Goal: Task Accomplishment & Management: Manage account settings

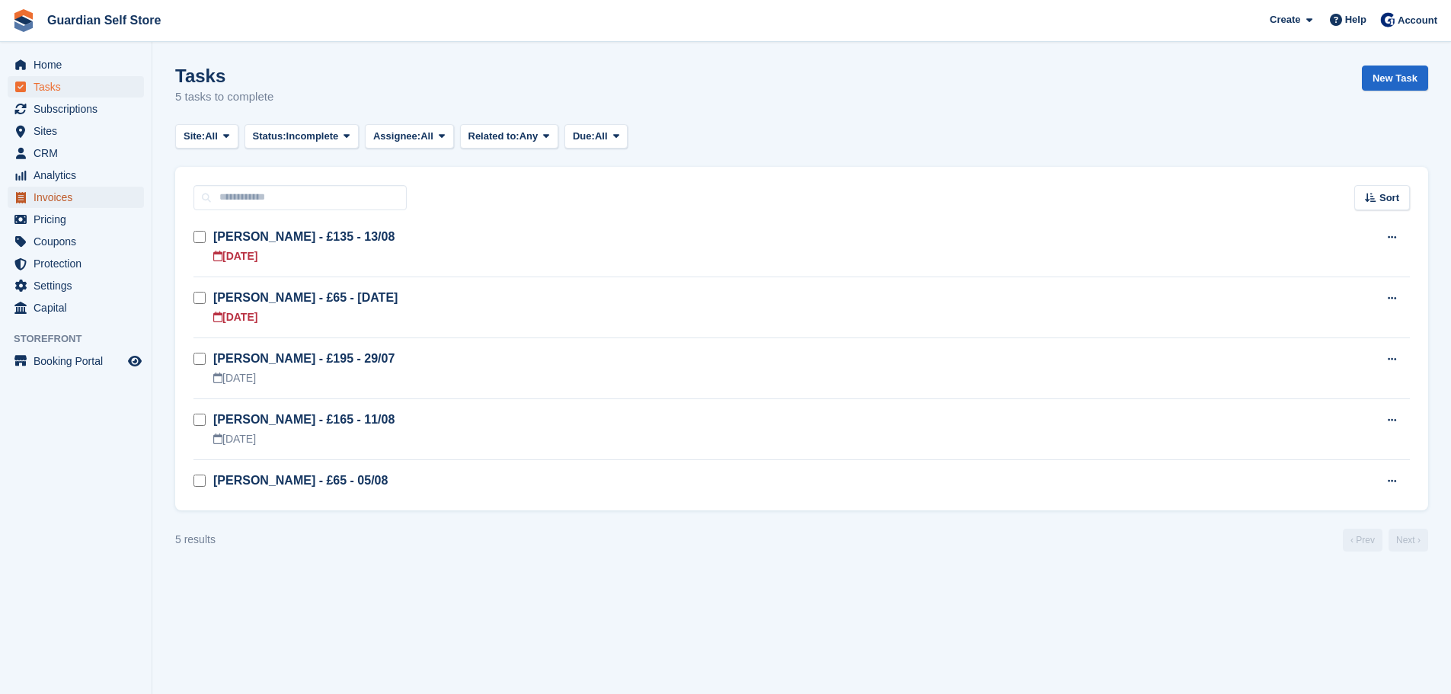
click at [76, 201] on span "Invoices" at bounding box center [79, 197] width 91 height 21
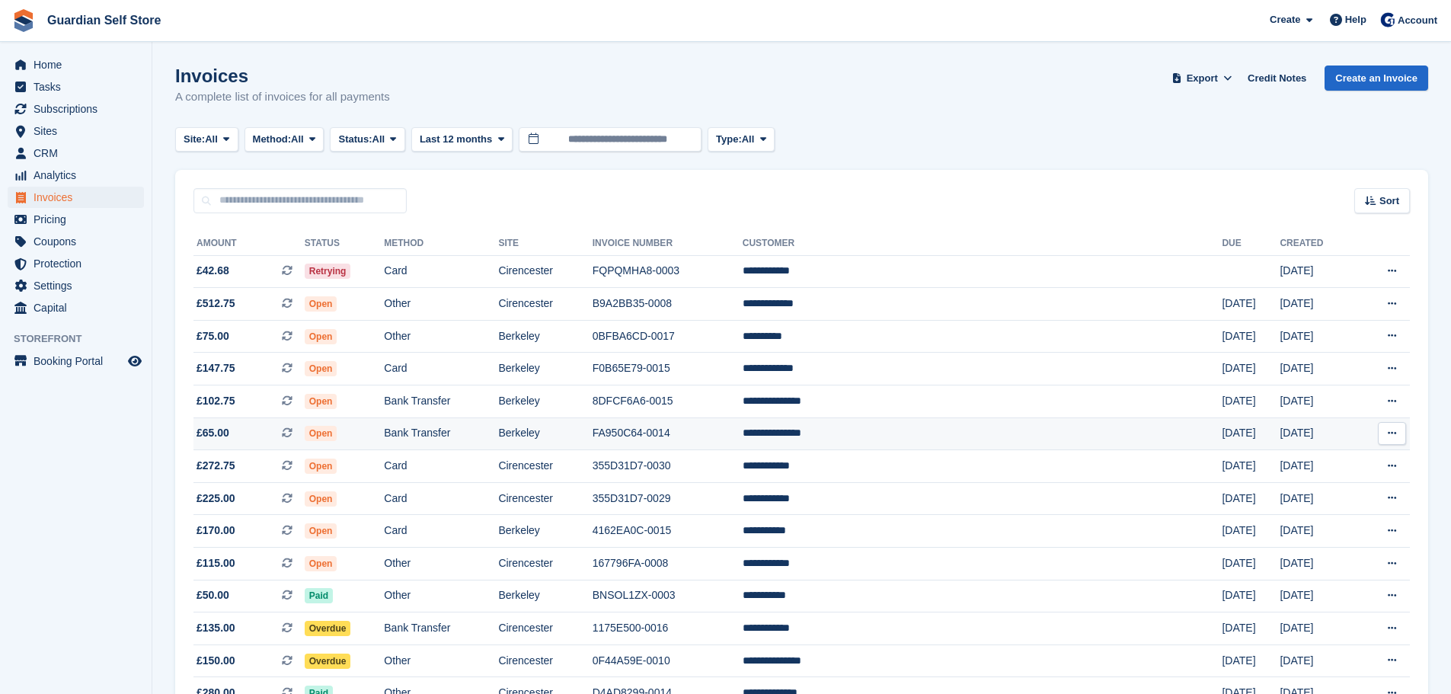
click at [592, 424] on td "Berkeley" at bounding box center [545, 433] width 94 height 33
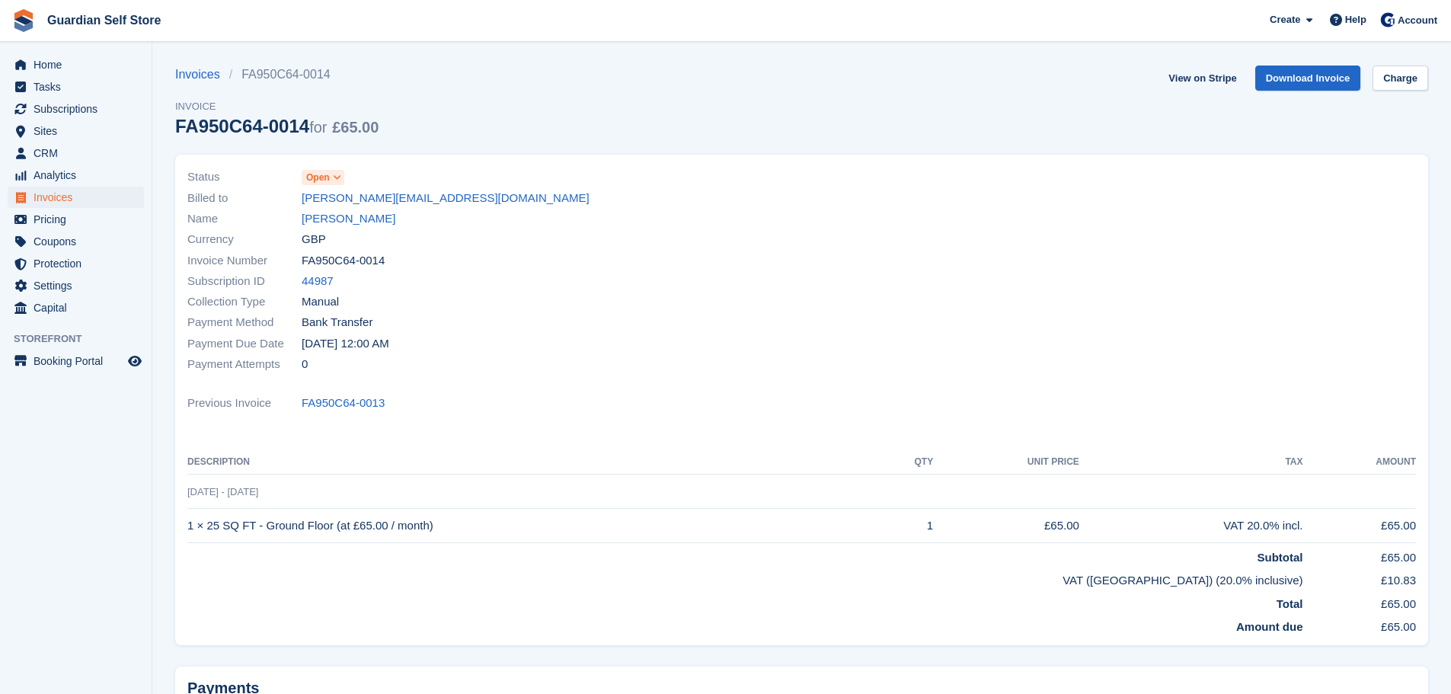
click at [334, 174] on icon at bounding box center [337, 177] width 8 height 9
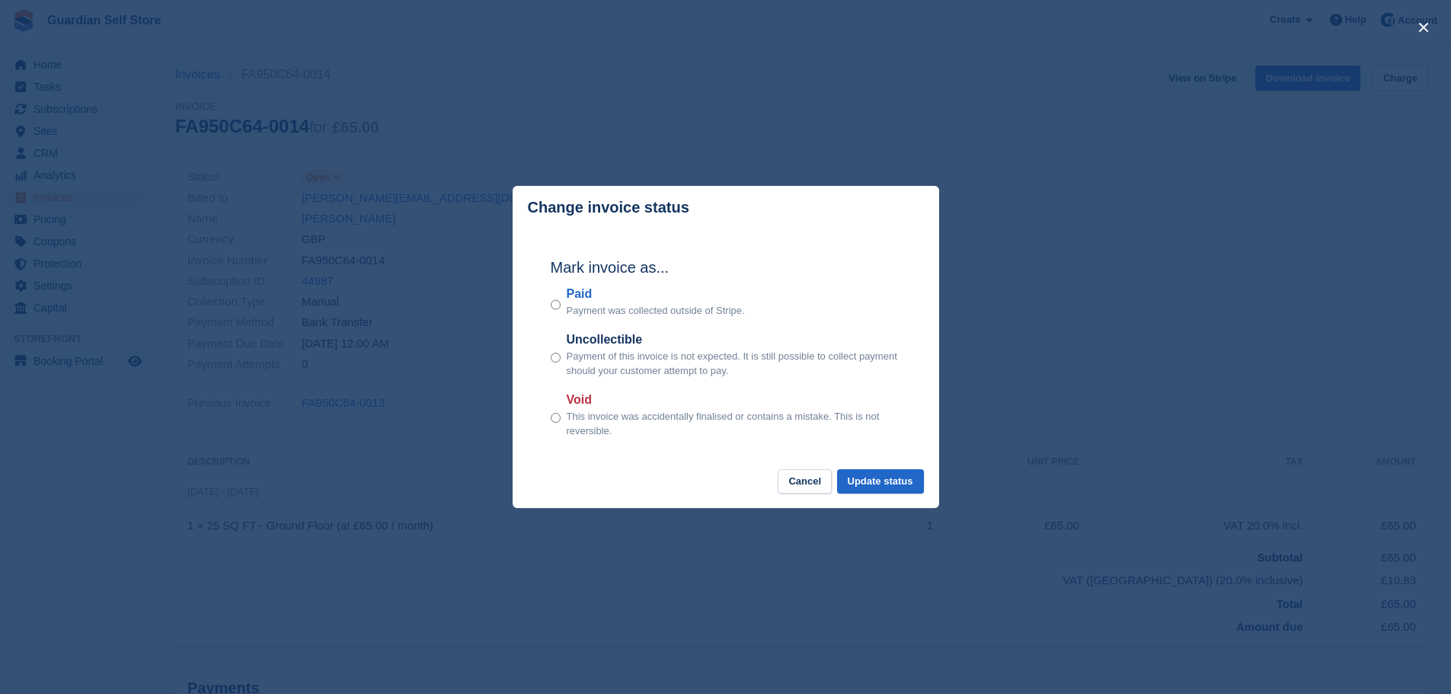
click at [577, 293] on label "Paid" at bounding box center [656, 294] width 178 height 18
click at [891, 472] on button "Update status" at bounding box center [880, 481] width 87 height 25
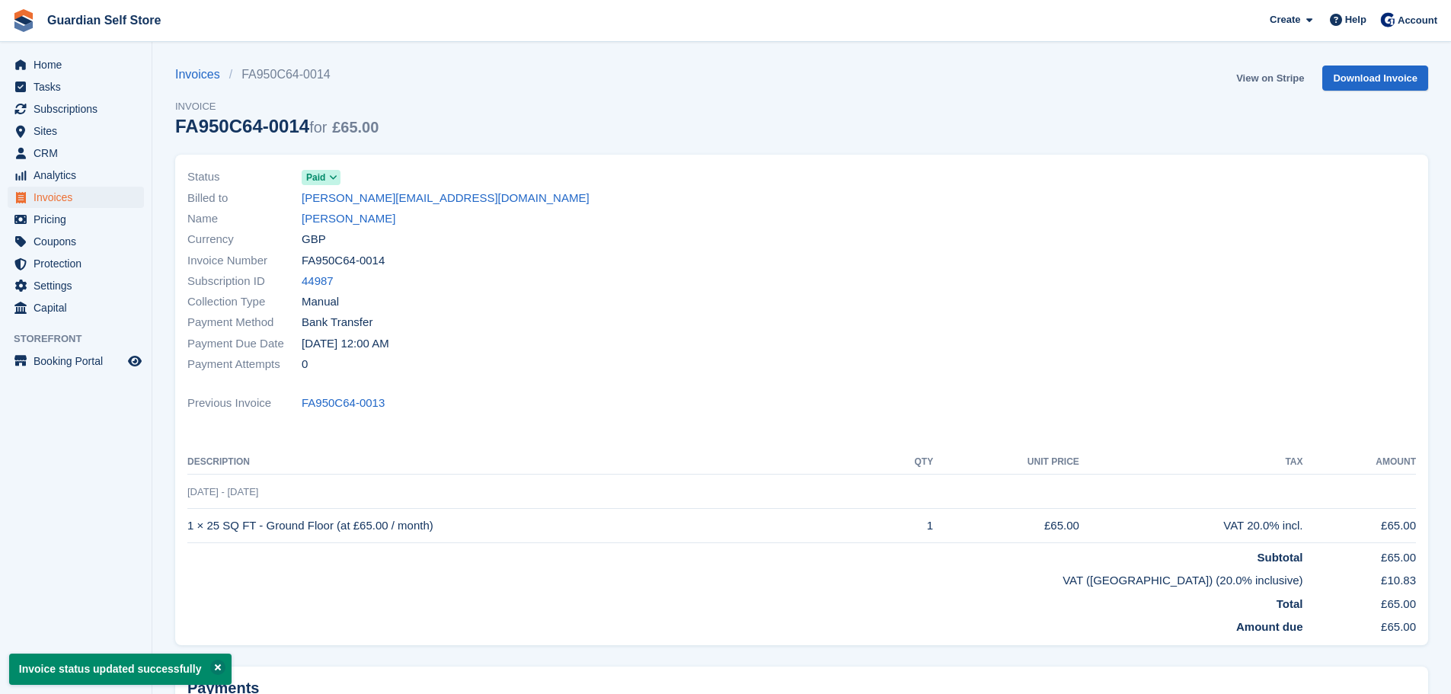
click at [1273, 75] on link "View on Stripe" at bounding box center [1270, 78] width 80 height 25
click at [51, 84] on span "Tasks" at bounding box center [79, 86] width 91 height 21
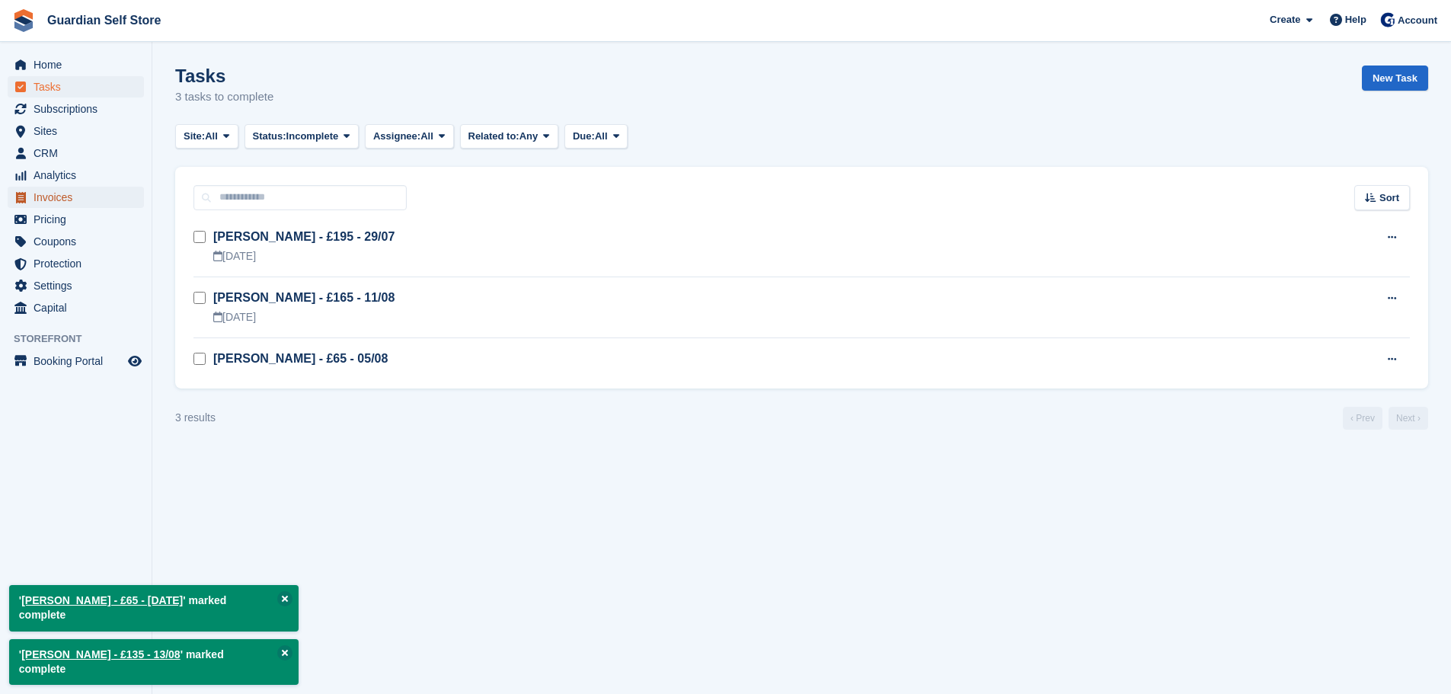
click at [84, 200] on span "Invoices" at bounding box center [79, 197] width 91 height 21
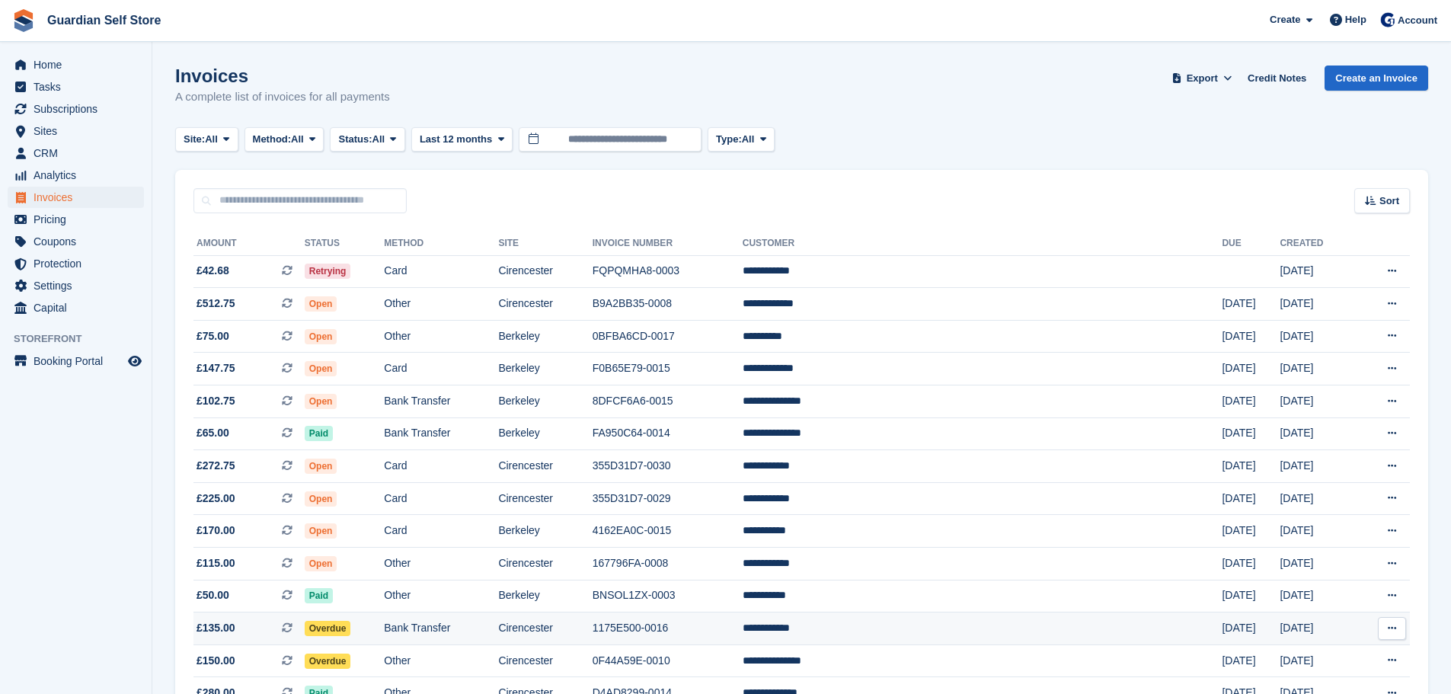
click at [385, 623] on td "Overdue" at bounding box center [345, 629] width 80 height 33
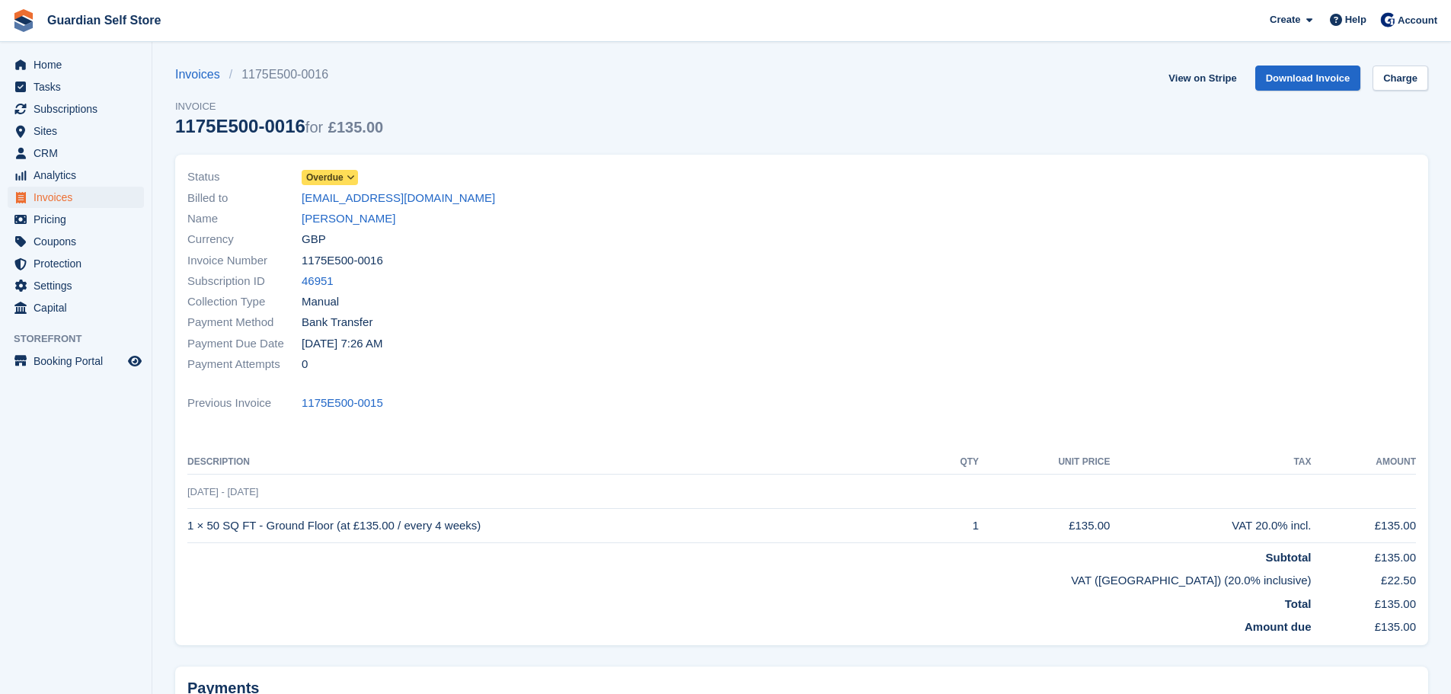
click at [347, 177] on icon at bounding box center [351, 177] width 8 height 9
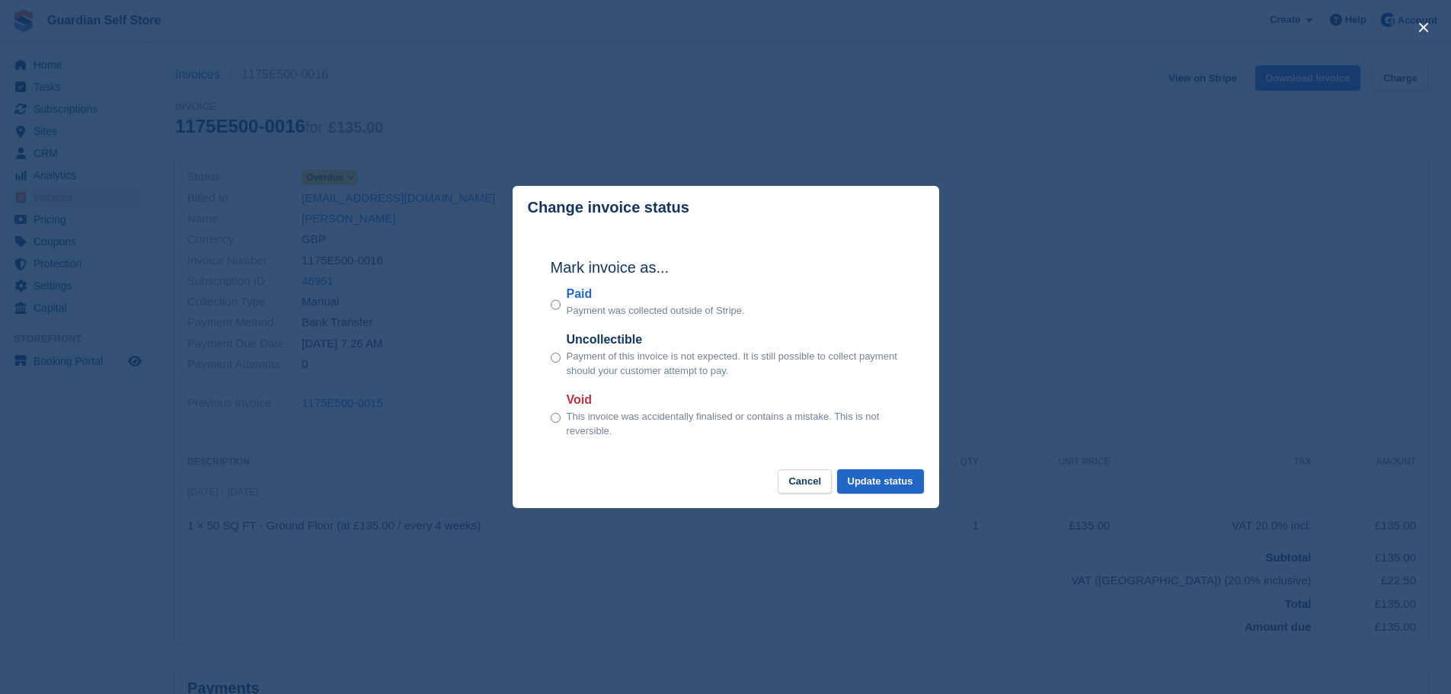
click at [570, 292] on label "Paid" at bounding box center [656, 294] width 178 height 18
click at [876, 475] on button "Update status" at bounding box center [880, 481] width 87 height 25
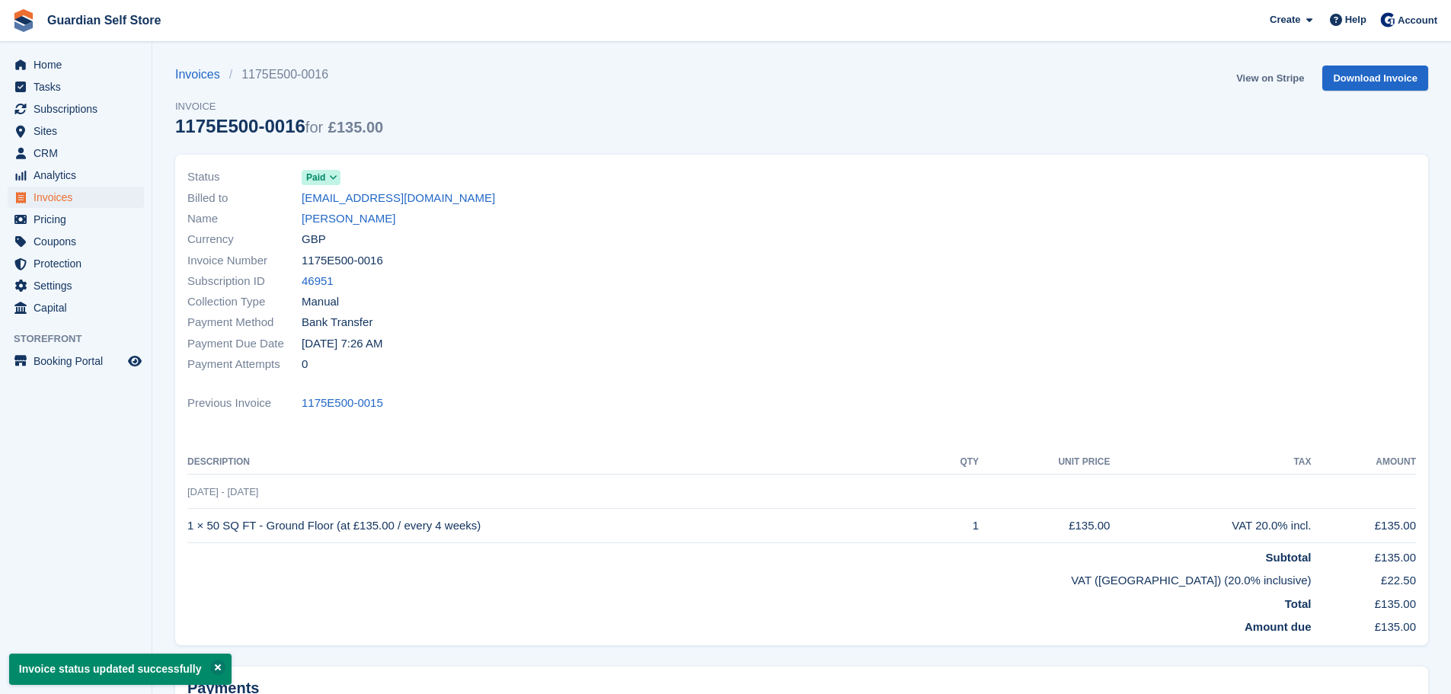
click at [1261, 72] on link "View on Stripe" at bounding box center [1270, 78] width 80 height 25
click at [55, 194] on span "Invoices" at bounding box center [79, 197] width 91 height 21
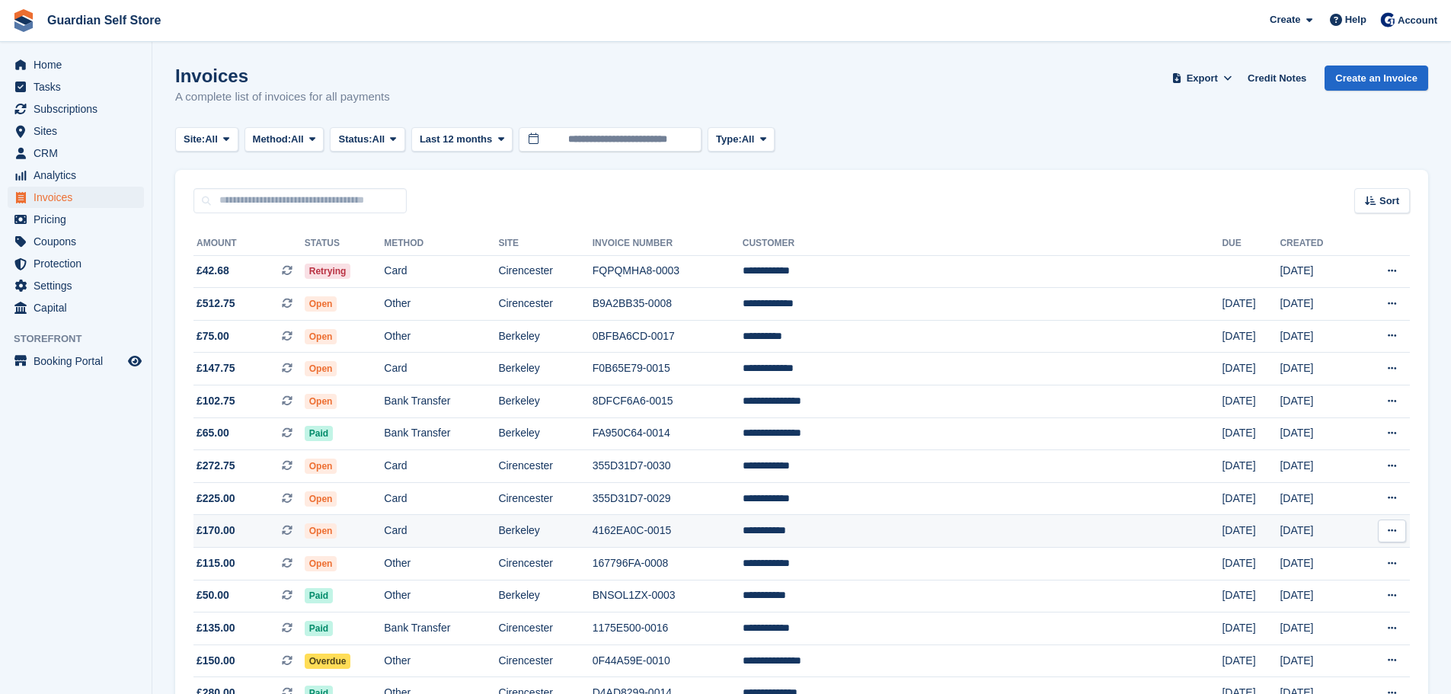
click at [592, 528] on td "Berkeley" at bounding box center [545, 531] width 94 height 33
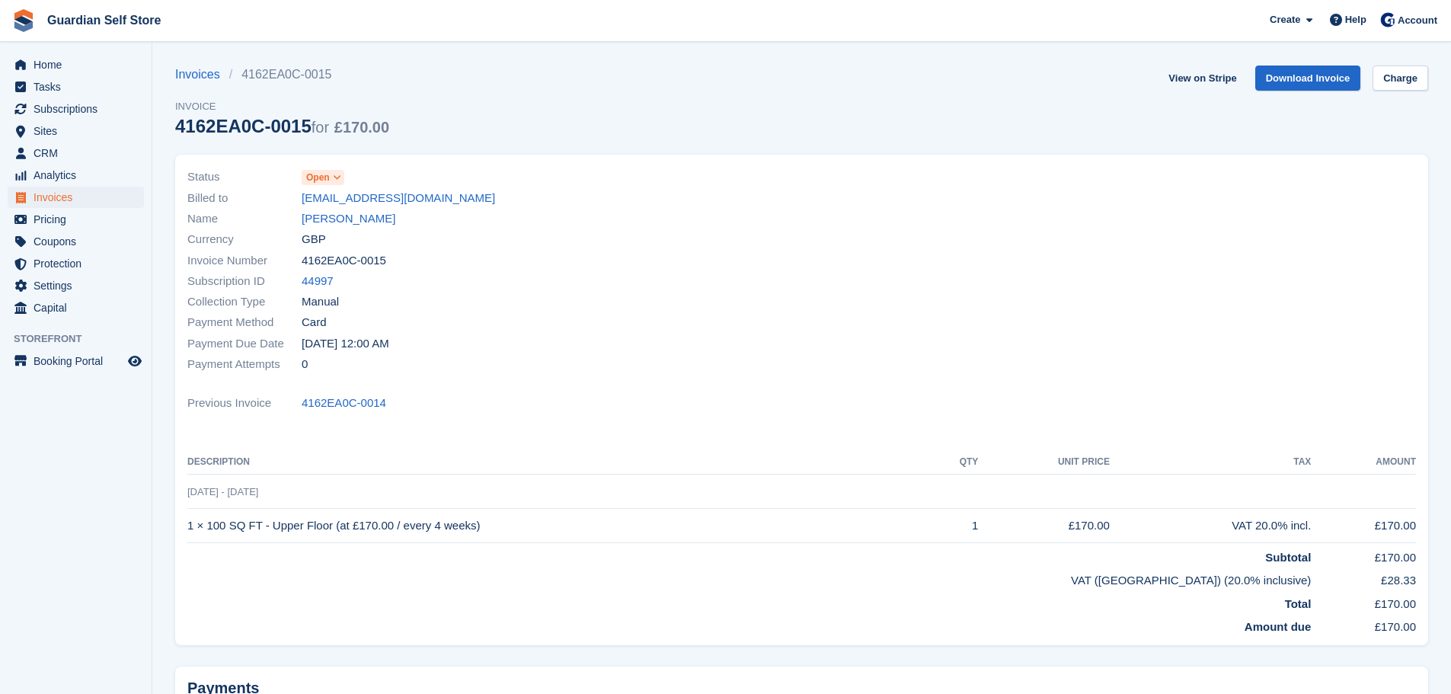
click at [327, 179] on span "Open" at bounding box center [318, 178] width 24 height 14
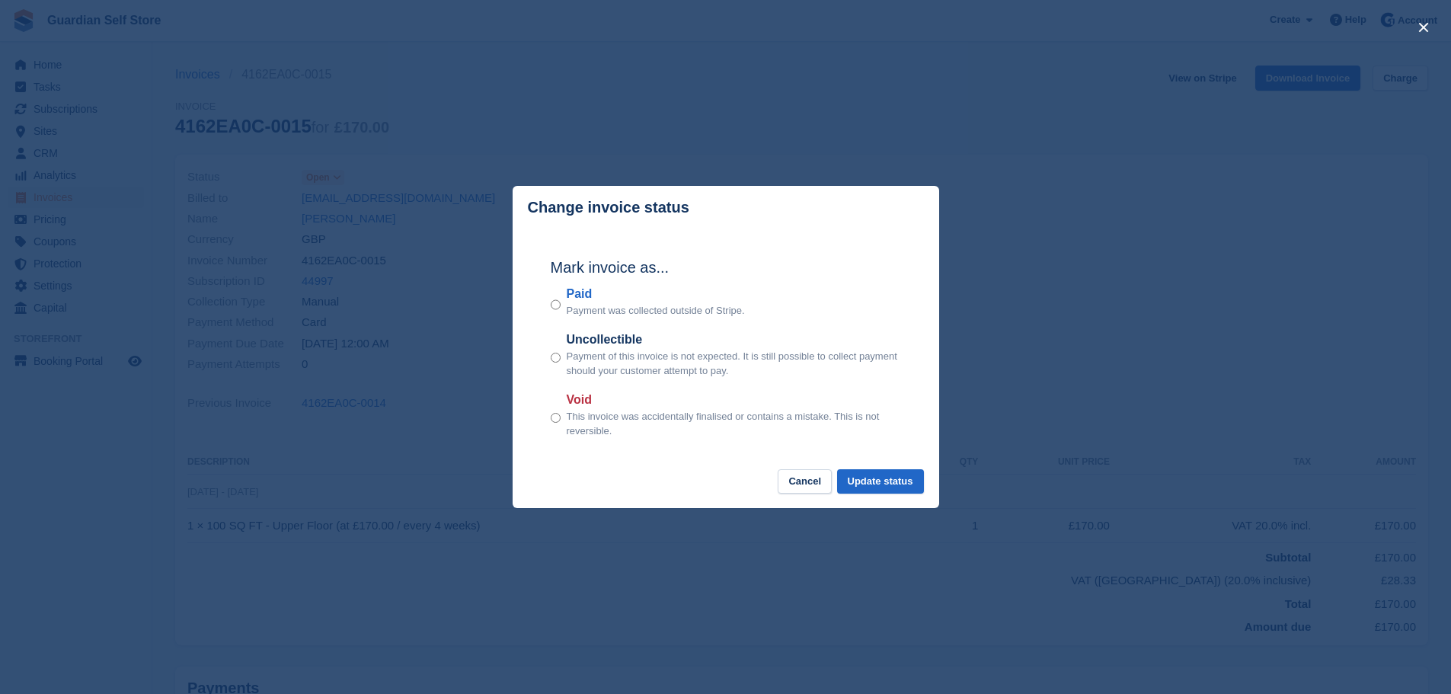
click at [587, 299] on label "Paid" at bounding box center [656, 294] width 178 height 18
click at [874, 480] on button "Update status" at bounding box center [880, 481] width 87 height 25
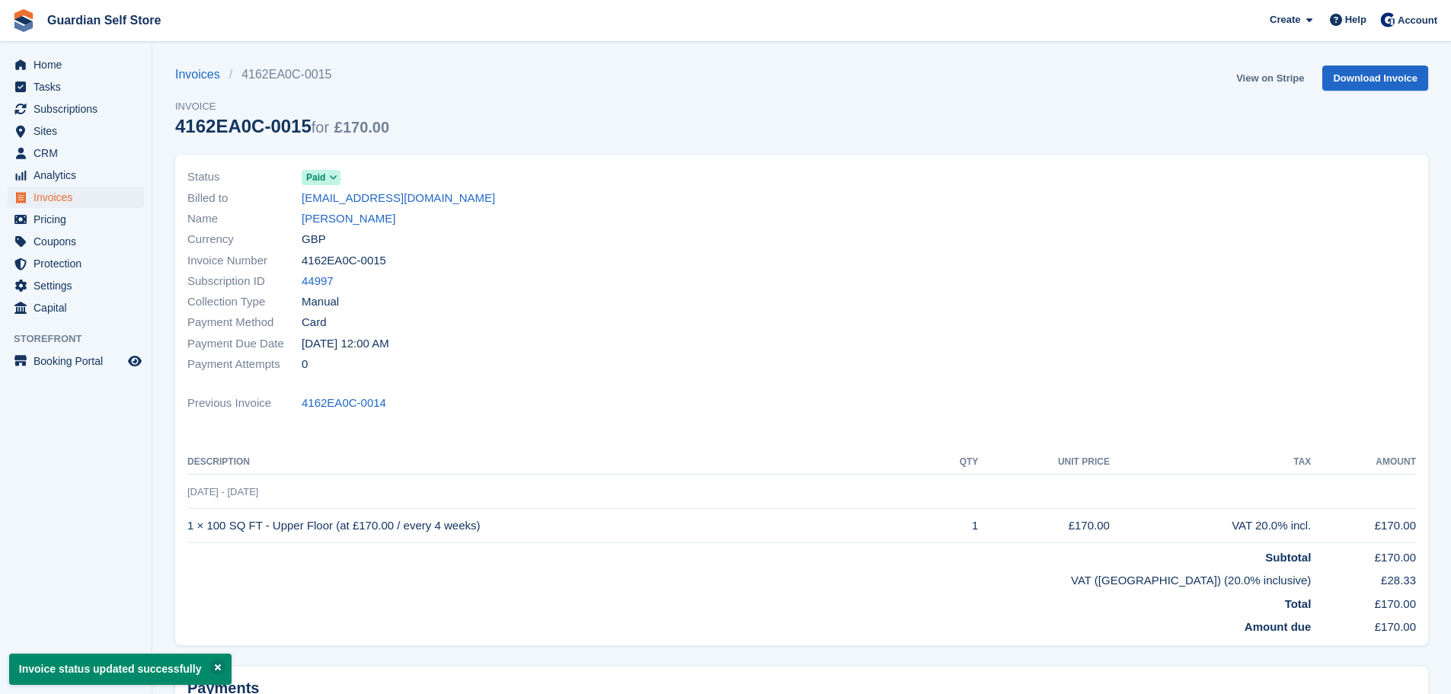
click at [1259, 74] on link "View on Stripe" at bounding box center [1270, 78] width 80 height 25
click at [81, 201] on span "Invoices" at bounding box center [79, 197] width 91 height 21
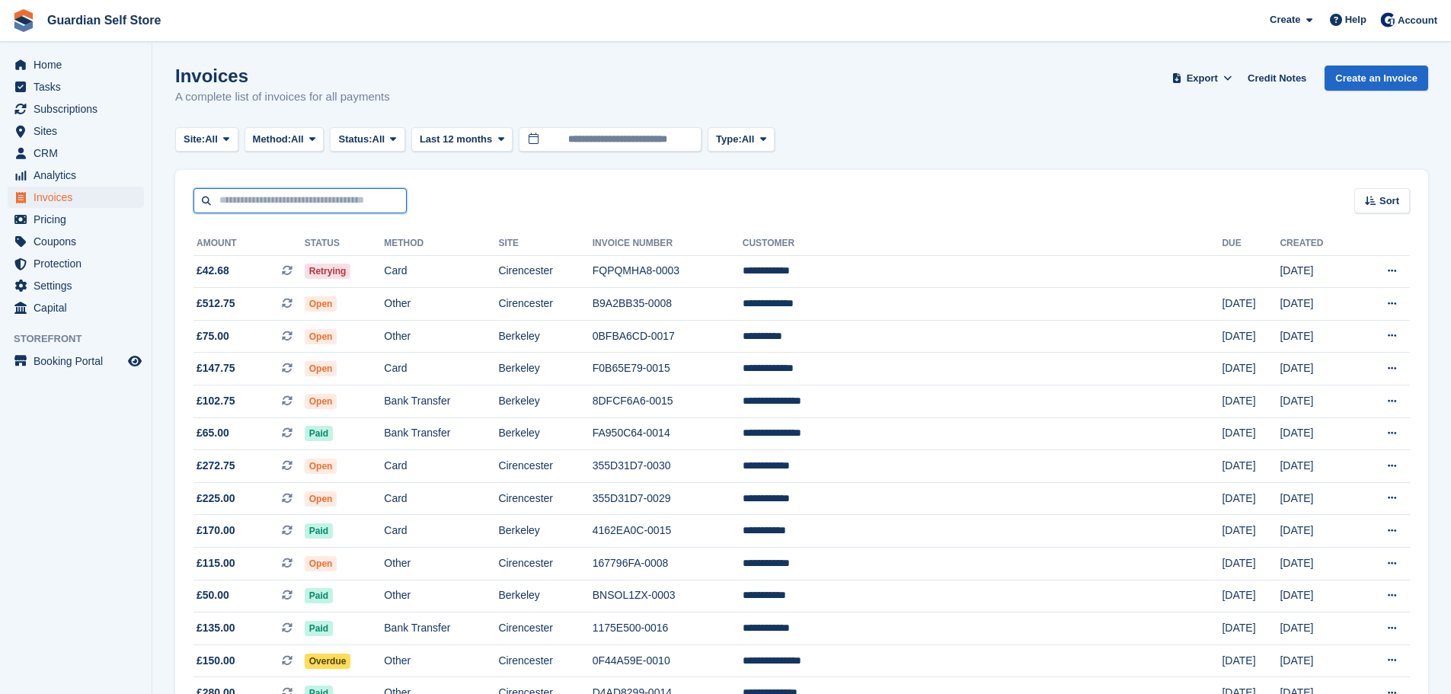
click at [344, 195] on input "text" at bounding box center [300, 200] width 213 height 25
type input "****"
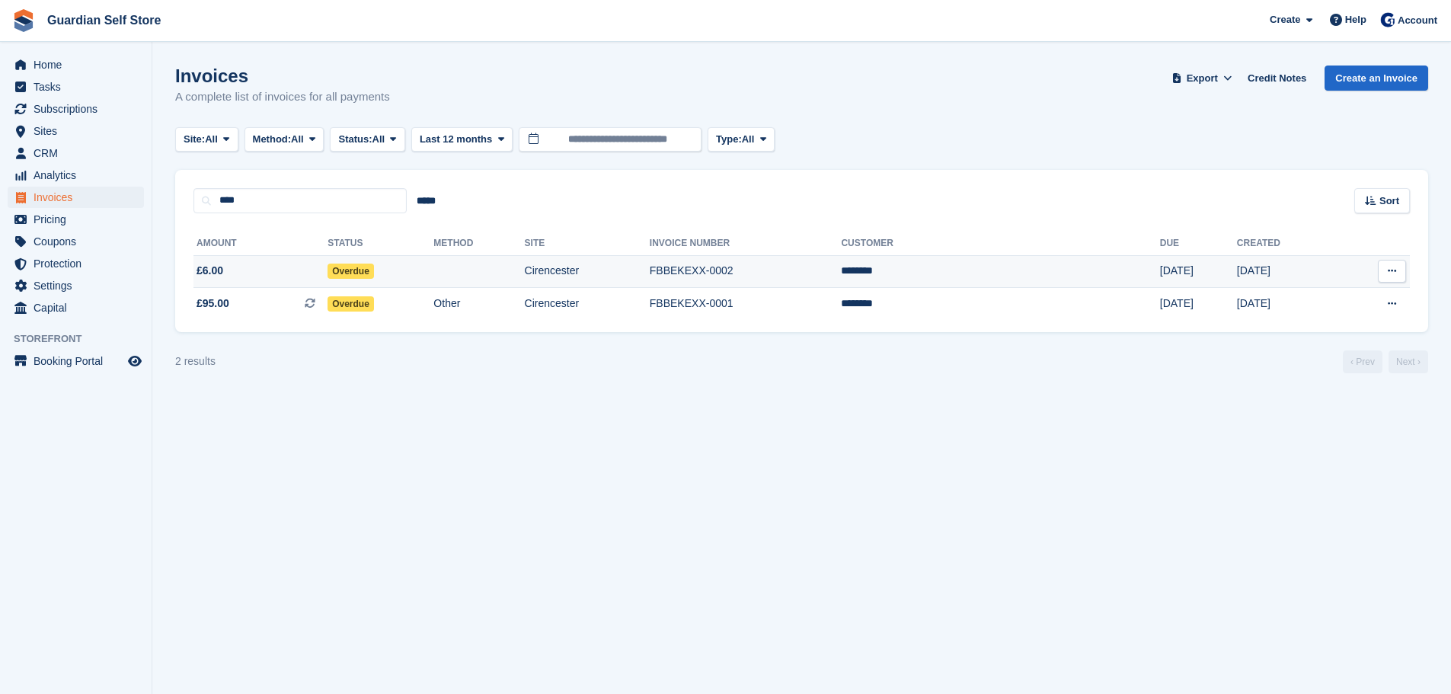
click at [243, 273] on span "£6.00" at bounding box center [261, 271] width 134 height 16
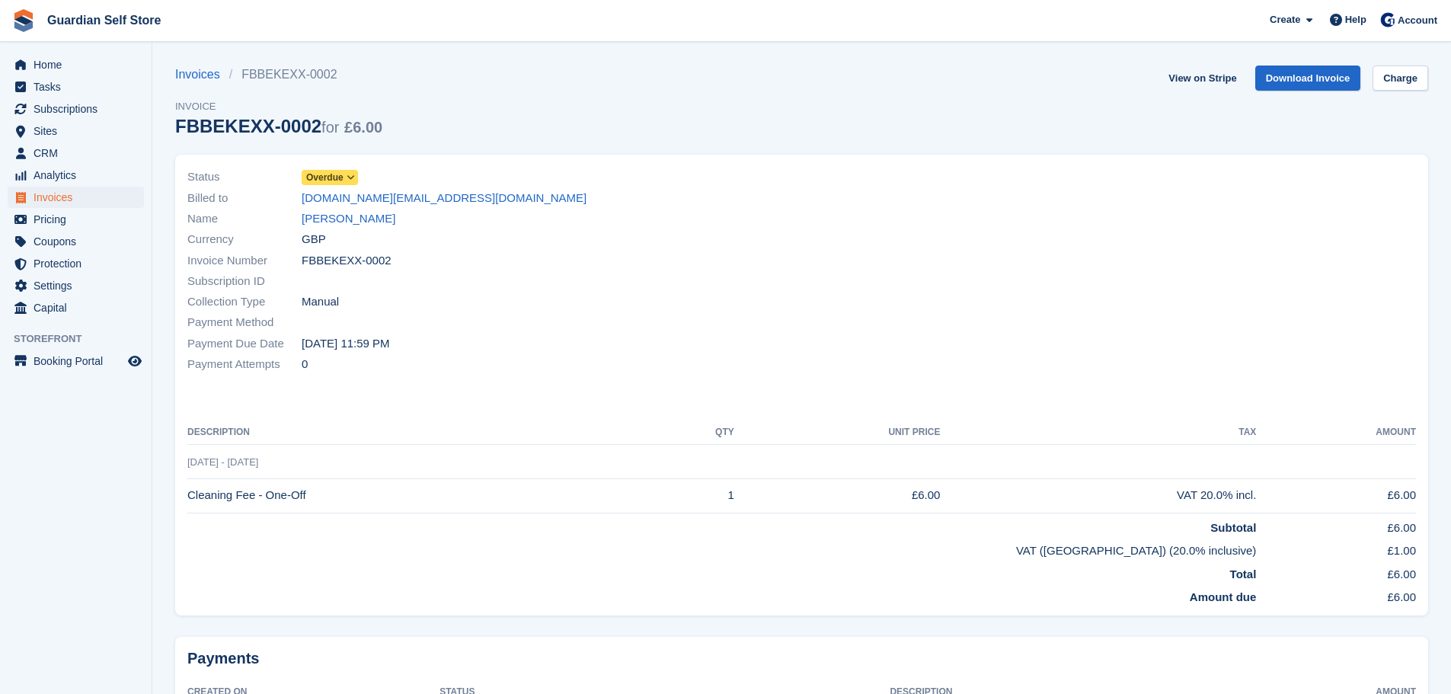
click at [347, 174] on icon at bounding box center [351, 177] width 8 height 9
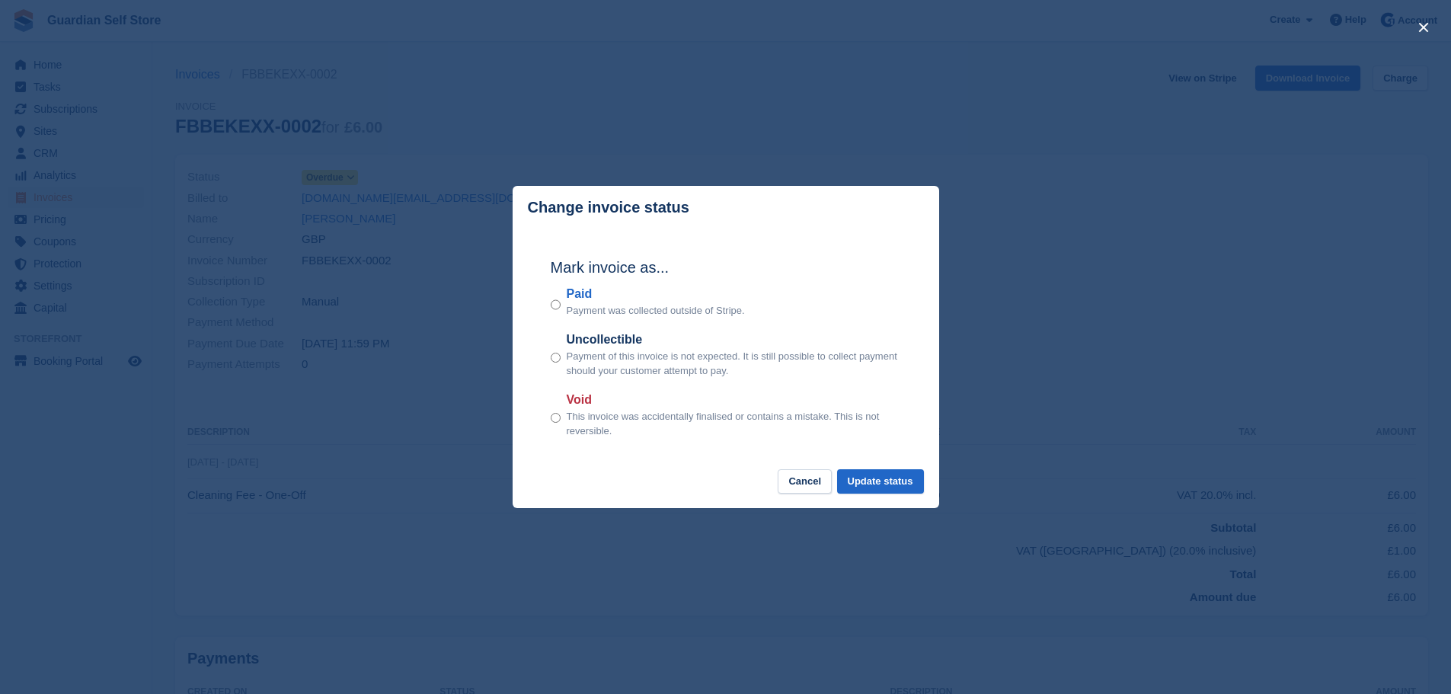
click at [574, 295] on label "Paid" at bounding box center [656, 294] width 178 height 18
click at [884, 474] on button "Update status" at bounding box center [880, 481] width 87 height 25
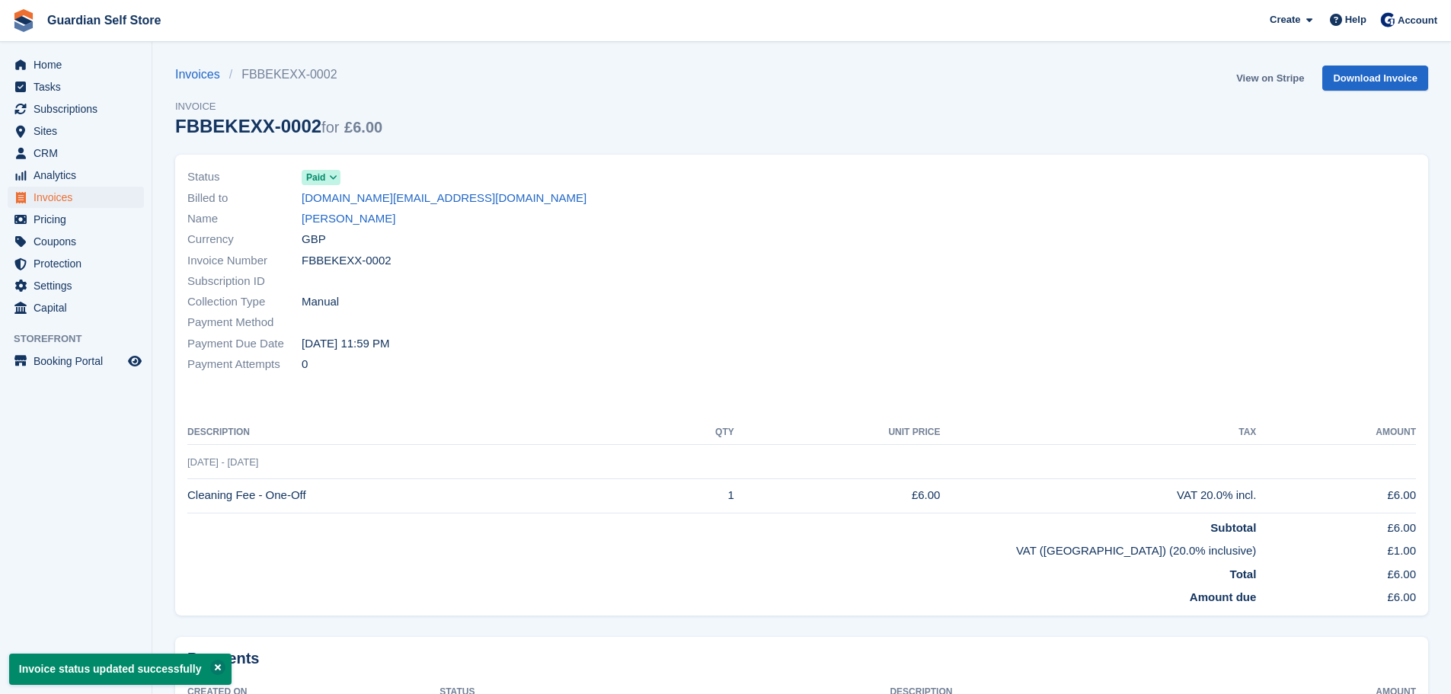
click at [1258, 75] on link "View on Stripe" at bounding box center [1270, 78] width 80 height 25
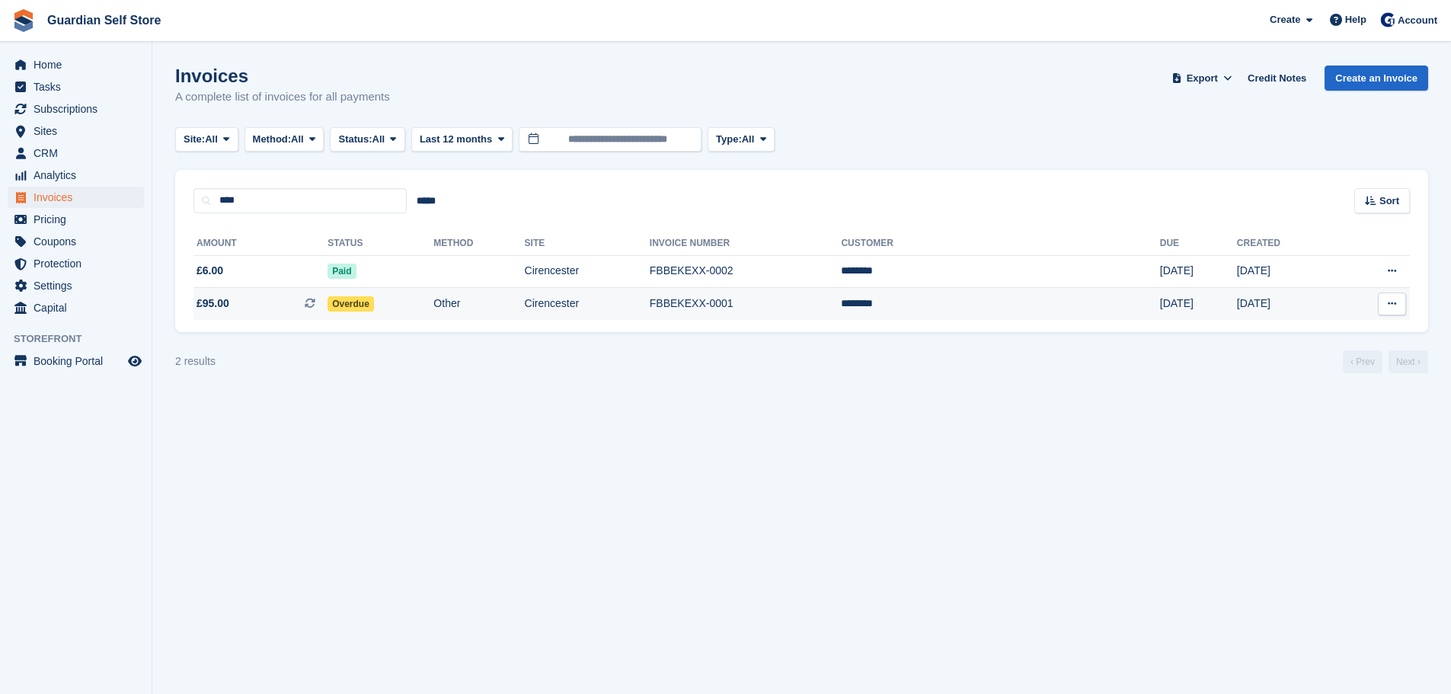
drag, startPoint x: 0, startPoint y: 0, endPoint x: 328, endPoint y: 301, distance: 445.4
click at [328, 301] on span "£95.00 This is a recurring subscription invoice." at bounding box center [261, 304] width 134 height 16
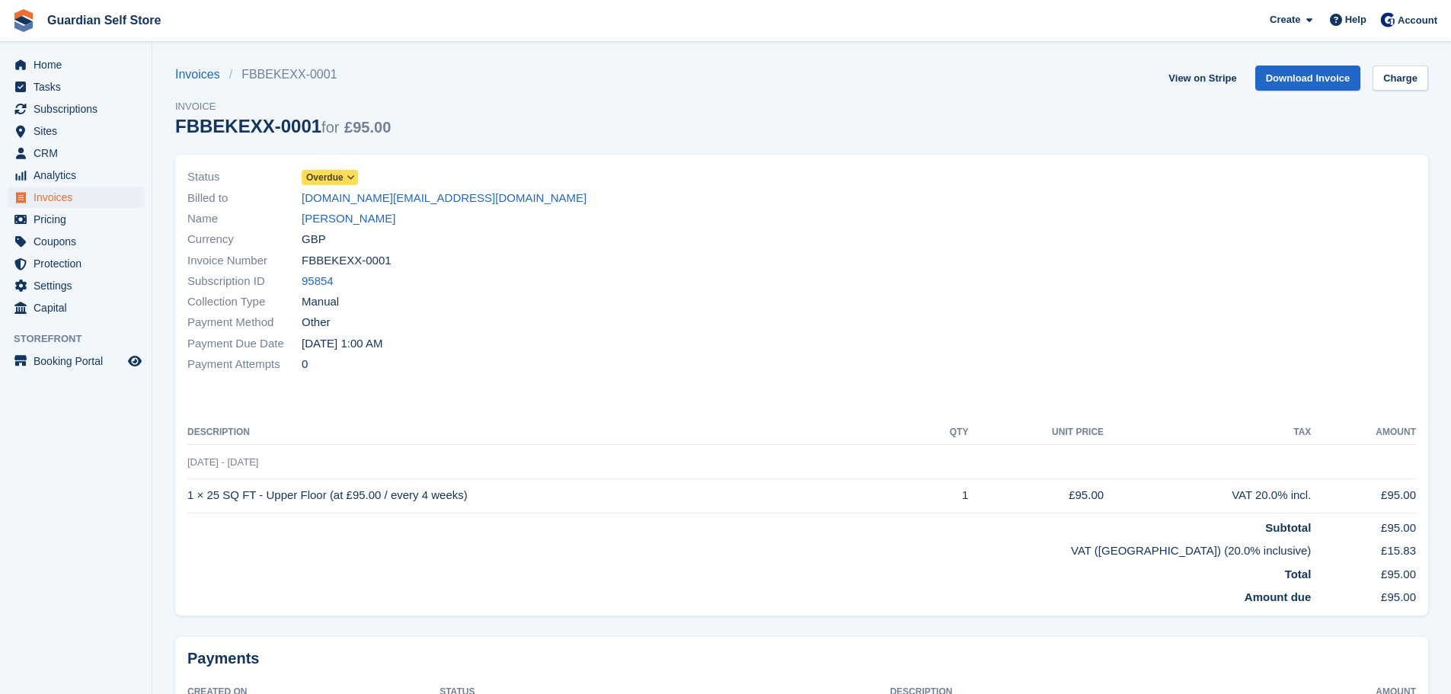
click at [337, 177] on span "Overdue" at bounding box center [324, 178] width 37 height 14
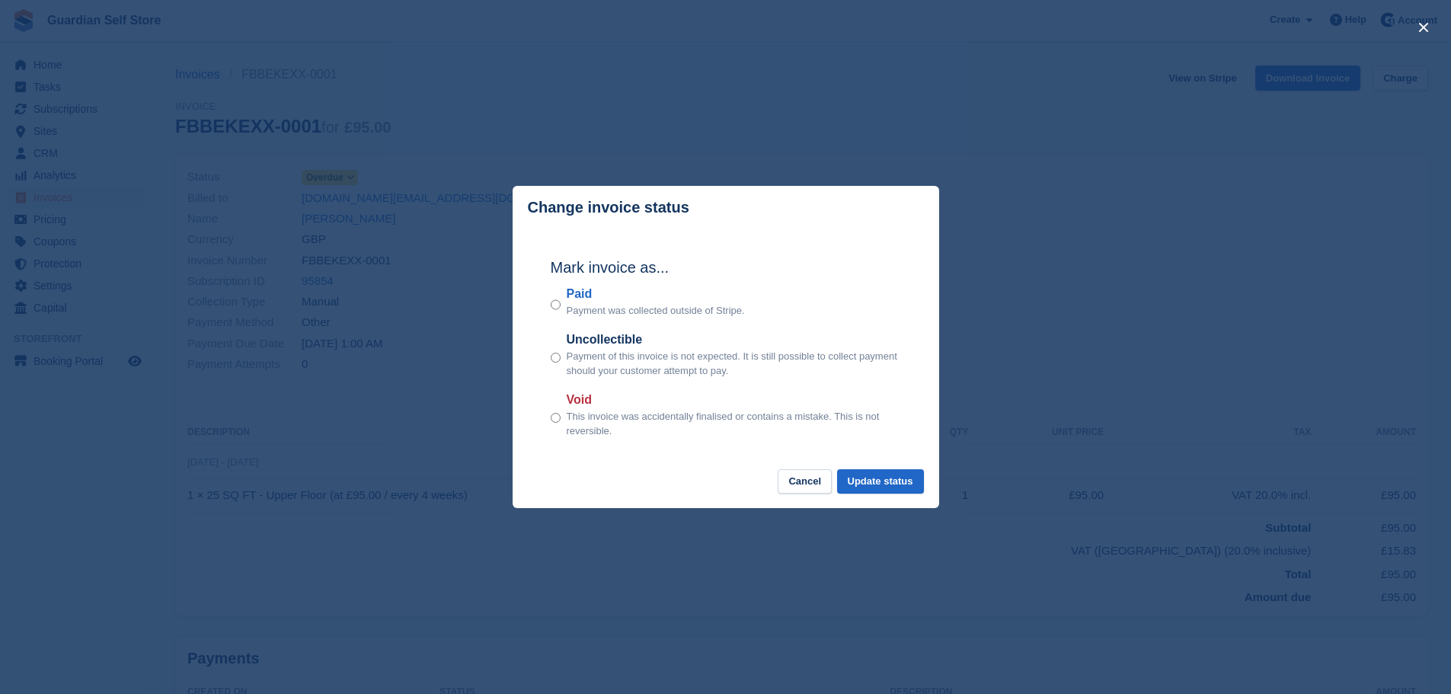
click at [587, 297] on label "Paid" at bounding box center [656, 294] width 178 height 18
click at [872, 485] on button "Update status" at bounding box center [880, 481] width 87 height 25
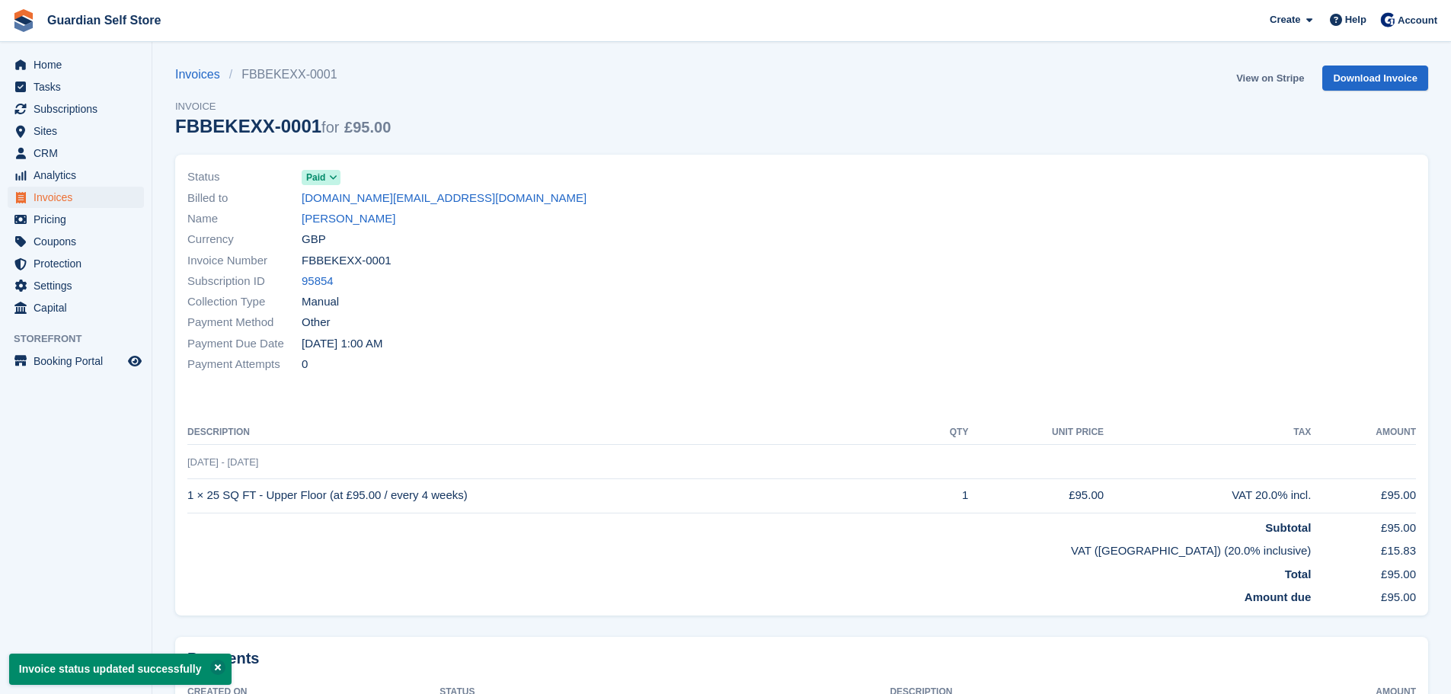
click at [1248, 73] on link "View on Stripe" at bounding box center [1270, 78] width 80 height 25
click at [79, 194] on span "Invoices" at bounding box center [79, 197] width 91 height 21
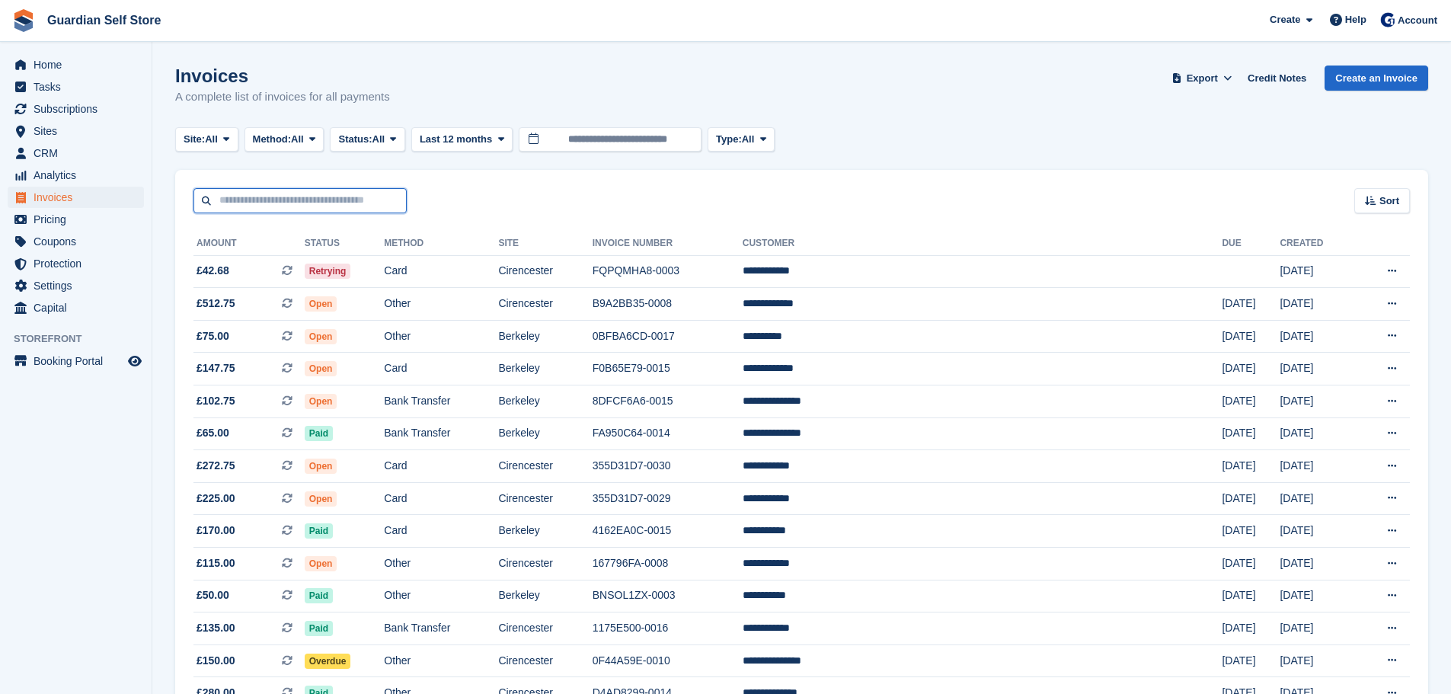
click at [353, 204] on input "text" at bounding box center [300, 200] width 213 height 25
type input "*****"
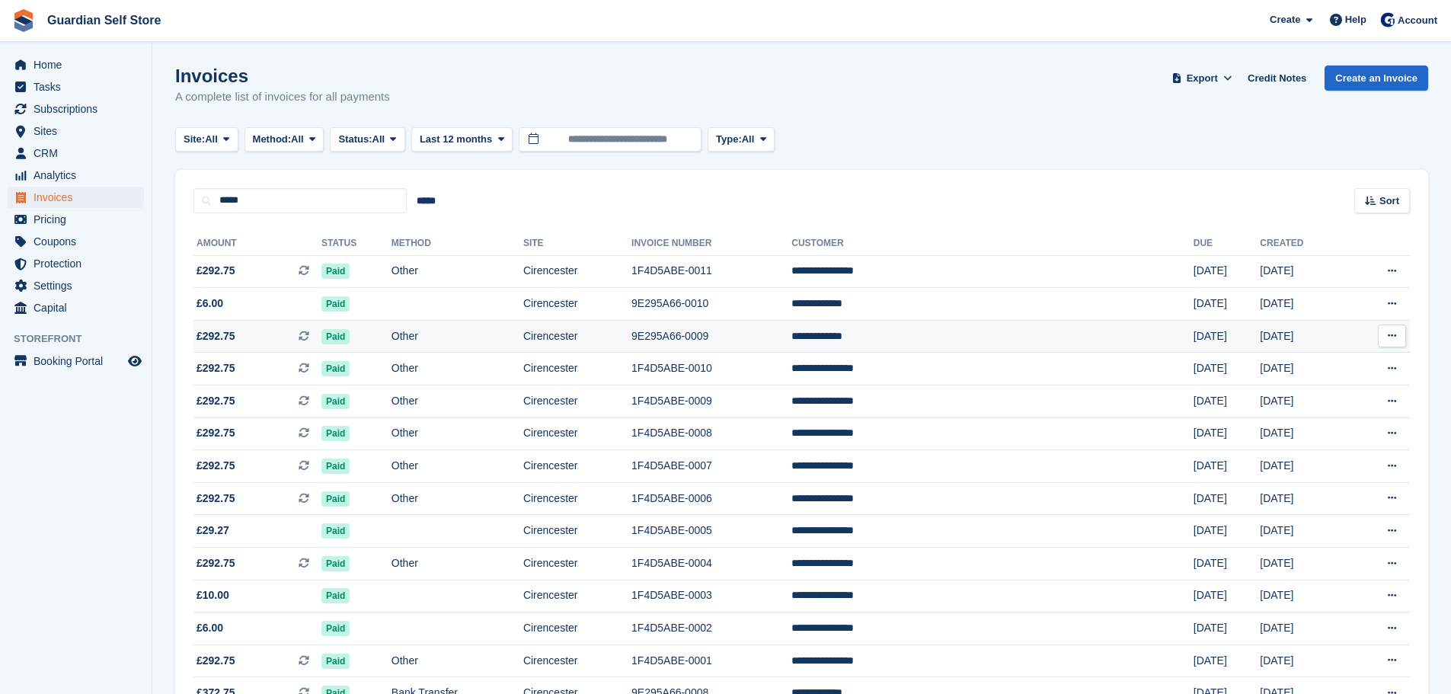
click at [289, 329] on span "£292.75 This is a recurring subscription invoice." at bounding box center [258, 336] width 128 height 16
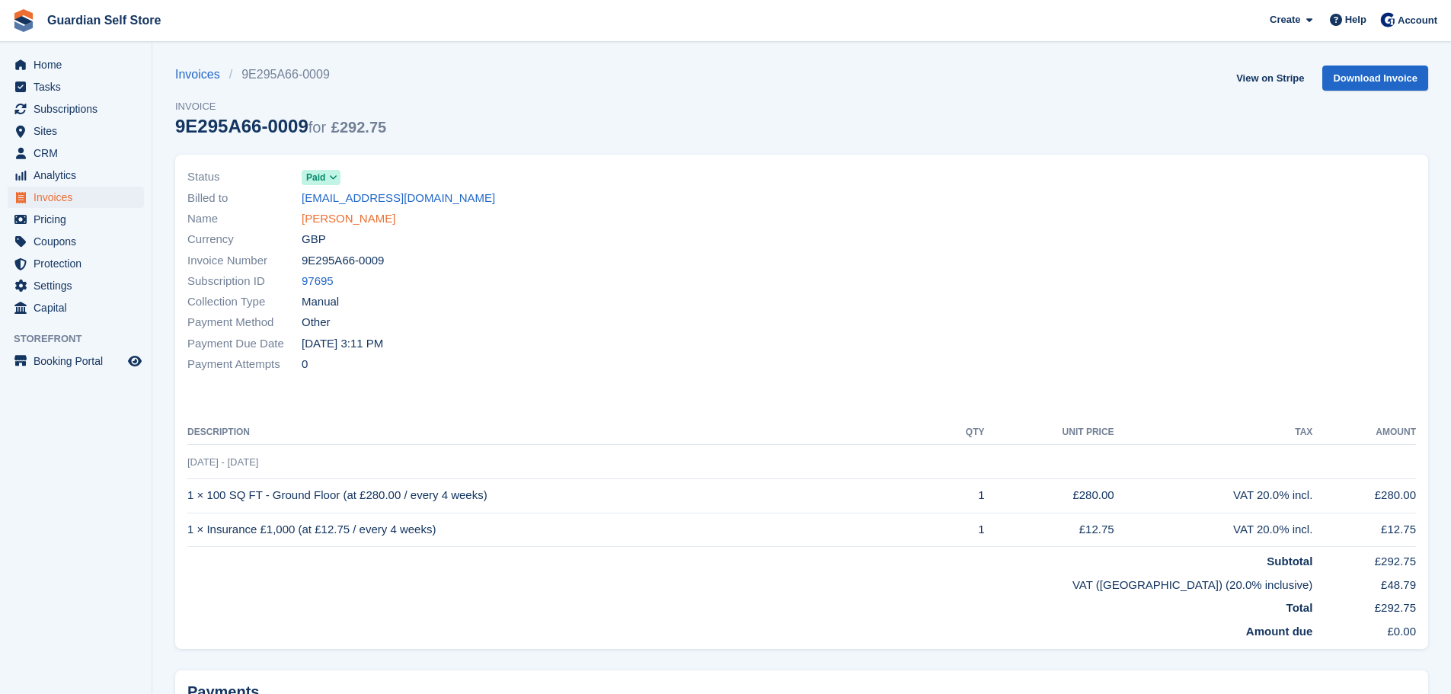
click at [341, 219] on link "[PERSON_NAME]" at bounding box center [349, 219] width 94 height 18
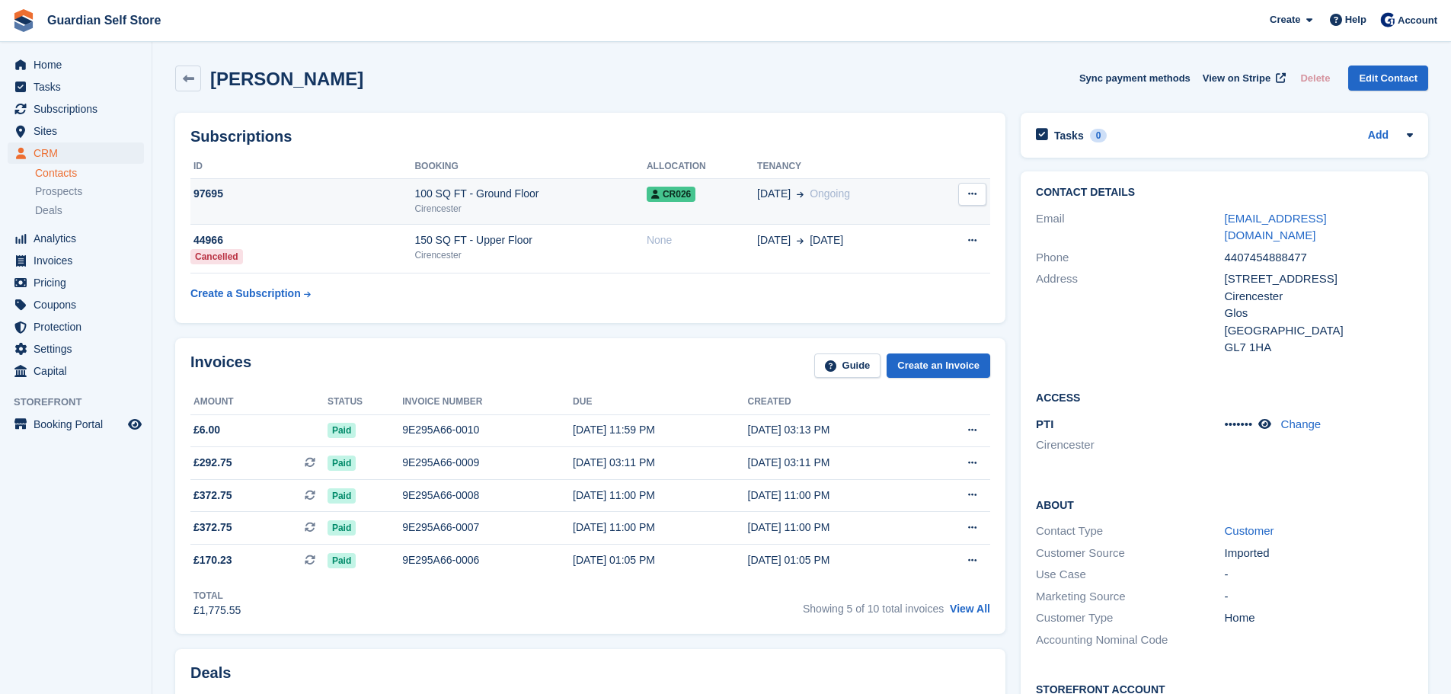
click at [525, 207] on div "Cirencester" at bounding box center [530, 209] width 232 height 14
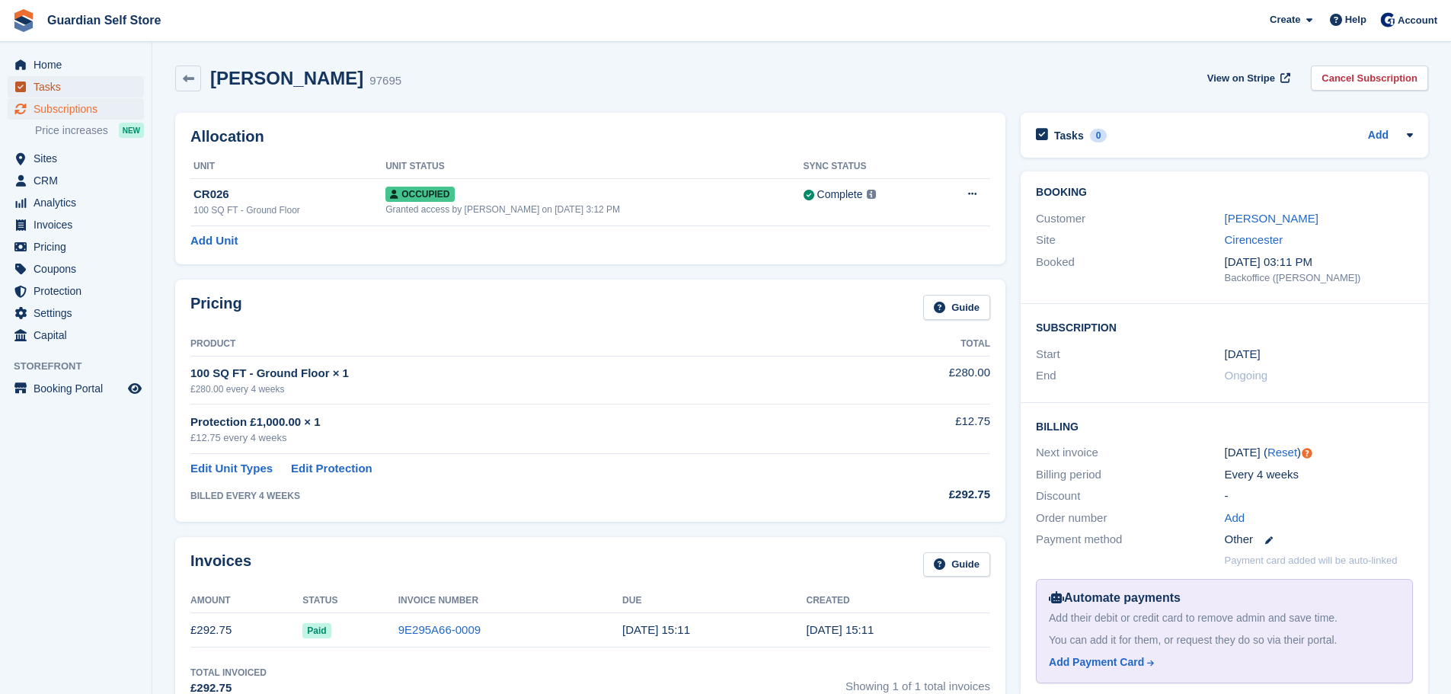
click at [60, 91] on span "Tasks" at bounding box center [79, 86] width 91 height 21
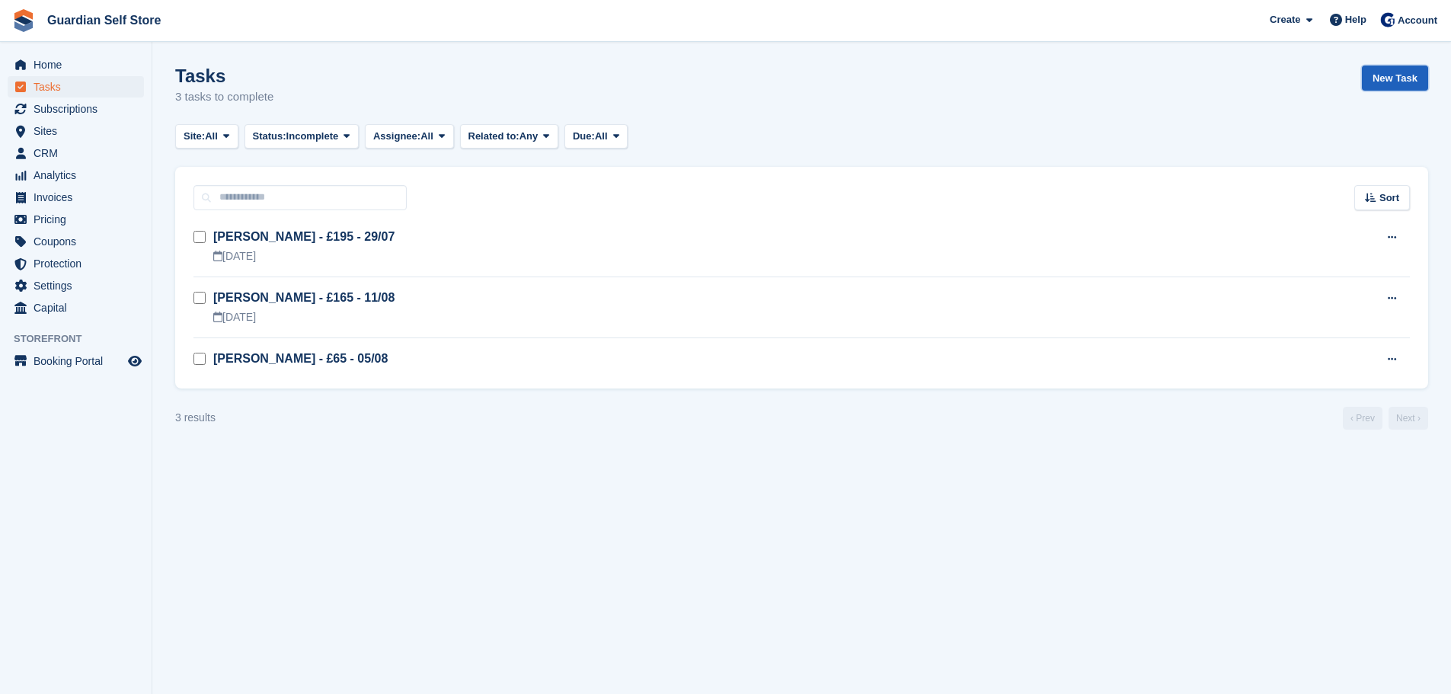
click at [1374, 78] on link "New Task" at bounding box center [1395, 78] width 66 height 25
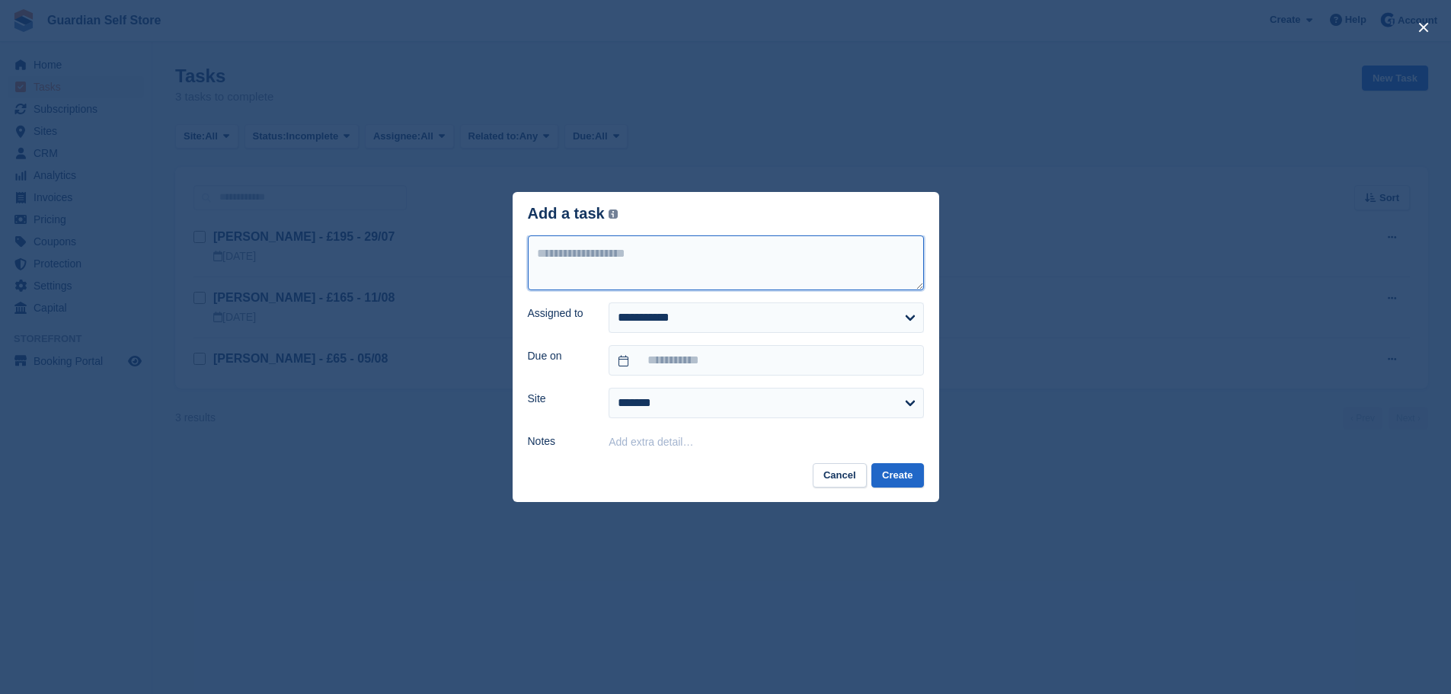
click at [713, 270] on textarea at bounding box center [726, 262] width 396 height 55
type textarea "**********"
click at [687, 369] on input "text" at bounding box center [766, 360] width 315 height 30
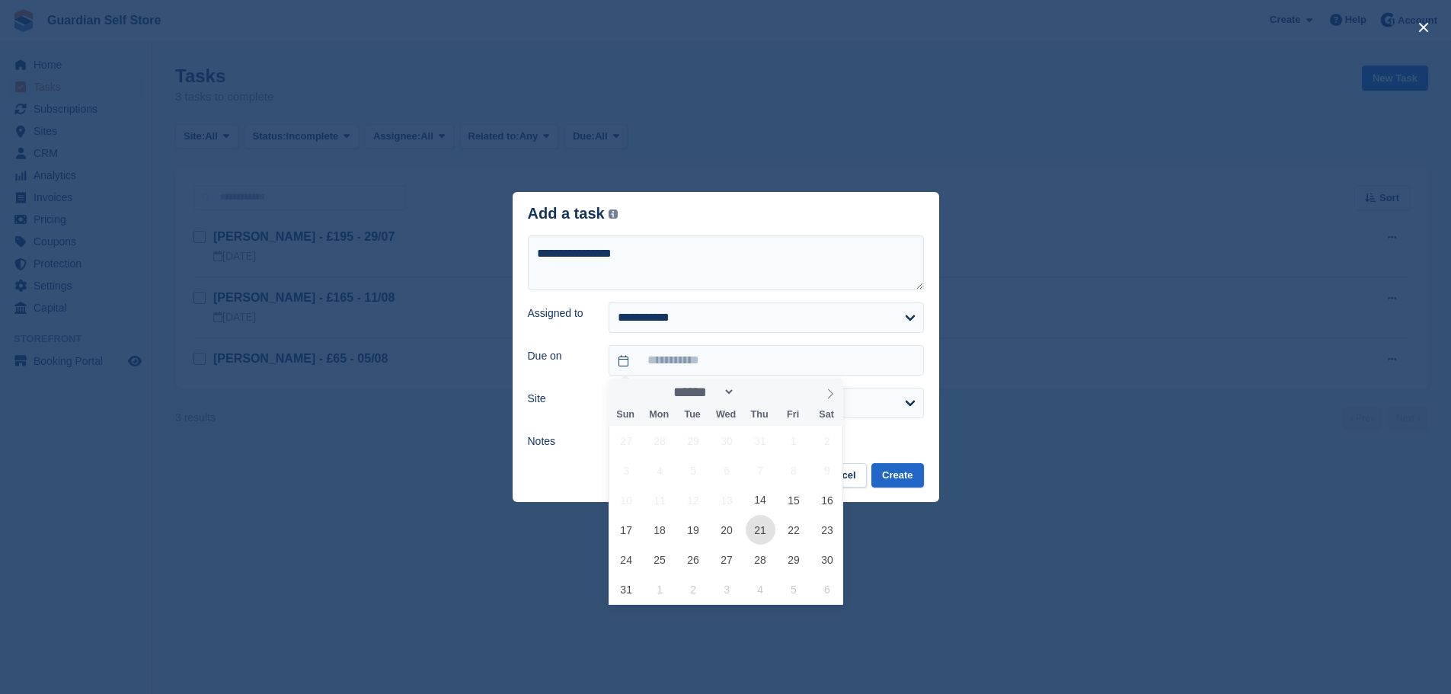
click at [763, 529] on span "21" at bounding box center [761, 530] width 30 height 30
type input "**********"
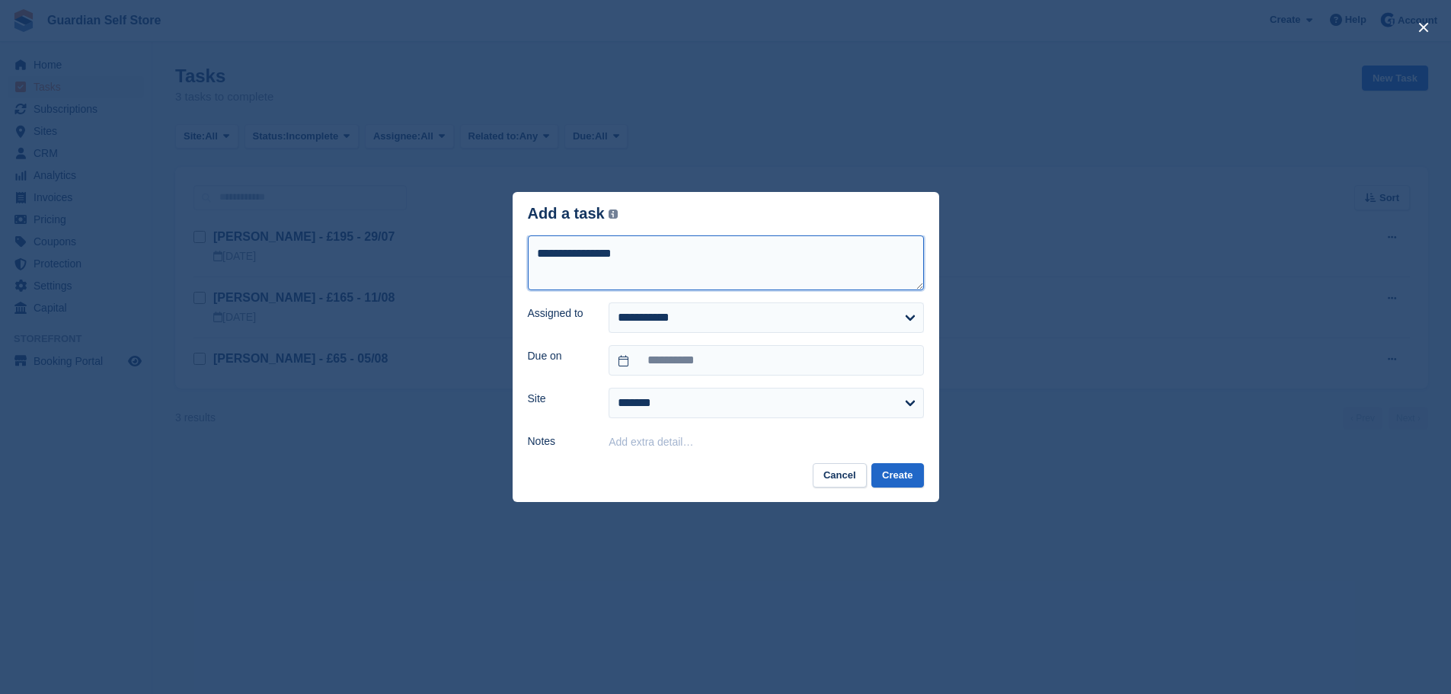
click at [667, 277] on textarea "**********" at bounding box center [726, 262] width 396 height 55
type textarea "**********"
click at [915, 478] on button "Create" at bounding box center [898, 475] width 52 height 25
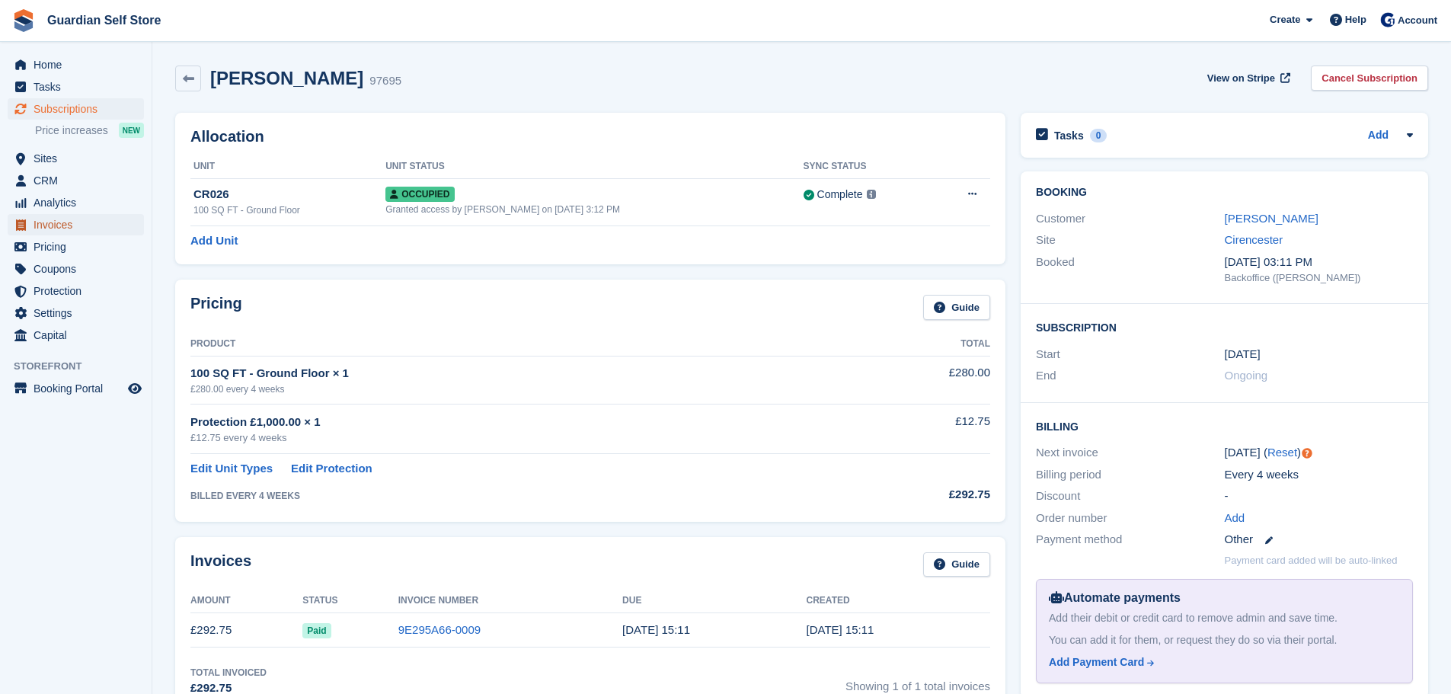
click at [47, 216] on span "Invoices" at bounding box center [79, 224] width 91 height 21
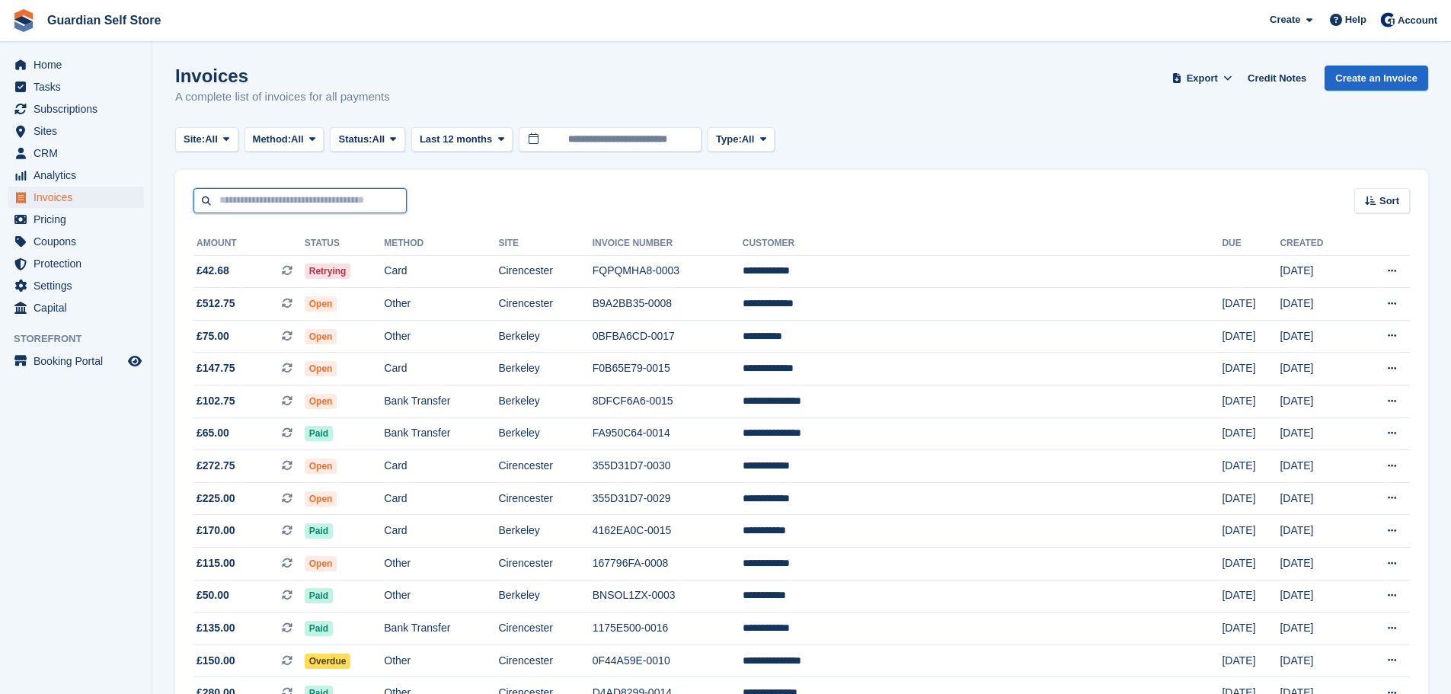
drag, startPoint x: 341, startPoint y: 206, endPoint x: 331, endPoint y: 211, distance: 10.9
click at [341, 206] on input "text" at bounding box center [300, 200] width 213 height 25
type input "****"
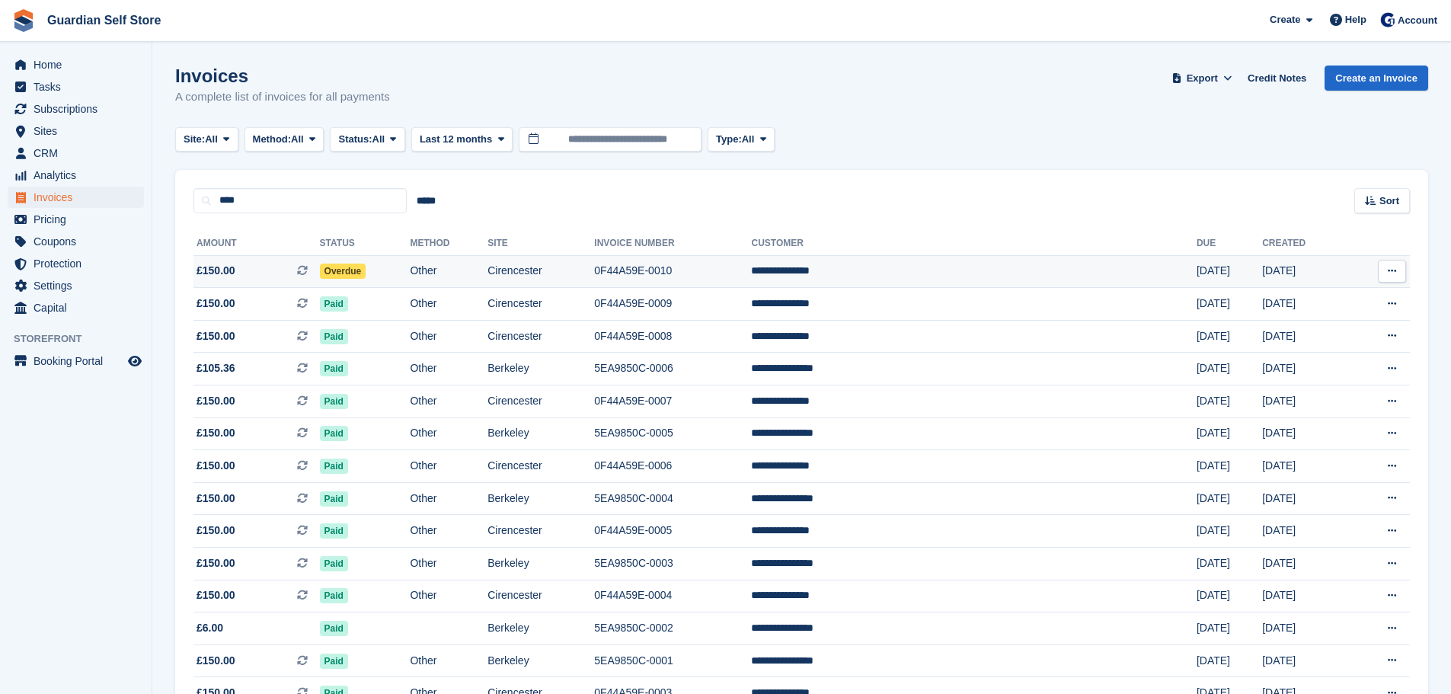
click at [241, 280] on td "£150.00 This is a recurring subscription invoice." at bounding box center [257, 271] width 126 height 33
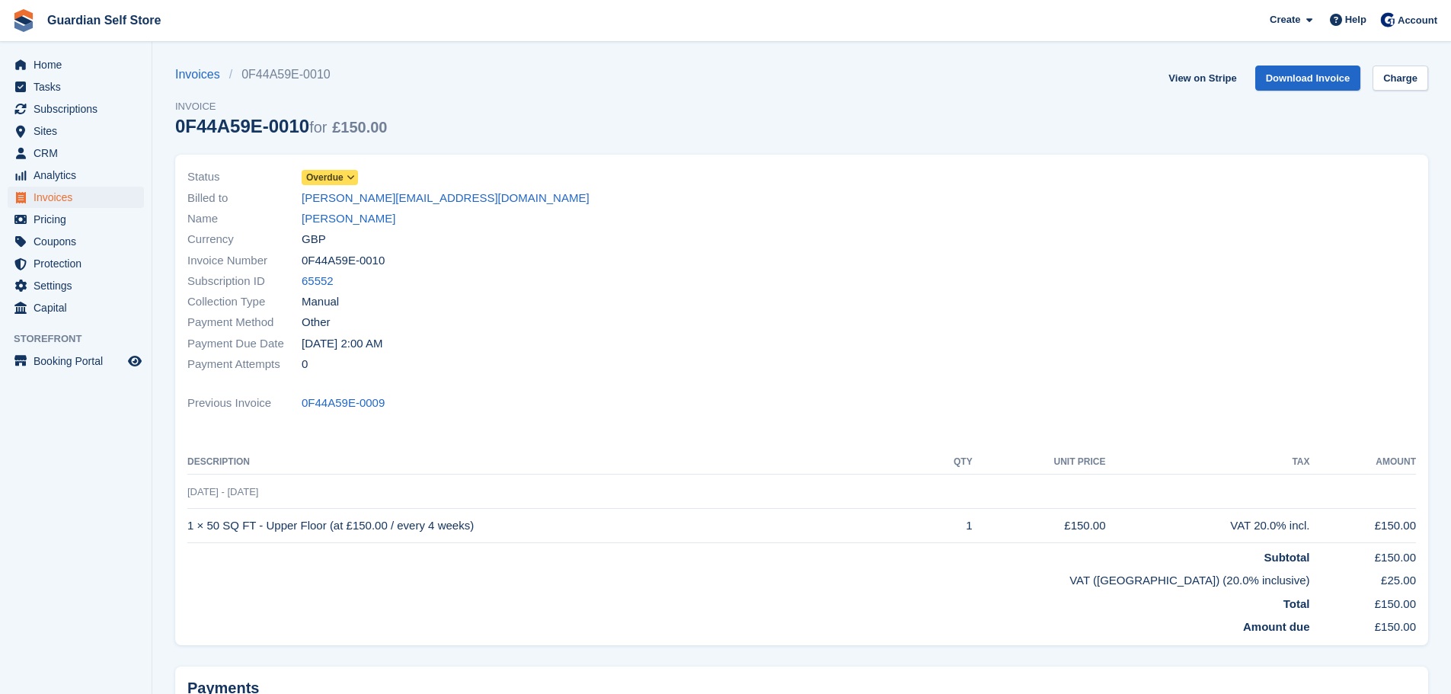
click at [341, 174] on span "Overdue" at bounding box center [324, 178] width 37 height 14
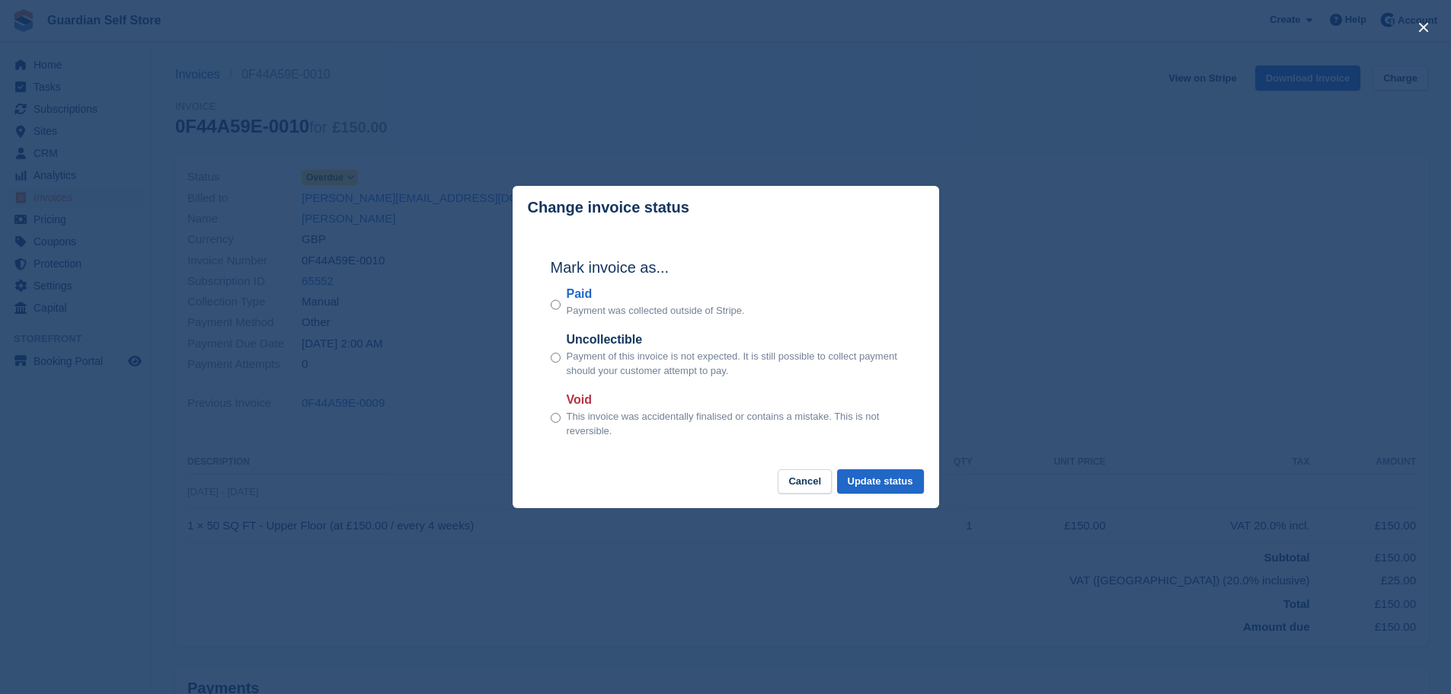
click at [572, 296] on label "Paid" at bounding box center [656, 294] width 178 height 18
click at [874, 481] on button "Update status" at bounding box center [880, 481] width 87 height 25
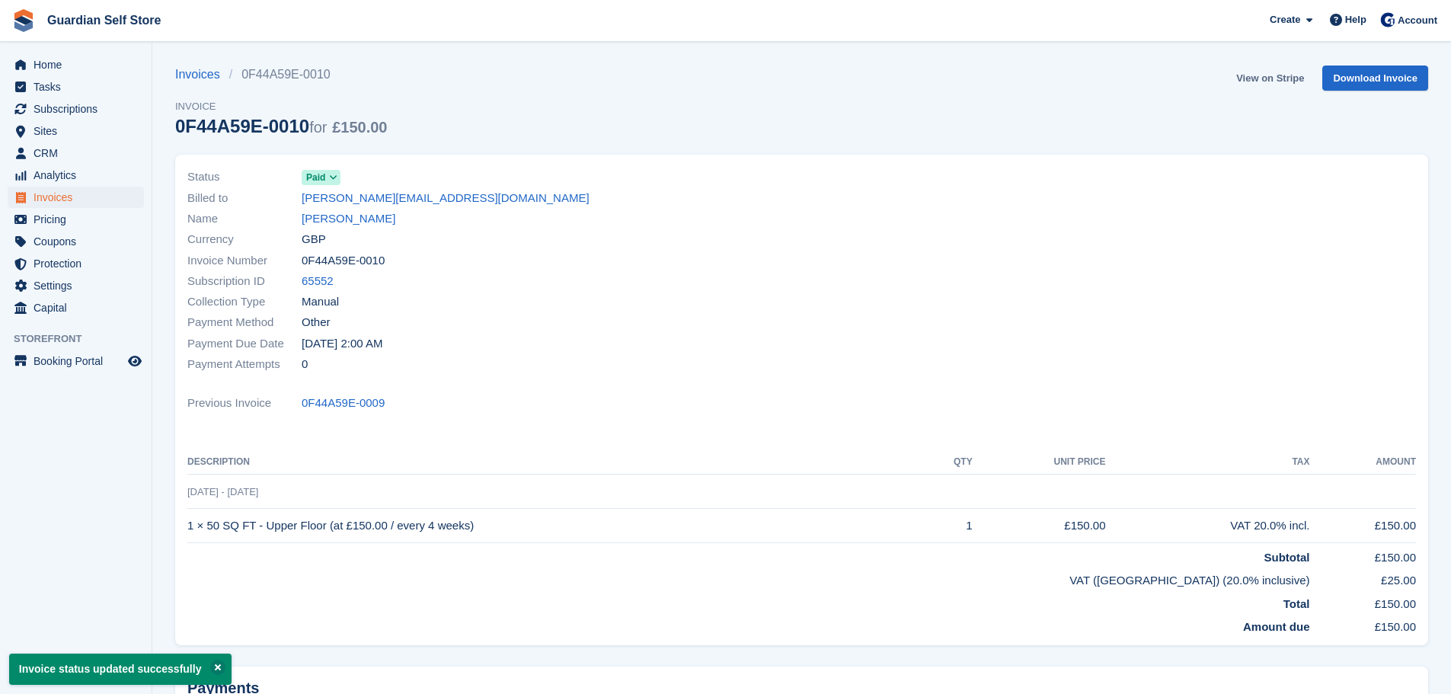
click at [1259, 77] on link "View on Stripe" at bounding box center [1270, 78] width 80 height 25
click at [50, 192] on span "Invoices" at bounding box center [79, 197] width 91 height 21
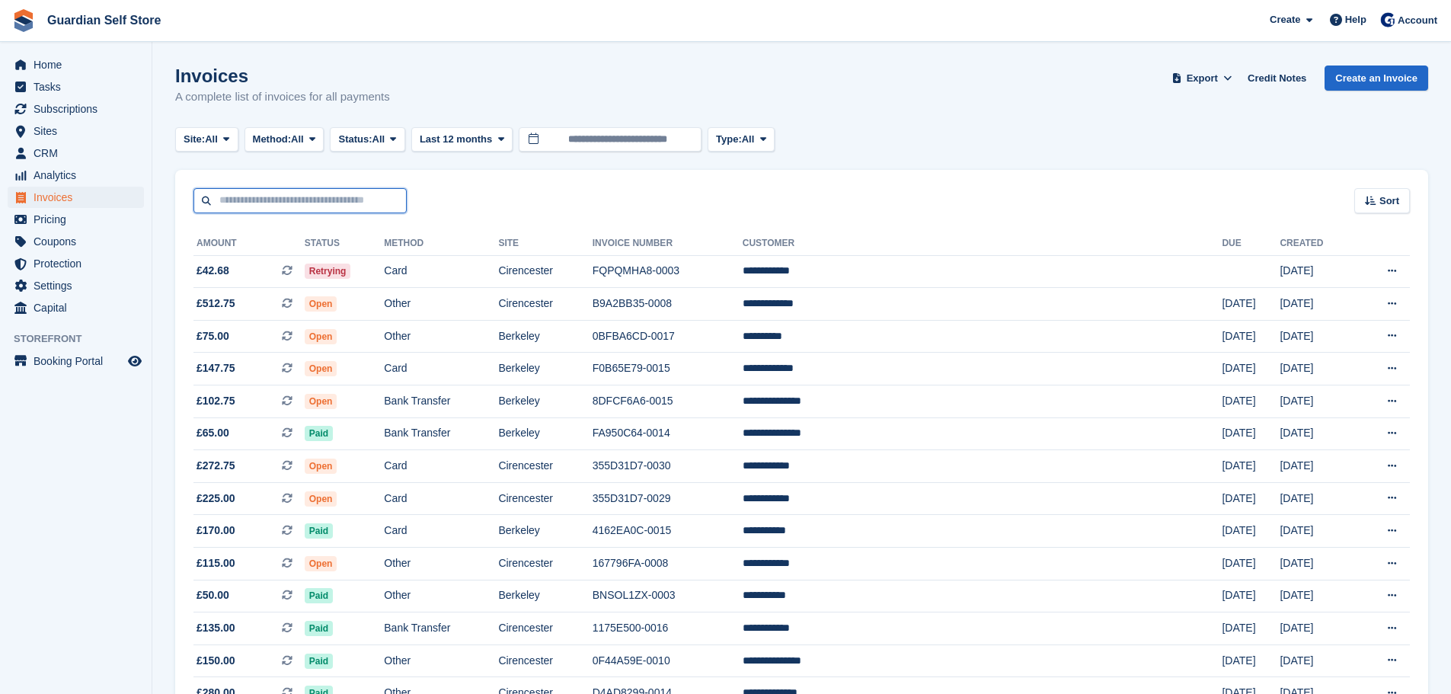
click at [254, 200] on input "text" at bounding box center [300, 200] width 213 height 25
type input "****"
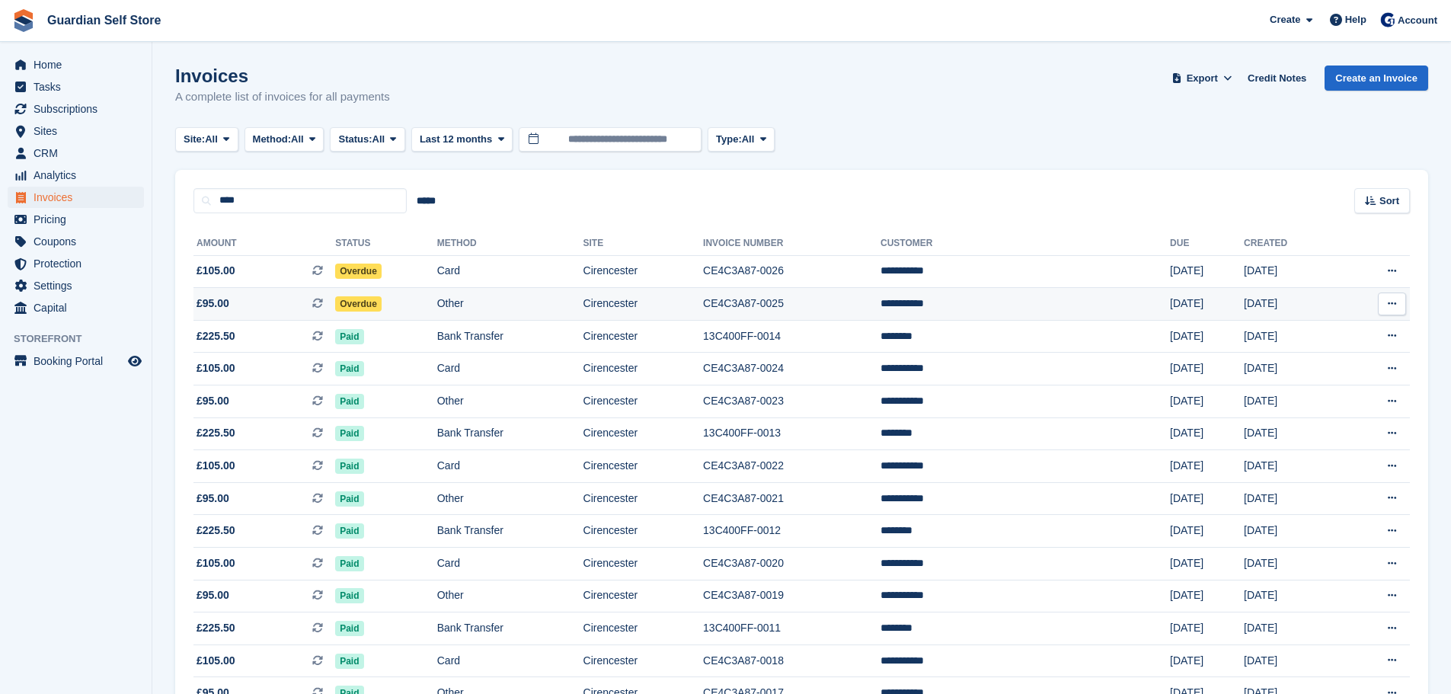
click at [258, 301] on span "£95.00 This is a recurring subscription invoice." at bounding box center [265, 304] width 142 height 16
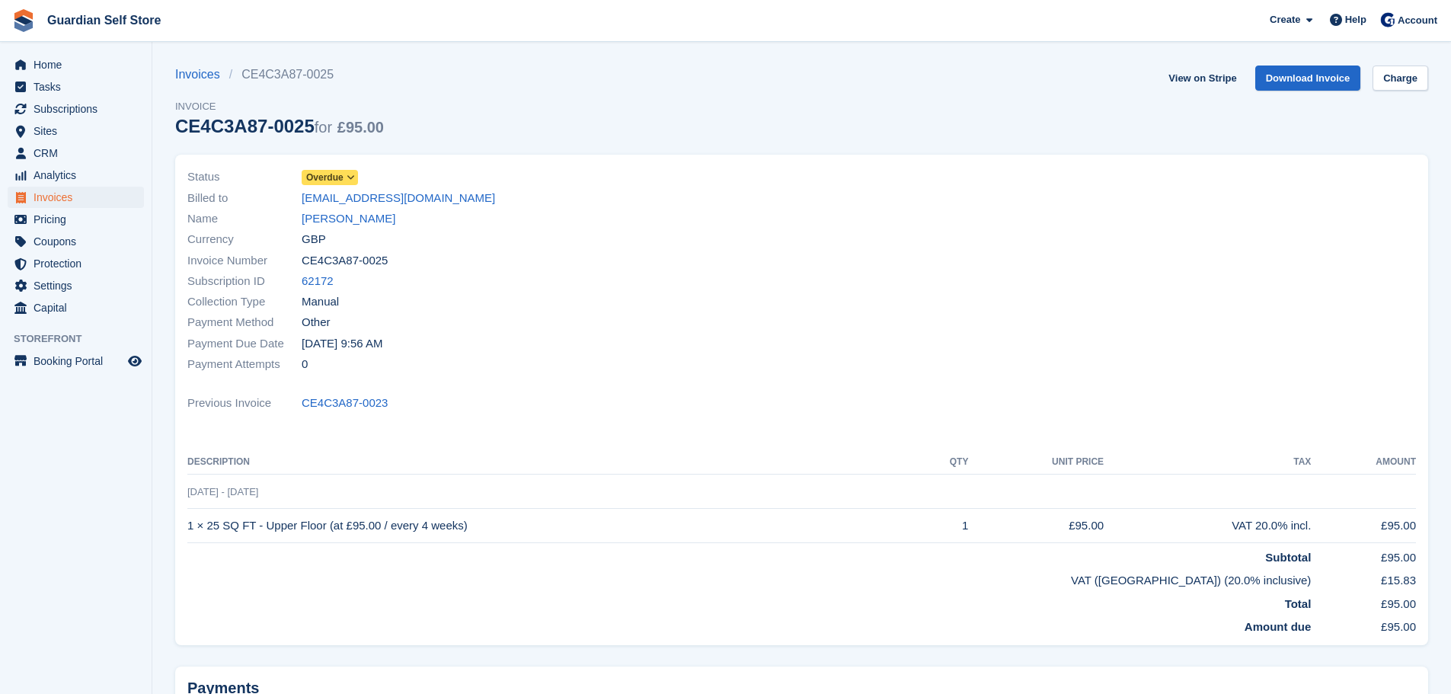
click at [320, 165] on div "Status Overdue Billed to dj-rice@hotmail.co.uk Name Daniel Rice Currency GBP In…" at bounding box center [490, 271] width 624 height 226
click at [327, 186] on div "Status Overdue" at bounding box center [490, 177] width 606 height 21
click at [330, 178] on span "Overdue" at bounding box center [324, 178] width 37 height 14
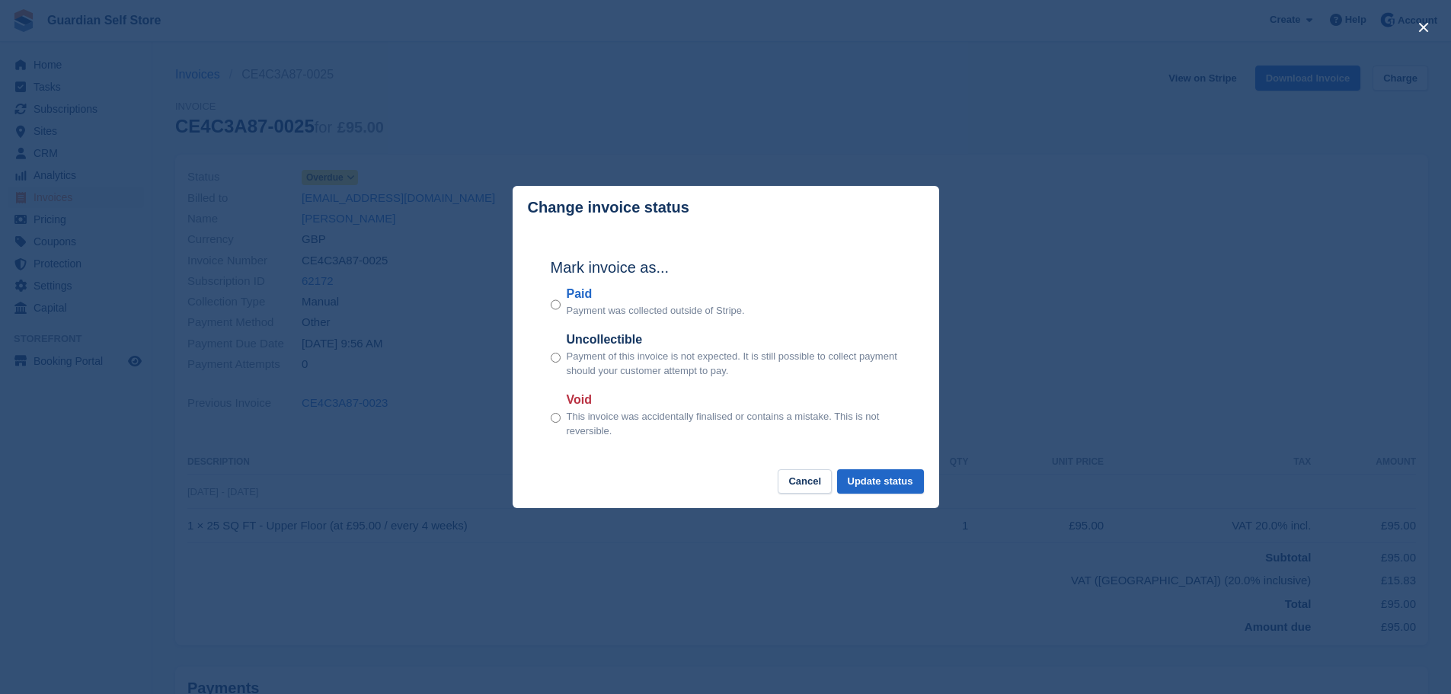
click at [574, 298] on label "Paid" at bounding box center [656, 294] width 178 height 18
click at [856, 468] on div "Mark invoice as... Paid Payment was collected outside of Stripe. Uncollectible …" at bounding box center [726, 349] width 381 height 240
click at [857, 471] on button "Update status" at bounding box center [880, 481] width 87 height 25
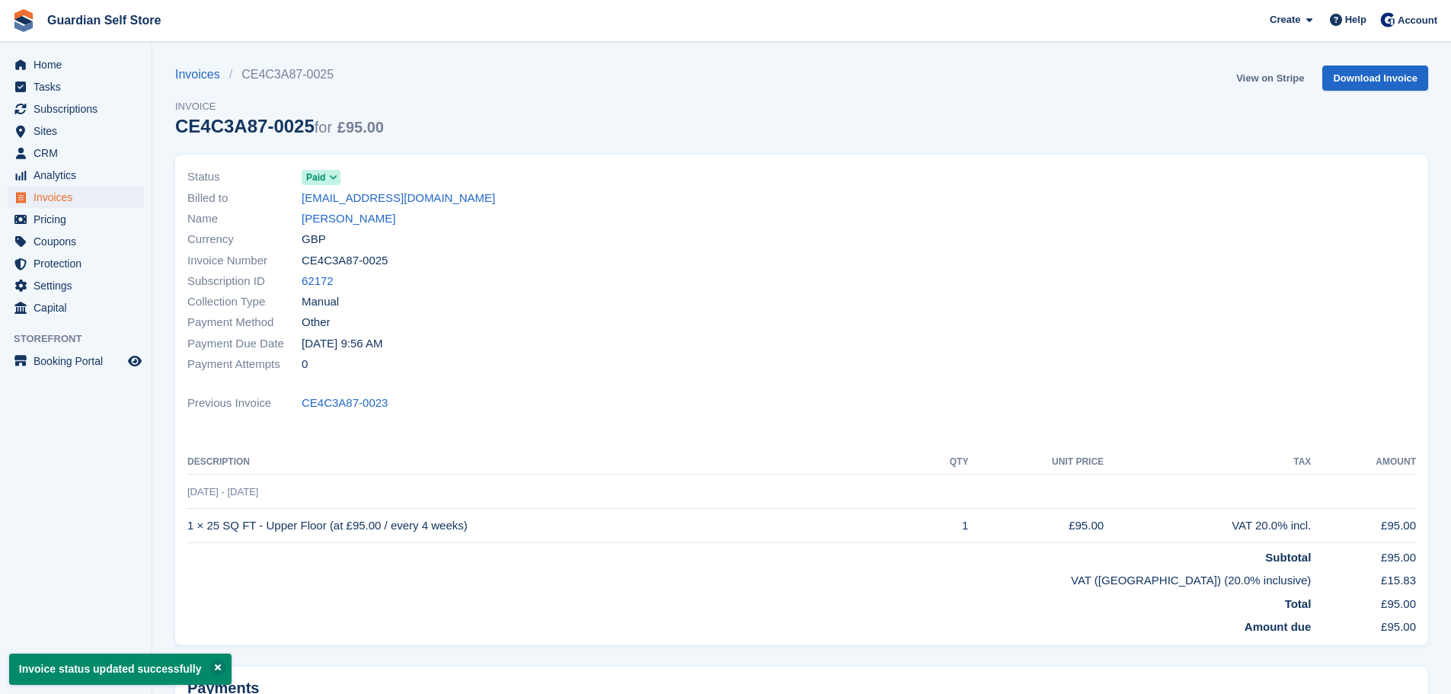
click at [1269, 75] on link "View on Stripe" at bounding box center [1270, 78] width 80 height 25
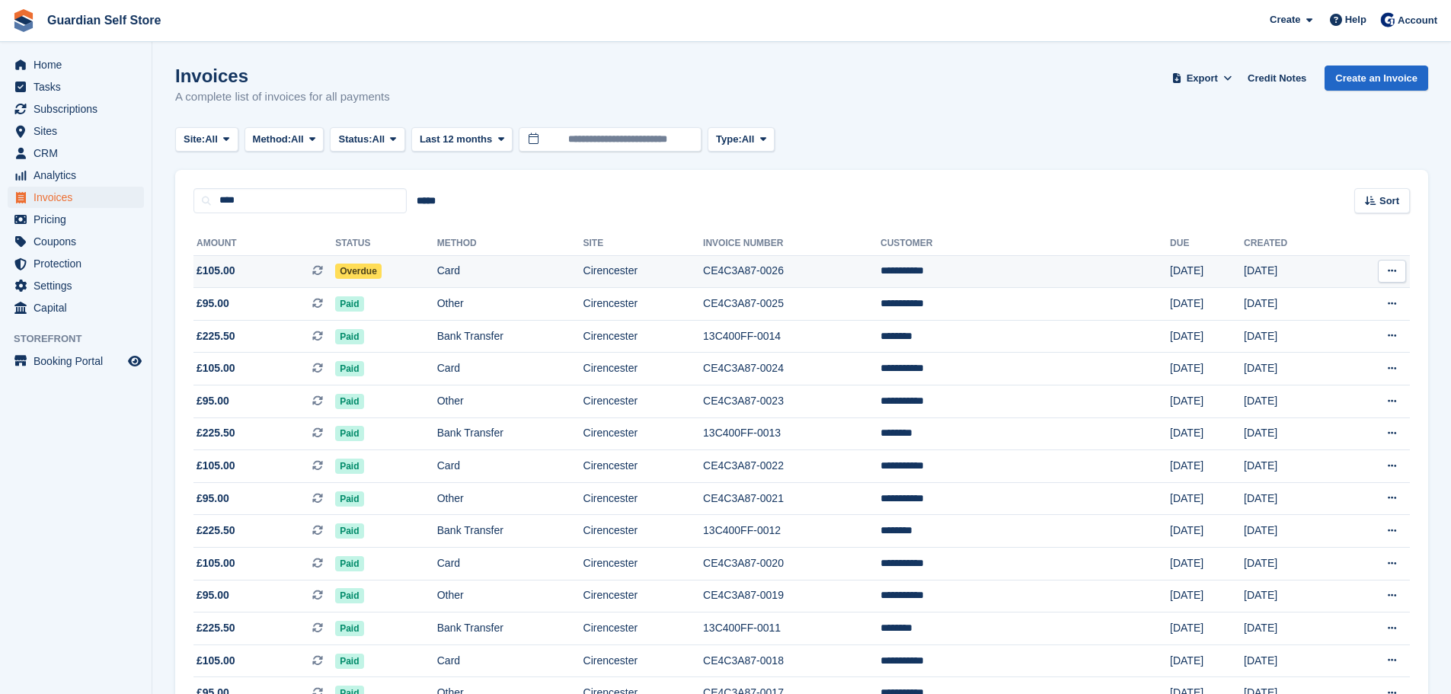
click at [282, 260] on td "£105.00 This is a recurring subscription invoice." at bounding box center [265, 271] width 142 height 33
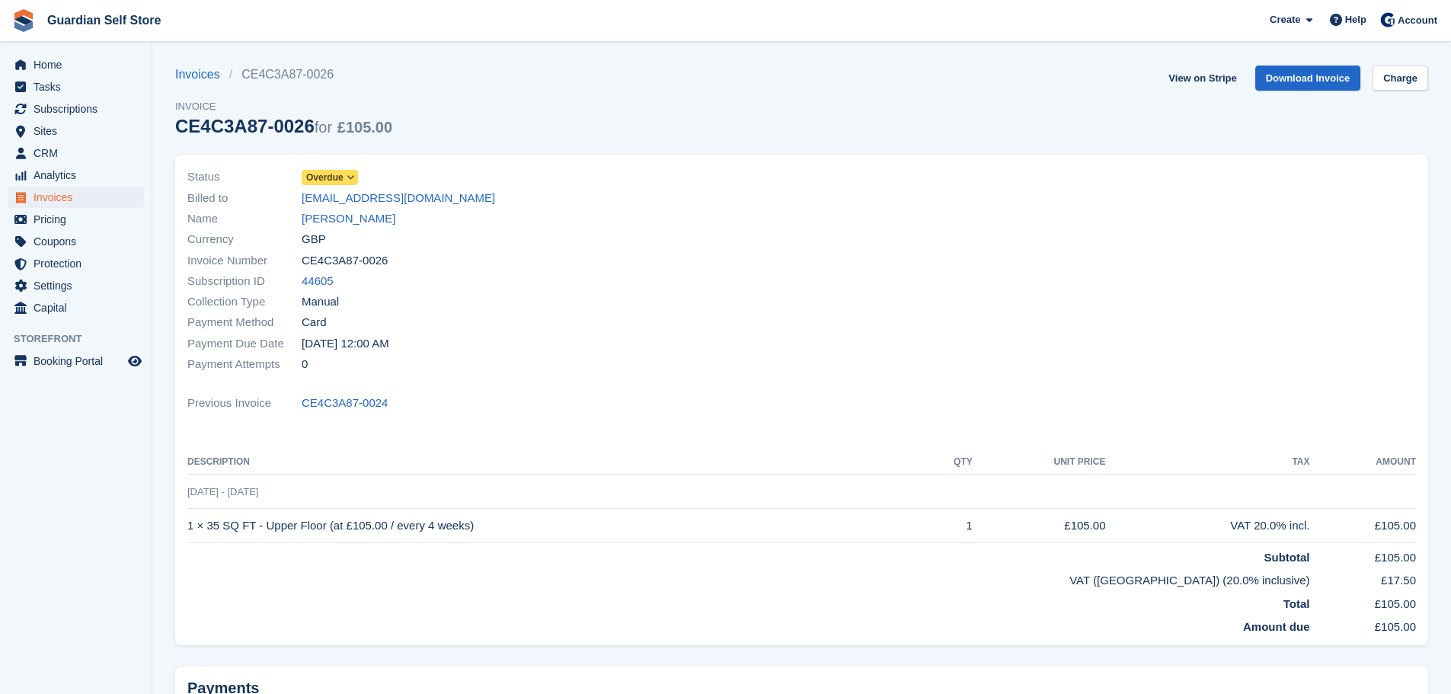
click at [319, 171] on span "Overdue" at bounding box center [324, 178] width 37 height 14
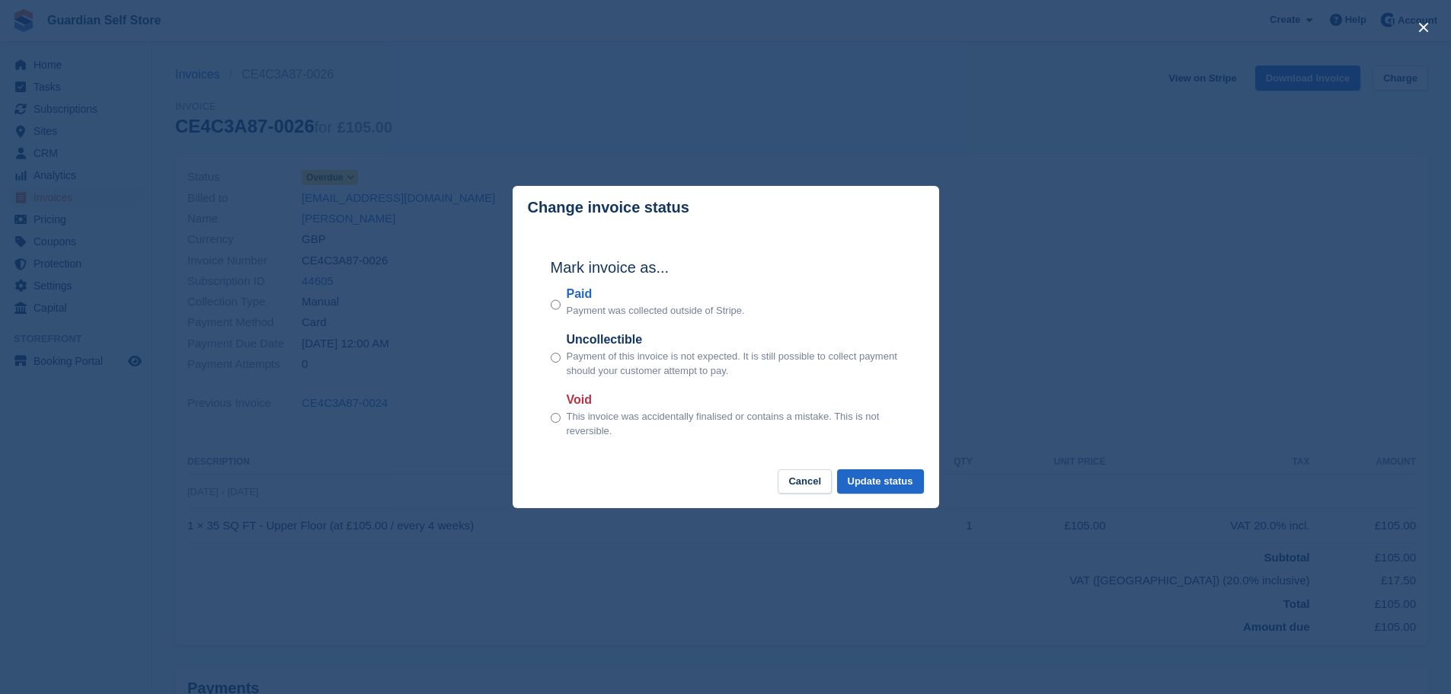
click at [587, 303] on label "Paid" at bounding box center [656, 294] width 178 height 18
click at [895, 501] on footer "Cancel Update status" at bounding box center [726, 489] width 427 height 40
click at [903, 490] on button "Update status" at bounding box center [880, 481] width 87 height 25
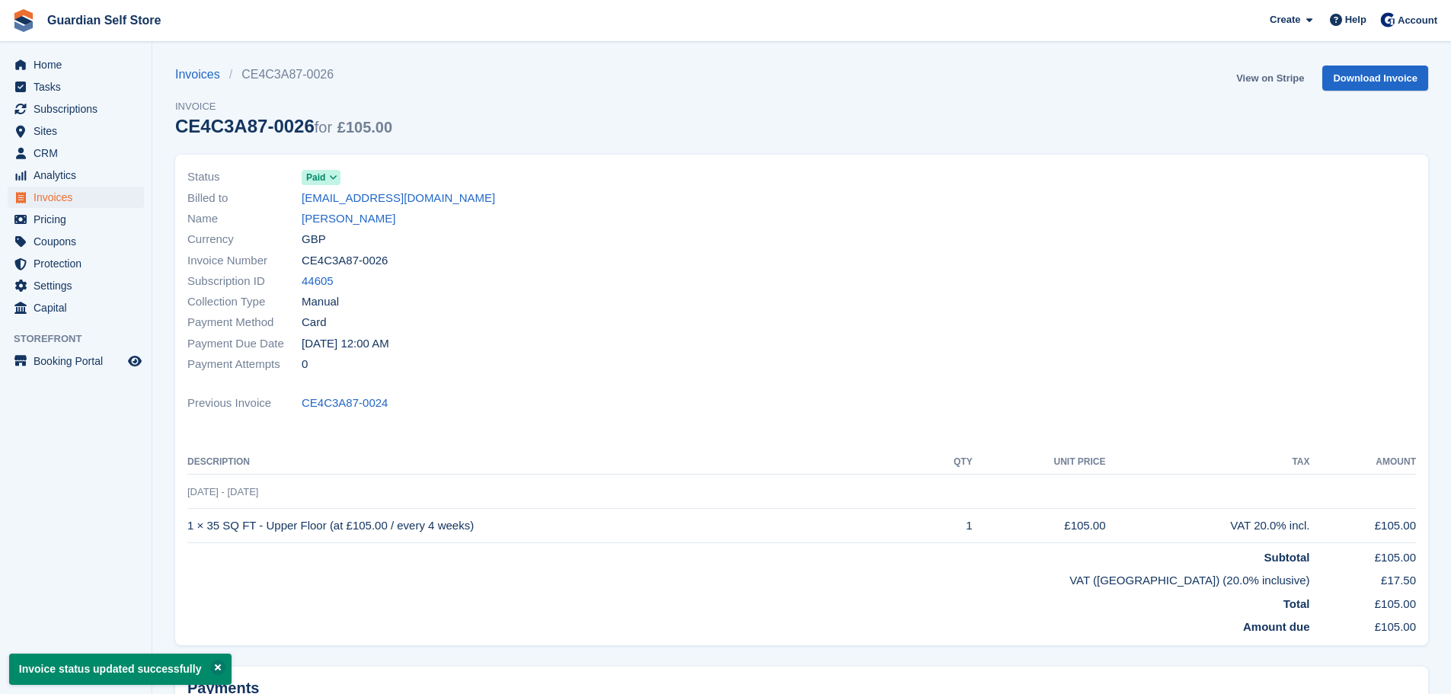
click at [1255, 78] on link "View on Stripe" at bounding box center [1270, 78] width 80 height 25
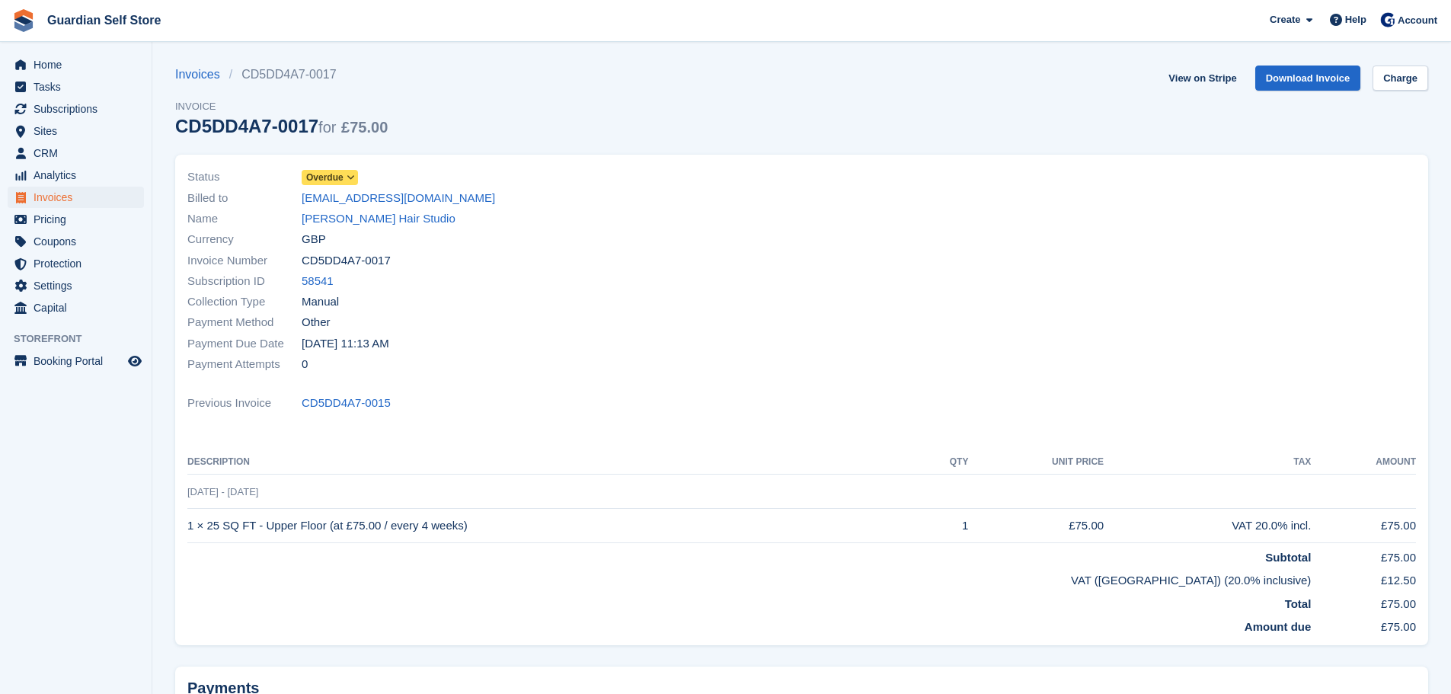
click at [341, 181] on span "Overdue" at bounding box center [324, 178] width 37 height 14
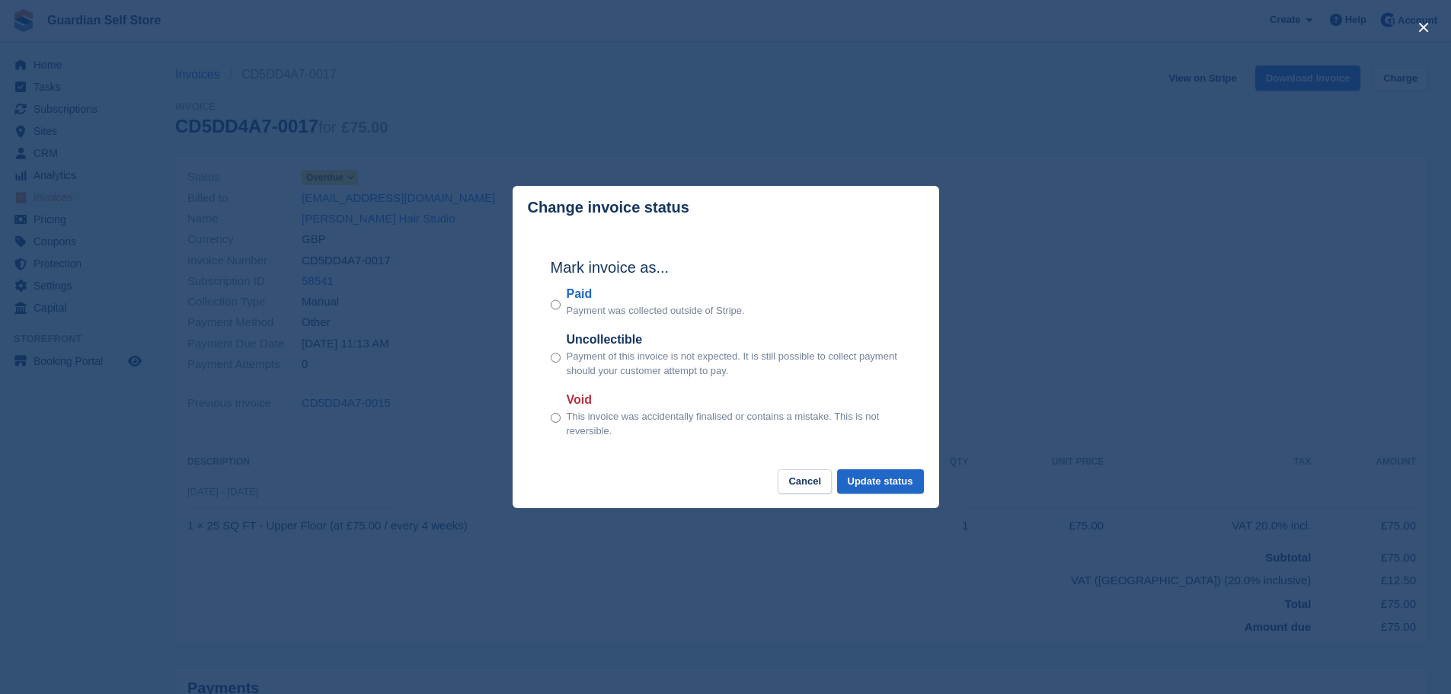
click at [581, 297] on label "Paid" at bounding box center [656, 294] width 178 height 18
click at [864, 488] on button "Update status" at bounding box center [880, 481] width 87 height 25
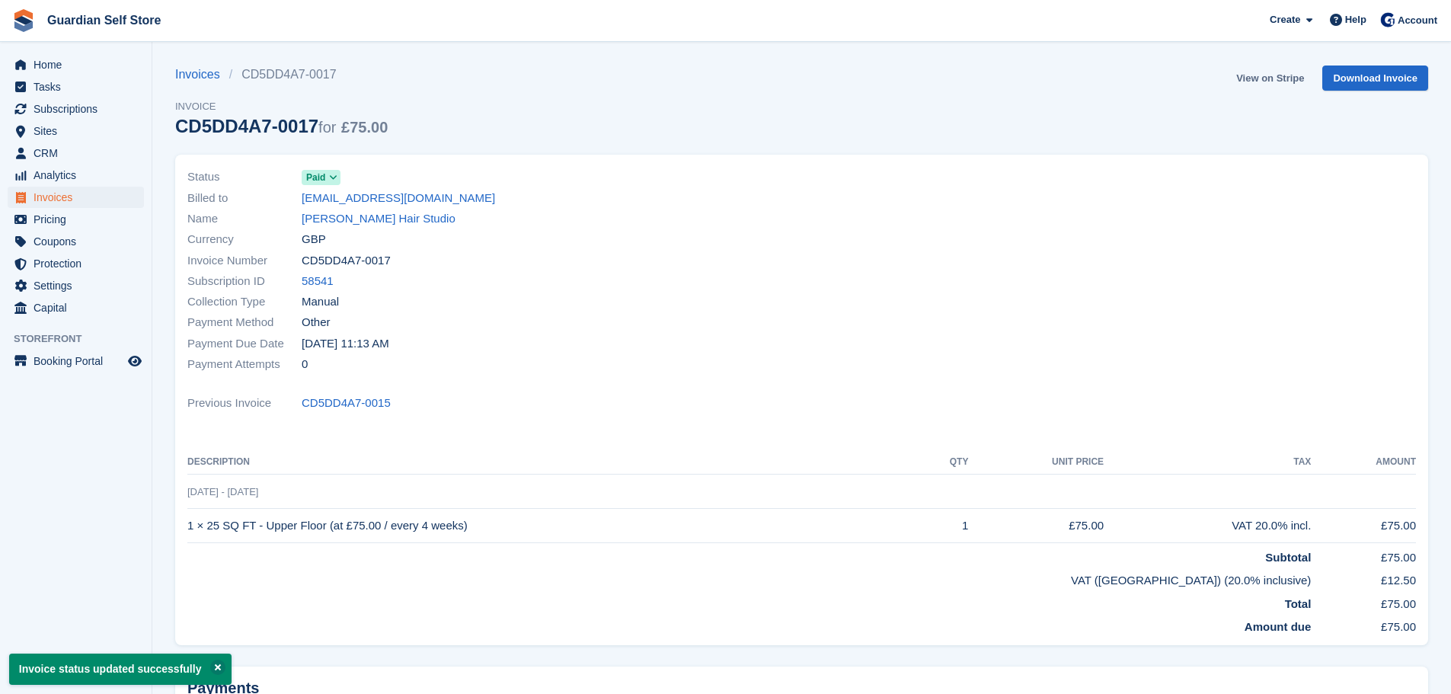
click at [1276, 73] on link "View on Stripe" at bounding box center [1270, 78] width 80 height 25
click at [80, 197] on span "Invoices" at bounding box center [79, 197] width 91 height 21
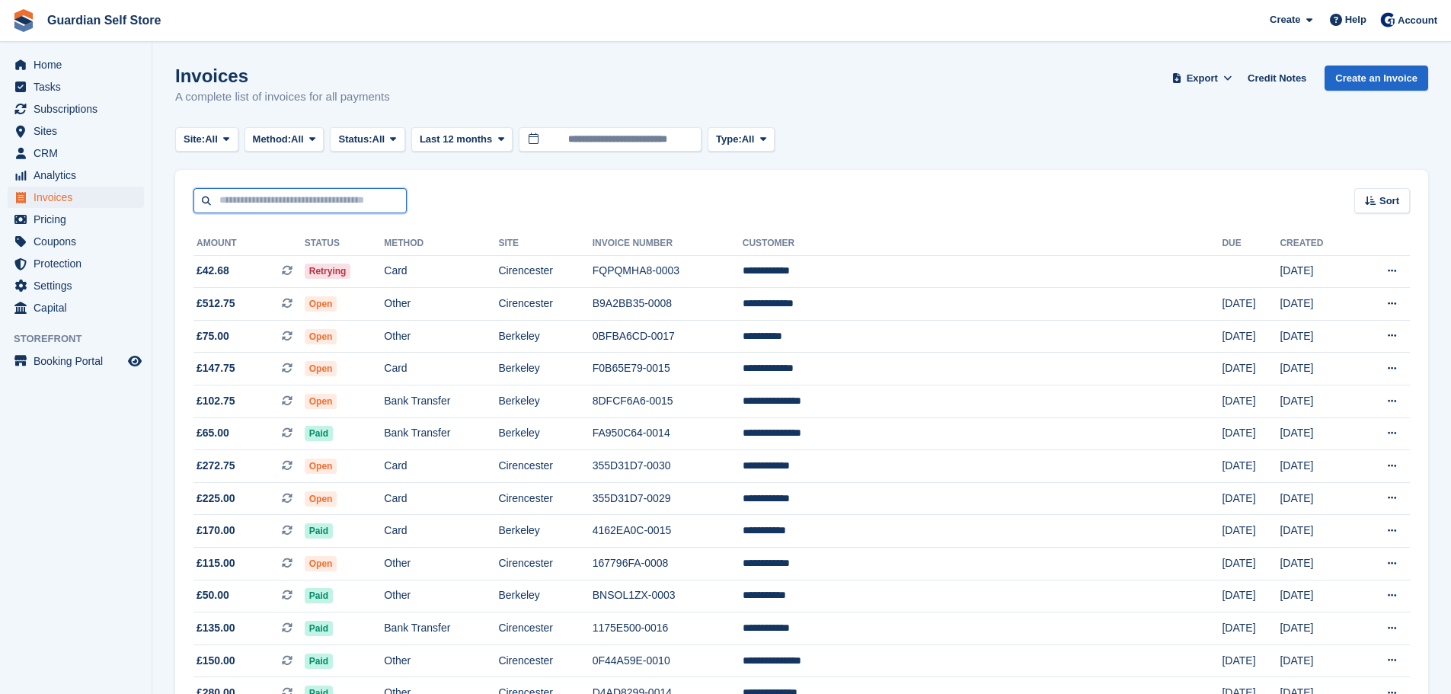
click at [308, 208] on input "text" at bounding box center [300, 200] width 213 height 25
type input "*****"
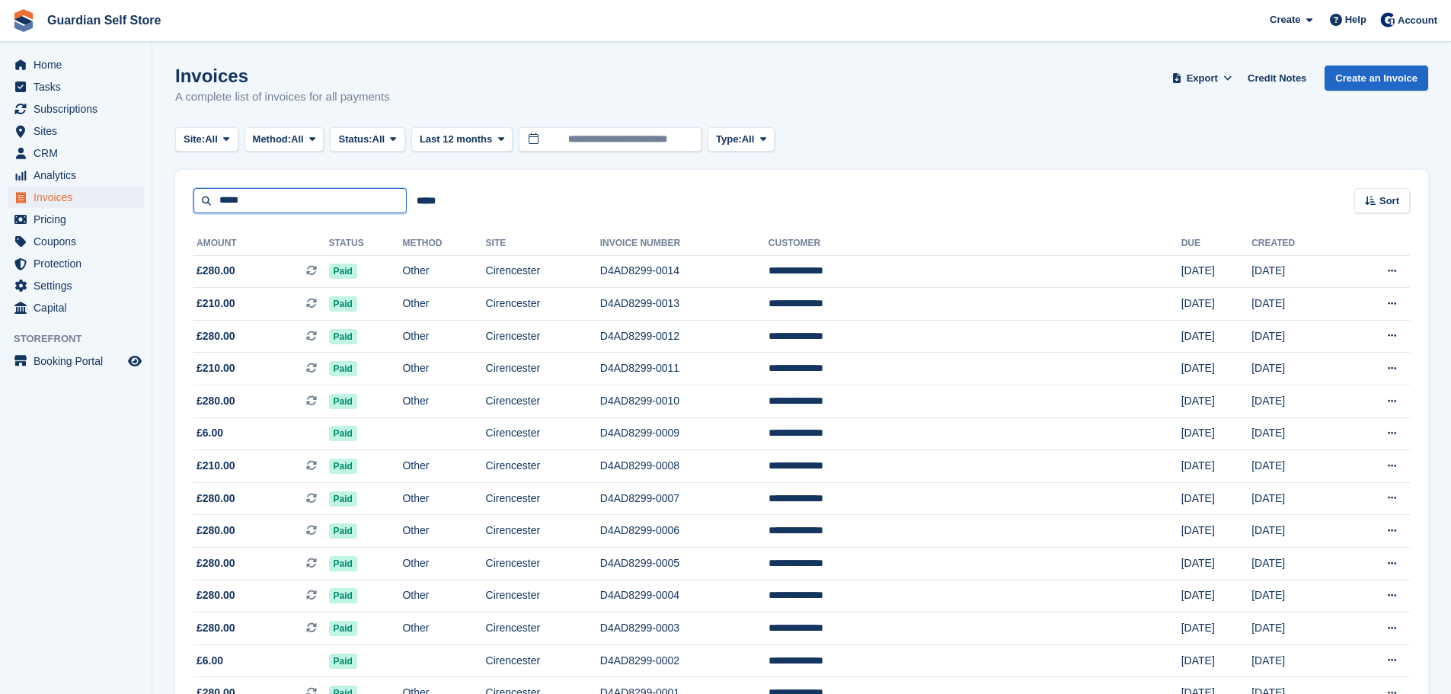
drag, startPoint x: 278, startPoint y: 204, endPoint x: 142, endPoint y: 202, distance: 136.4
click at [136, 204] on div "Home Tasks Subscriptions Subscriptions Subscriptions Price increases NEW Price …" at bounding box center [725, 392] width 1451 height 785
type input "*****"
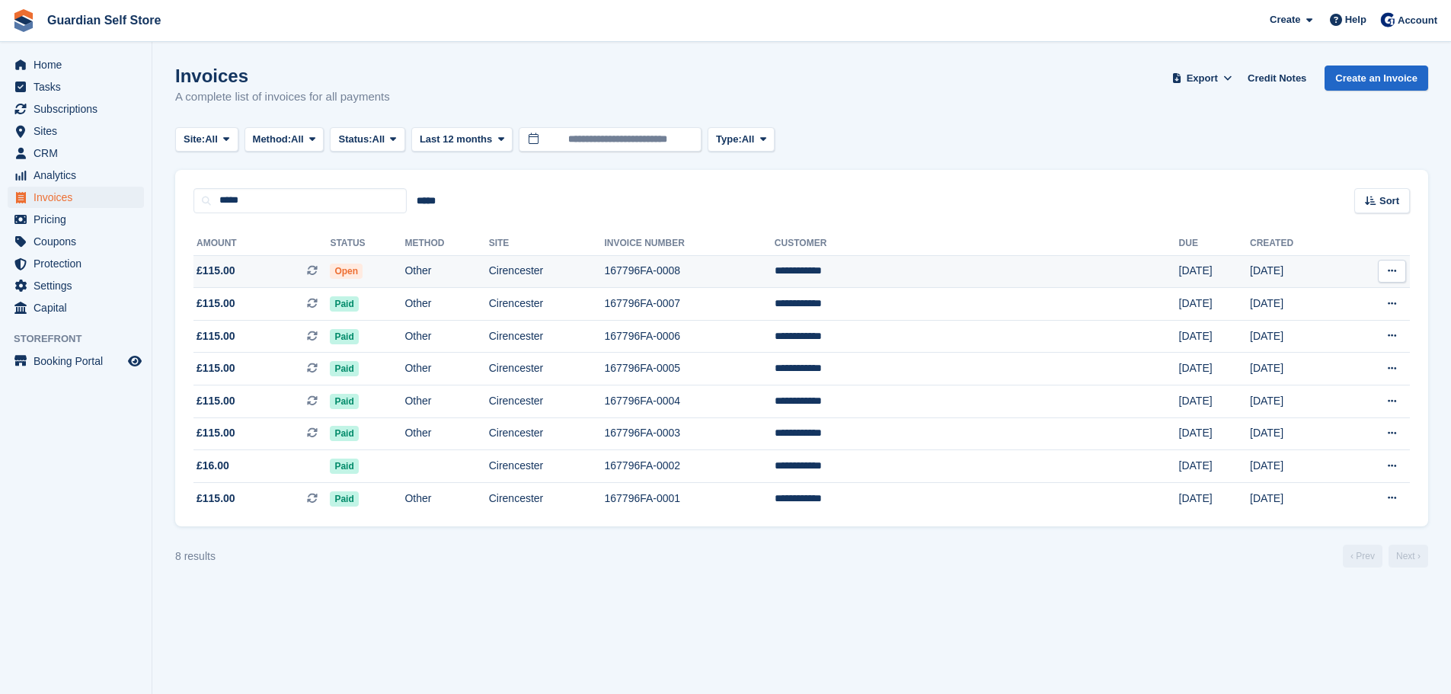
click at [242, 268] on span "£115.00 This is a recurring subscription invoice." at bounding box center [262, 271] width 136 height 16
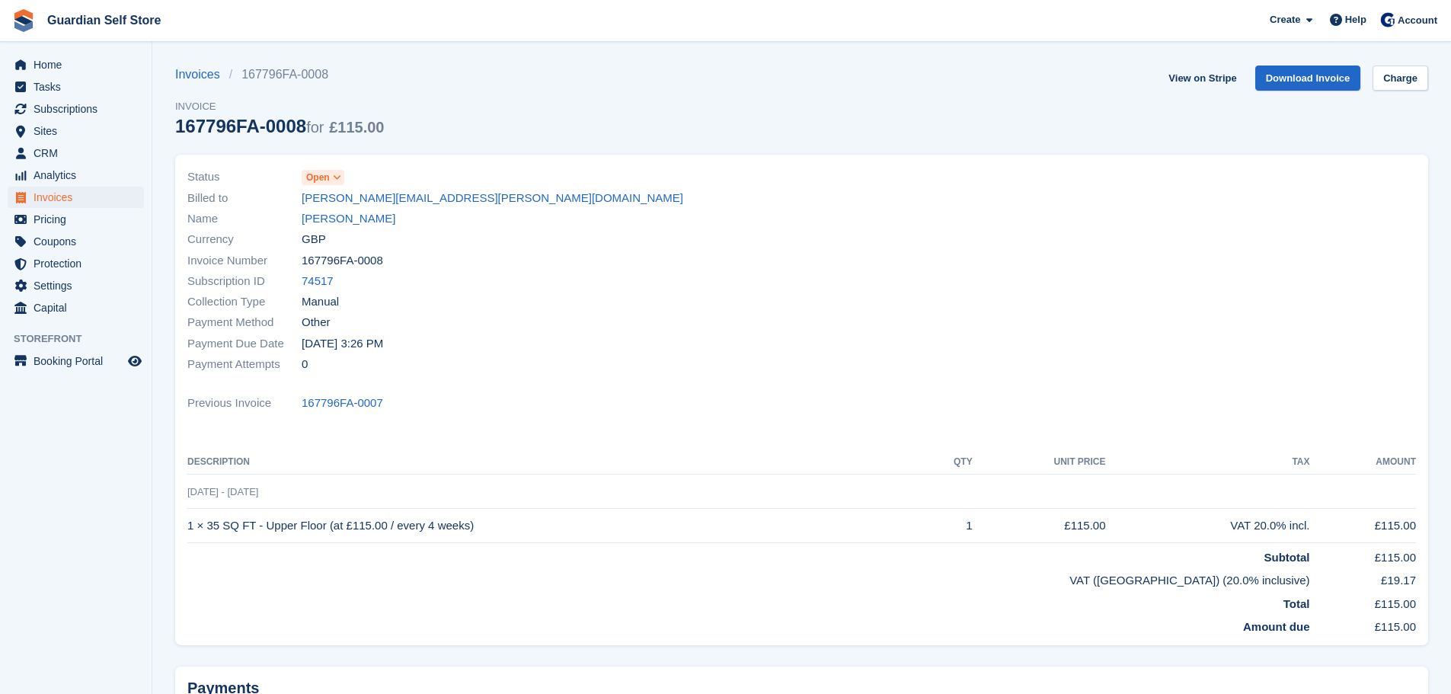
click at [320, 173] on span "Open" at bounding box center [318, 178] width 24 height 14
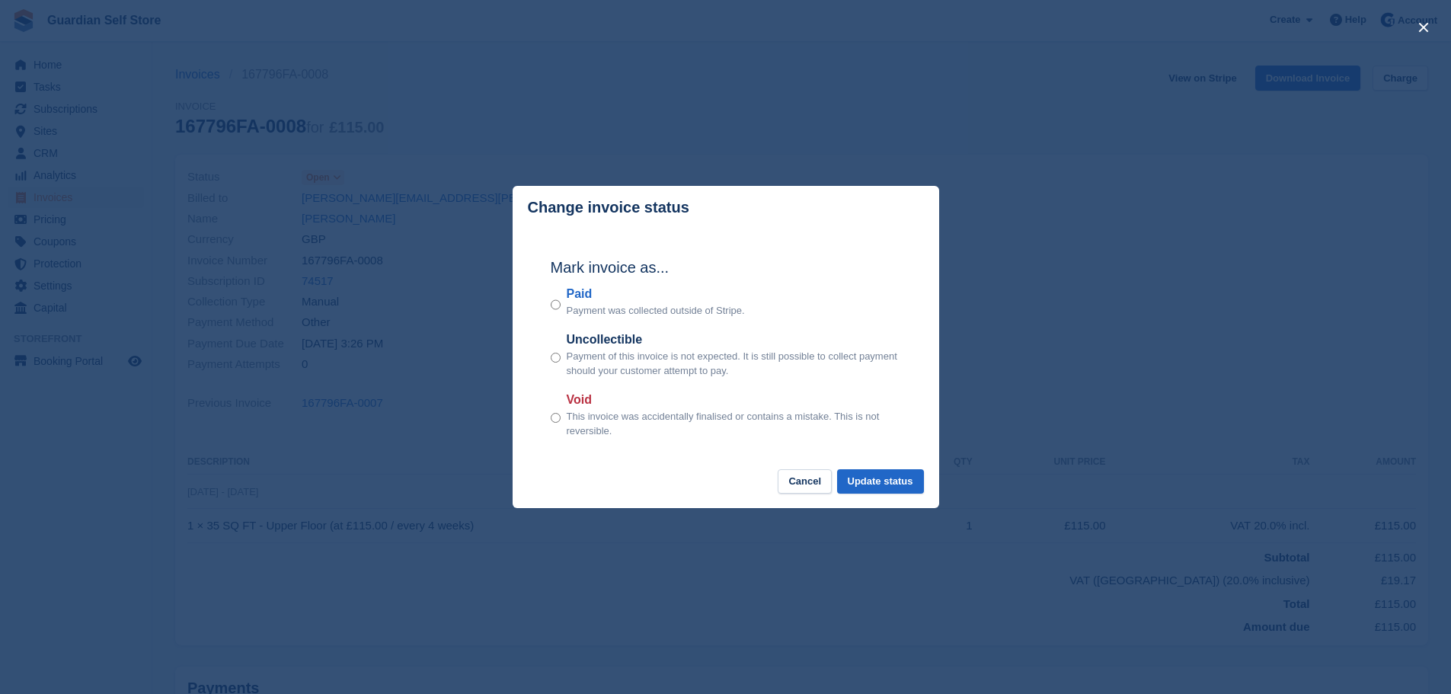
drag, startPoint x: 585, startPoint y: 293, endPoint x: 639, endPoint y: 318, distance: 59.6
click at [585, 293] on label "Paid" at bounding box center [656, 294] width 178 height 18
click at [879, 488] on button "Update status" at bounding box center [880, 481] width 87 height 25
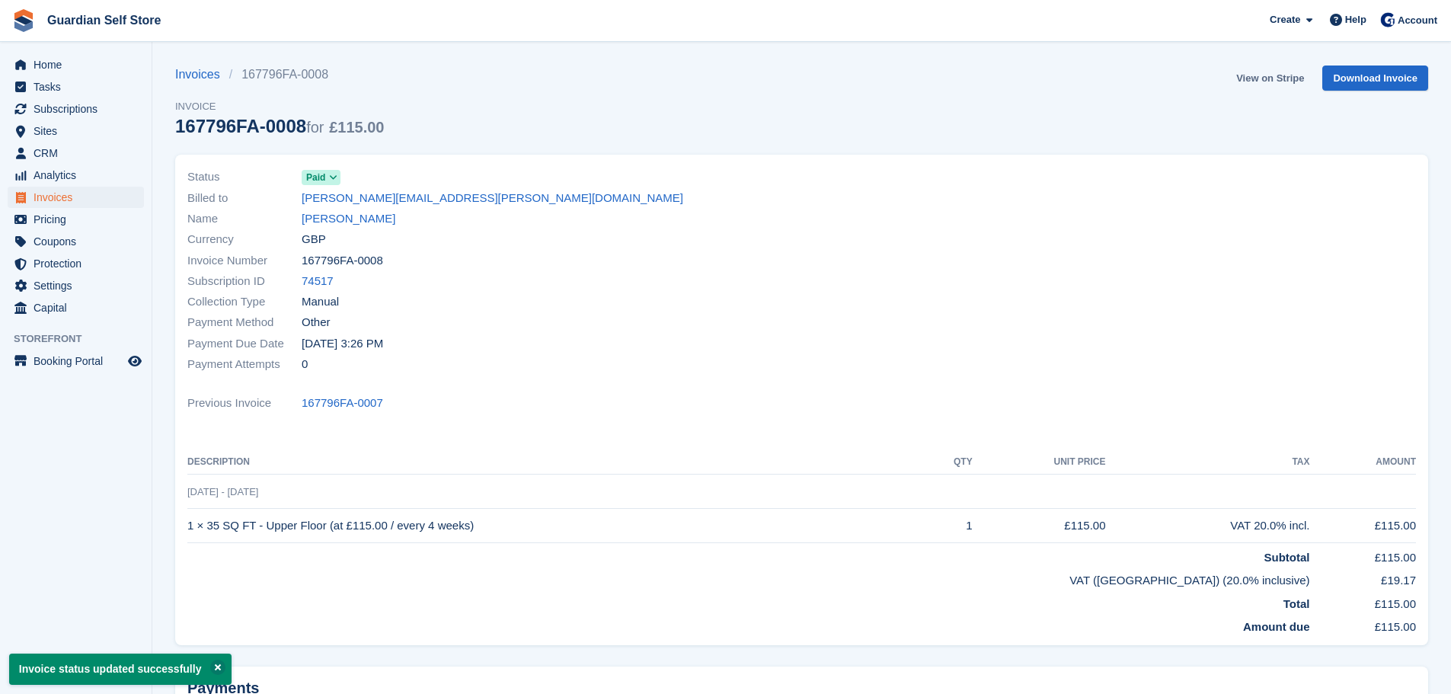
click at [1258, 77] on link "View on Stripe" at bounding box center [1270, 78] width 80 height 25
click at [110, 198] on span "Invoices" at bounding box center [79, 197] width 91 height 21
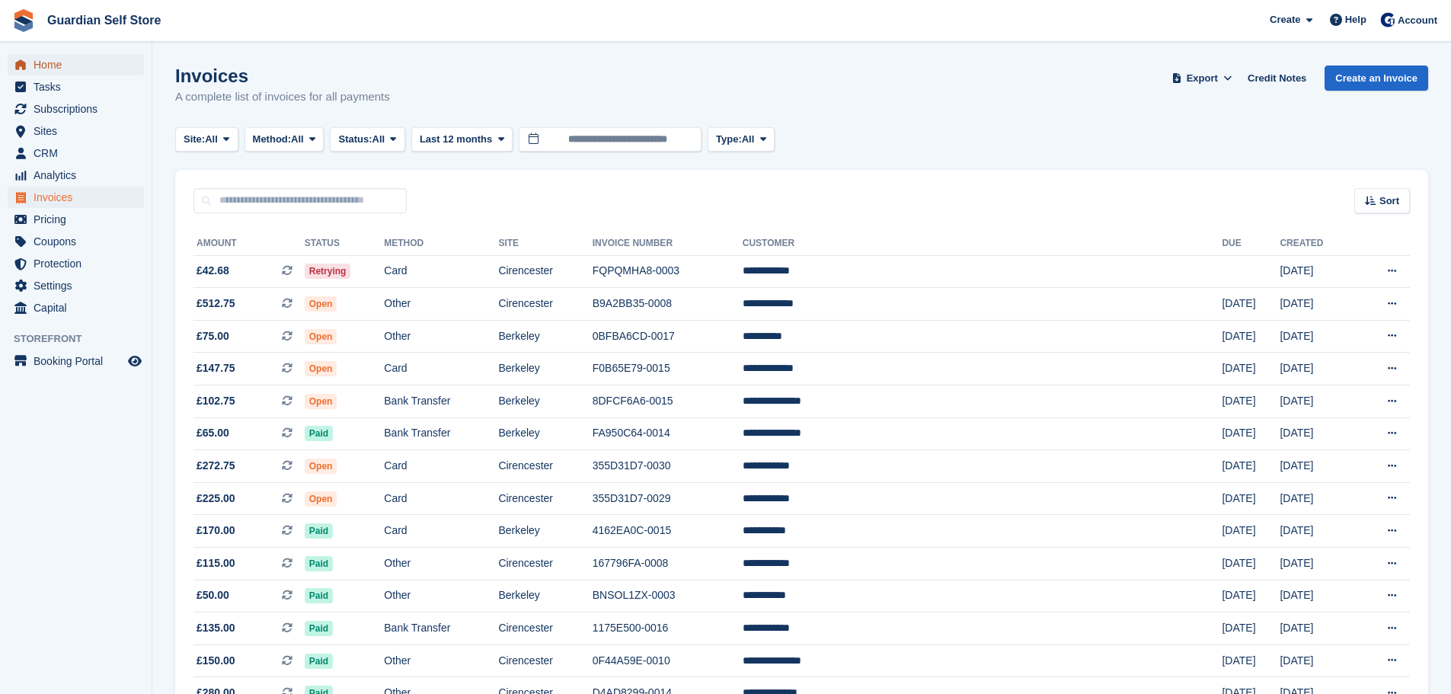
click at [86, 66] on span "Home" at bounding box center [79, 64] width 91 height 21
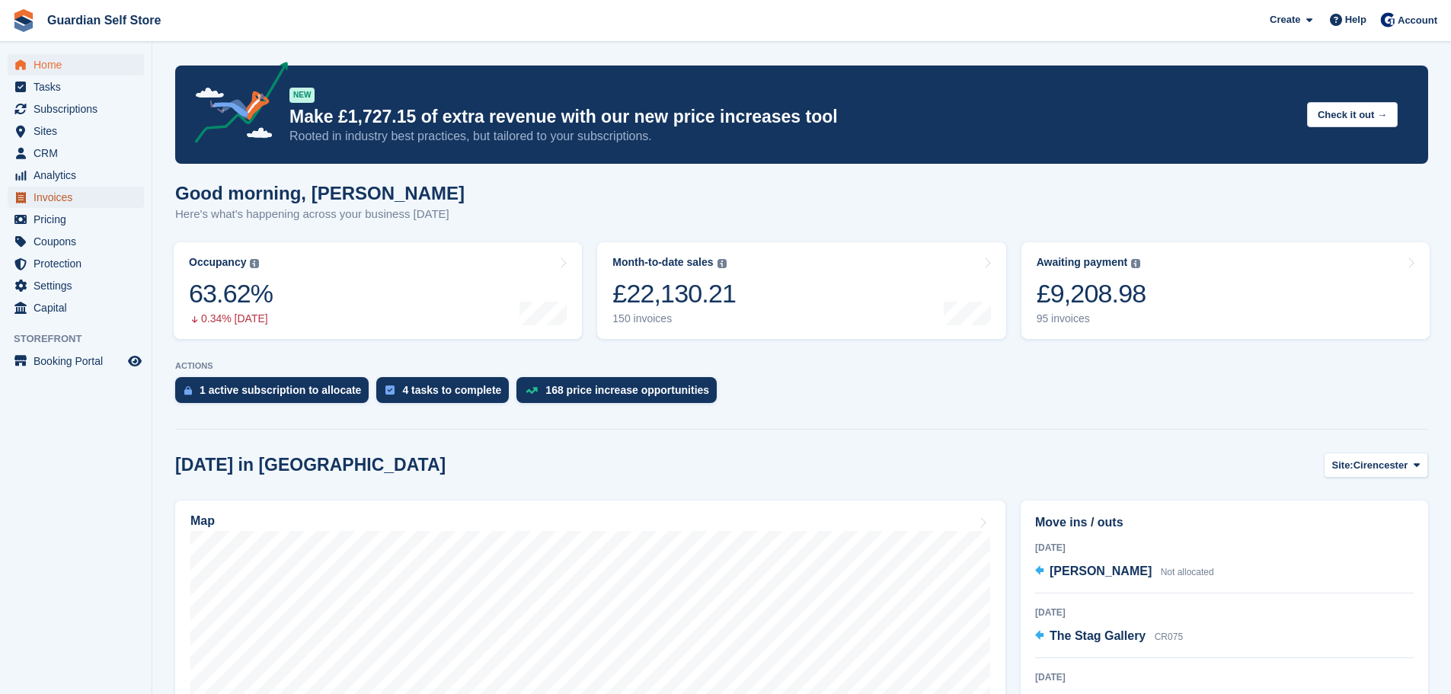
click at [65, 199] on span "Invoices" at bounding box center [79, 197] width 91 height 21
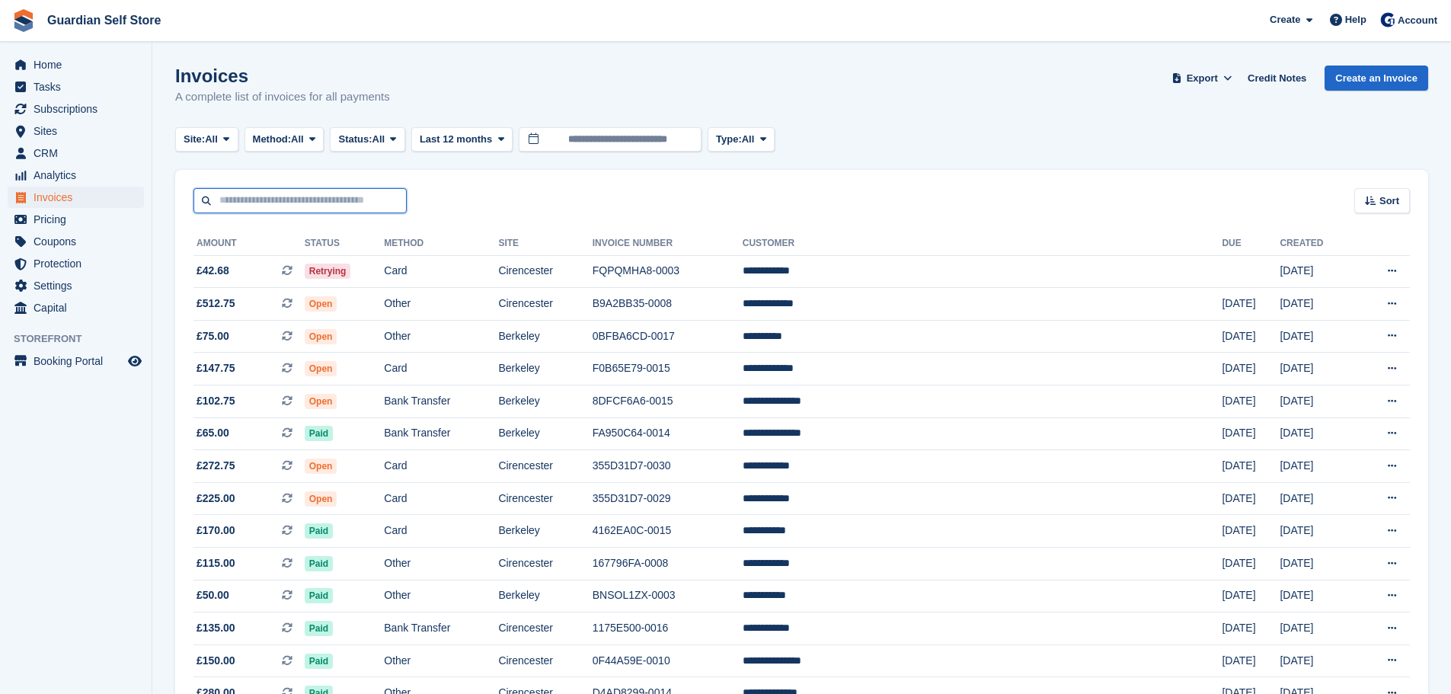
click at [309, 209] on input "text" at bounding box center [300, 200] width 213 height 25
type input "****"
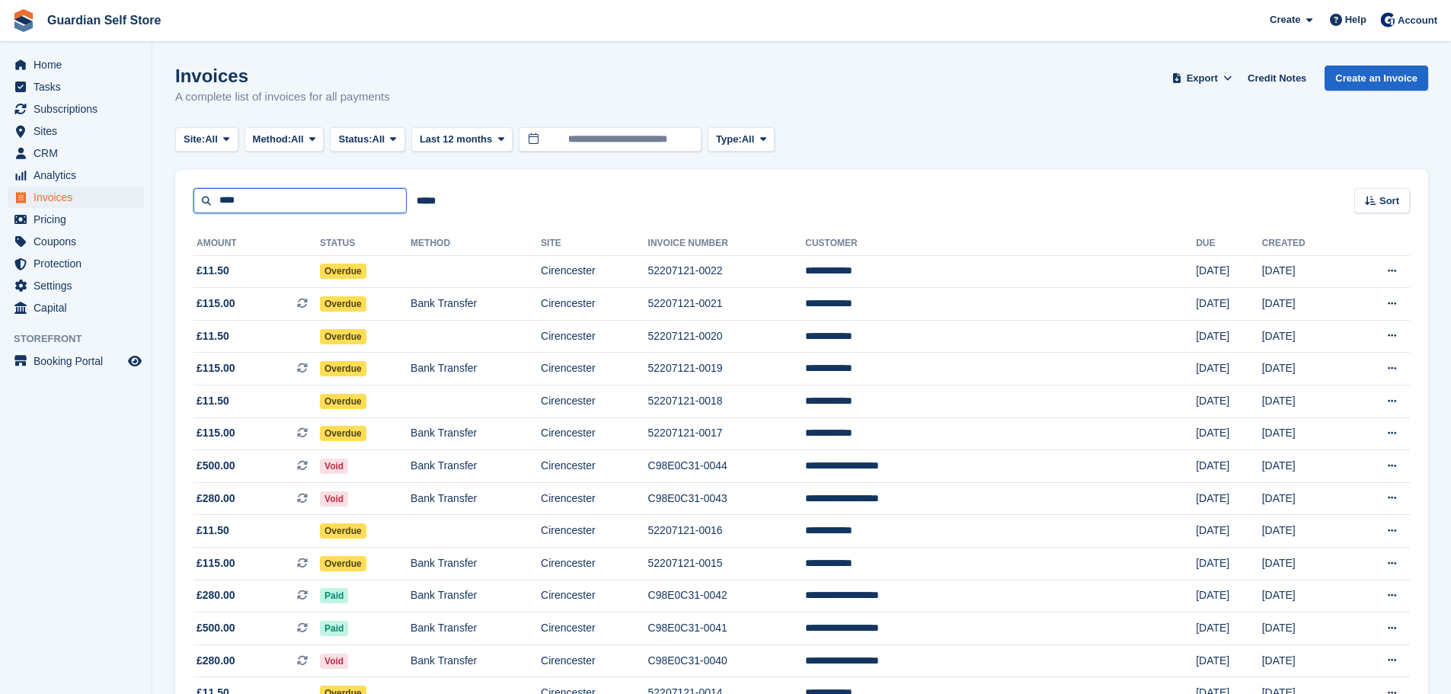
drag, startPoint x: 310, startPoint y: 209, endPoint x: 91, endPoint y: 208, distance: 218.6
type input "*****"
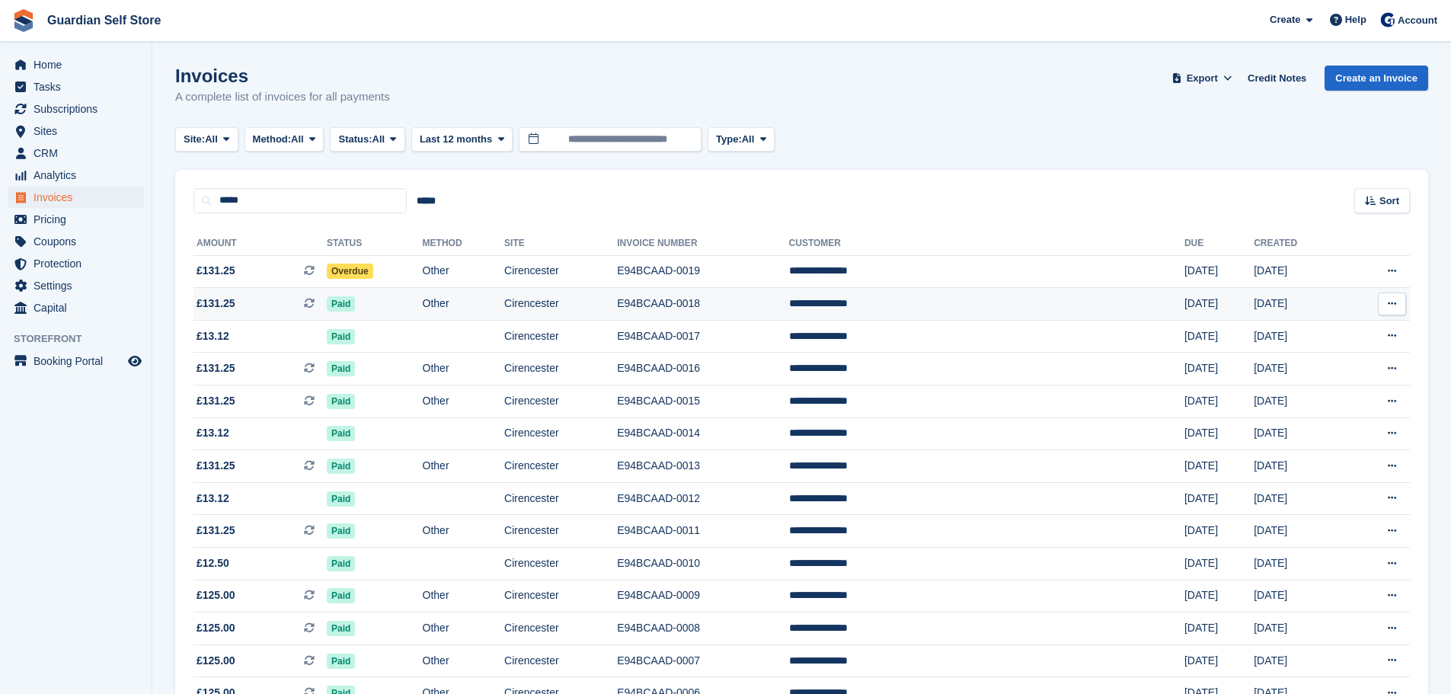
click at [918, 288] on td "**********" at bounding box center [986, 304] width 395 height 33
click at [603, 263] on td "Cirencester" at bounding box center [560, 271] width 113 height 33
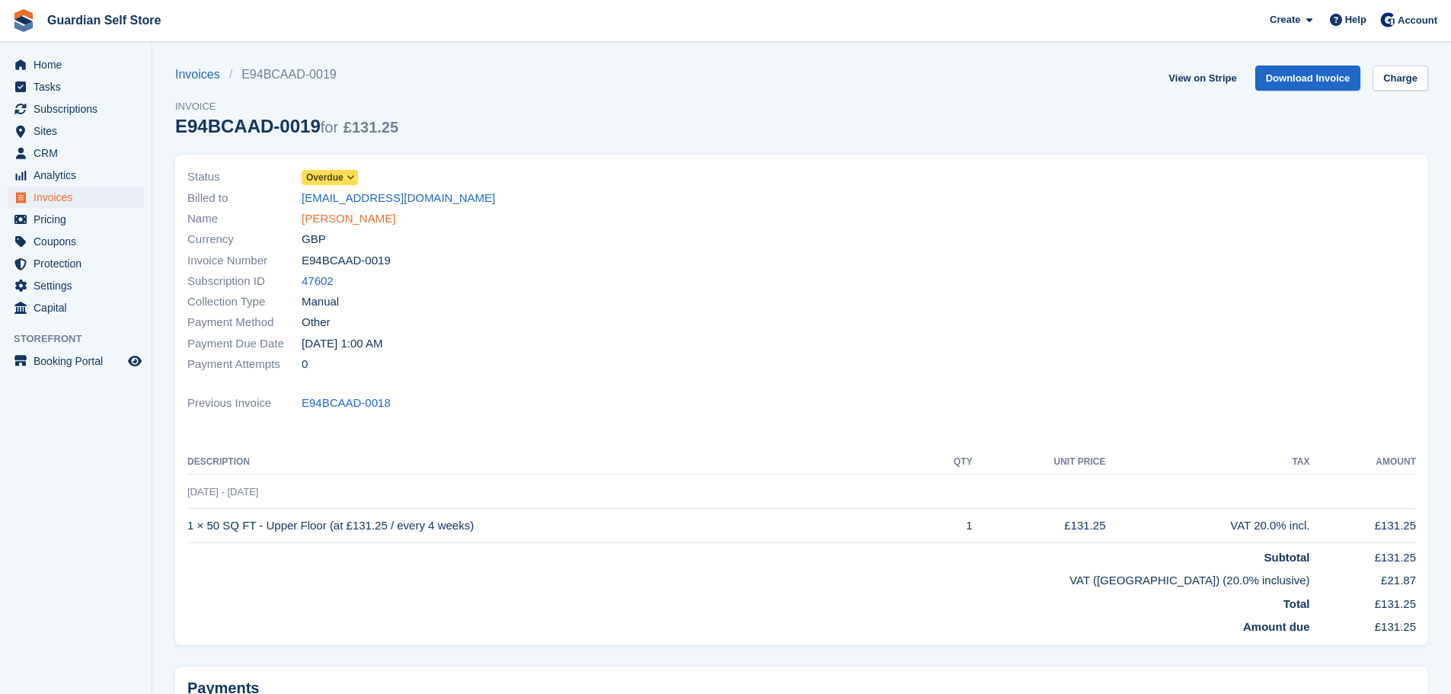
click at [353, 219] on link "[PERSON_NAME]" at bounding box center [349, 219] width 94 height 18
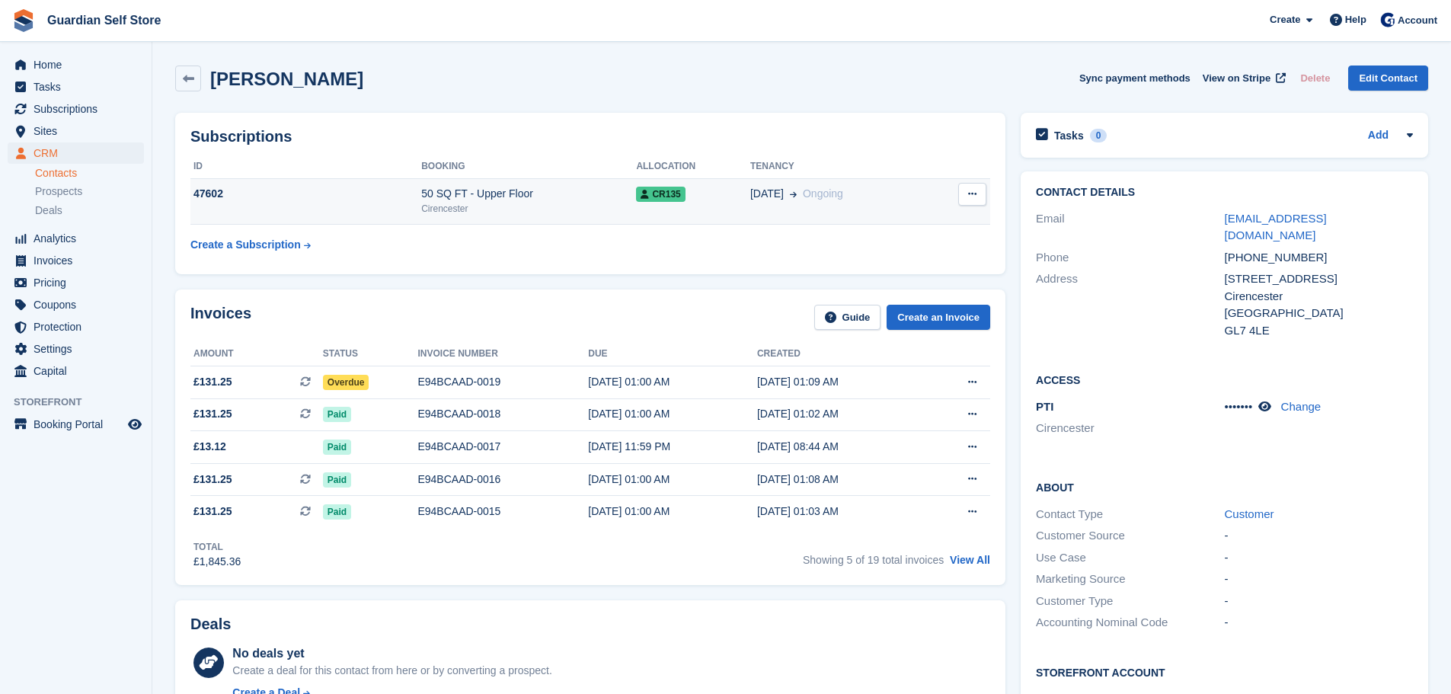
click at [978, 202] on button at bounding box center [972, 194] width 28 height 23
click at [708, 213] on td "CR135" at bounding box center [693, 201] width 114 height 46
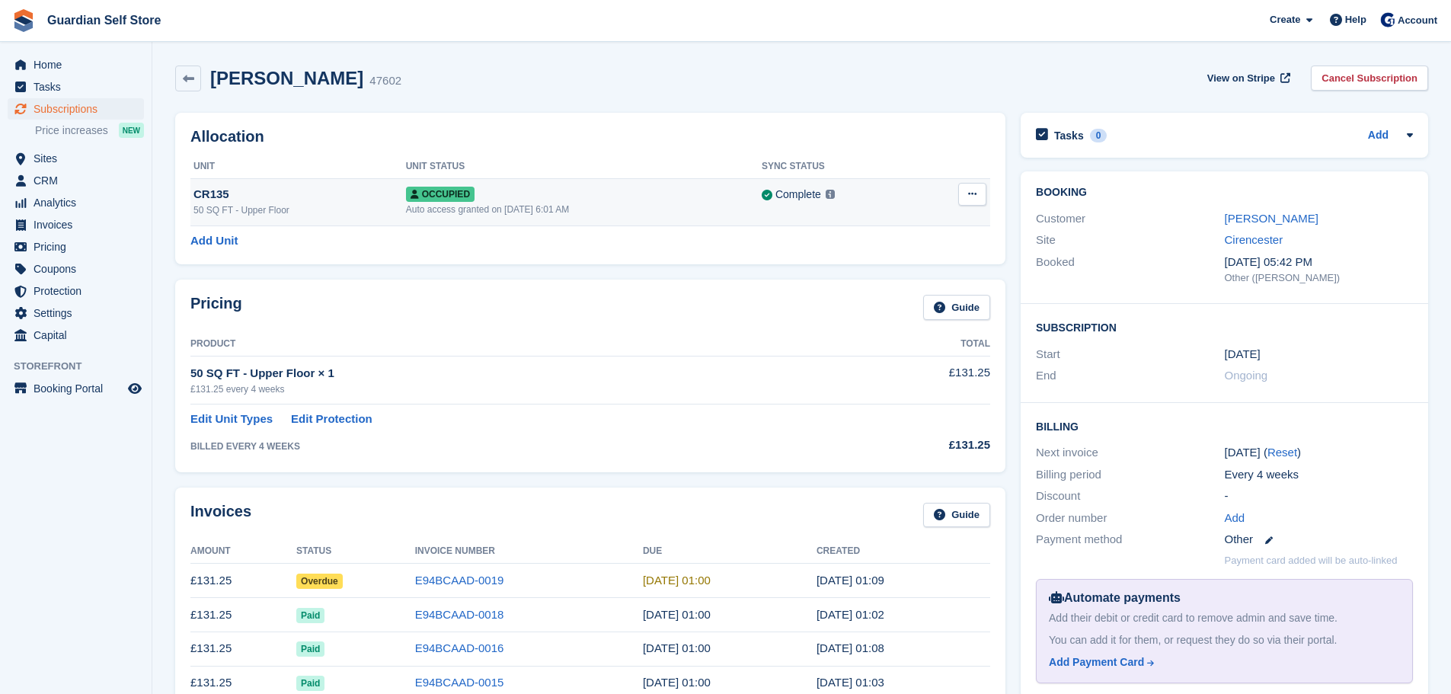
click at [978, 194] on button at bounding box center [972, 194] width 28 height 23
click at [900, 226] on p "Overlock" at bounding box center [913, 224] width 133 height 20
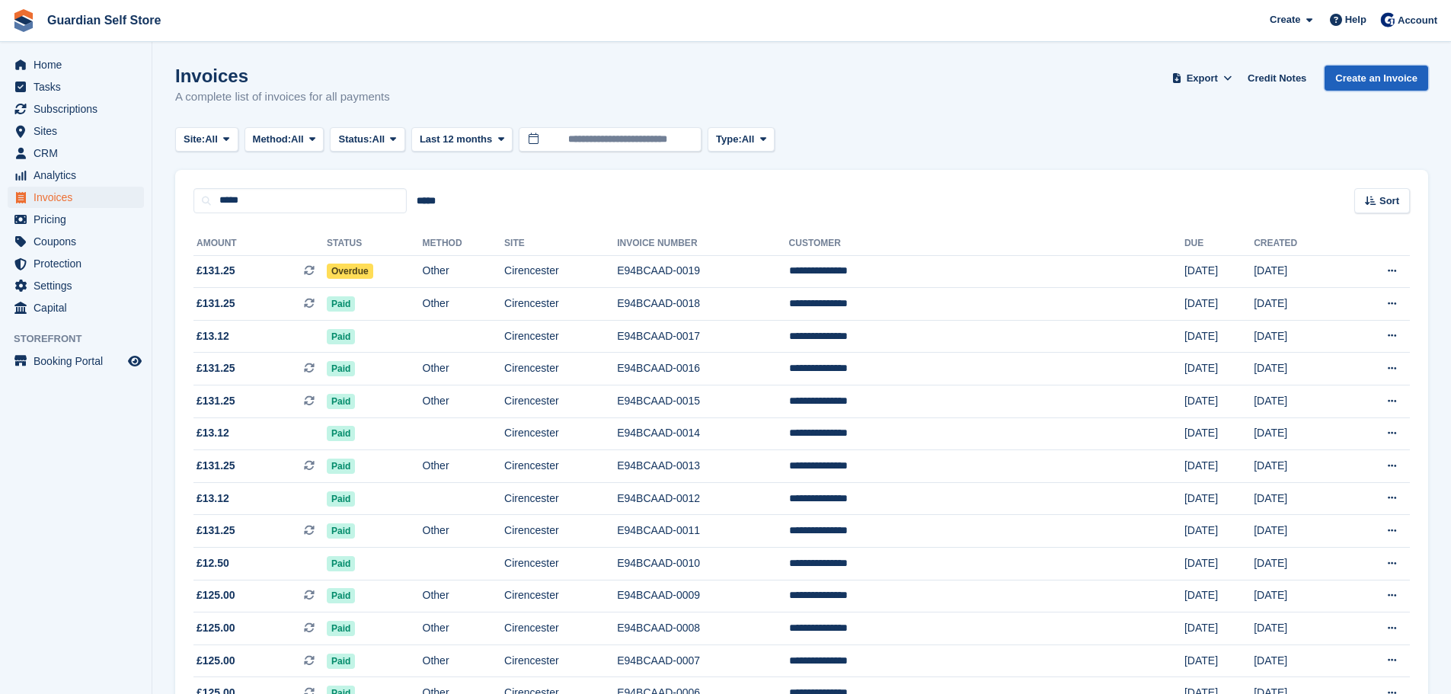
click at [1408, 80] on link "Create an Invoice" at bounding box center [1377, 78] width 104 height 25
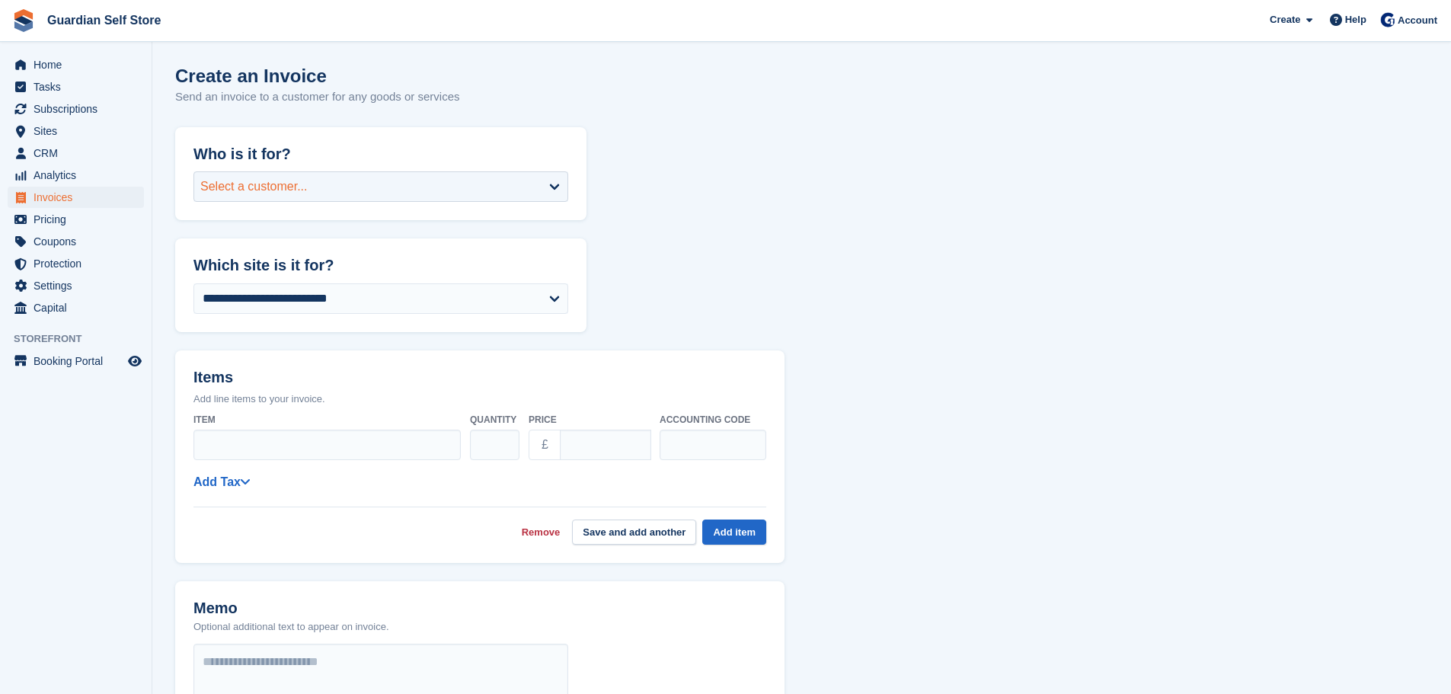
click at [373, 181] on div "Select a customer..." at bounding box center [381, 186] width 375 height 30
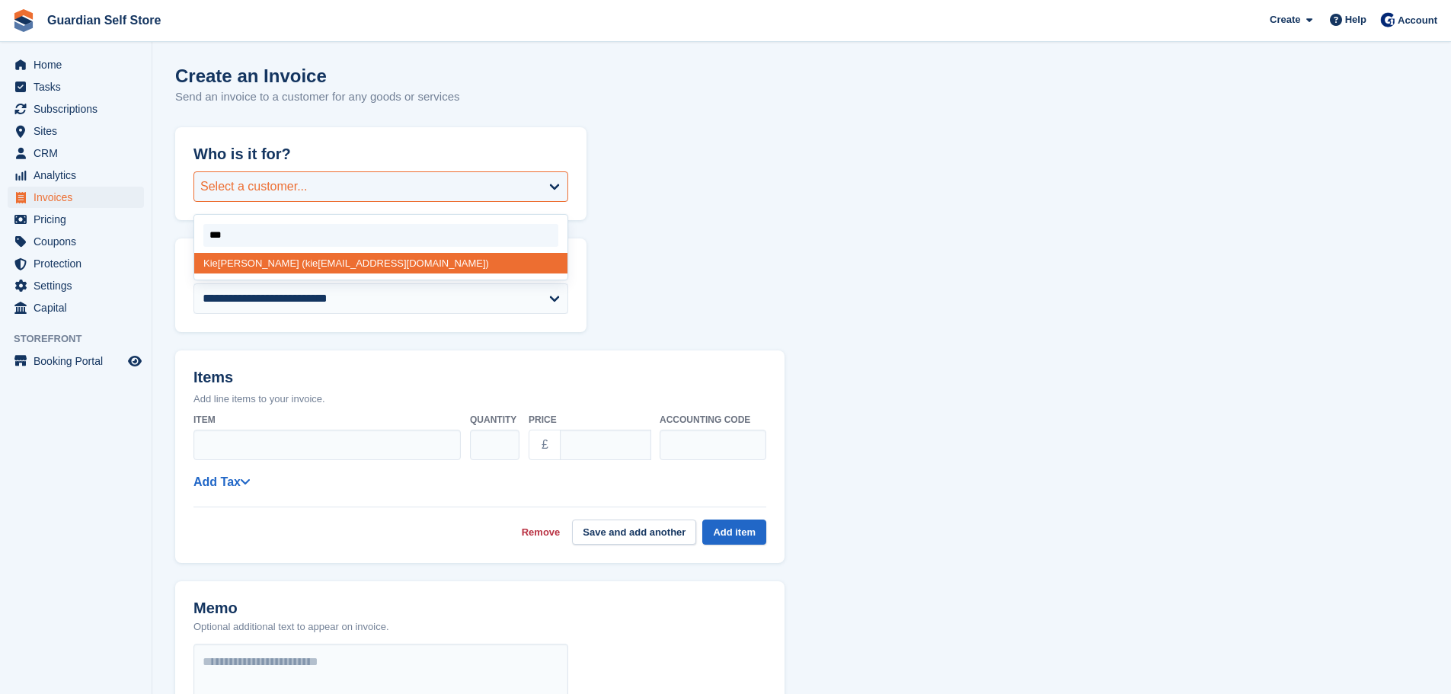
type input "****"
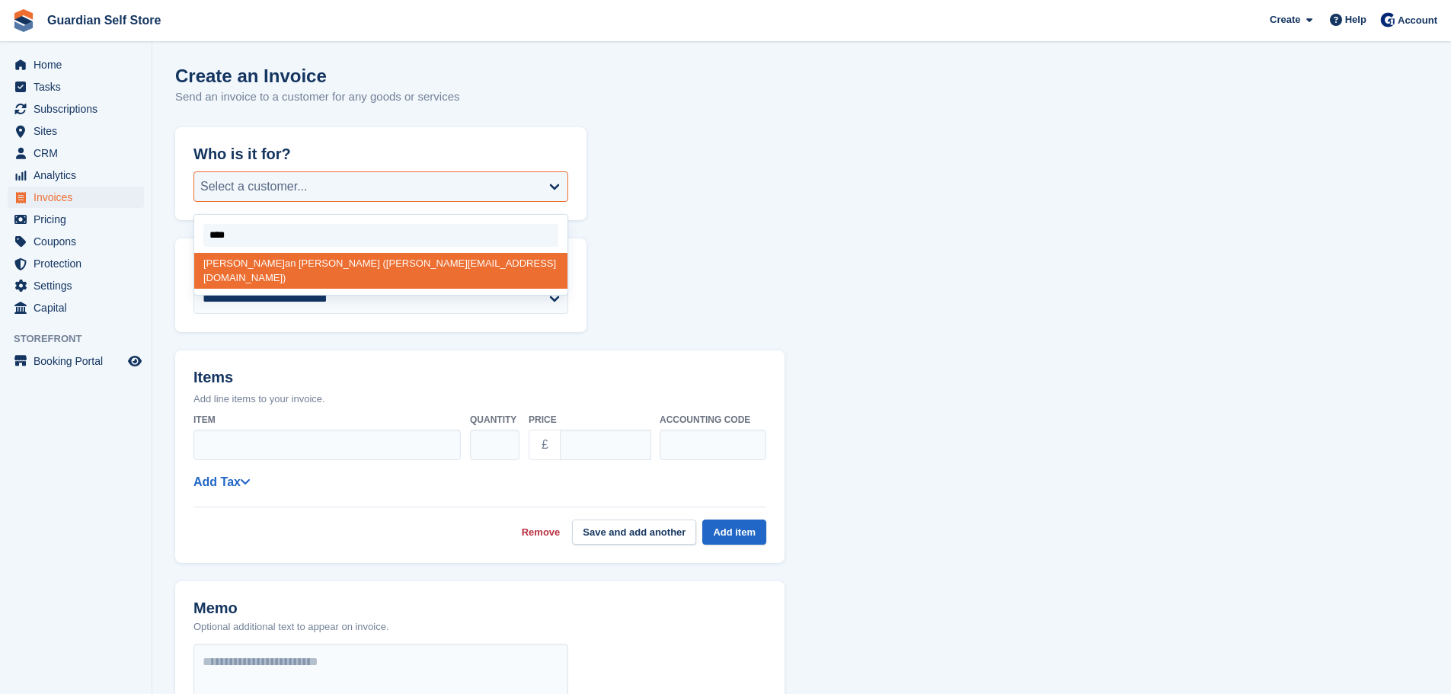
select select "*****"
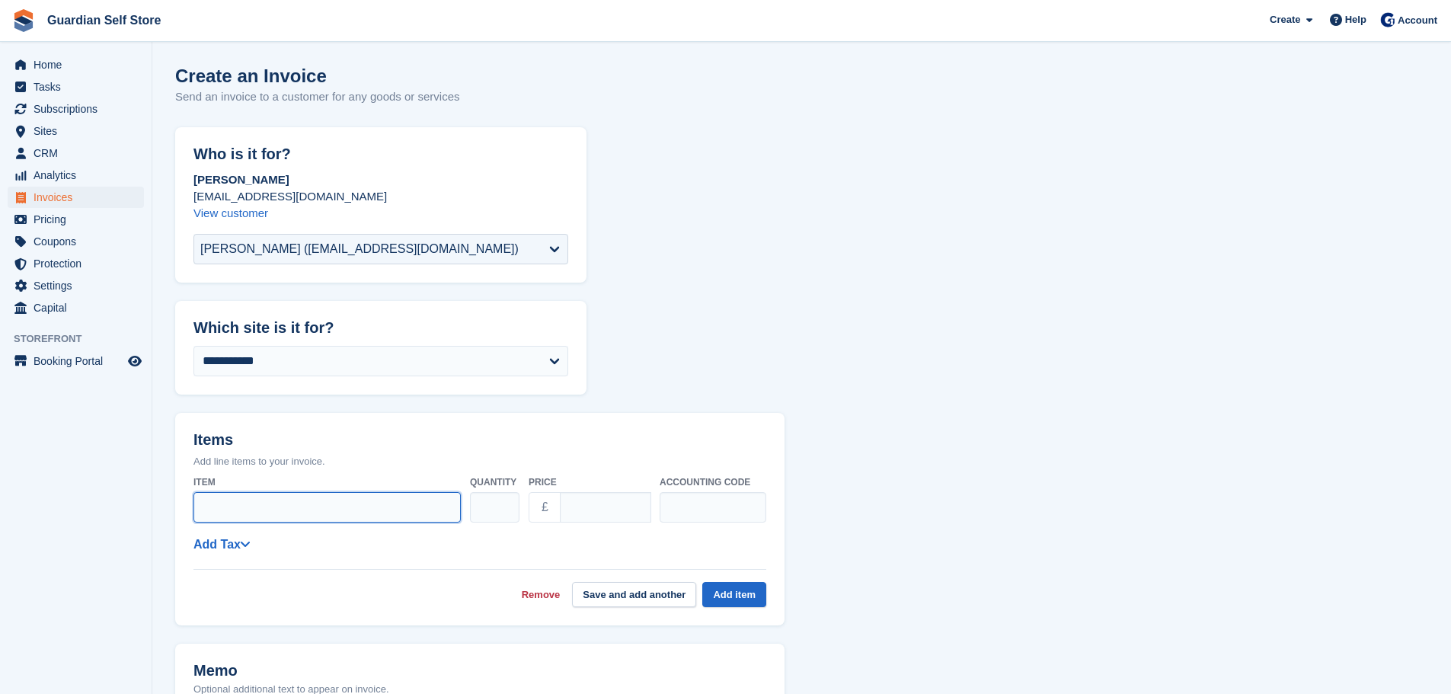
click at [304, 494] on input "Item" at bounding box center [327, 507] width 267 height 30
type input "**********"
drag, startPoint x: 601, startPoint y: 495, endPoint x: 529, endPoint y: 491, distance: 71.7
click at [529, 491] on div "Price £ ****" at bounding box center [590, 496] width 122 height 54
type input "*****"
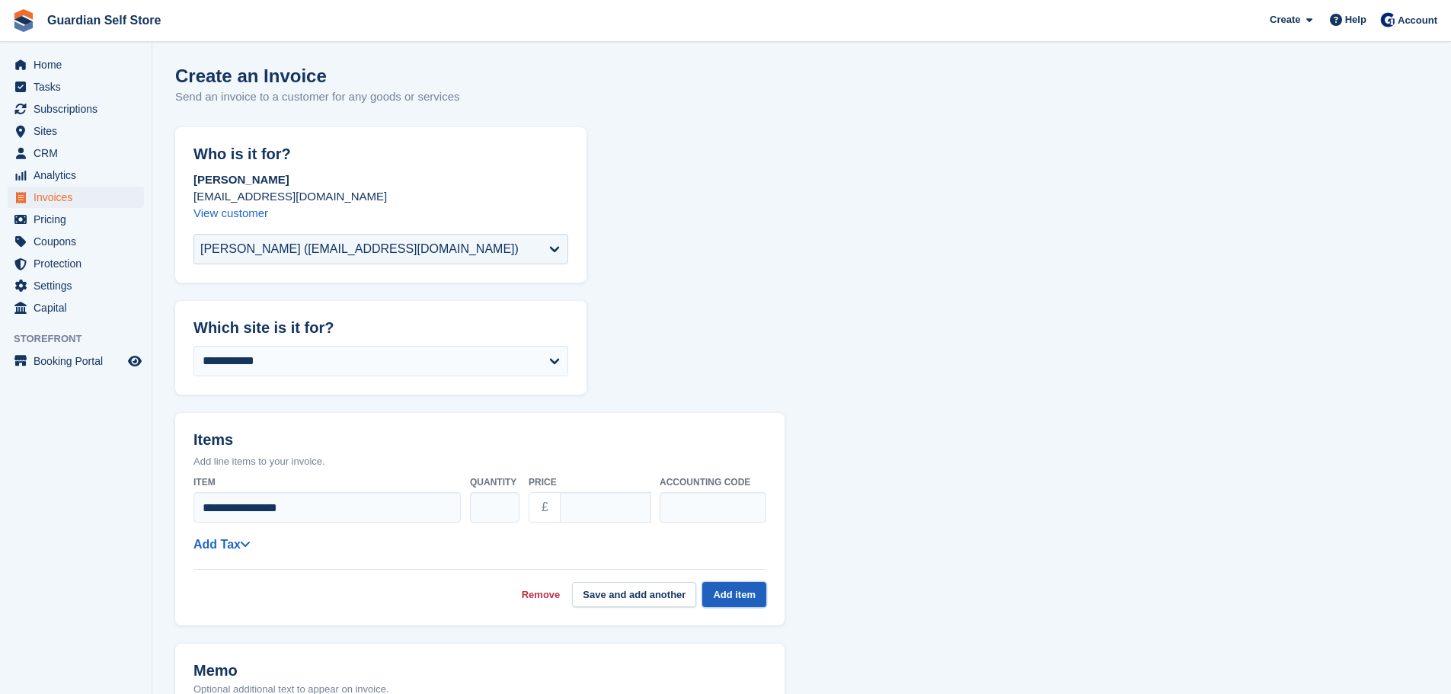
click at [742, 599] on button "Add item" at bounding box center [734, 594] width 64 height 25
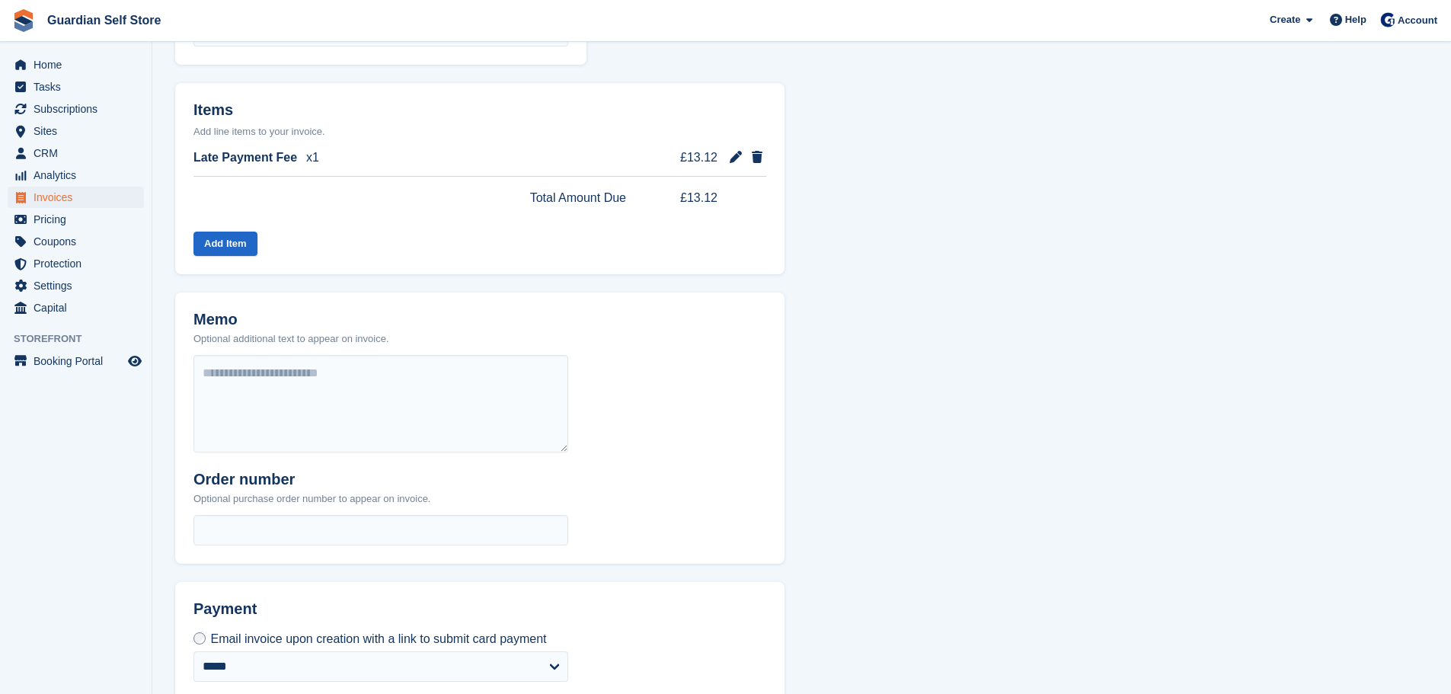
scroll to position [455, 0]
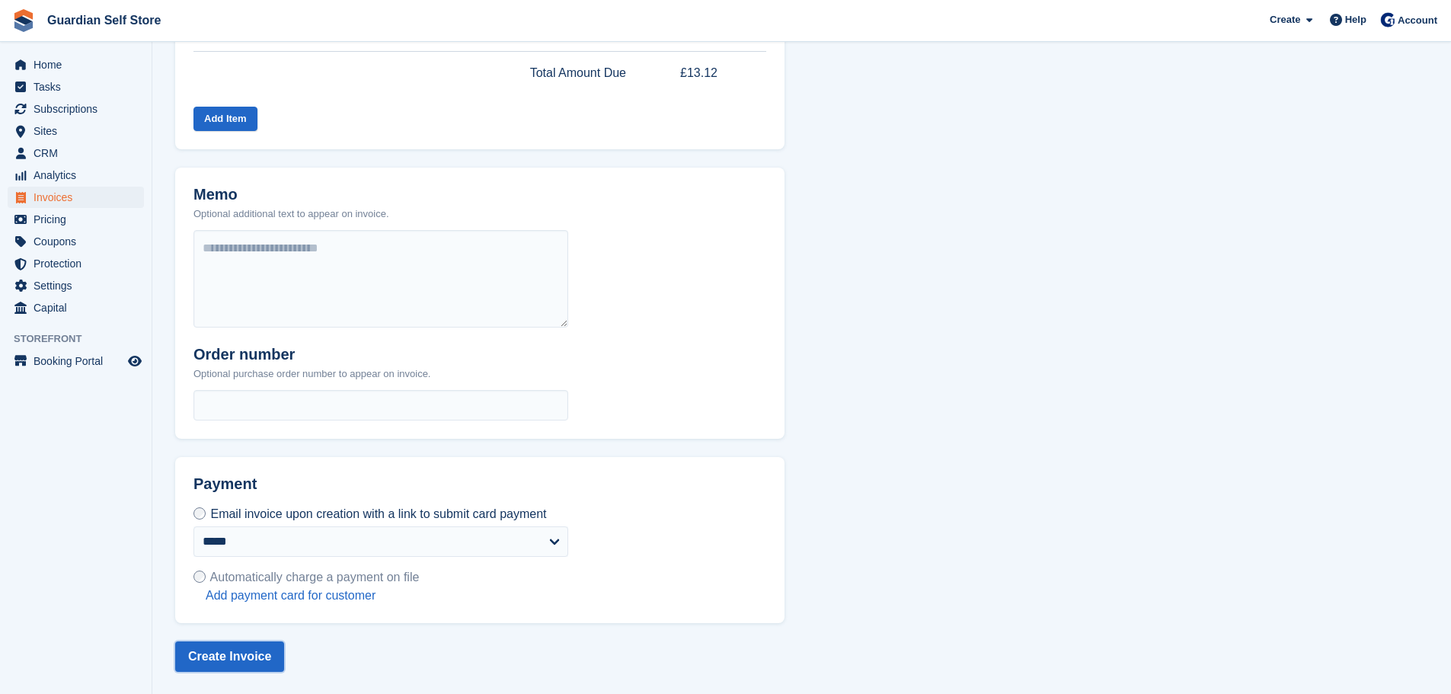
click at [231, 650] on button "Create Invoice" at bounding box center [229, 656] width 109 height 30
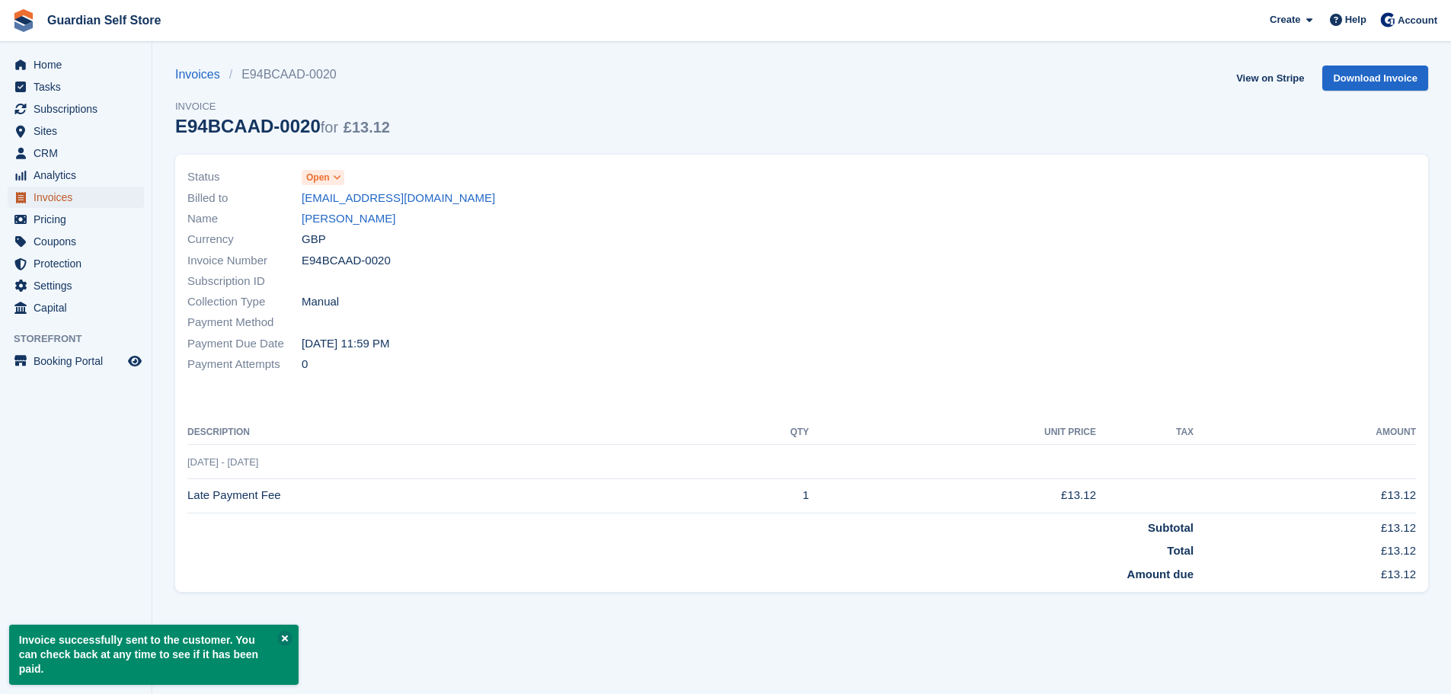
click at [112, 199] on span "Invoices" at bounding box center [79, 197] width 91 height 21
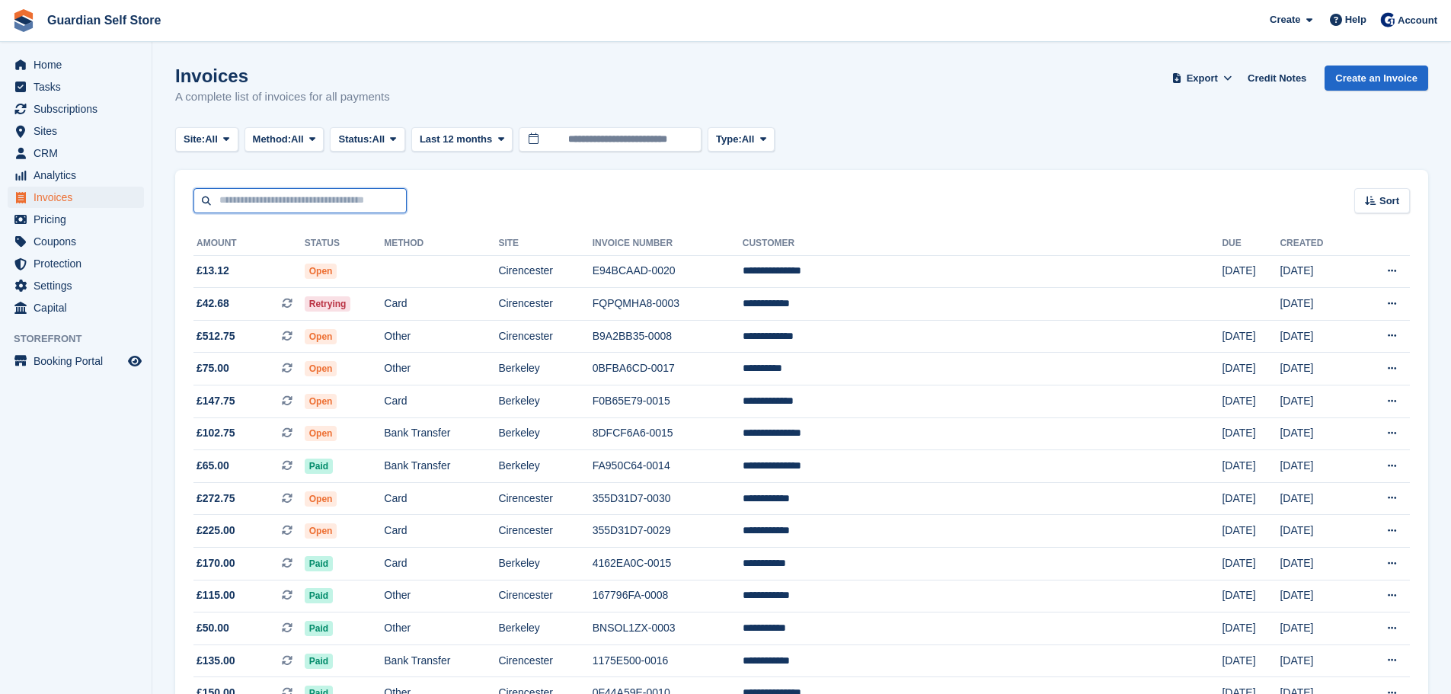
drag, startPoint x: 331, startPoint y: 196, endPoint x: 347, endPoint y: 193, distance: 17.0
click at [331, 196] on input "text" at bounding box center [300, 200] width 213 height 25
type input "****"
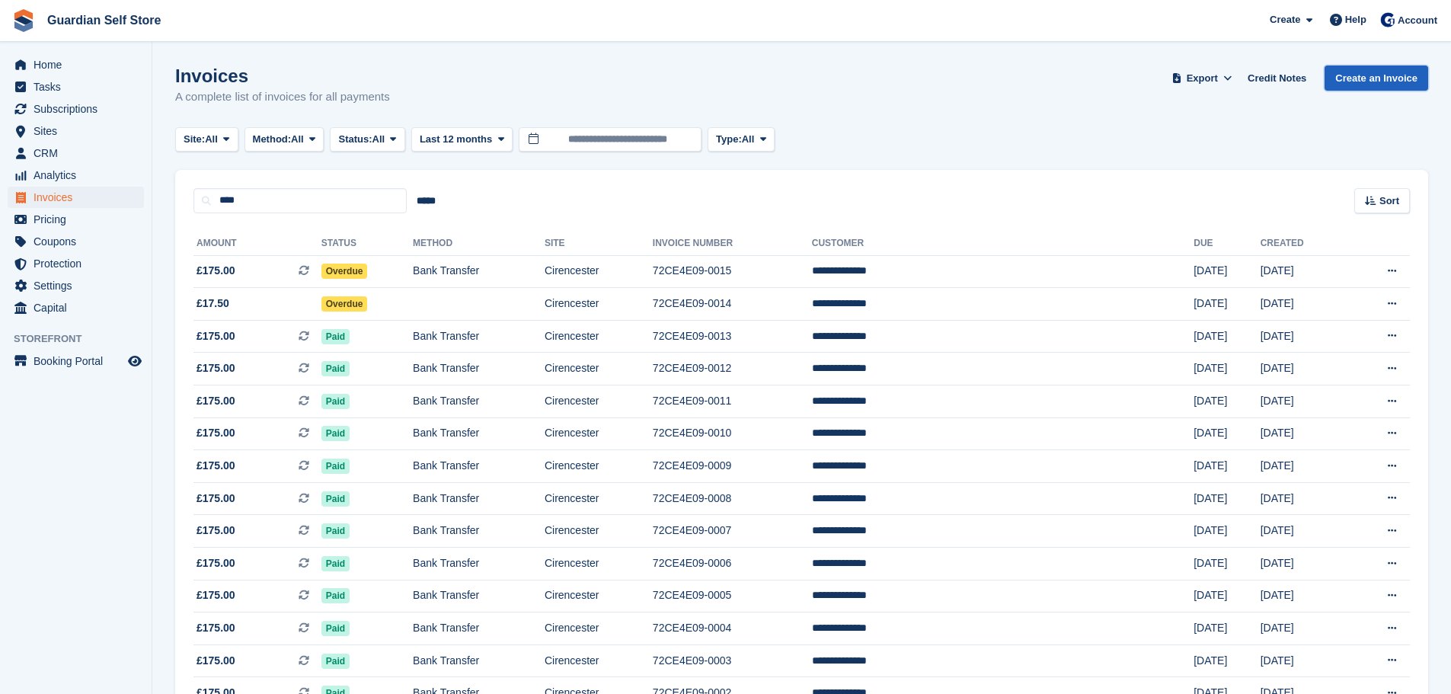
click at [1398, 74] on link "Create an Invoice" at bounding box center [1377, 78] width 104 height 25
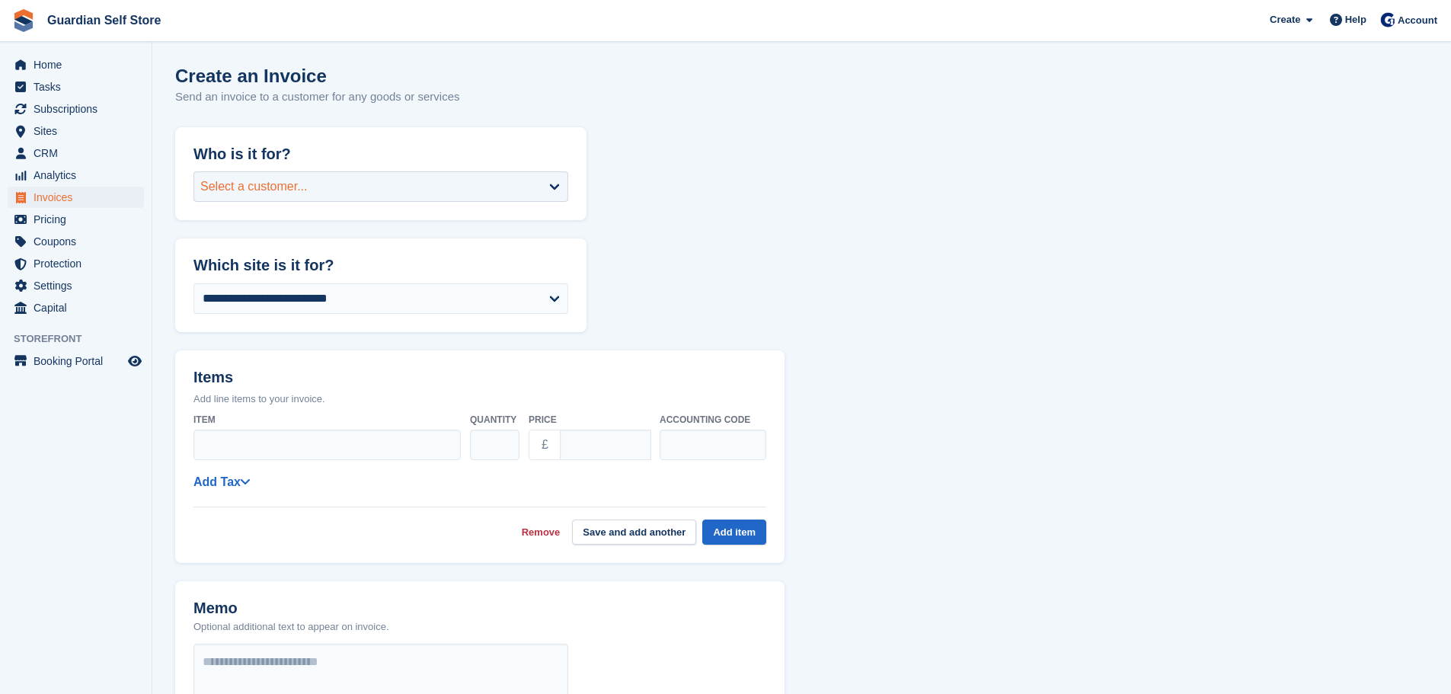
click at [361, 184] on div "Select a customer..." at bounding box center [381, 186] width 375 height 30
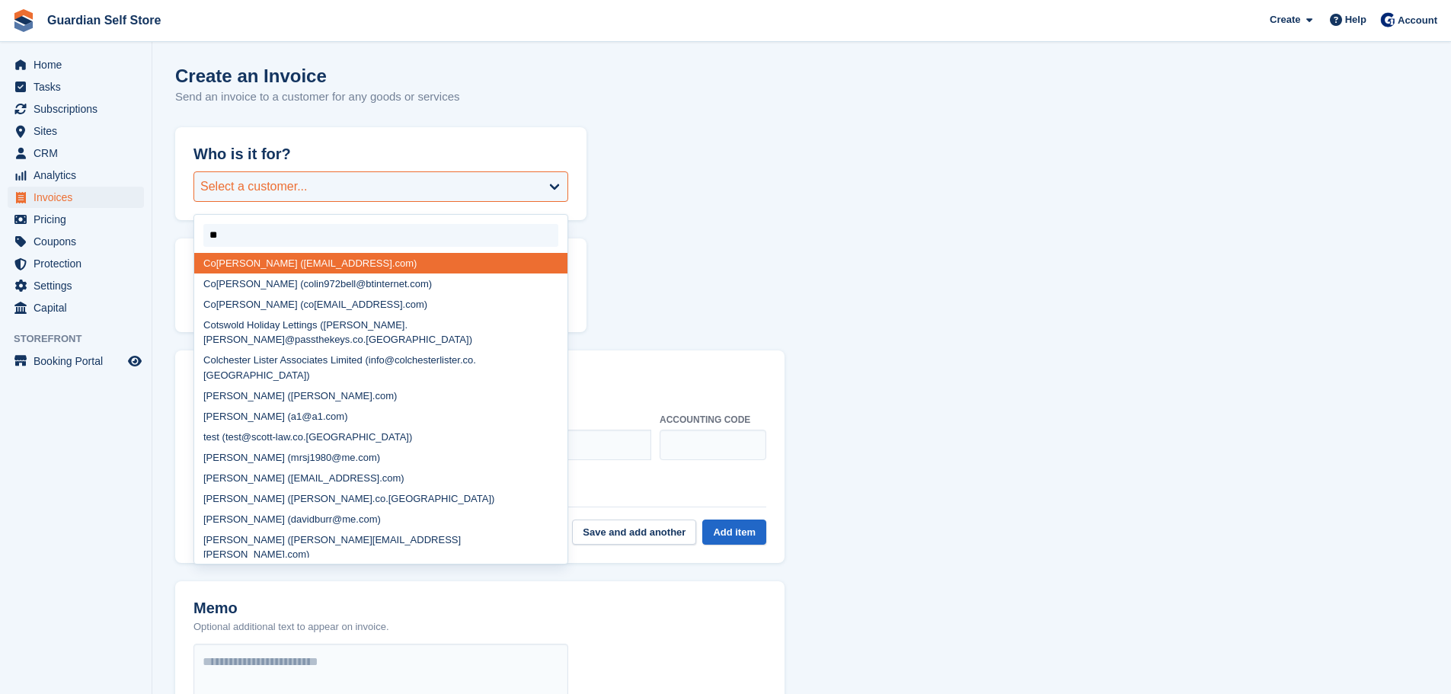
type input "***"
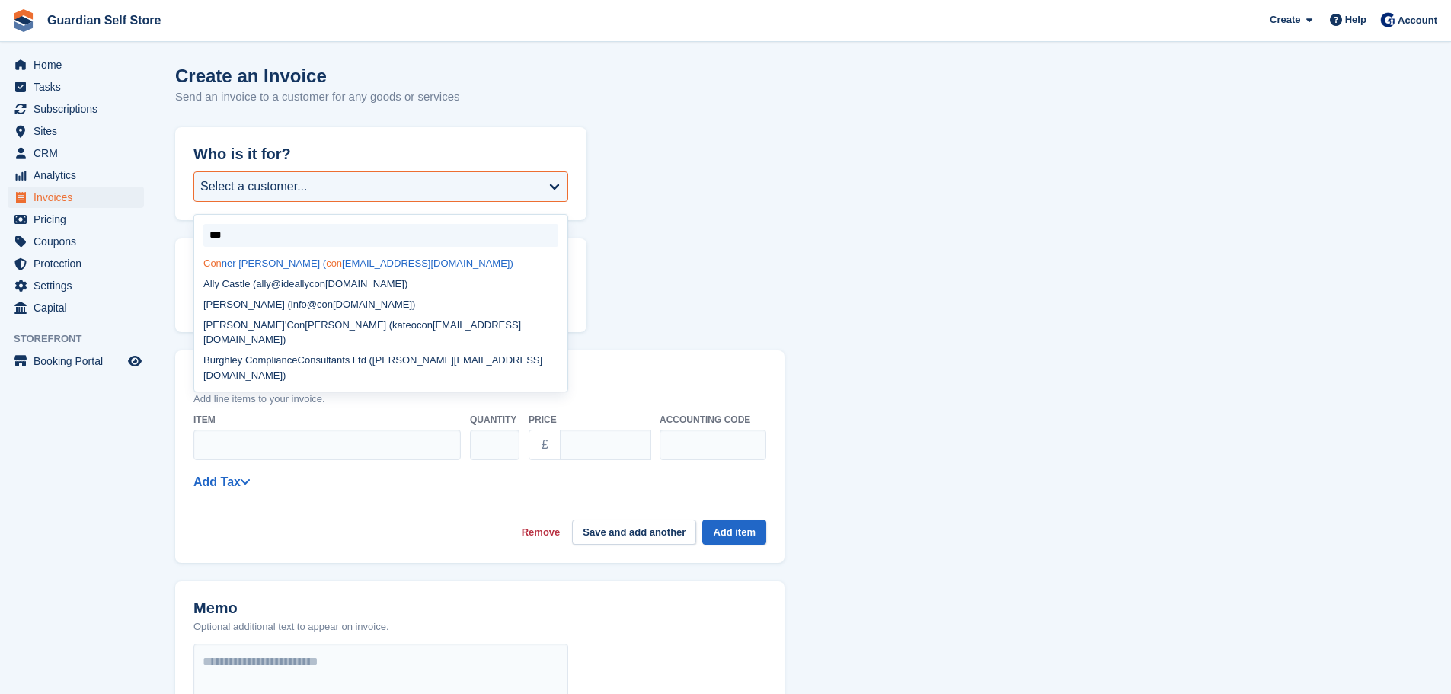
click at [328, 264] on div "Con [PERSON_NAME] ( con [EMAIL_ADDRESS][DOMAIN_NAME])" at bounding box center [380, 263] width 373 height 21
select select "*****"
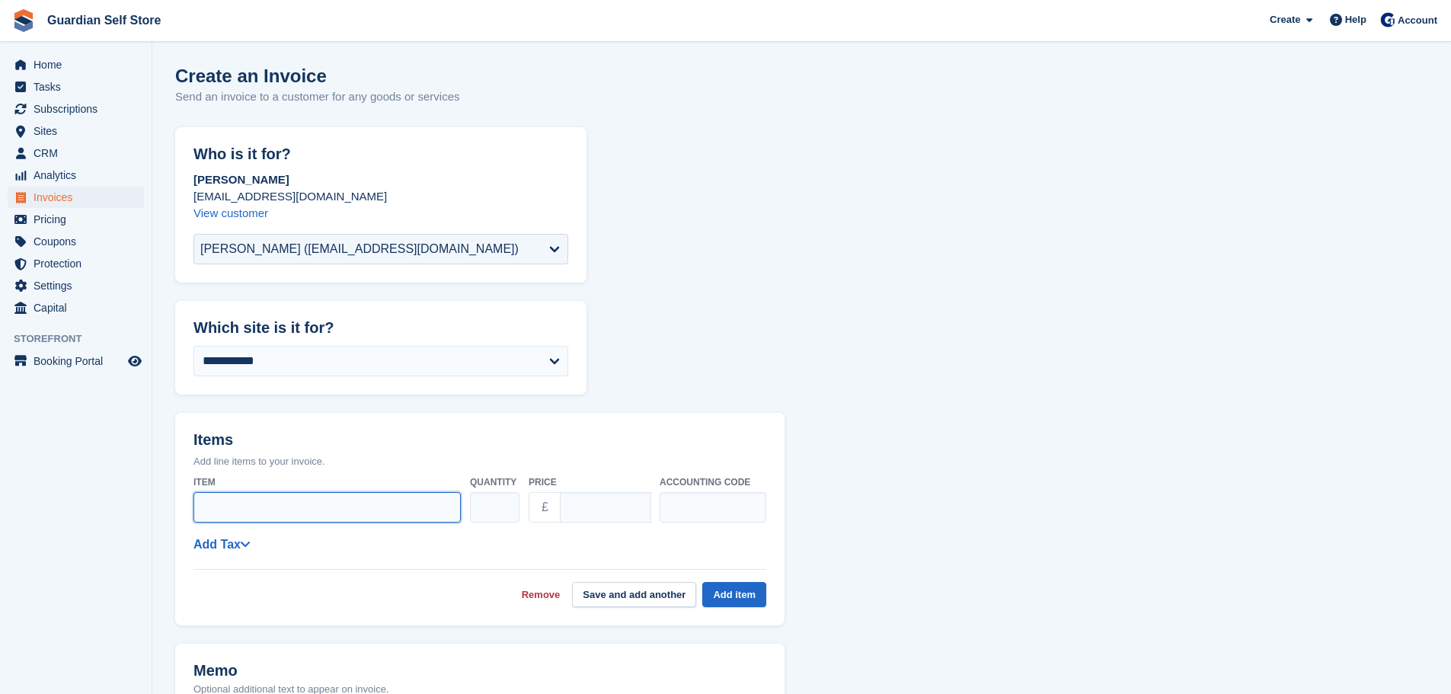
click at [250, 507] on input "Item" at bounding box center [327, 507] width 267 height 30
type input "**********"
drag, startPoint x: 609, startPoint y: 507, endPoint x: 488, endPoint y: 506, distance: 121.9
click at [488, 506] on div "**********" at bounding box center [480, 499] width 573 height 60
type input "****"
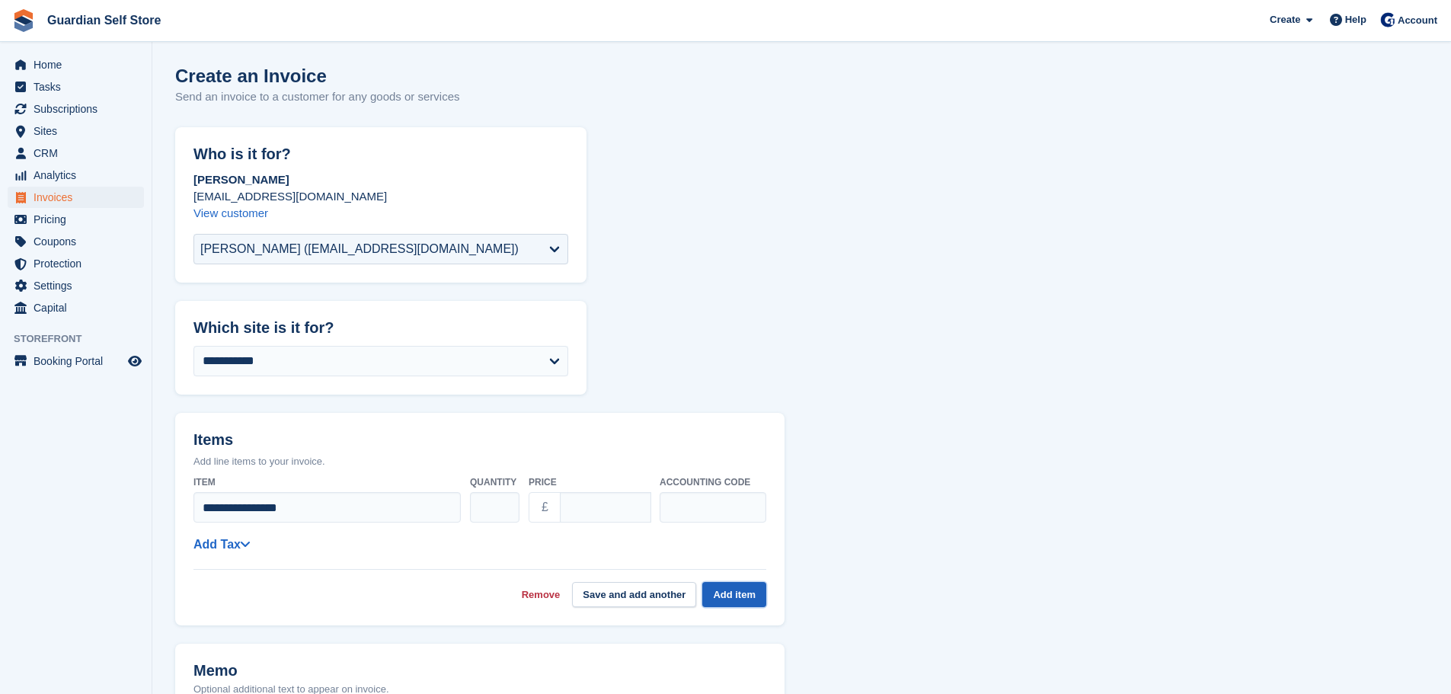
click at [722, 584] on button "Add item" at bounding box center [734, 594] width 64 height 25
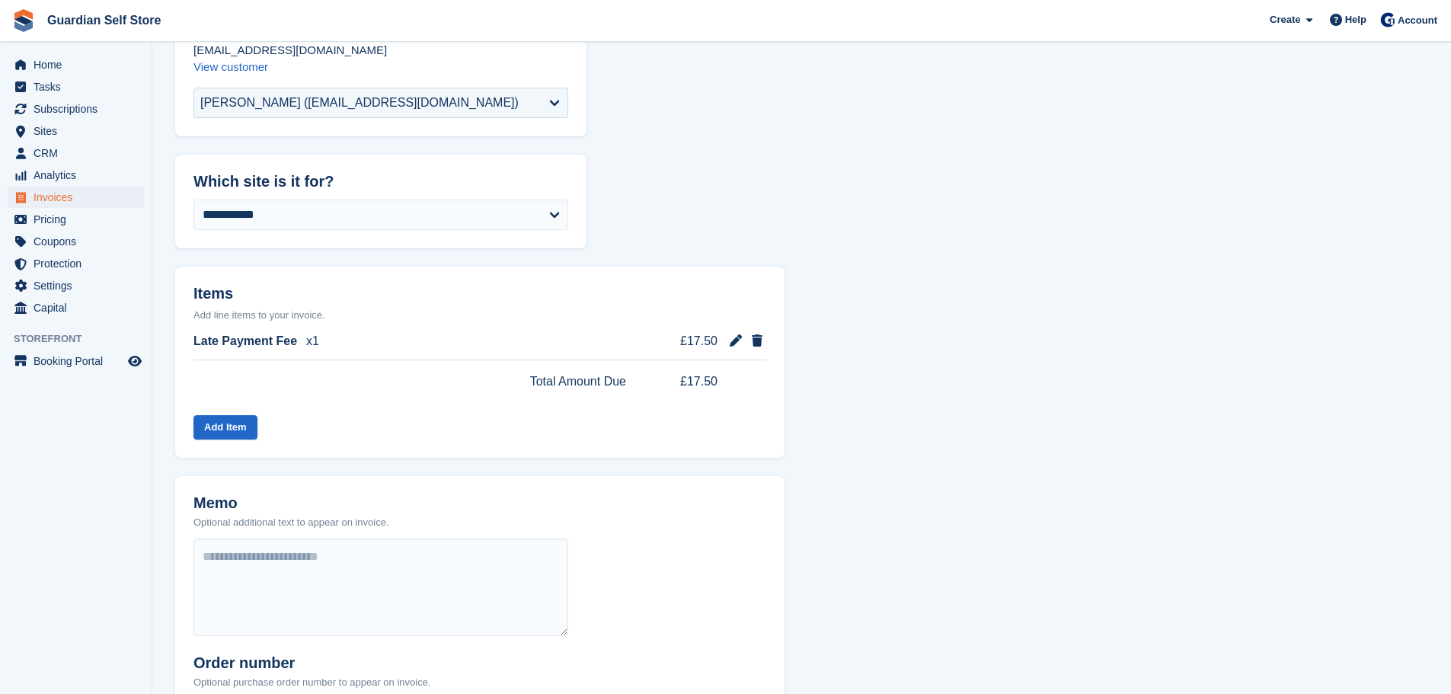
scroll to position [455, 0]
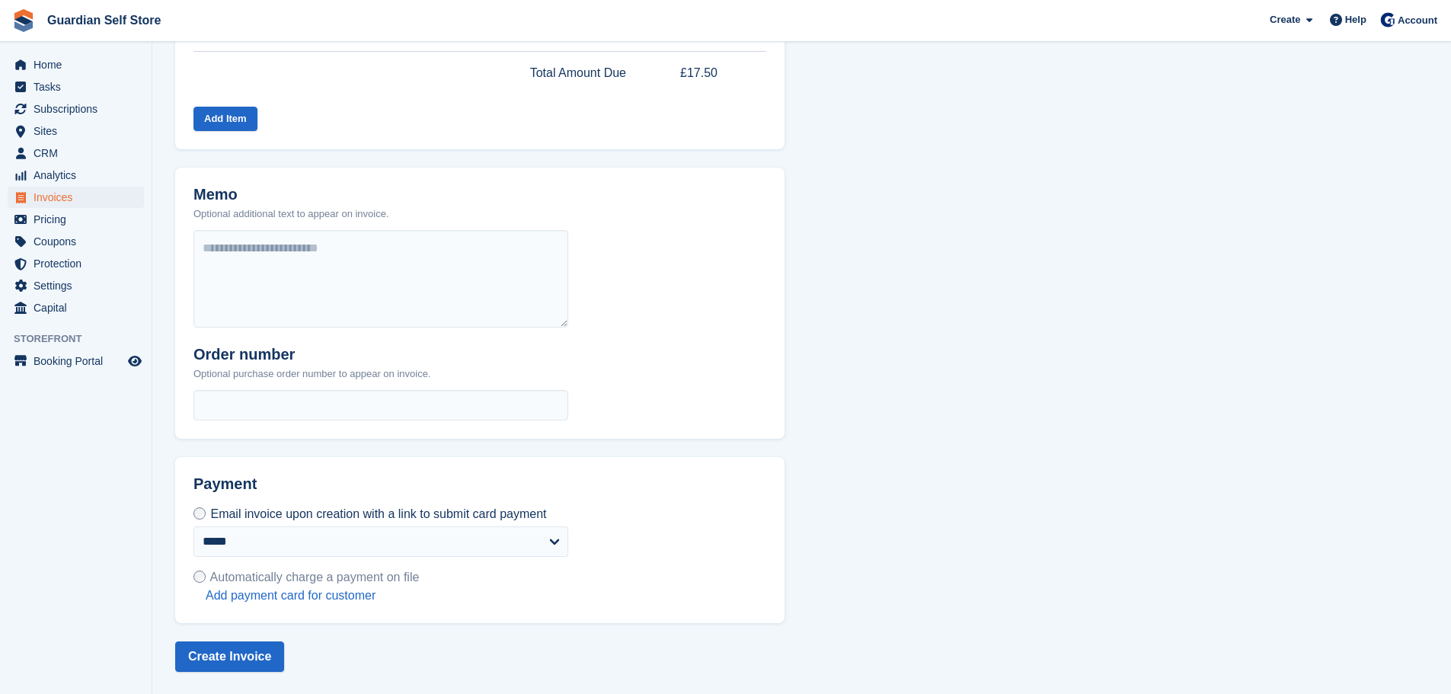
click at [222, 673] on section "**********" at bounding box center [801, 120] width 1299 height 1150
drag, startPoint x: 227, startPoint y: 660, endPoint x: 200, endPoint y: 650, distance: 29.4
click at [227, 660] on button "Create Invoice" at bounding box center [229, 656] width 109 height 30
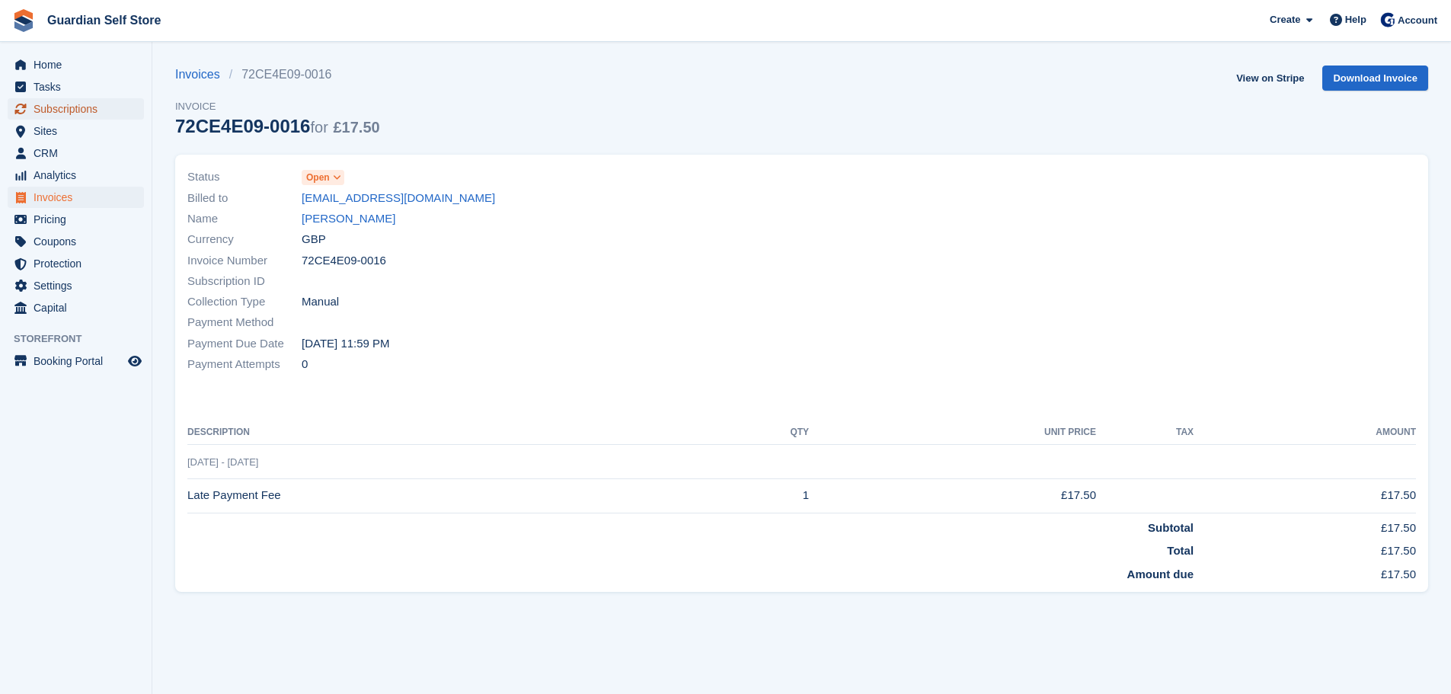
click at [103, 114] on span "Subscriptions" at bounding box center [79, 108] width 91 height 21
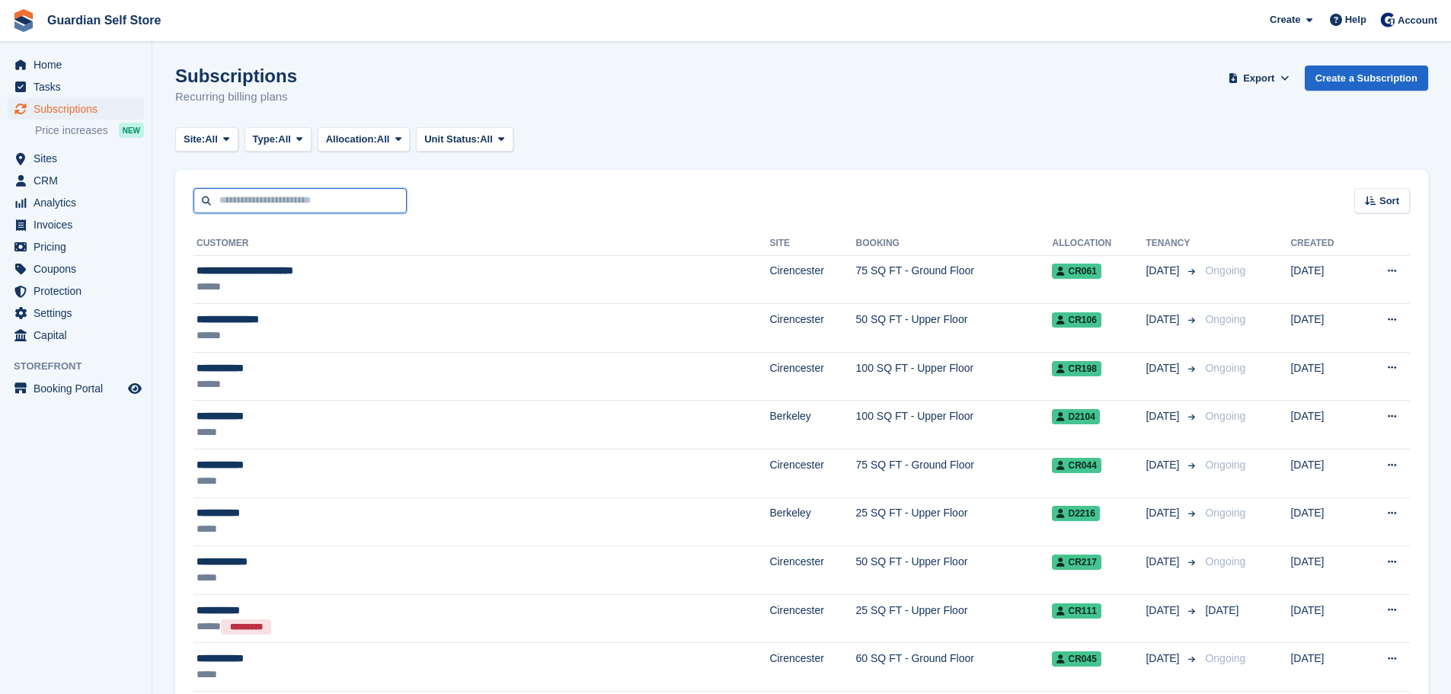
click at [266, 197] on input "text" at bounding box center [300, 200] width 213 height 25
type input "****"
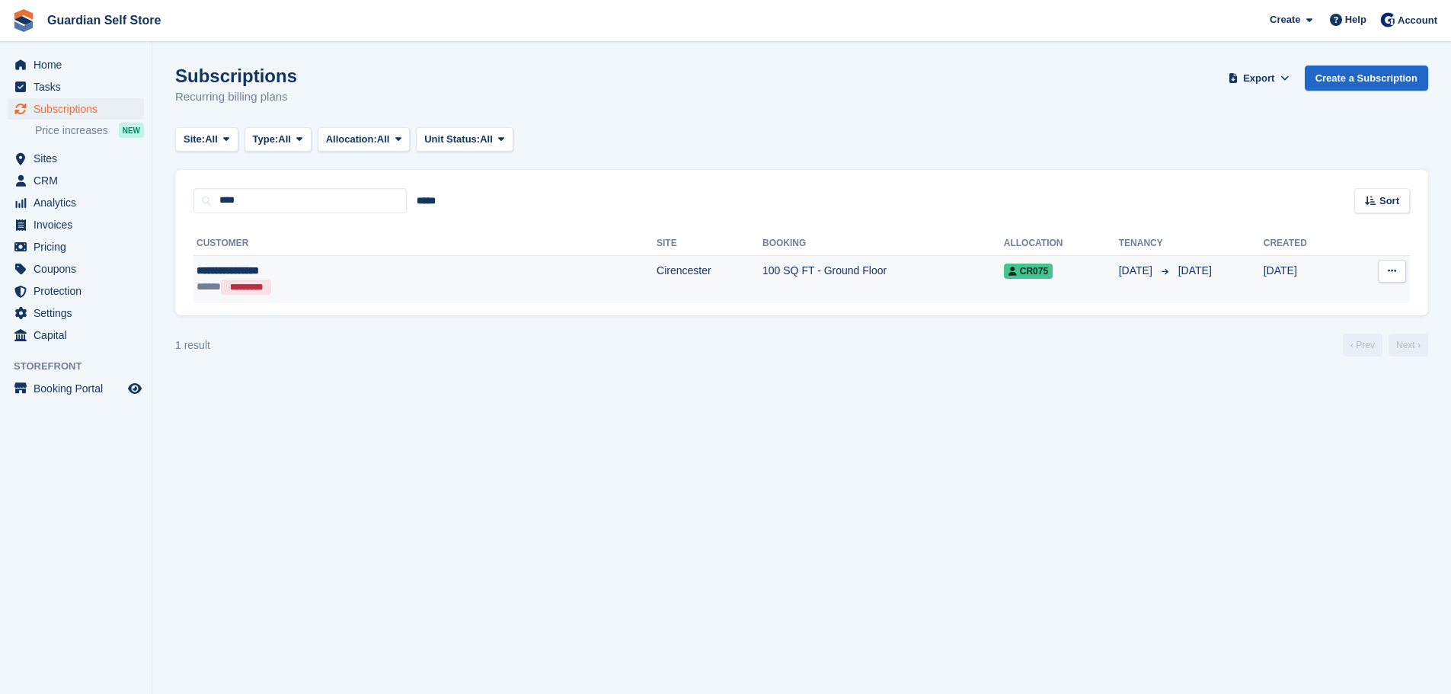
click at [657, 292] on td "Cirencester" at bounding box center [710, 279] width 106 height 48
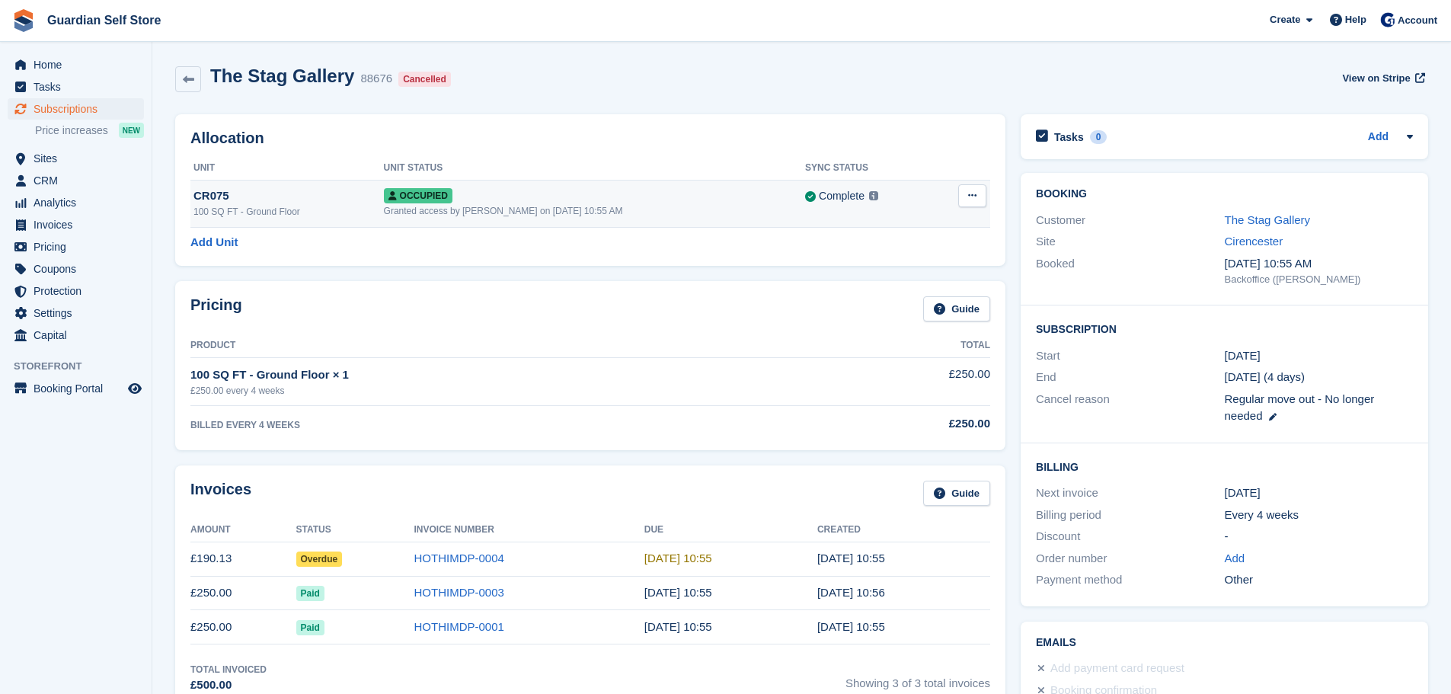
click at [973, 203] on button at bounding box center [972, 195] width 28 height 23
click at [889, 228] on p "Overlock" at bounding box center [913, 226] width 133 height 20
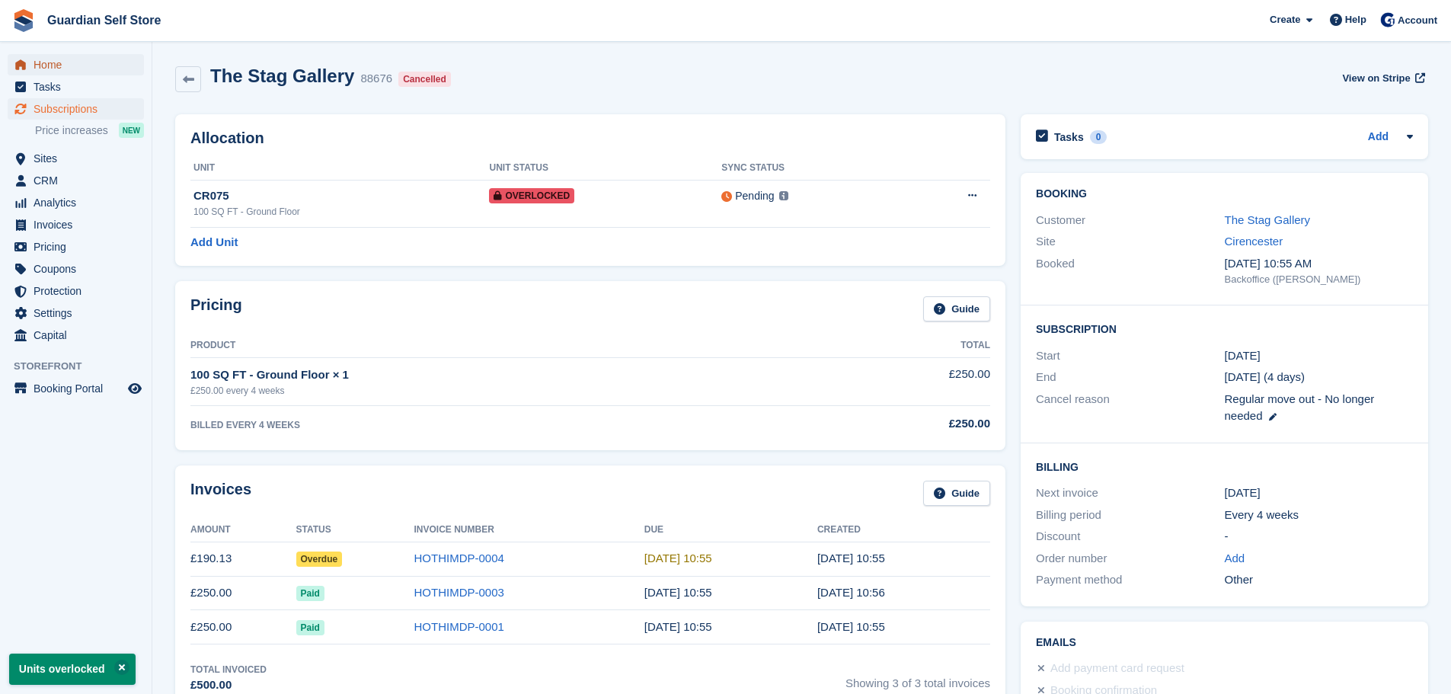
click at [81, 70] on span "Home" at bounding box center [79, 64] width 91 height 21
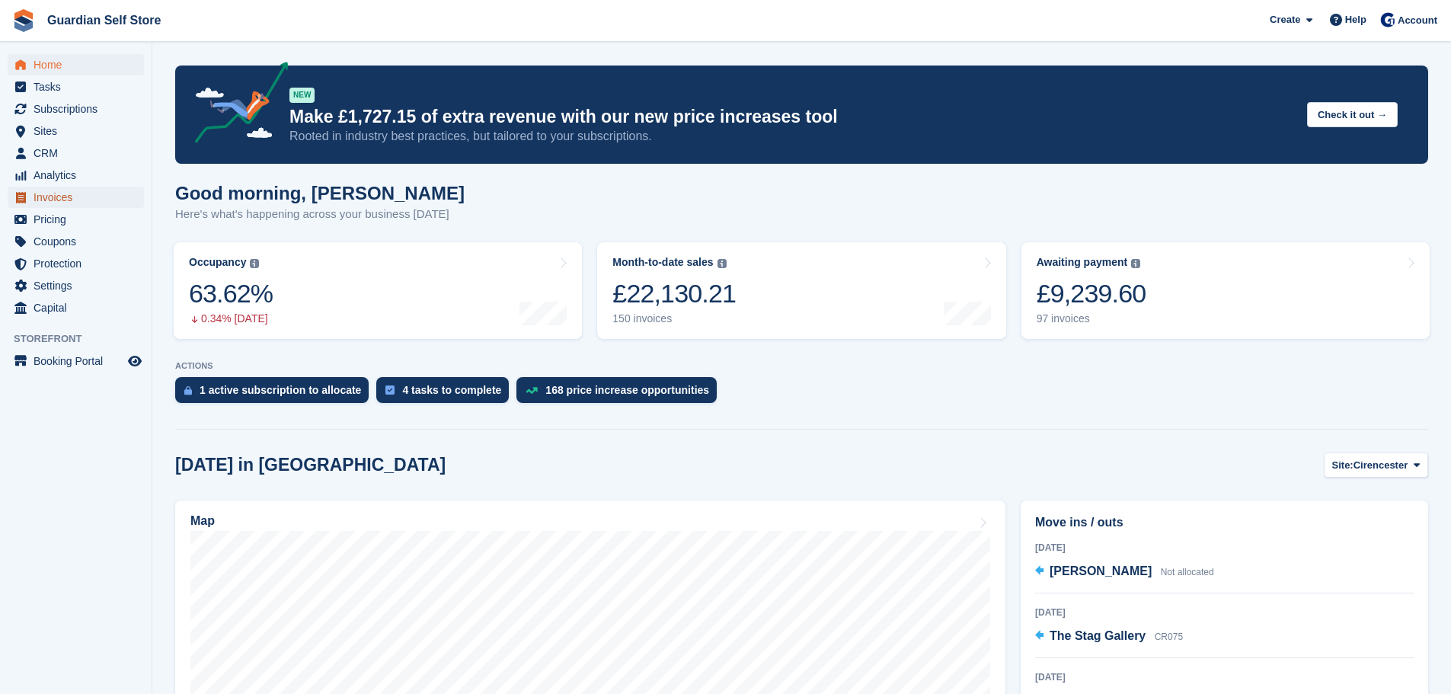
click at [88, 190] on span "Invoices" at bounding box center [79, 197] width 91 height 21
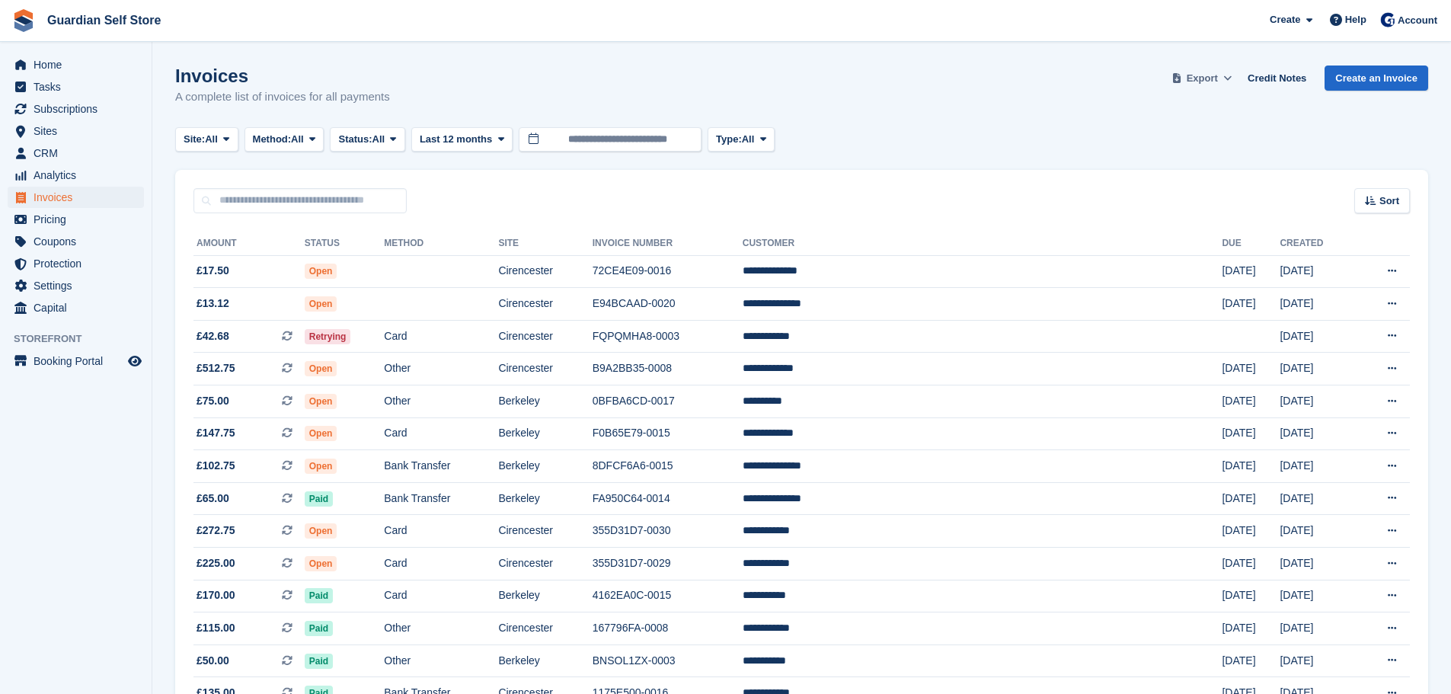
click at [1209, 81] on span "Export" at bounding box center [1202, 78] width 31 height 15
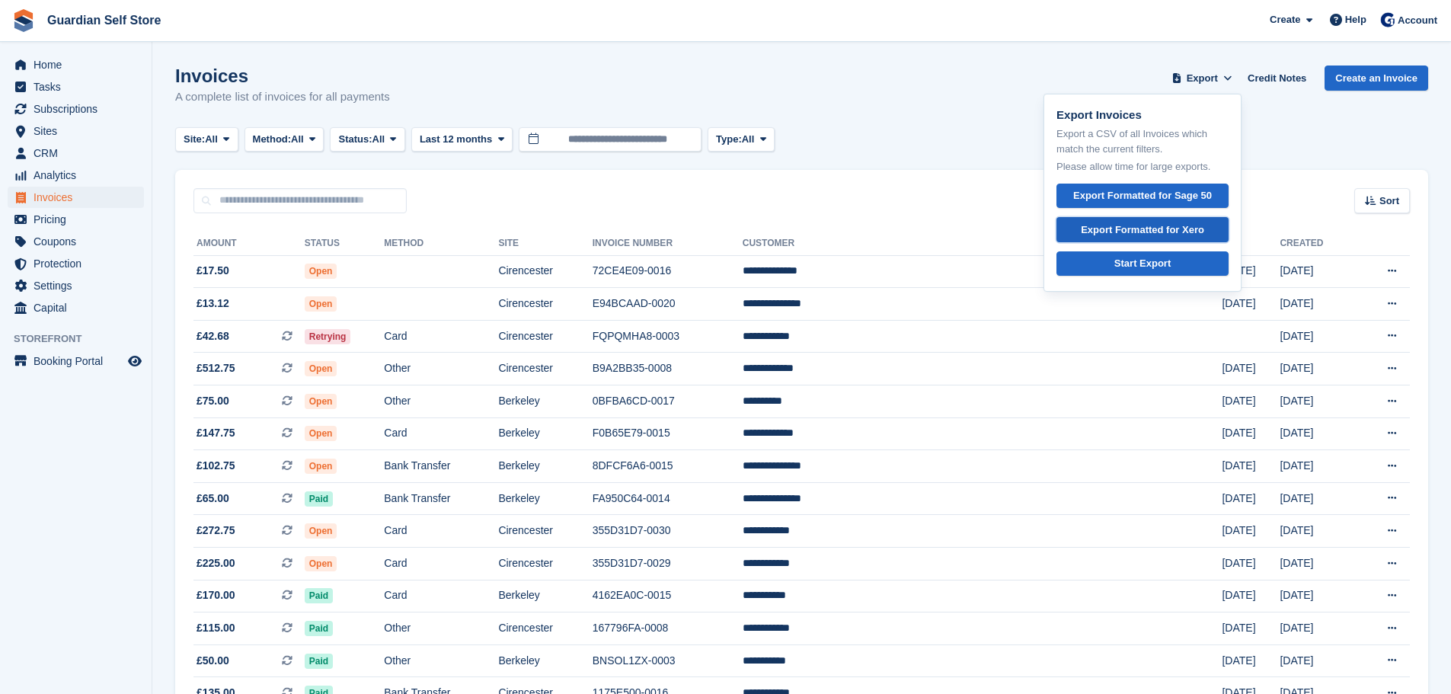
click at [1157, 228] on div "Export Formatted for Xero" at bounding box center [1142, 229] width 123 height 15
drag, startPoint x: 1022, startPoint y: 102, endPoint x: 907, endPoint y: 228, distance: 169.9
click at [1022, 102] on div "Invoices A complete list of invoices for all payments Export Export Invoices Ex…" at bounding box center [801, 95] width 1253 height 59
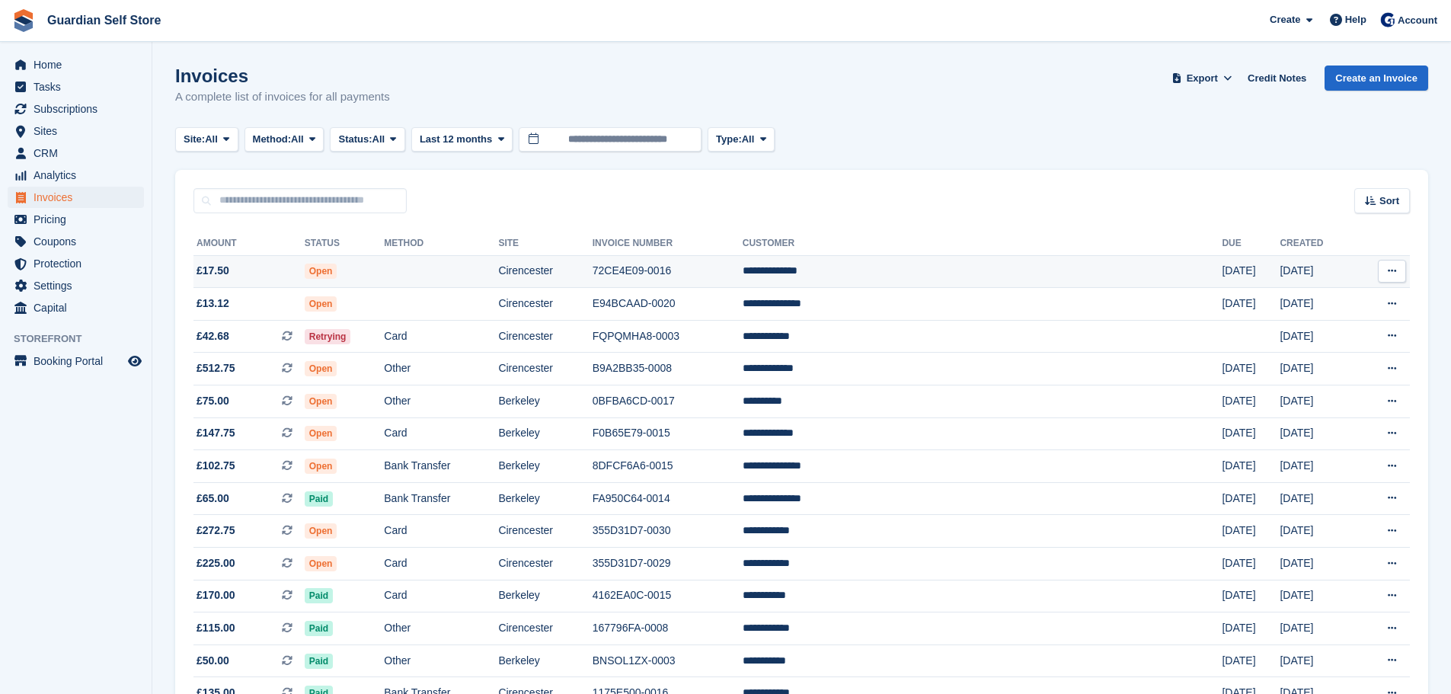
click at [743, 268] on td "72CE4E09-0016" at bounding box center [668, 271] width 150 height 33
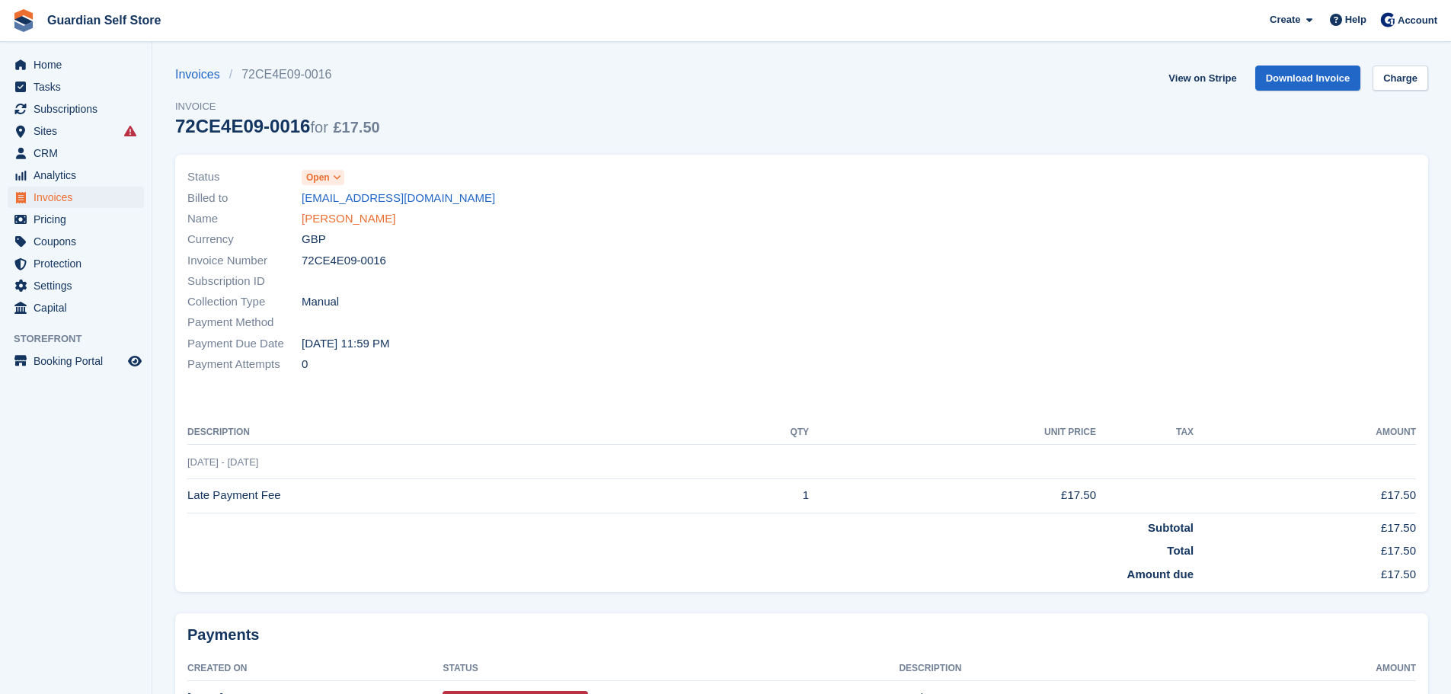
click at [376, 214] on link "Conner Harwood" at bounding box center [349, 219] width 94 height 18
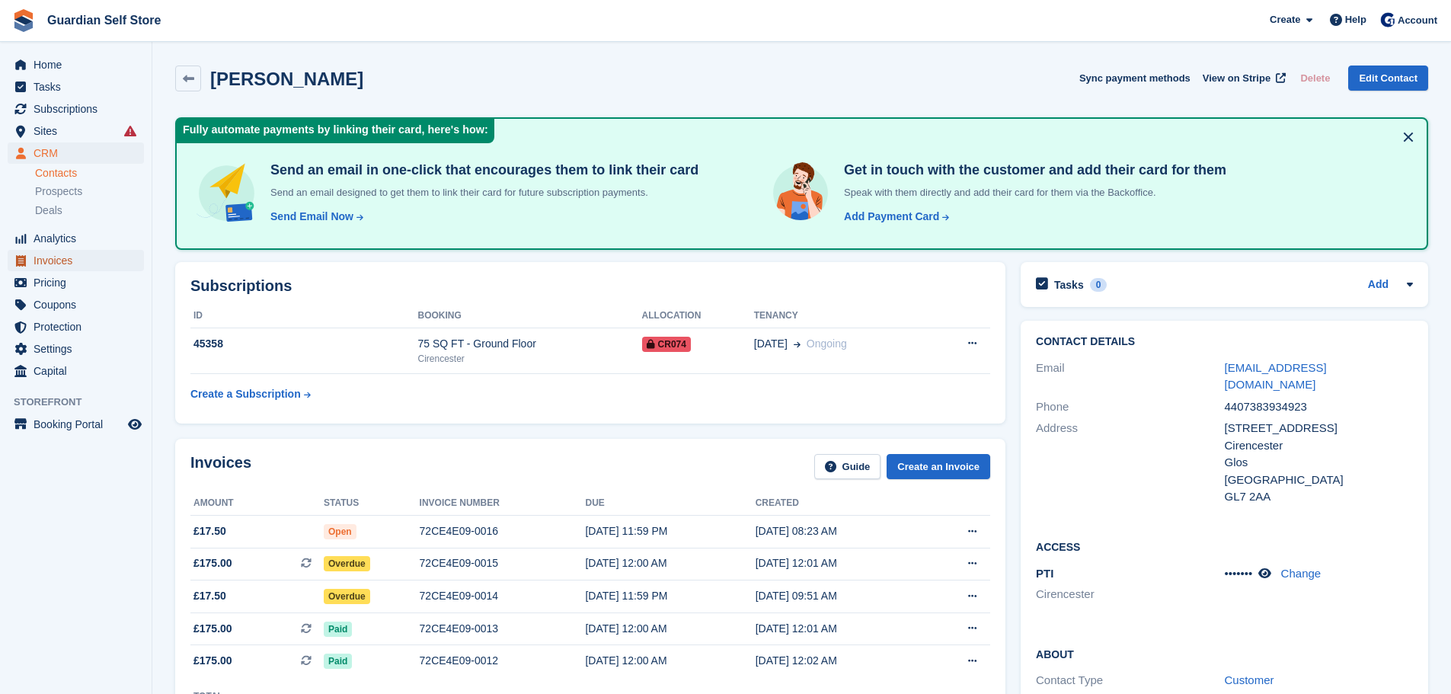
click at [69, 255] on span "Invoices" at bounding box center [79, 260] width 91 height 21
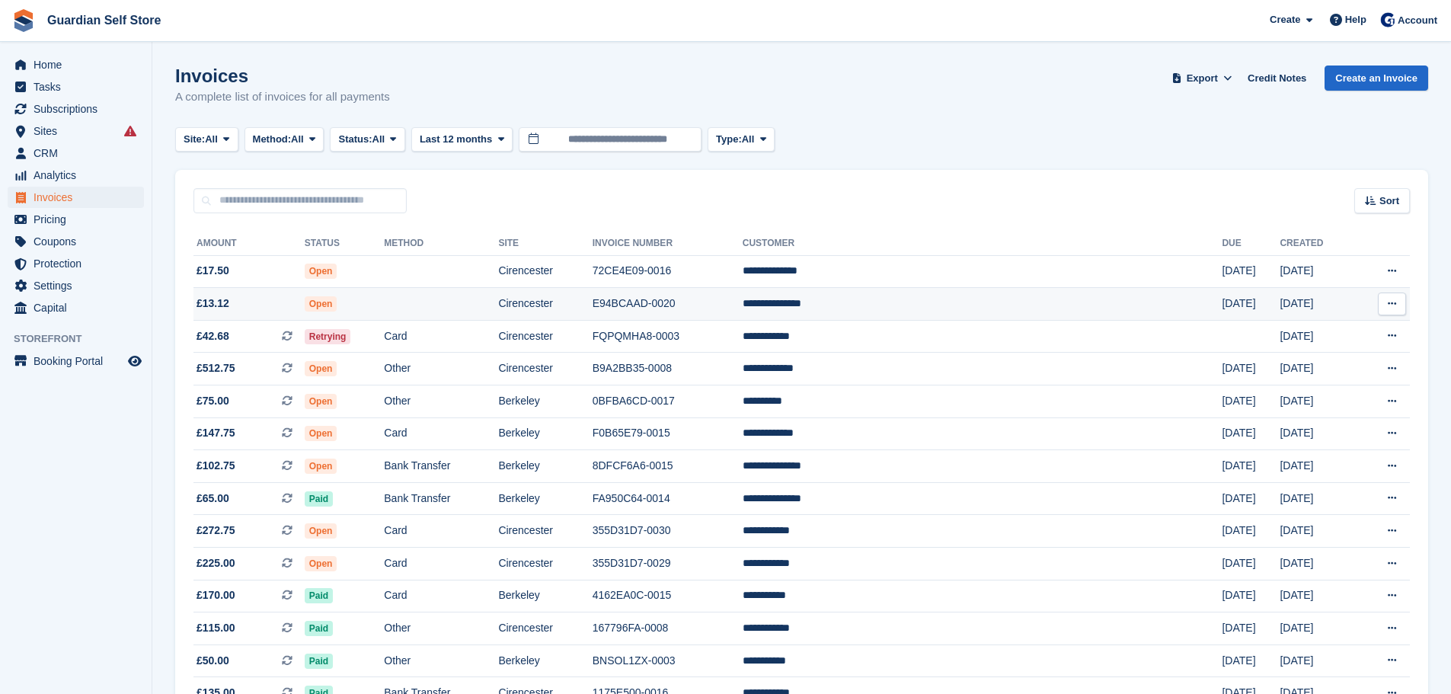
click at [380, 312] on td "Open" at bounding box center [345, 304] width 80 height 33
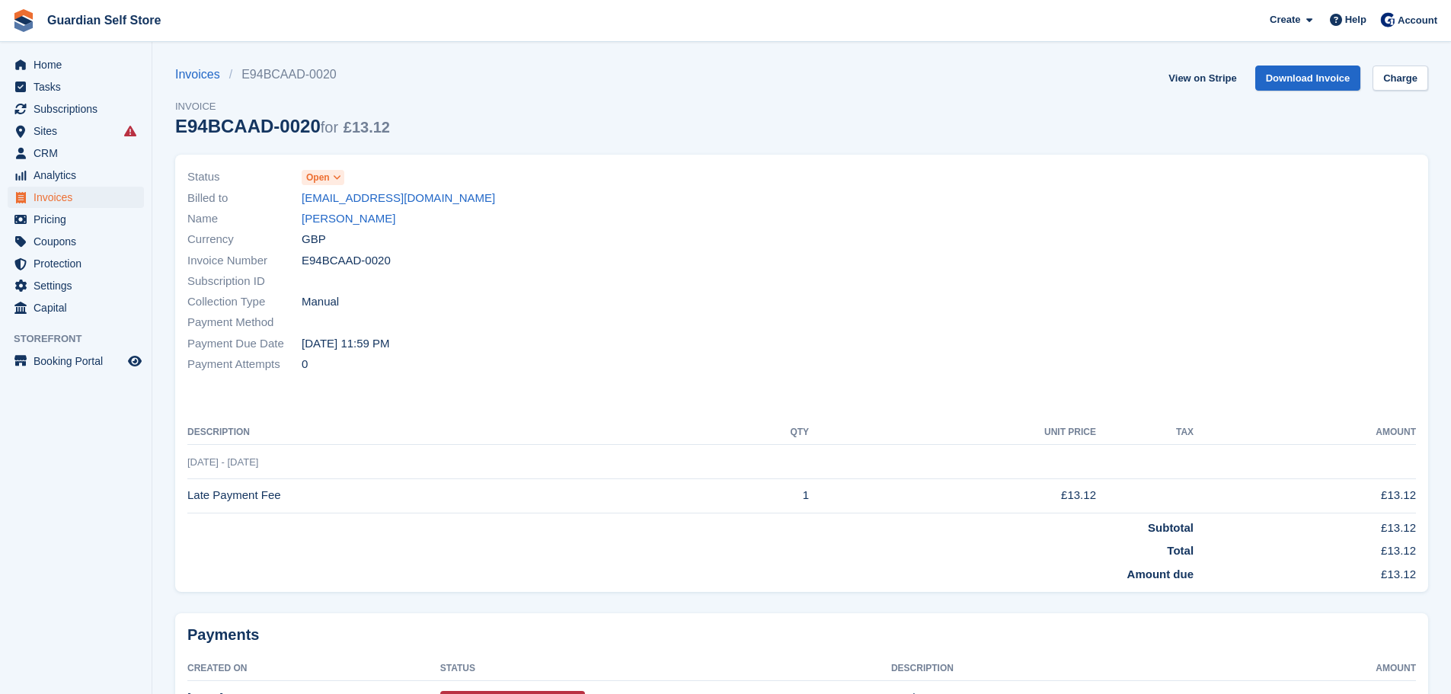
click at [322, 224] on link "Kieran Saunders" at bounding box center [349, 219] width 94 height 18
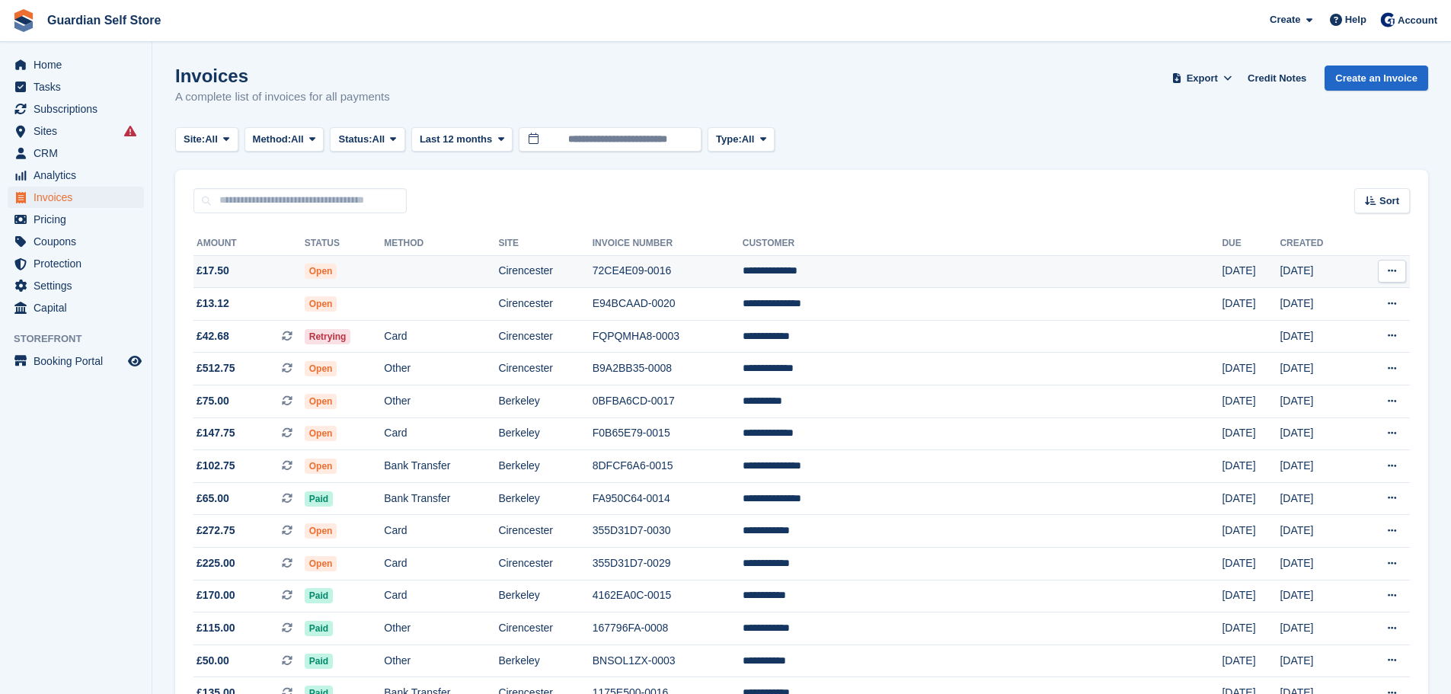
click at [385, 276] on td "Open" at bounding box center [345, 271] width 80 height 33
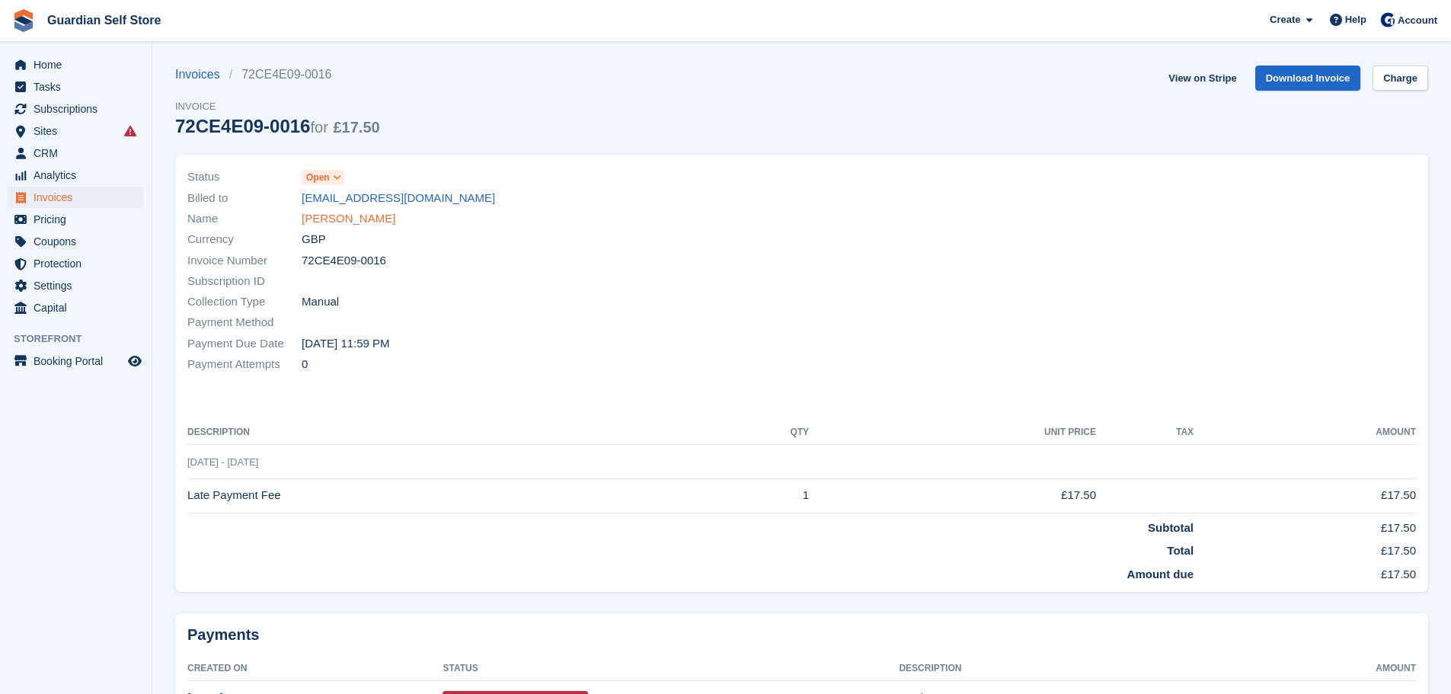
click at [373, 222] on link "[PERSON_NAME]" at bounding box center [349, 219] width 94 height 18
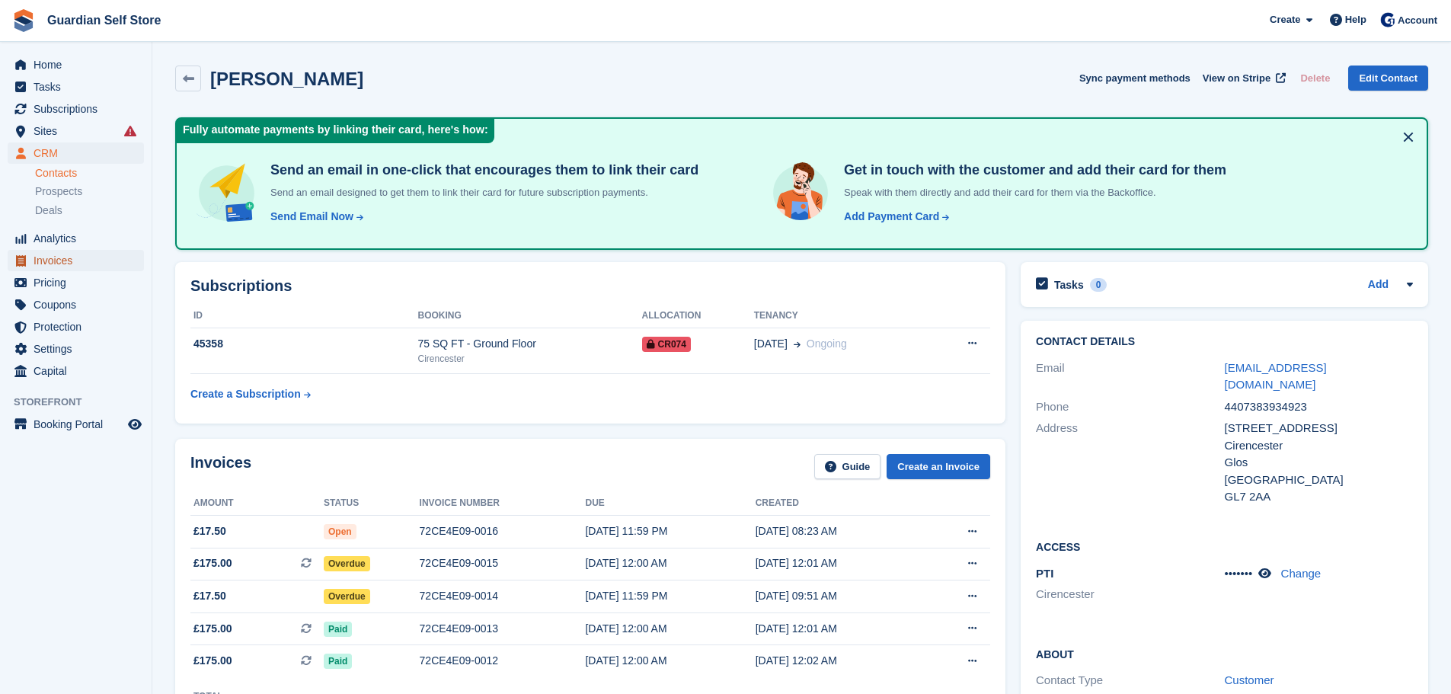
click at [86, 261] on span "Invoices" at bounding box center [79, 260] width 91 height 21
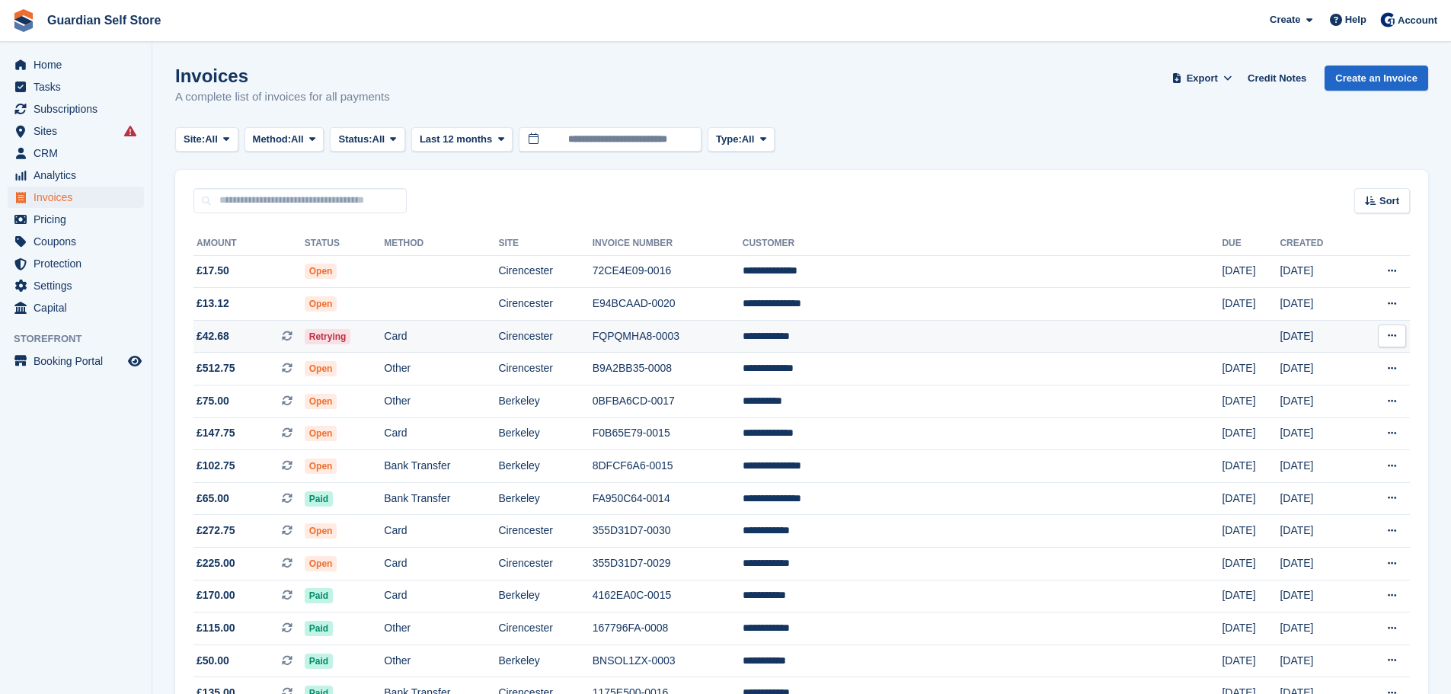
click at [249, 329] on span "£42.68 This is a recurring subscription invoice." at bounding box center [249, 336] width 111 height 16
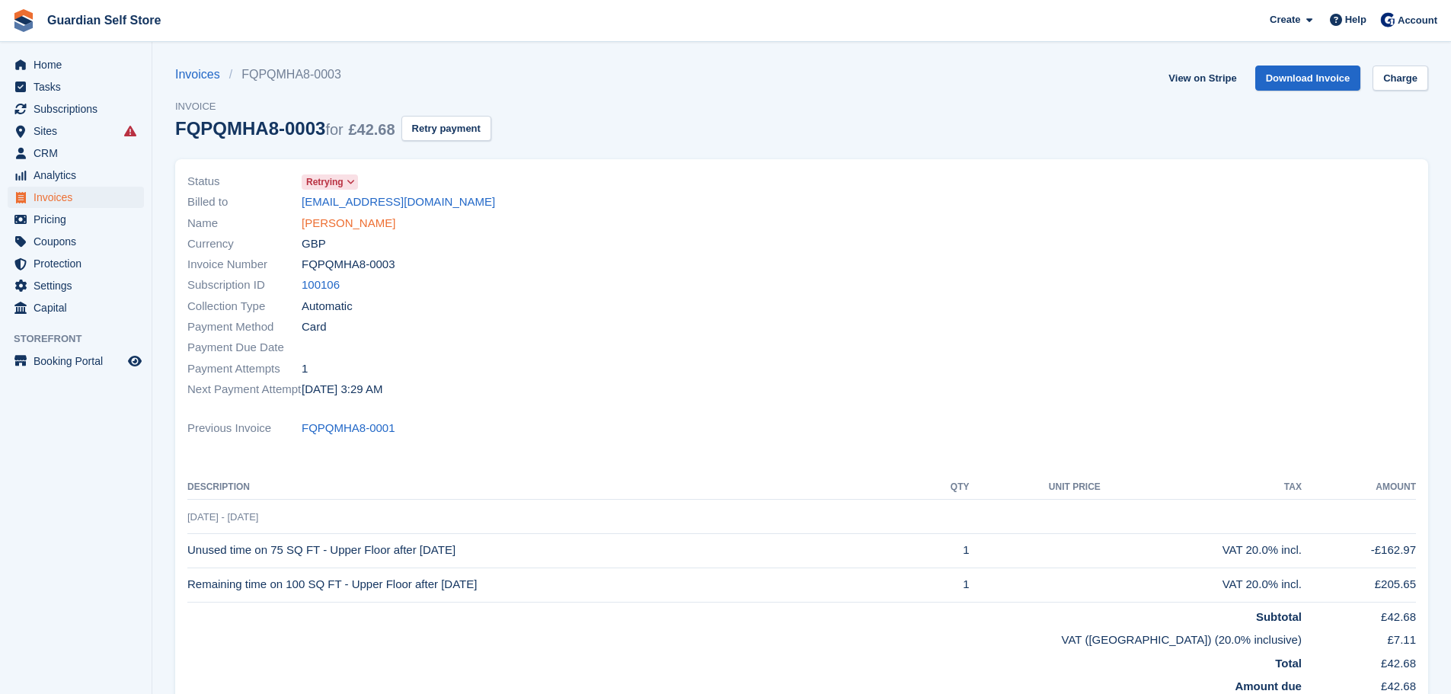
click at [305, 220] on link "[PERSON_NAME]" at bounding box center [349, 224] width 94 height 18
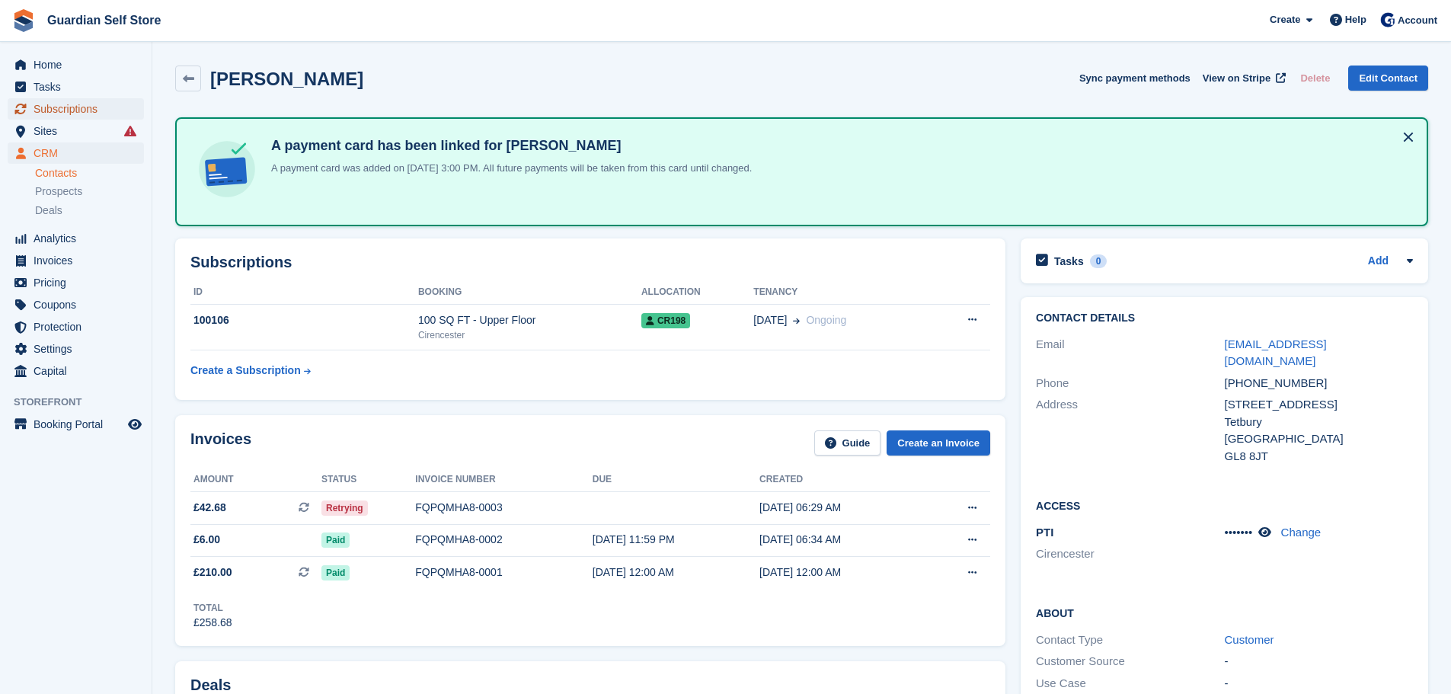
click at [86, 110] on span "Subscriptions" at bounding box center [79, 108] width 91 height 21
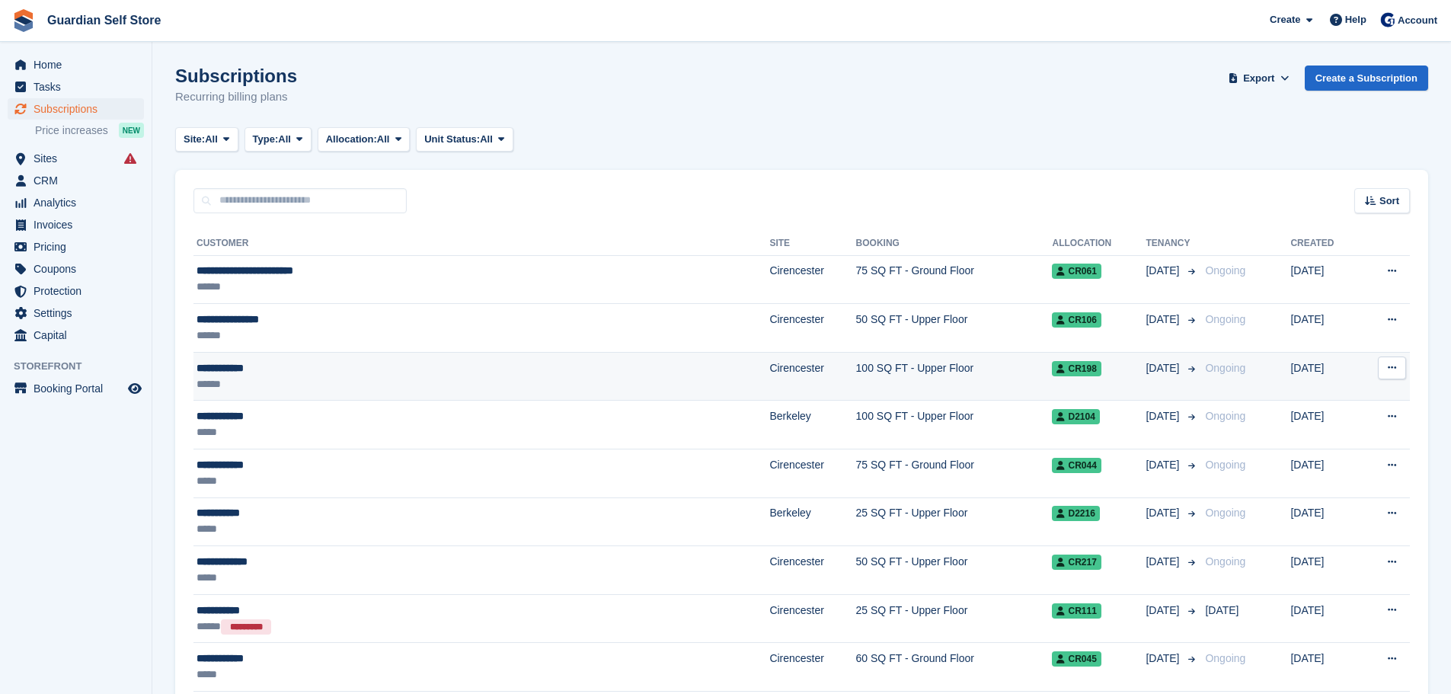
click at [286, 378] on div "******" at bounding box center [377, 384] width 361 height 16
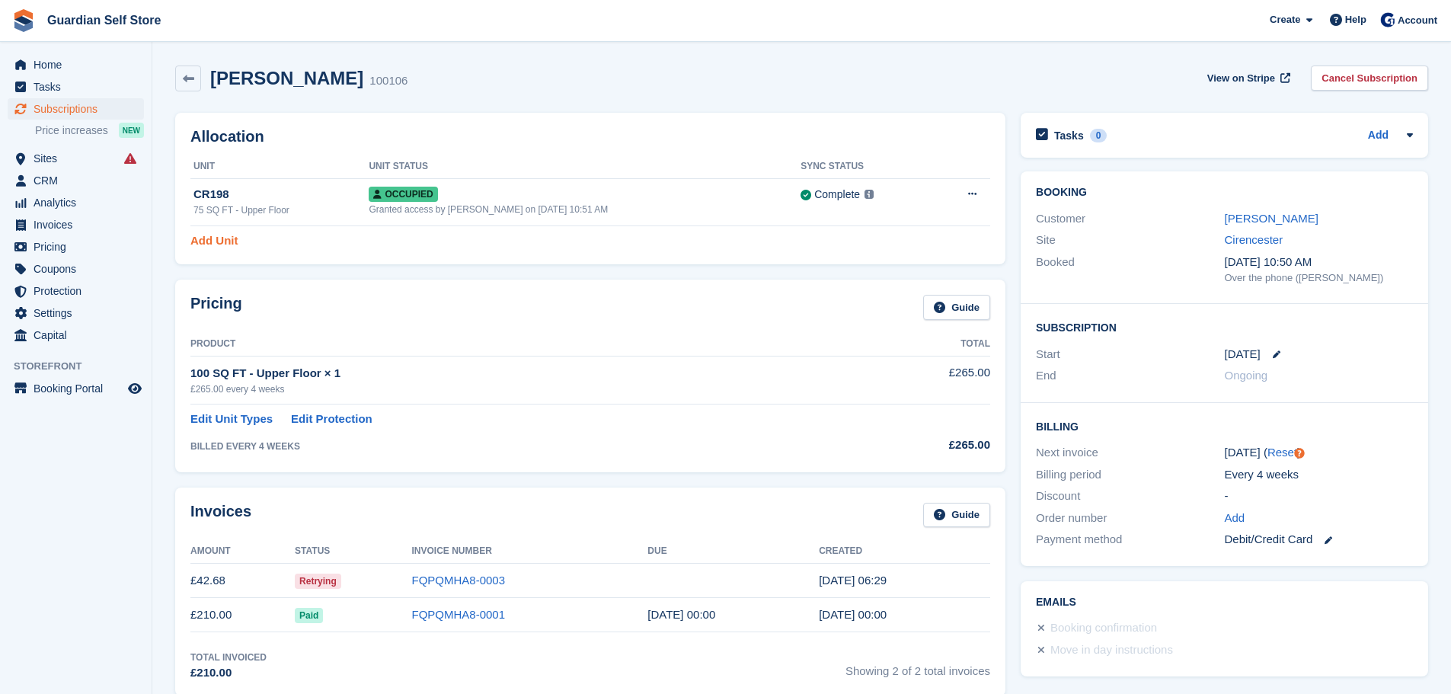
click at [231, 238] on link "Add Unit" at bounding box center [213, 241] width 47 height 18
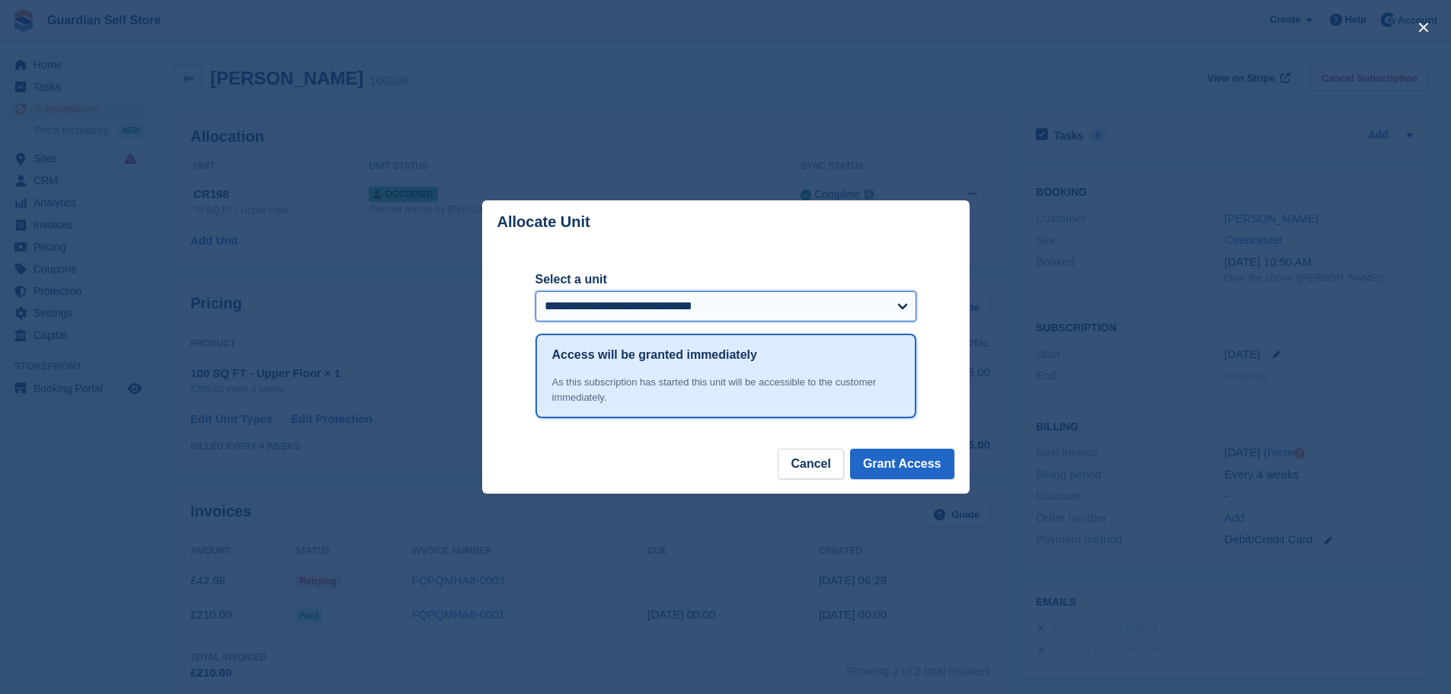
click at [649, 305] on select "**********" at bounding box center [726, 306] width 381 height 30
select select "*****"
click at [536, 293] on select "**********" at bounding box center [726, 306] width 381 height 30
click at [913, 458] on button "Grant Access" at bounding box center [902, 464] width 104 height 30
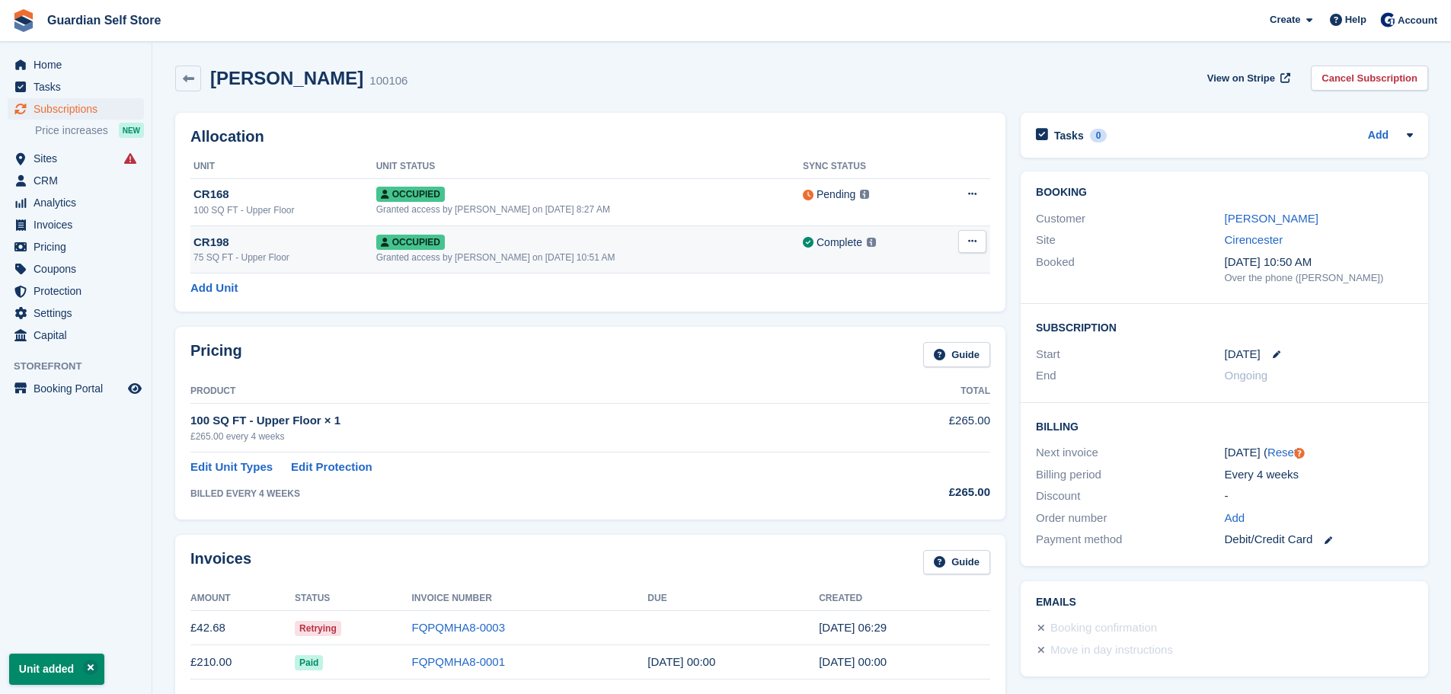
click at [964, 245] on button at bounding box center [972, 241] width 28 height 23
click at [901, 297] on p "Deallocate" at bounding box center [913, 304] width 133 height 20
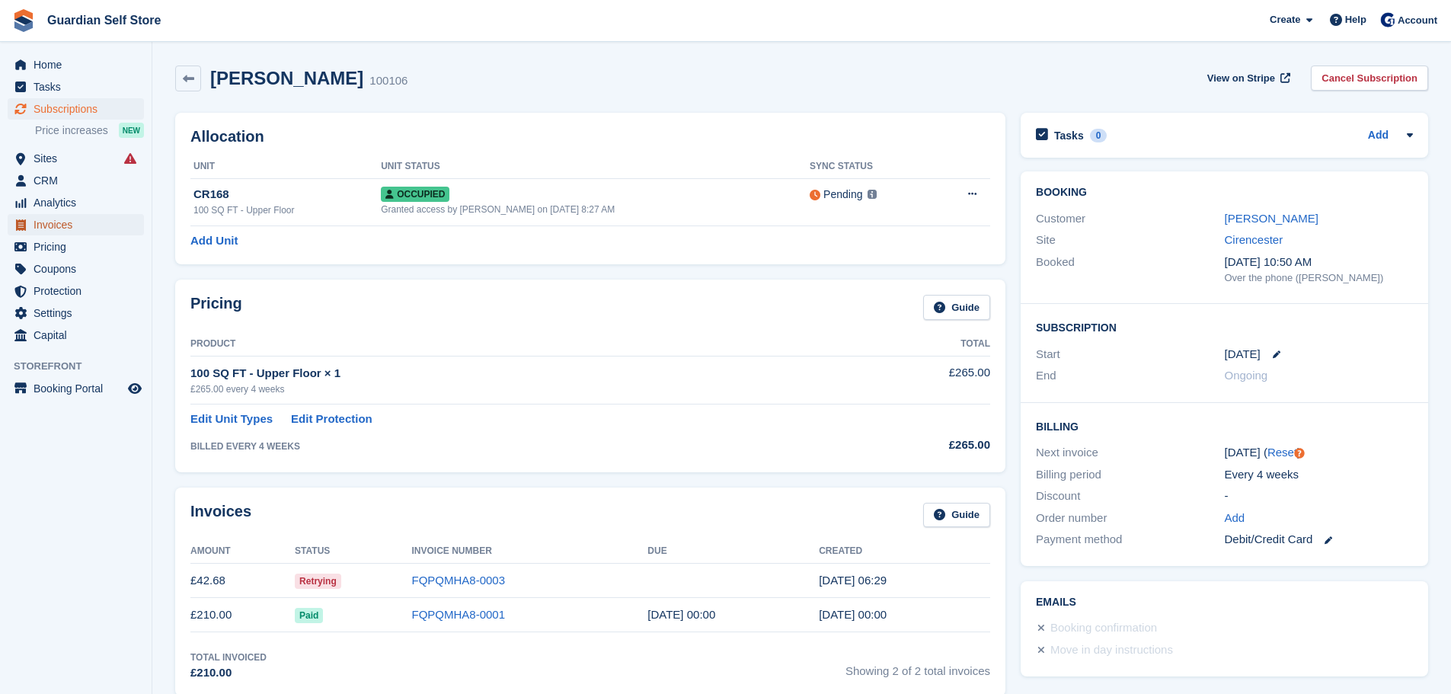
click at [67, 218] on span "Invoices" at bounding box center [79, 224] width 91 height 21
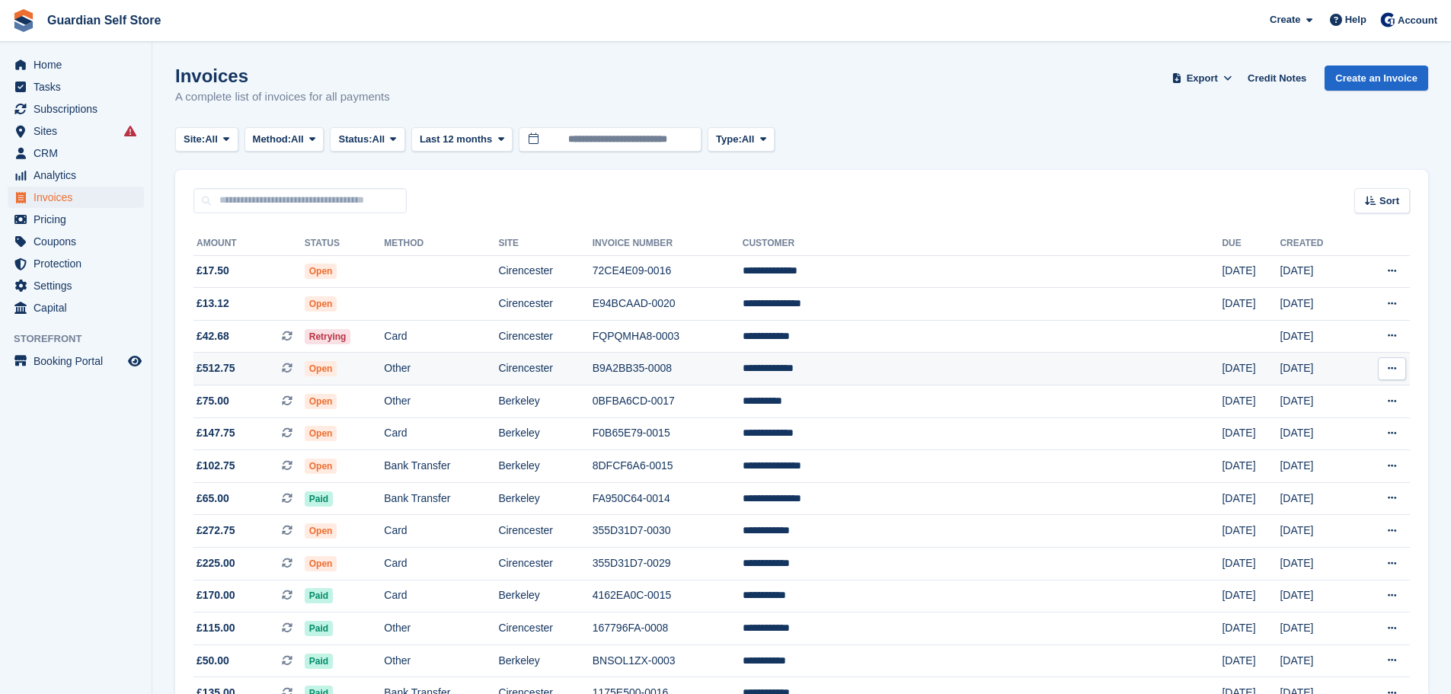
click at [385, 360] on td "Open" at bounding box center [345, 369] width 80 height 33
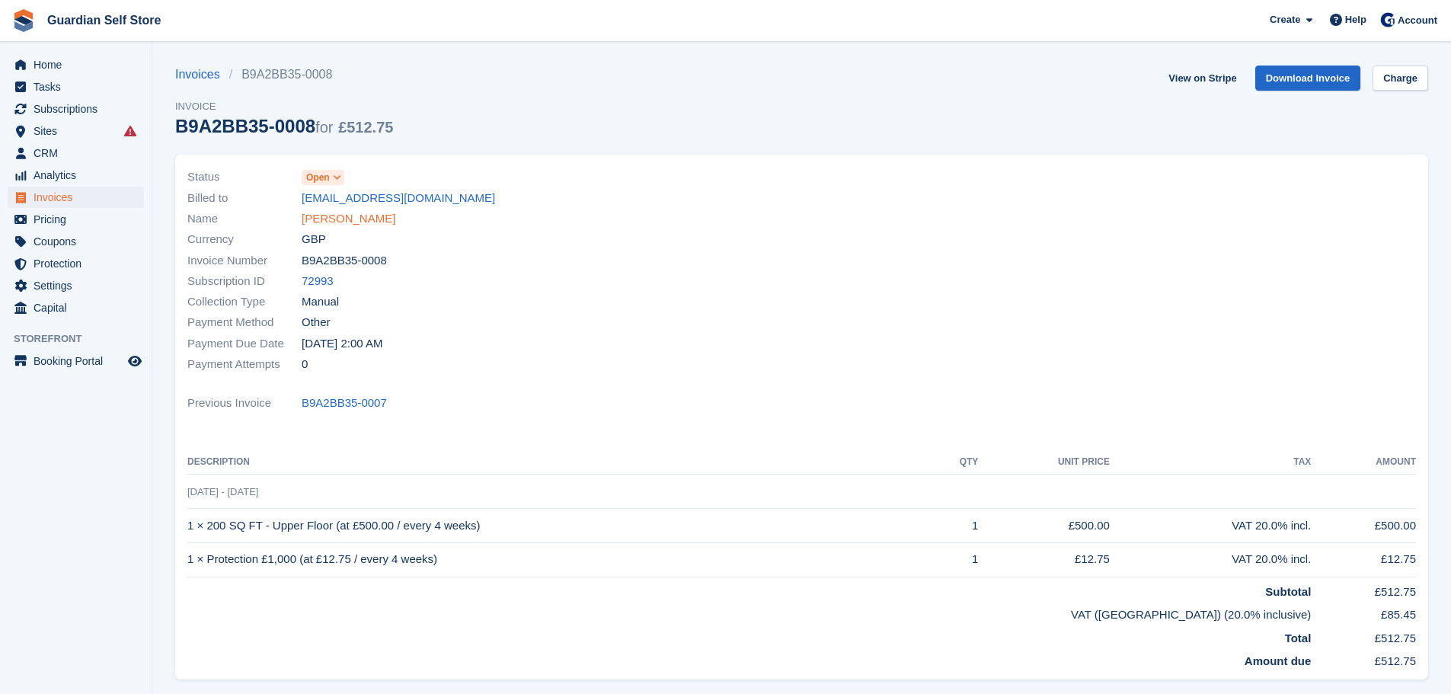
click at [330, 219] on link "David Russell" at bounding box center [349, 219] width 94 height 18
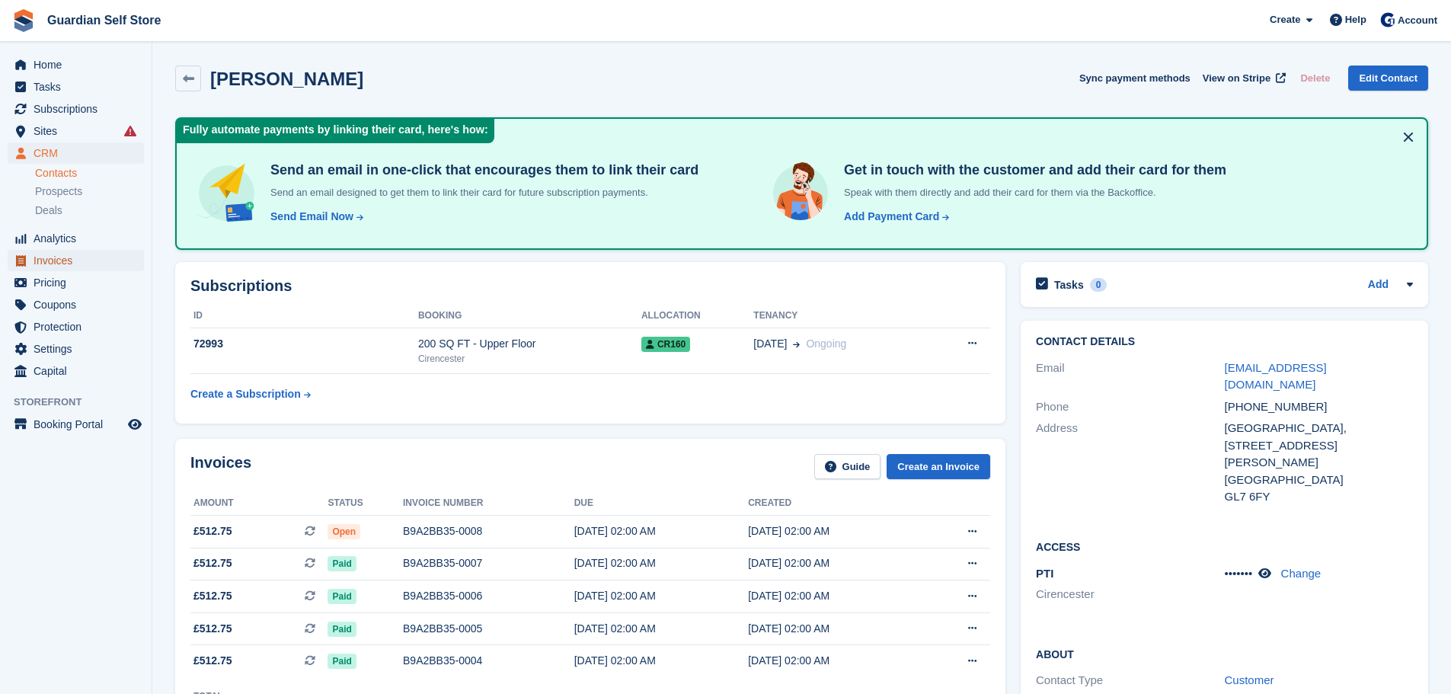
click at [82, 262] on span "Invoices" at bounding box center [79, 260] width 91 height 21
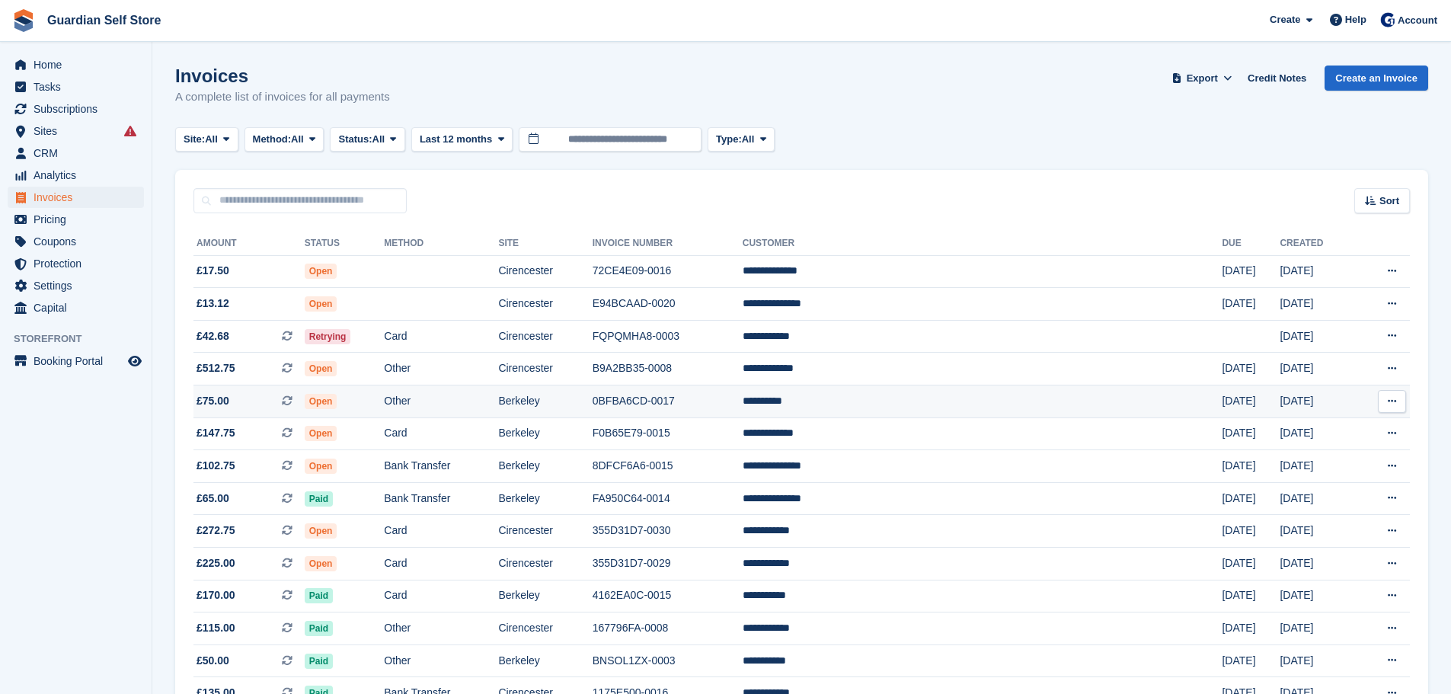
click at [337, 399] on span "Open" at bounding box center [321, 401] width 33 height 15
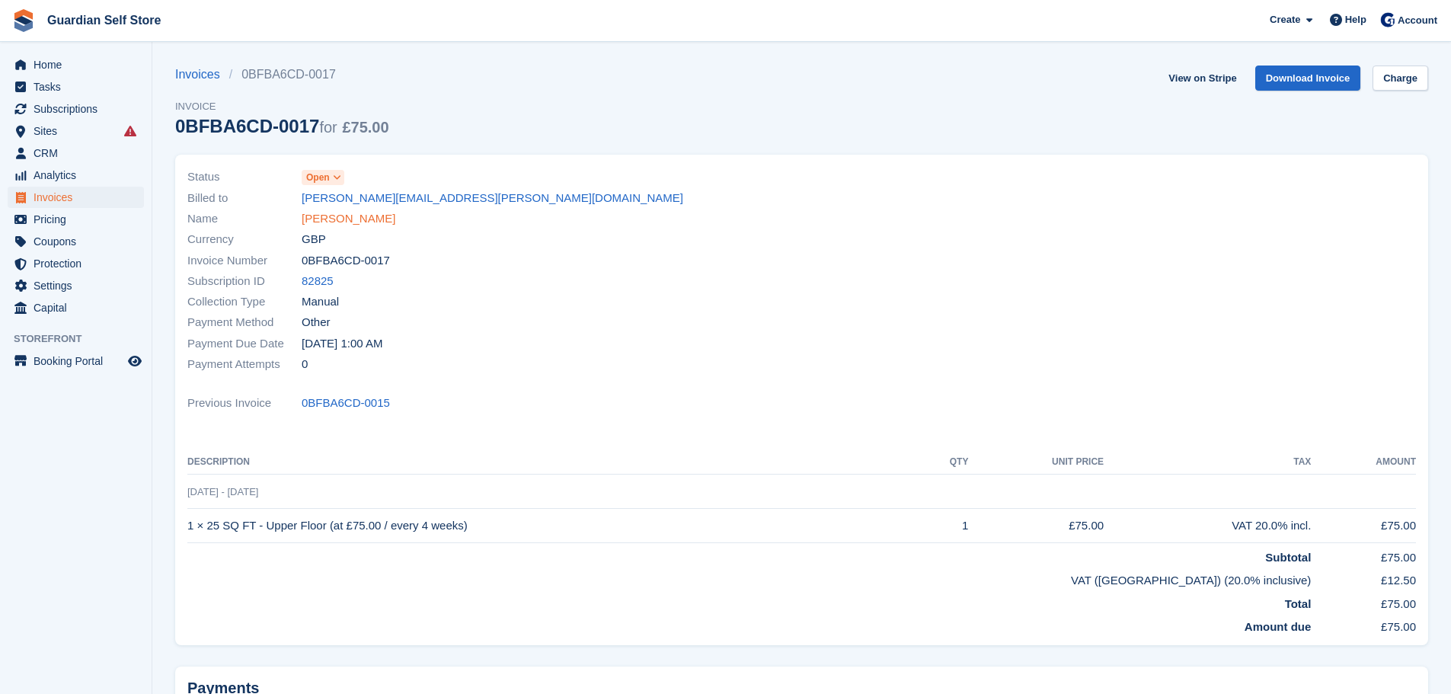
click at [338, 225] on link "Pete Morys" at bounding box center [349, 219] width 94 height 18
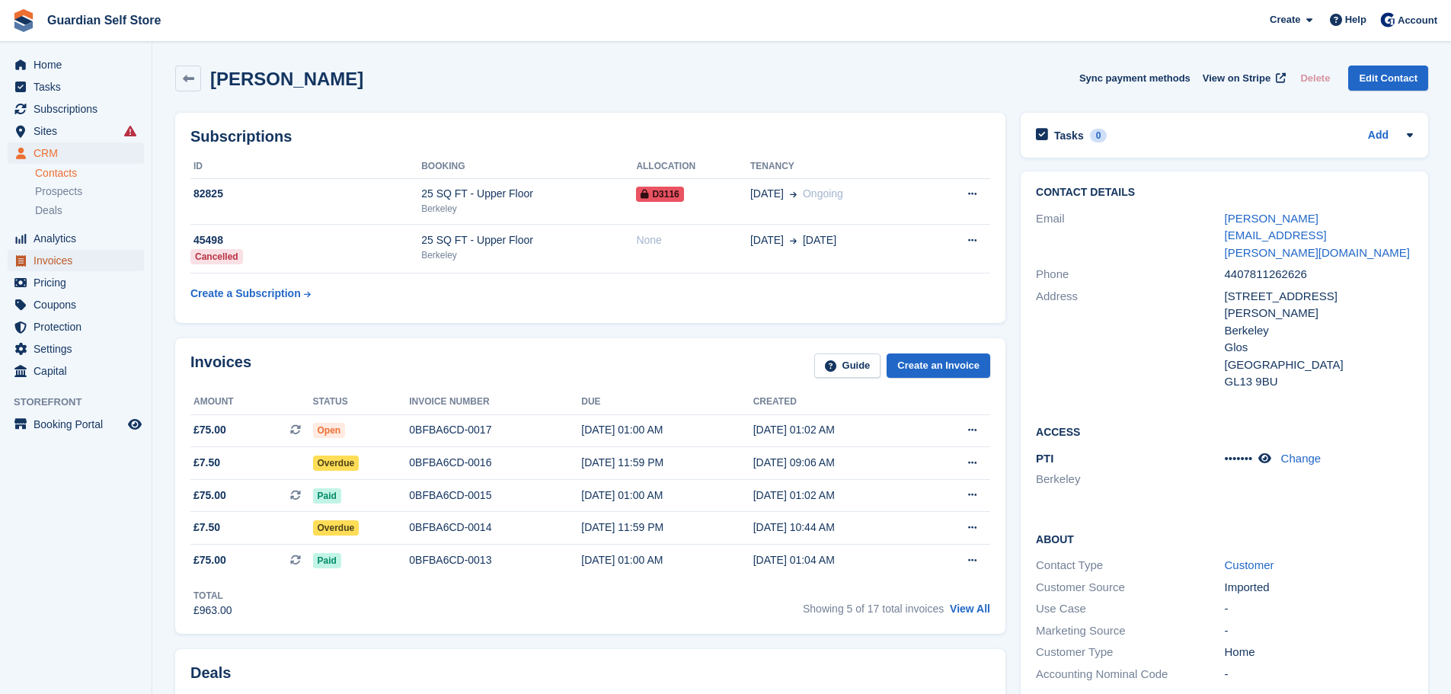
click at [114, 265] on span "Invoices" at bounding box center [79, 260] width 91 height 21
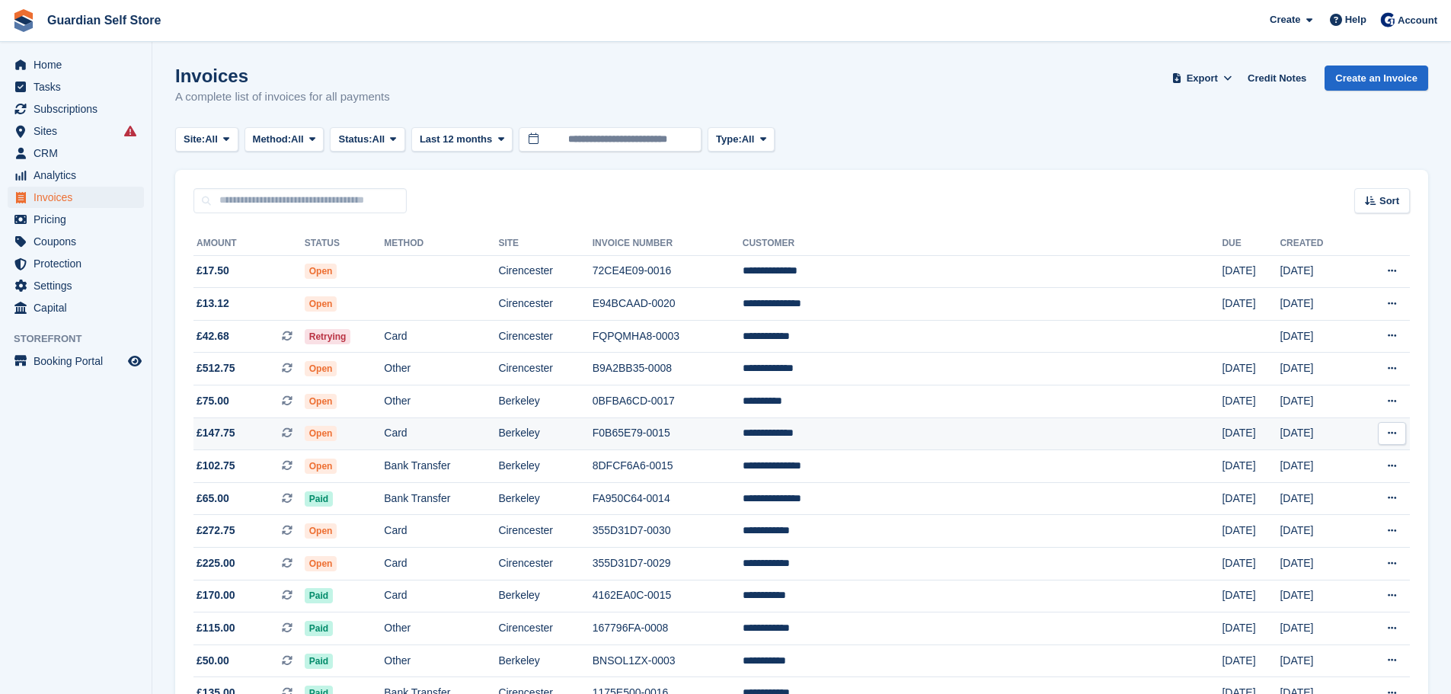
click at [385, 426] on td "Open" at bounding box center [345, 433] width 80 height 33
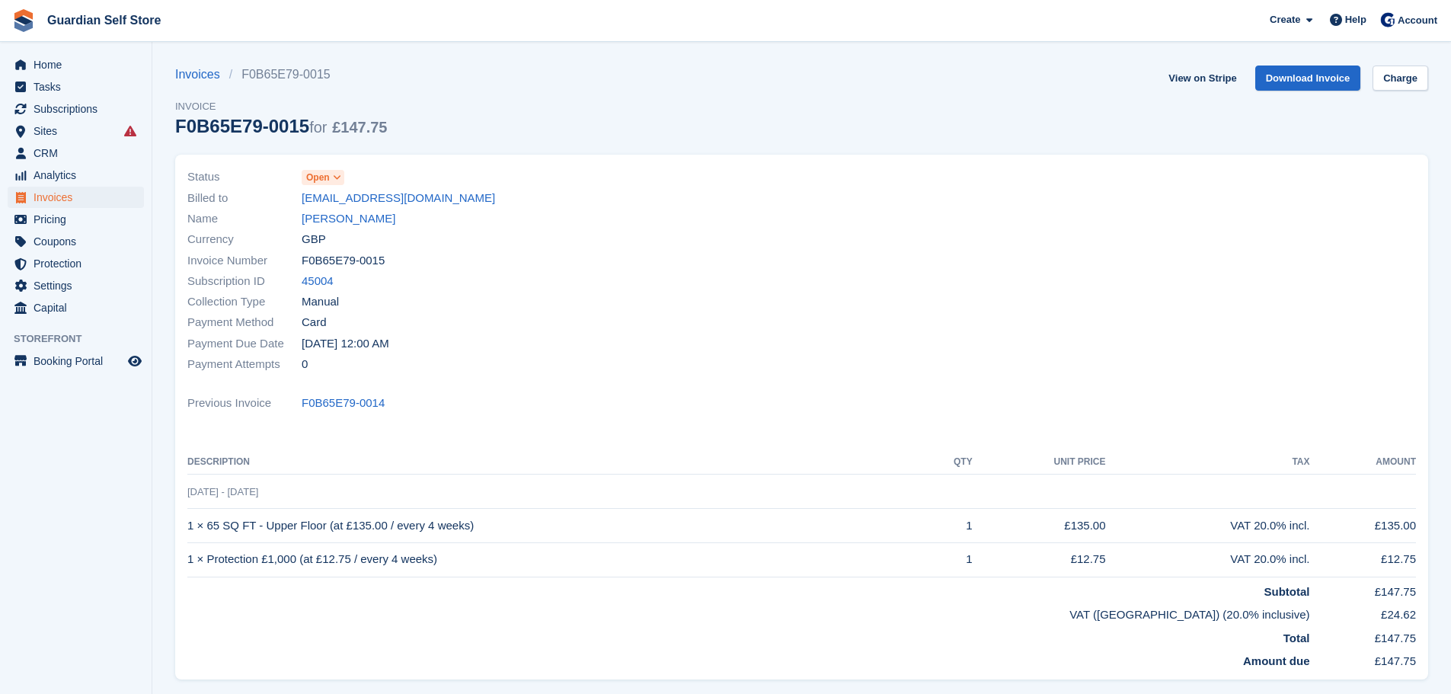
click at [347, 223] on link "[PERSON_NAME]" at bounding box center [349, 219] width 94 height 18
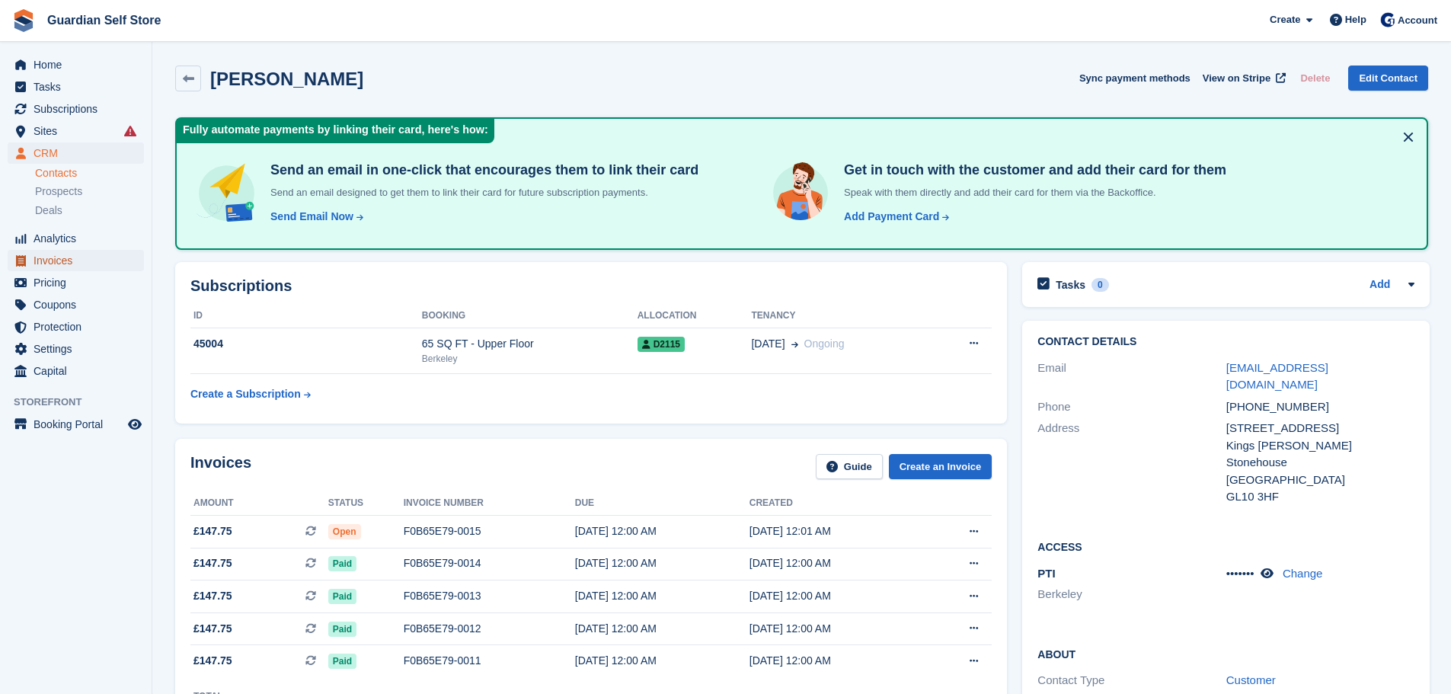
click at [77, 264] on span "Invoices" at bounding box center [79, 260] width 91 height 21
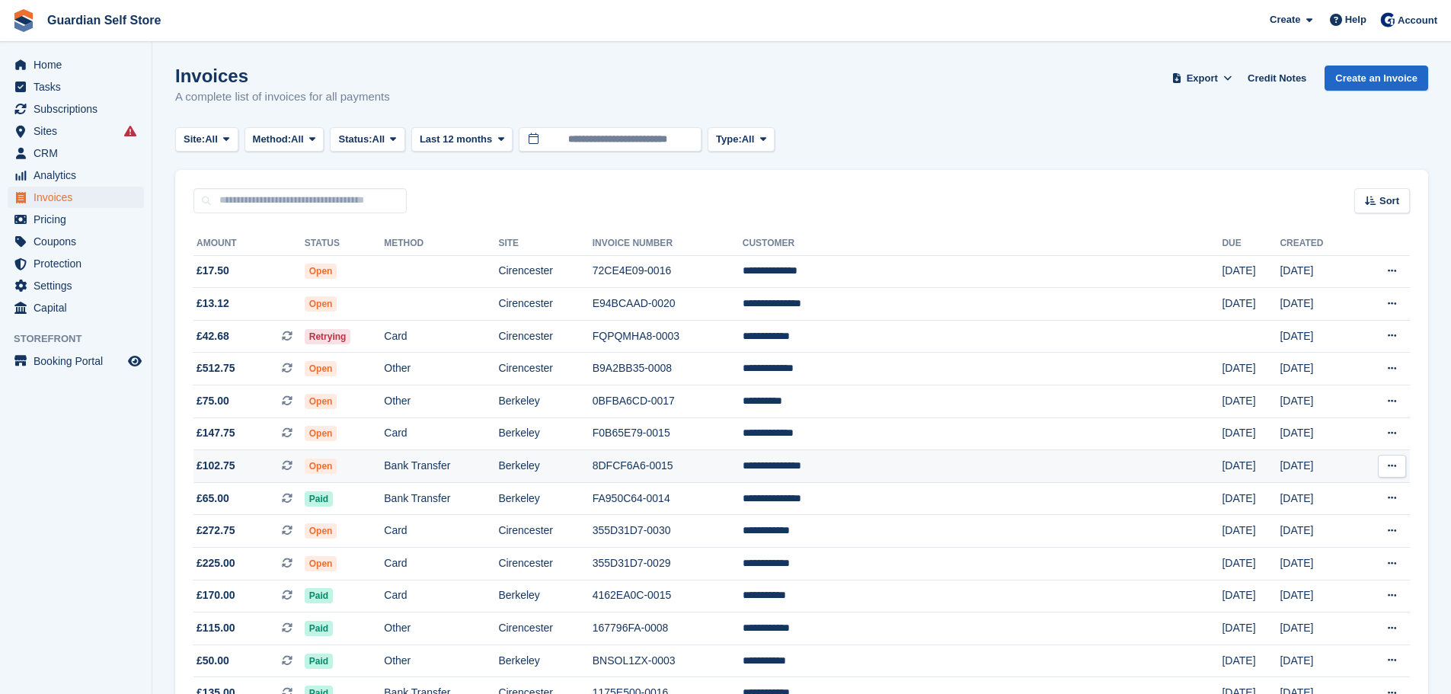
click at [385, 462] on td "Open" at bounding box center [345, 466] width 80 height 33
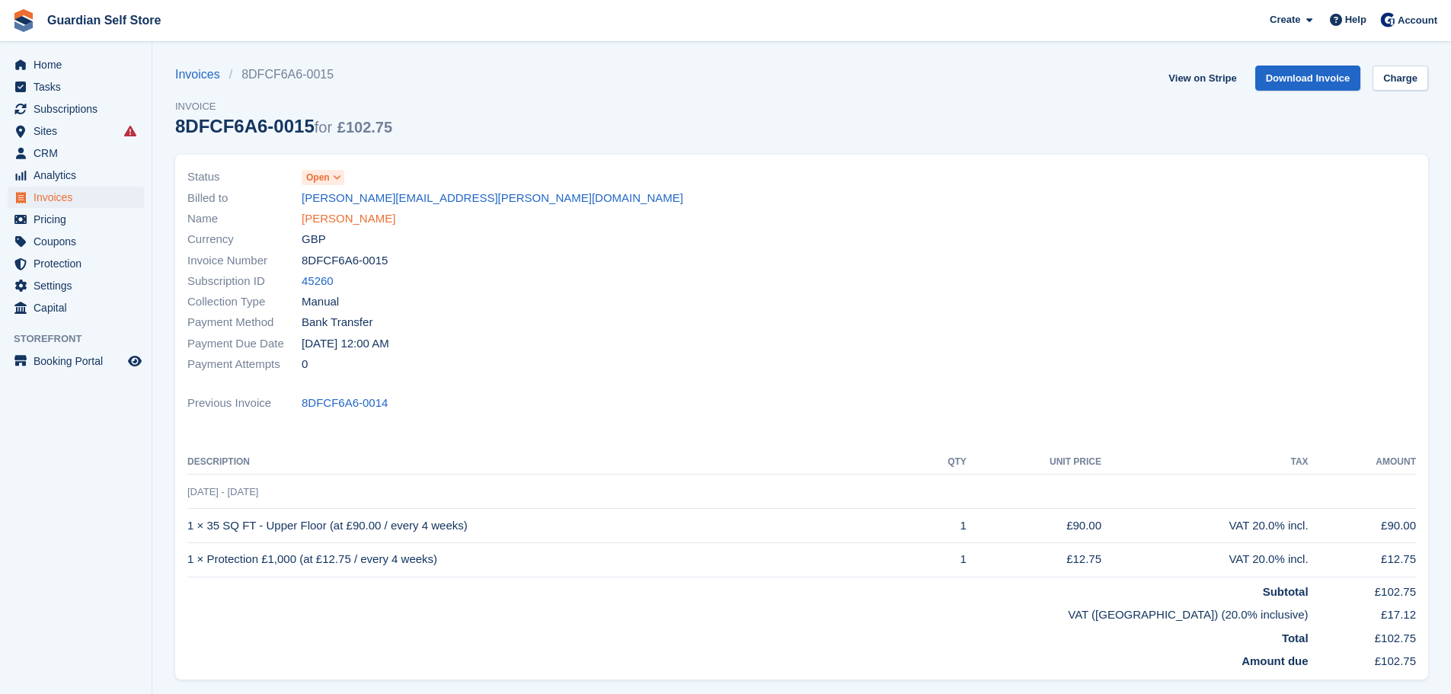
click at [351, 221] on link "[PERSON_NAME]" at bounding box center [349, 219] width 94 height 18
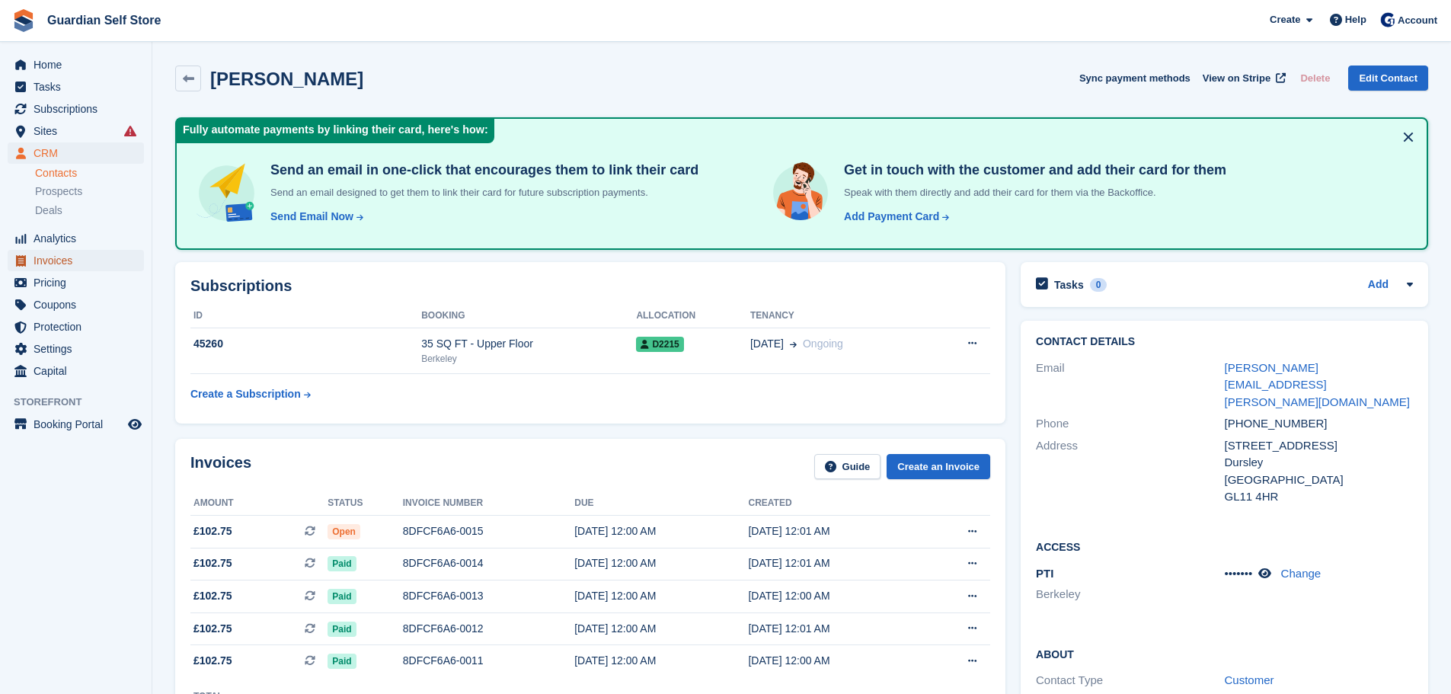
click at [53, 258] on span "Invoices" at bounding box center [79, 260] width 91 height 21
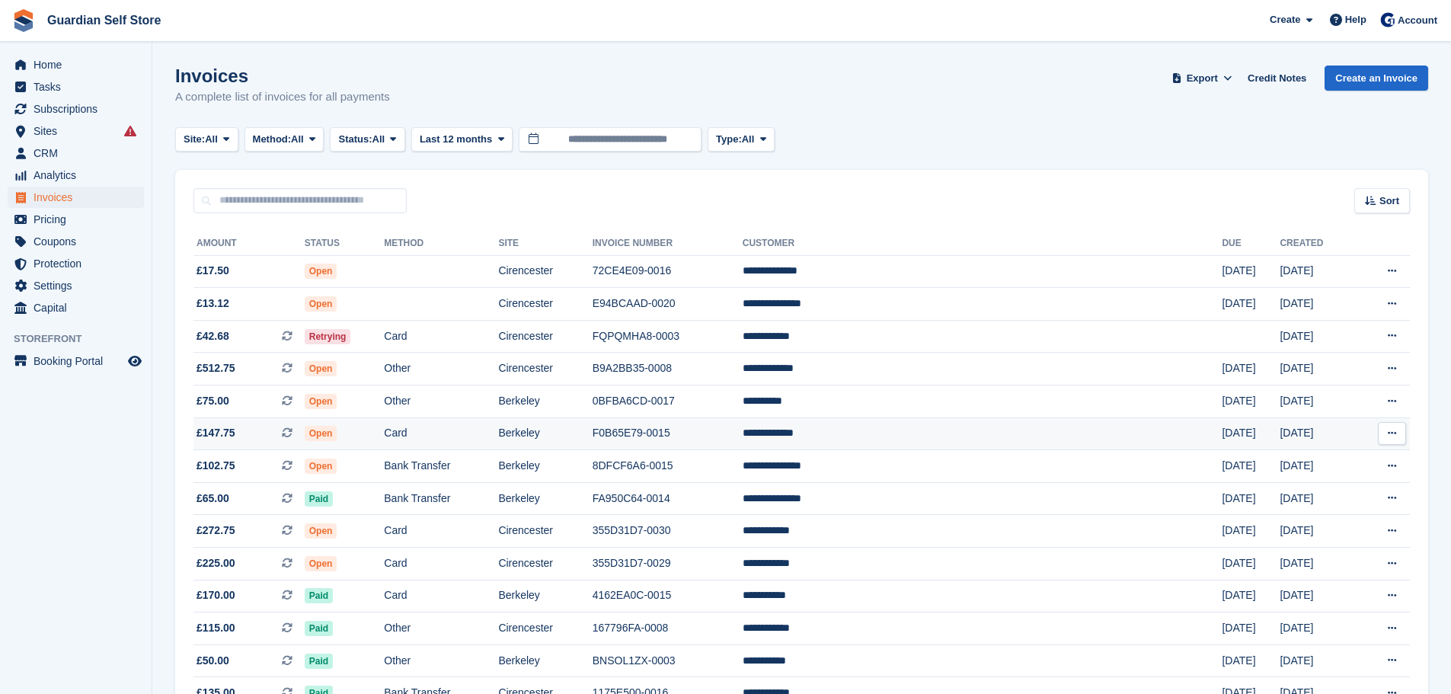
click at [498, 438] on td "Card" at bounding box center [441, 433] width 114 height 33
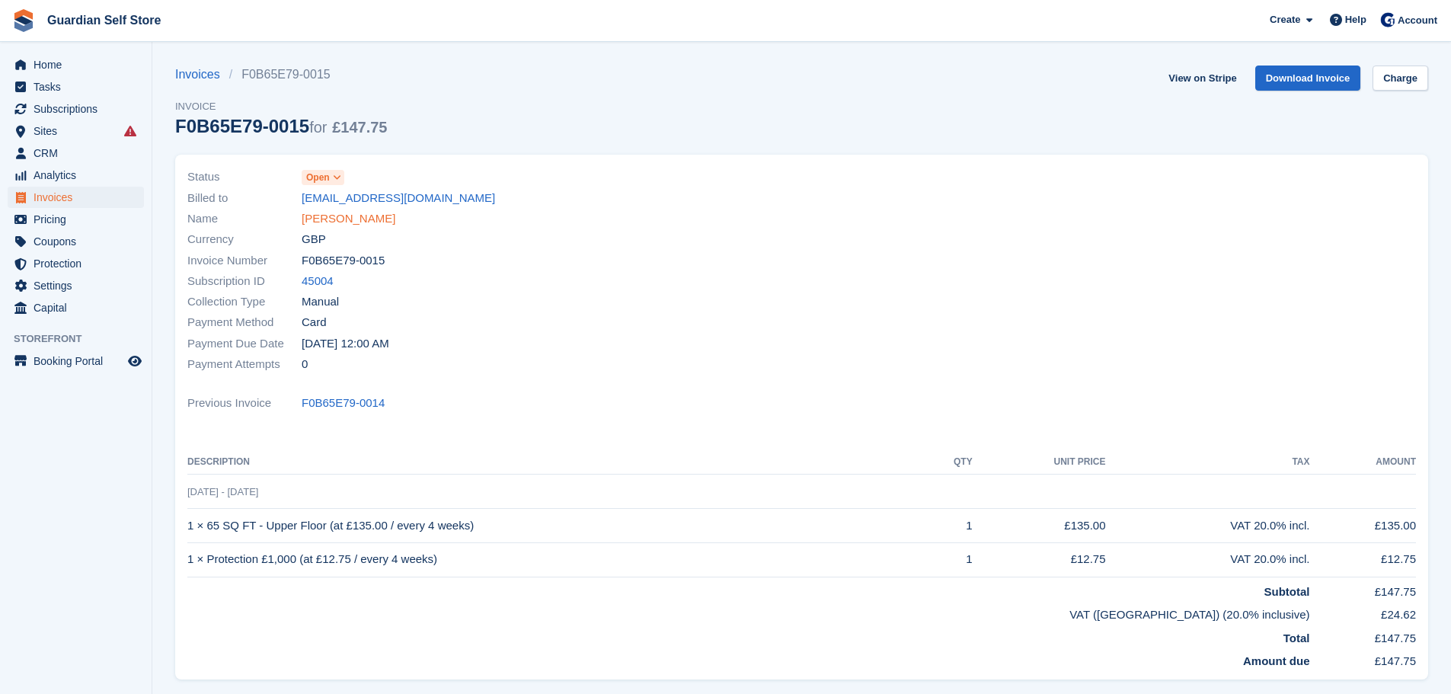
click at [357, 219] on link "[PERSON_NAME]" at bounding box center [349, 219] width 94 height 18
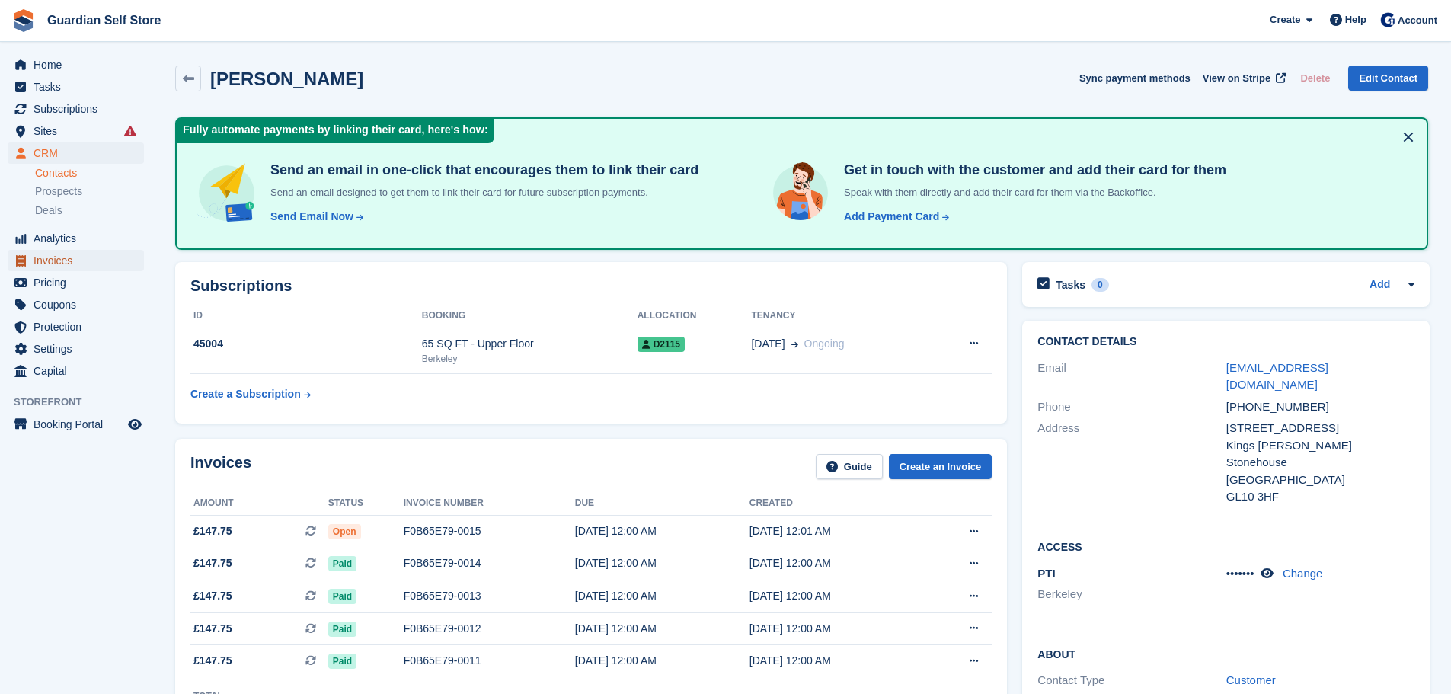
click at [63, 254] on span "Invoices" at bounding box center [79, 260] width 91 height 21
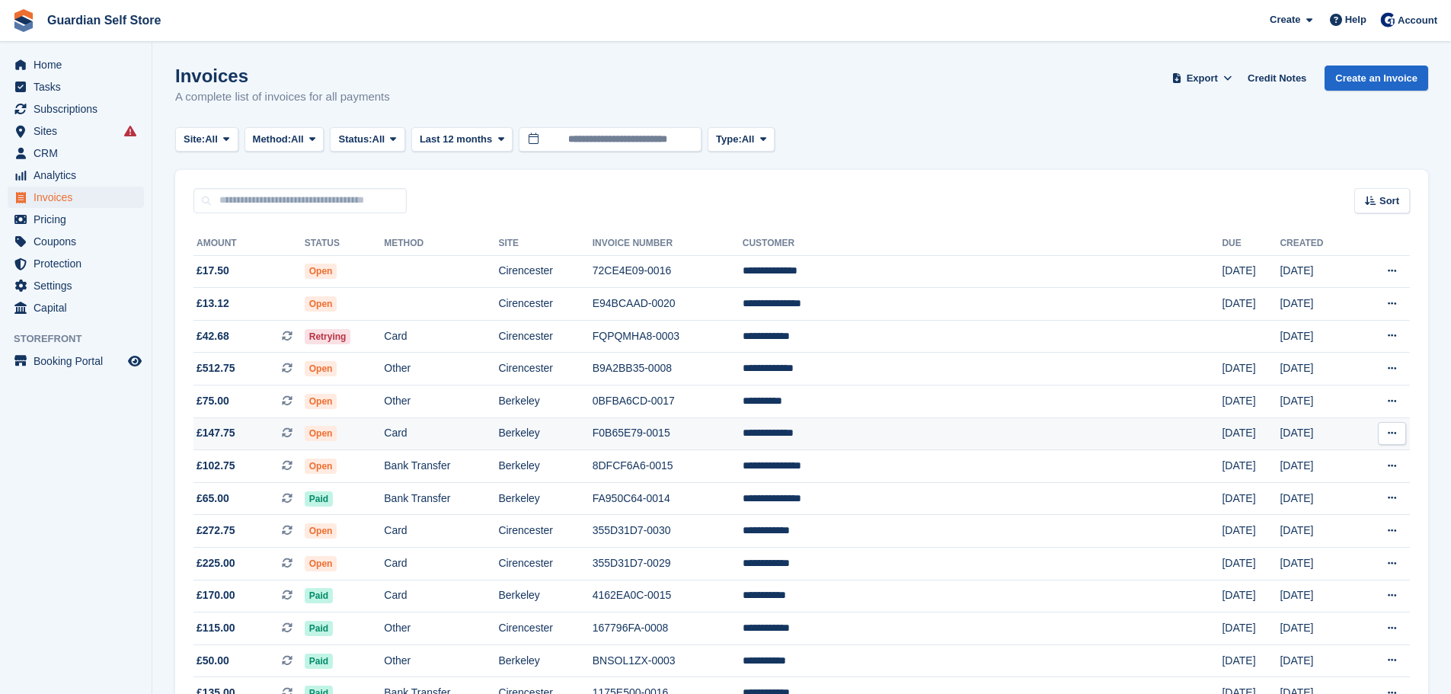
scroll to position [127, 0]
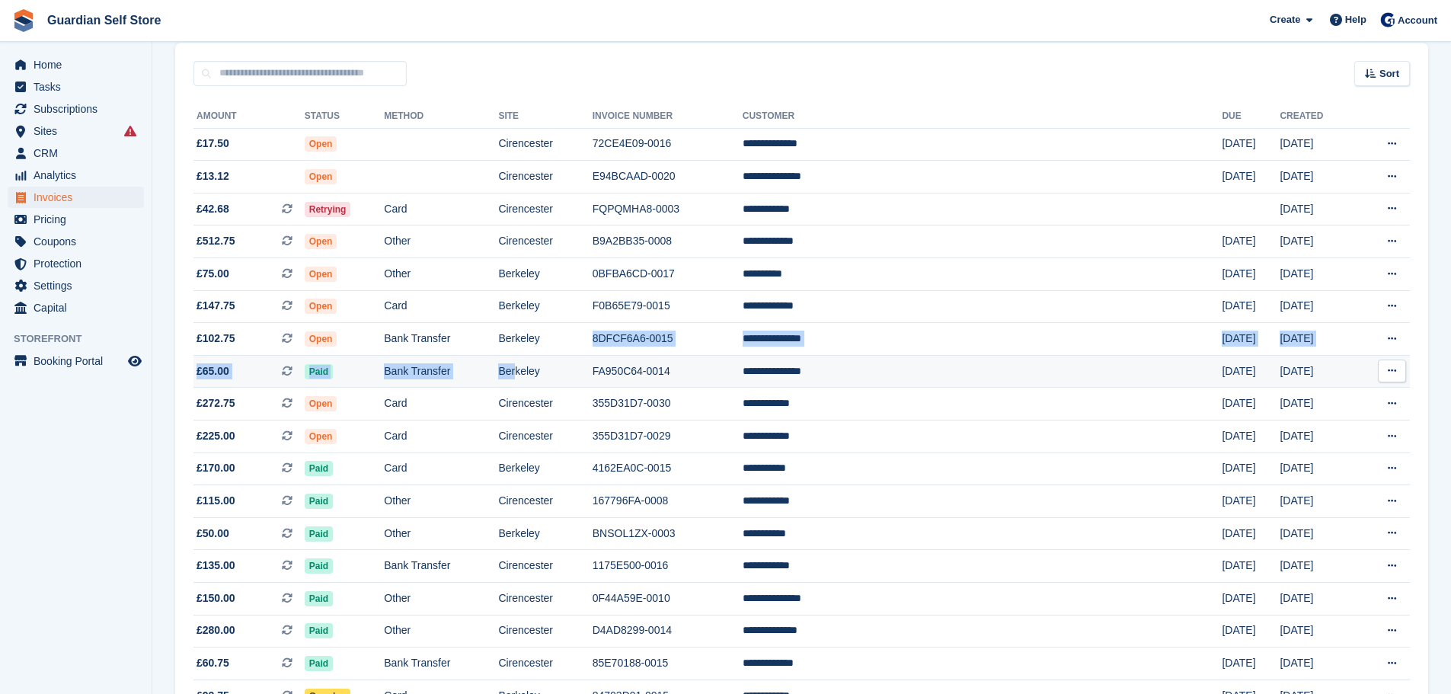
drag, startPoint x: 667, startPoint y: 335, endPoint x: 600, endPoint y: 359, distance: 71.8
click at [498, 366] on td "Bank Transfer" at bounding box center [441, 371] width 114 height 33
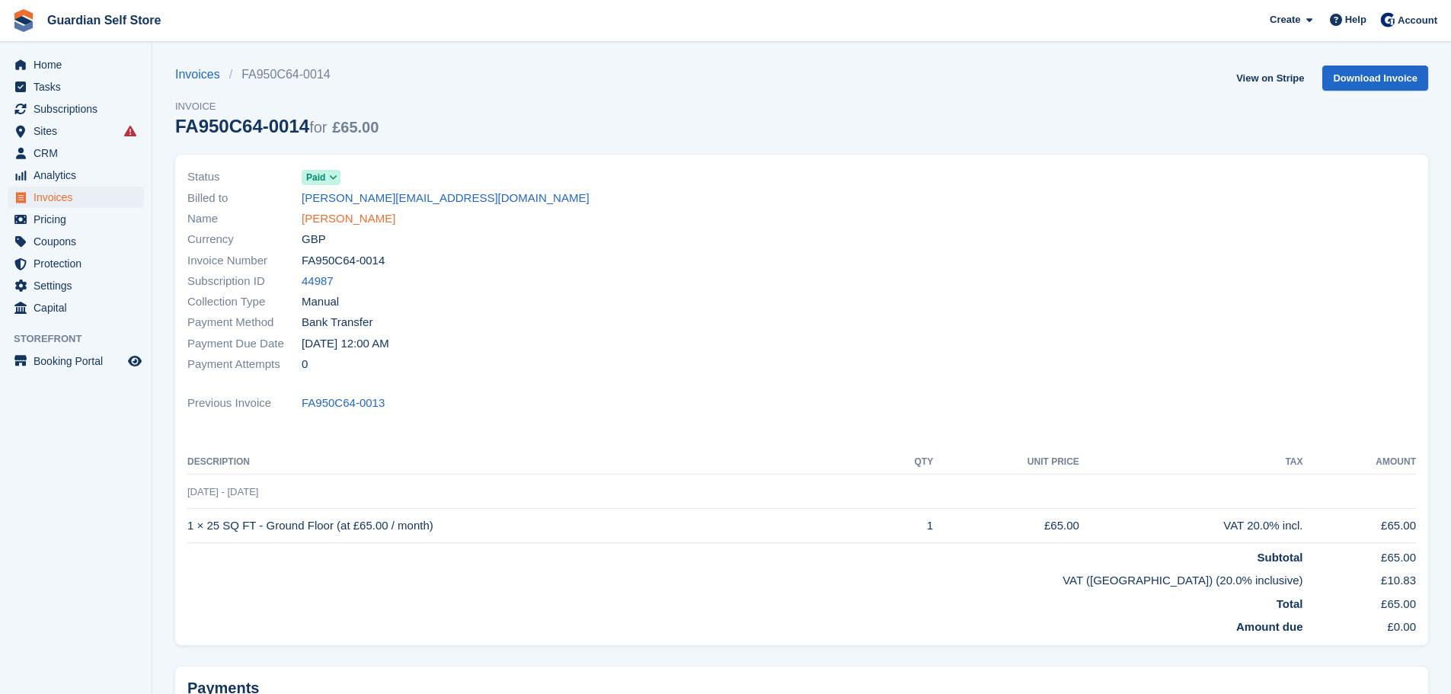
click at [341, 218] on link "[PERSON_NAME]" at bounding box center [349, 219] width 94 height 18
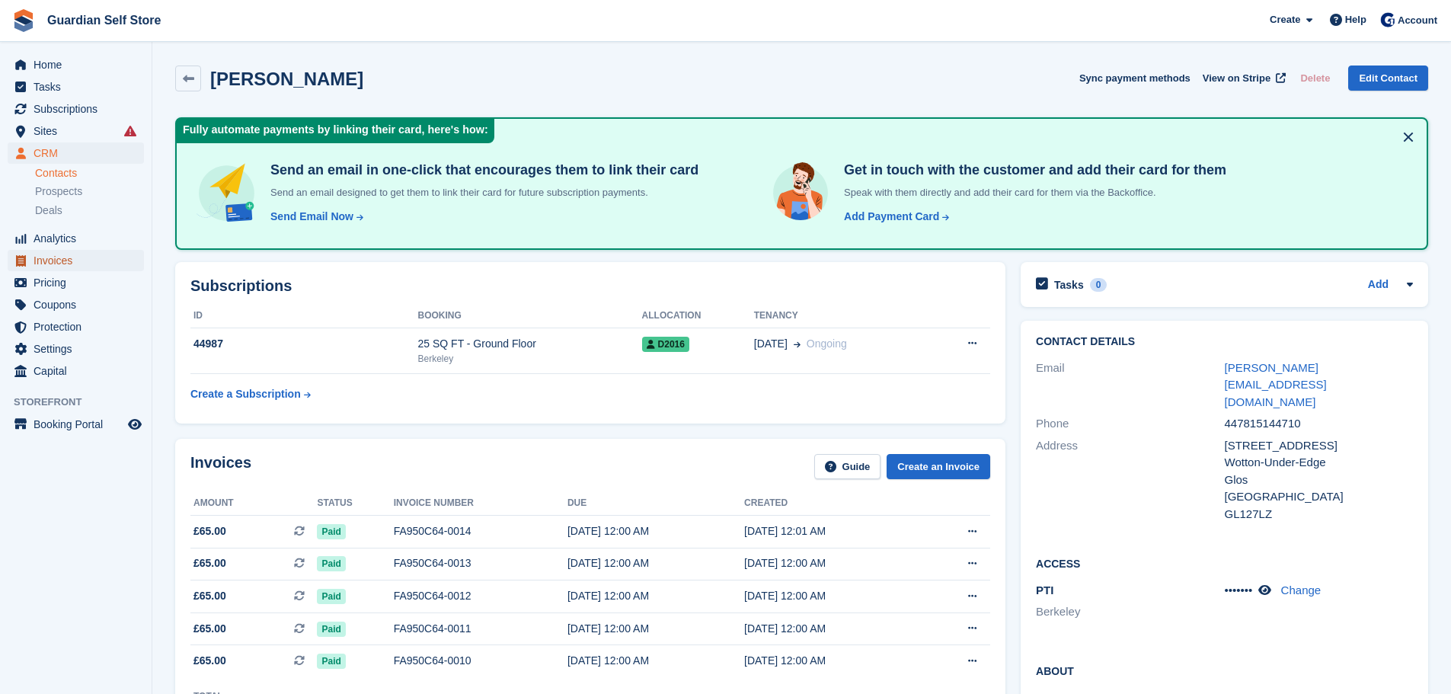
click at [103, 265] on span "Invoices" at bounding box center [79, 260] width 91 height 21
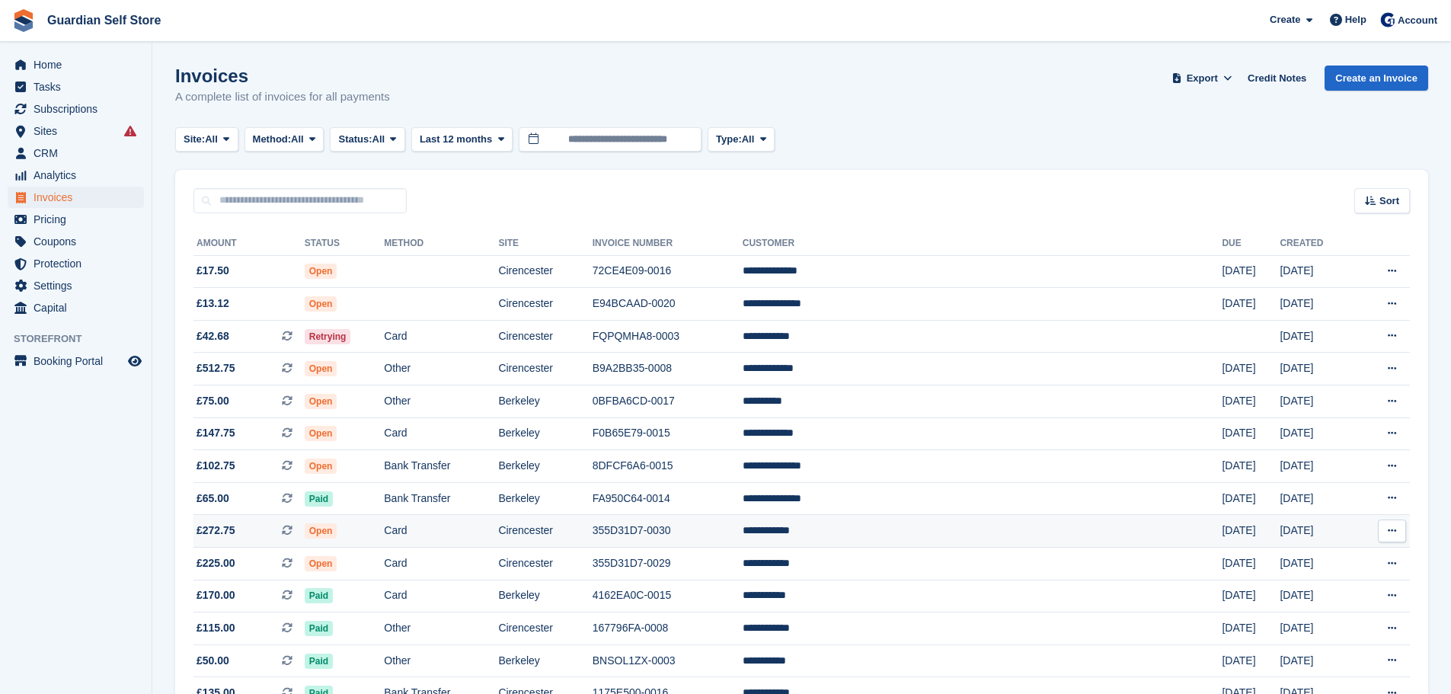
click at [485, 541] on td "Card" at bounding box center [441, 531] width 114 height 33
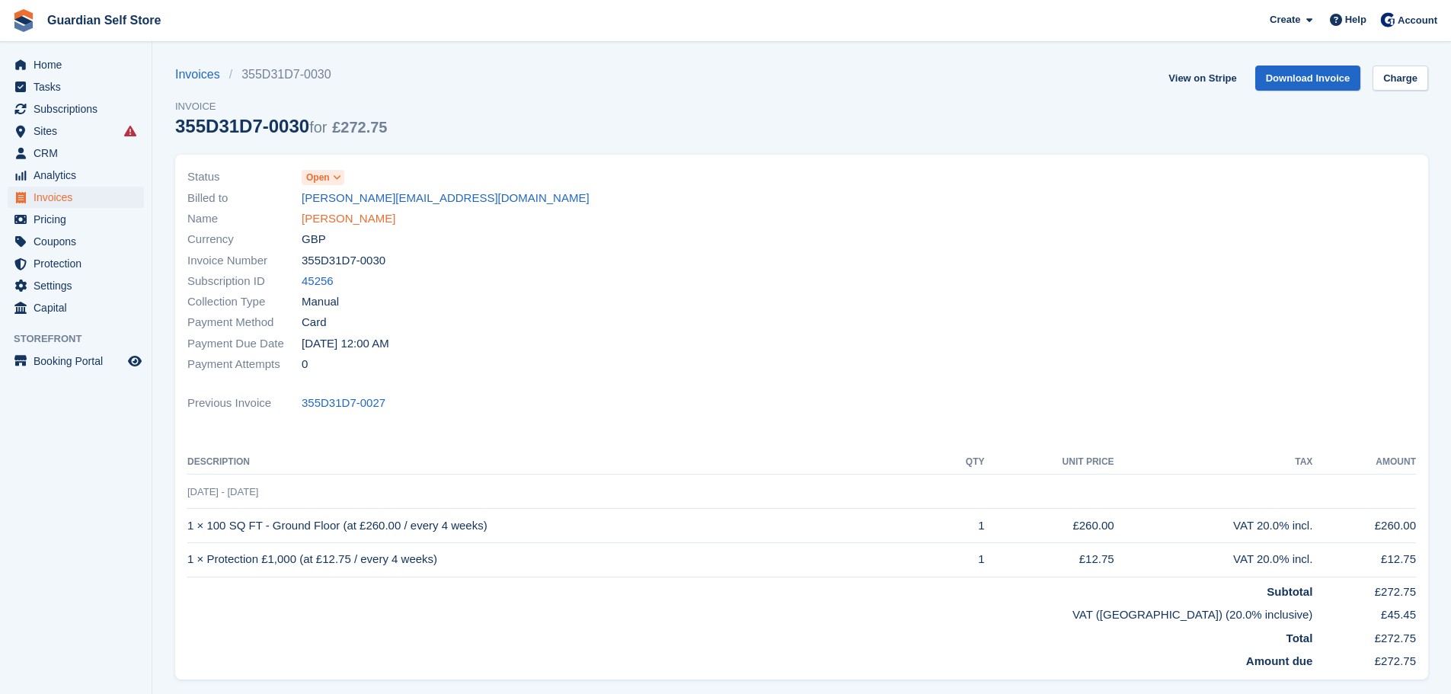
click at [328, 217] on link "Joanna Speed" at bounding box center [349, 219] width 94 height 18
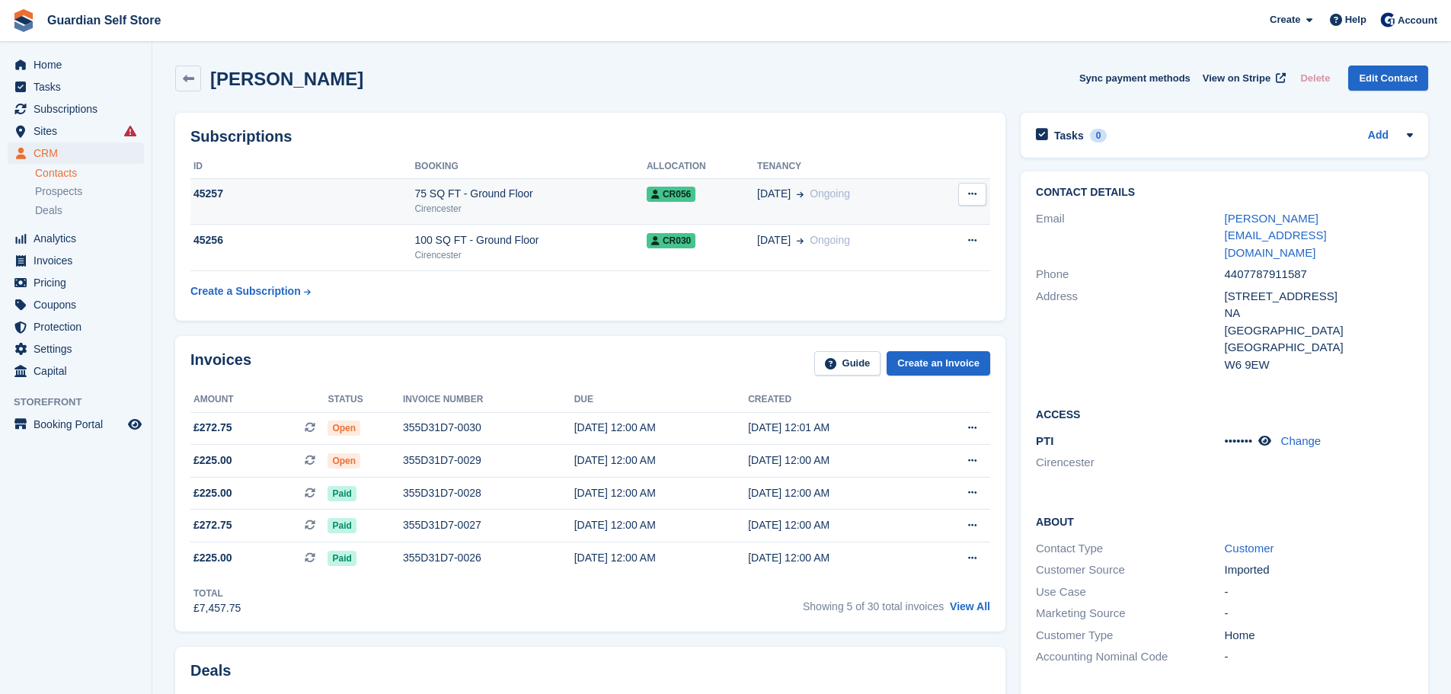
click at [480, 206] on div "Cirencester" at bounding box center [530, 209] width 232 height 14
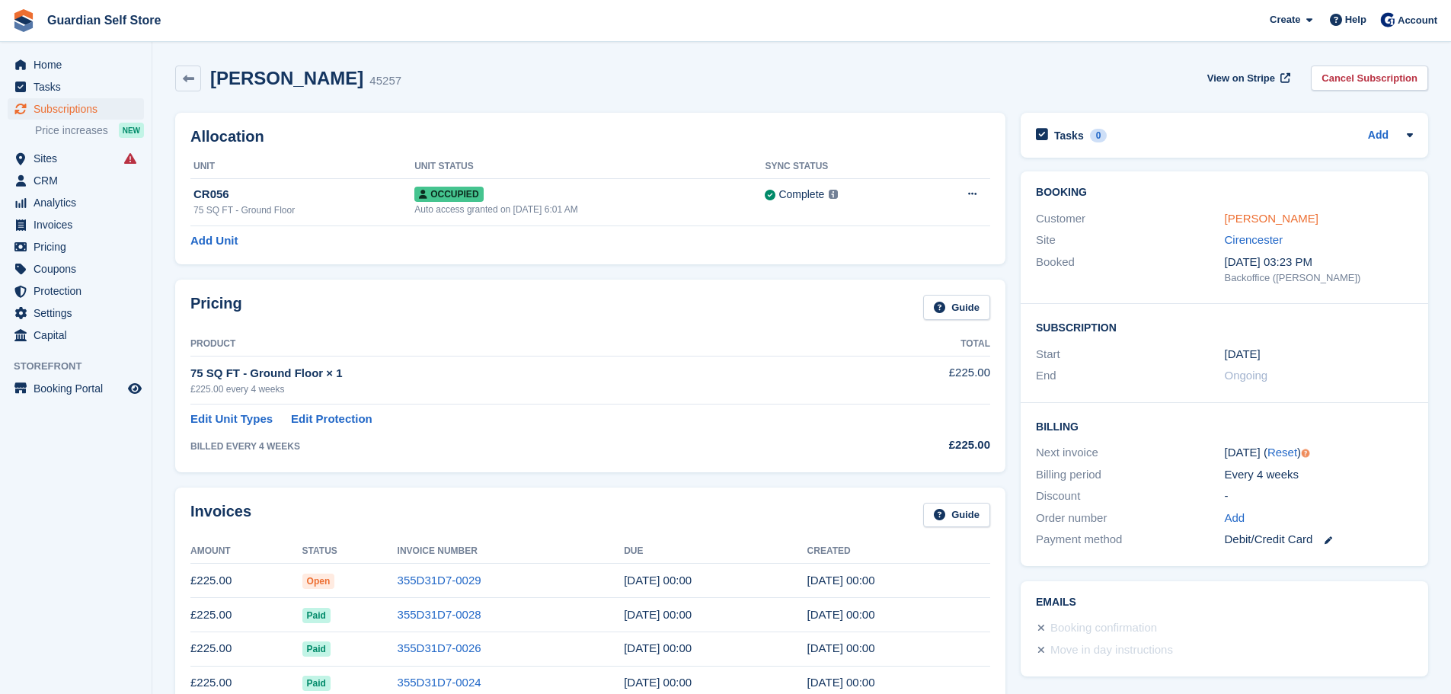
click at [1238, 223] on link "[PERSON_NAME]" at bounding box center [1272, 218] width 94 height 13
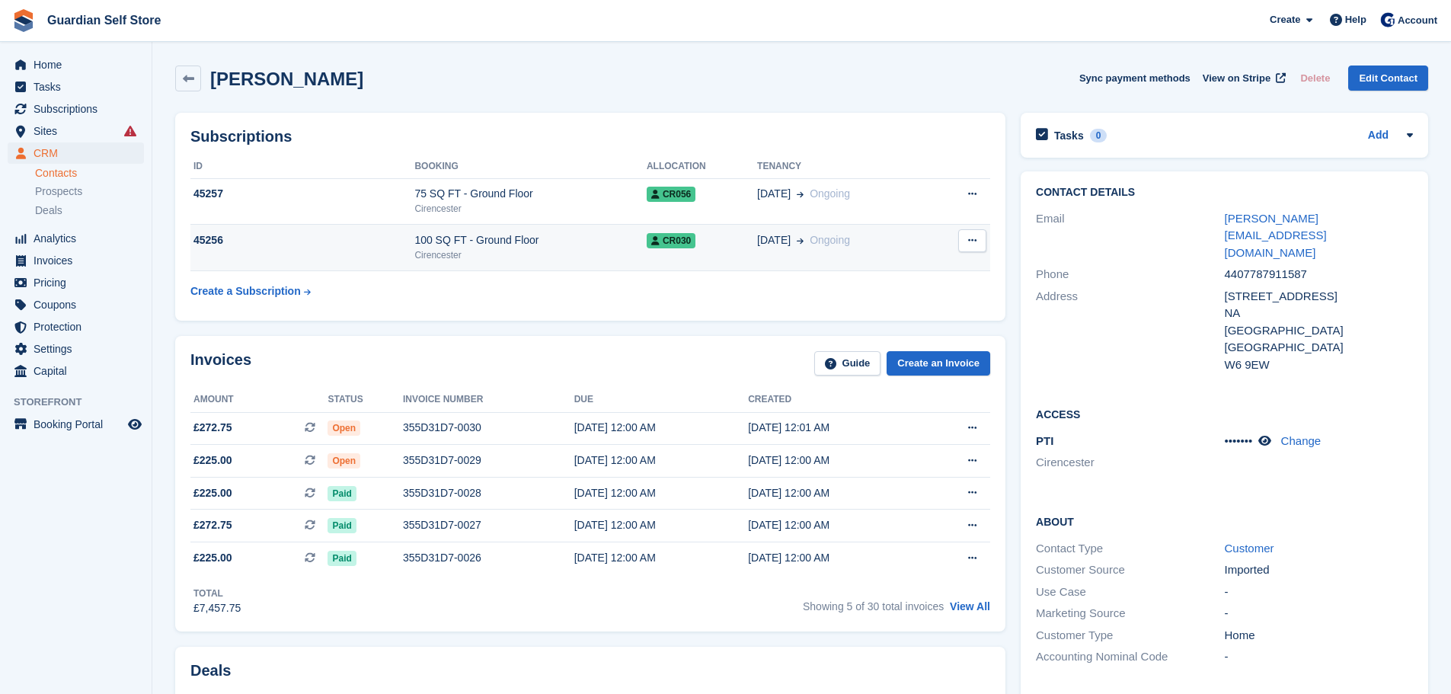
click at [472, 255] on div "Cirencester" at bounding box center [530, 255] width 232 height 14
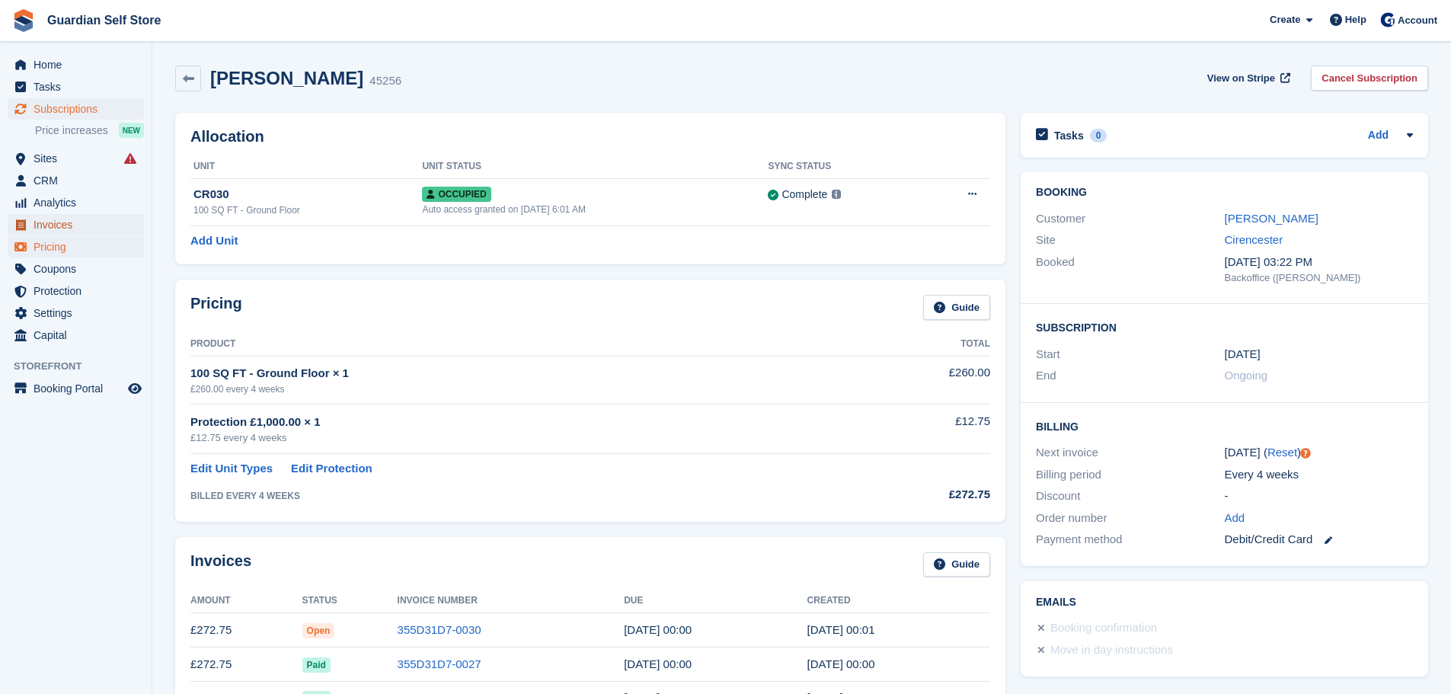
drag, startPoint x: 46, startPoint y: 219, endPoint x: 127, endPoint y: 241, distance: 83.7
click at [46, 219] on span "Invoices" at bounding box center [79, 224] width 91 height 21
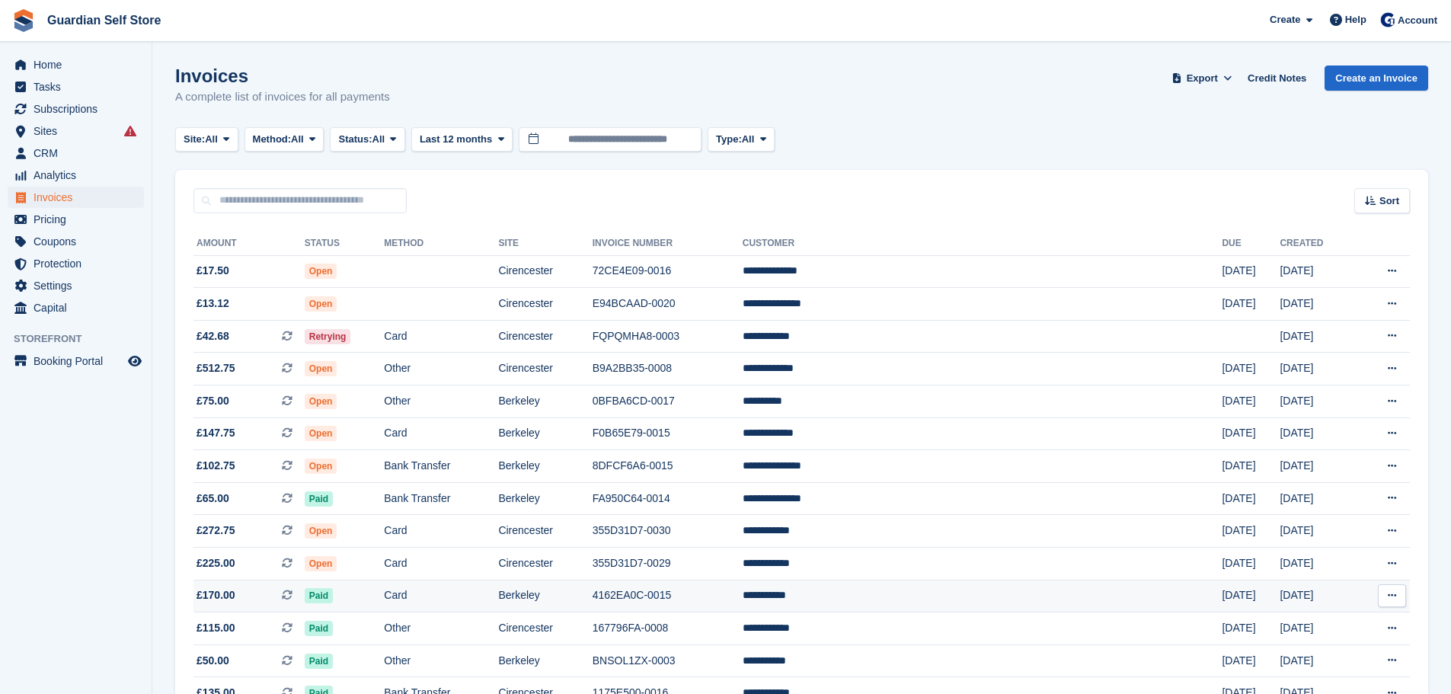
click at [592, 581] on td "Berkeley" at bounding box center [545, 596] width 94 height 33
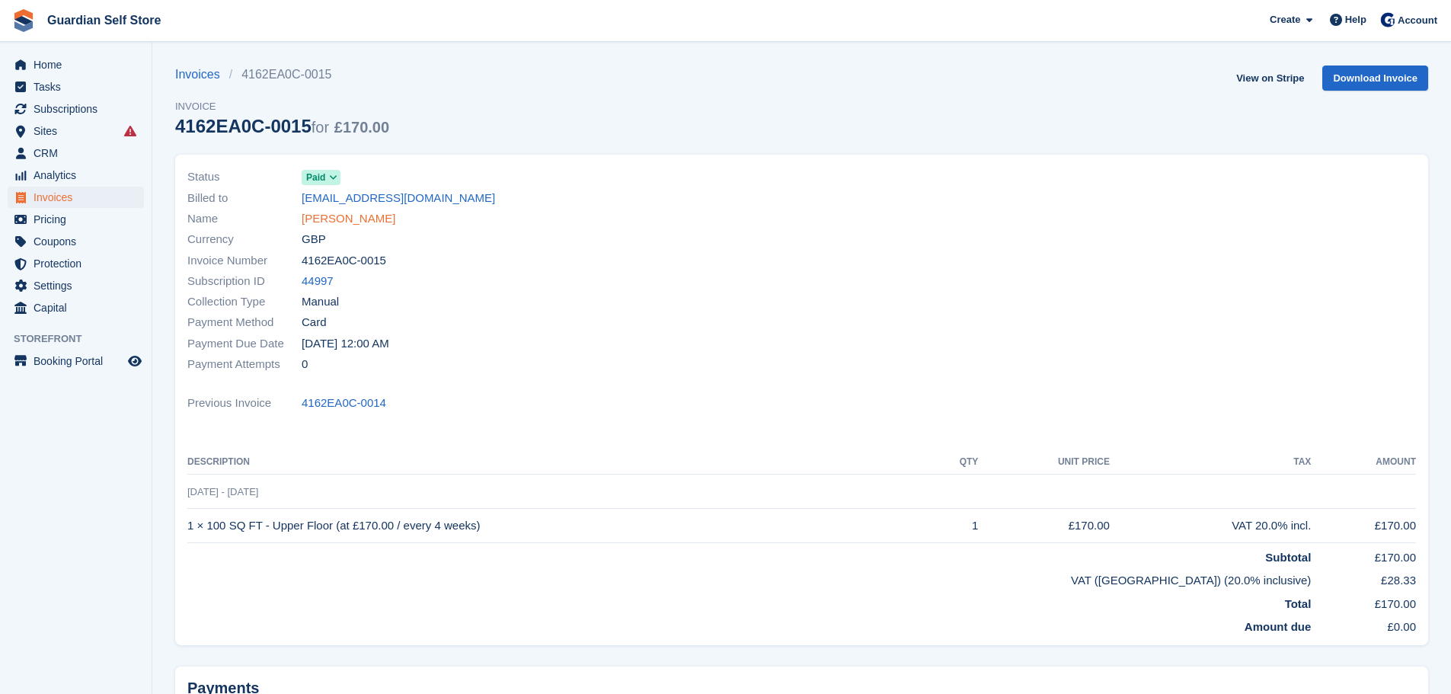
click at [324, 221] on link "[PERSON_NAME]" at bounding box center [349, 219] width 94 height 18
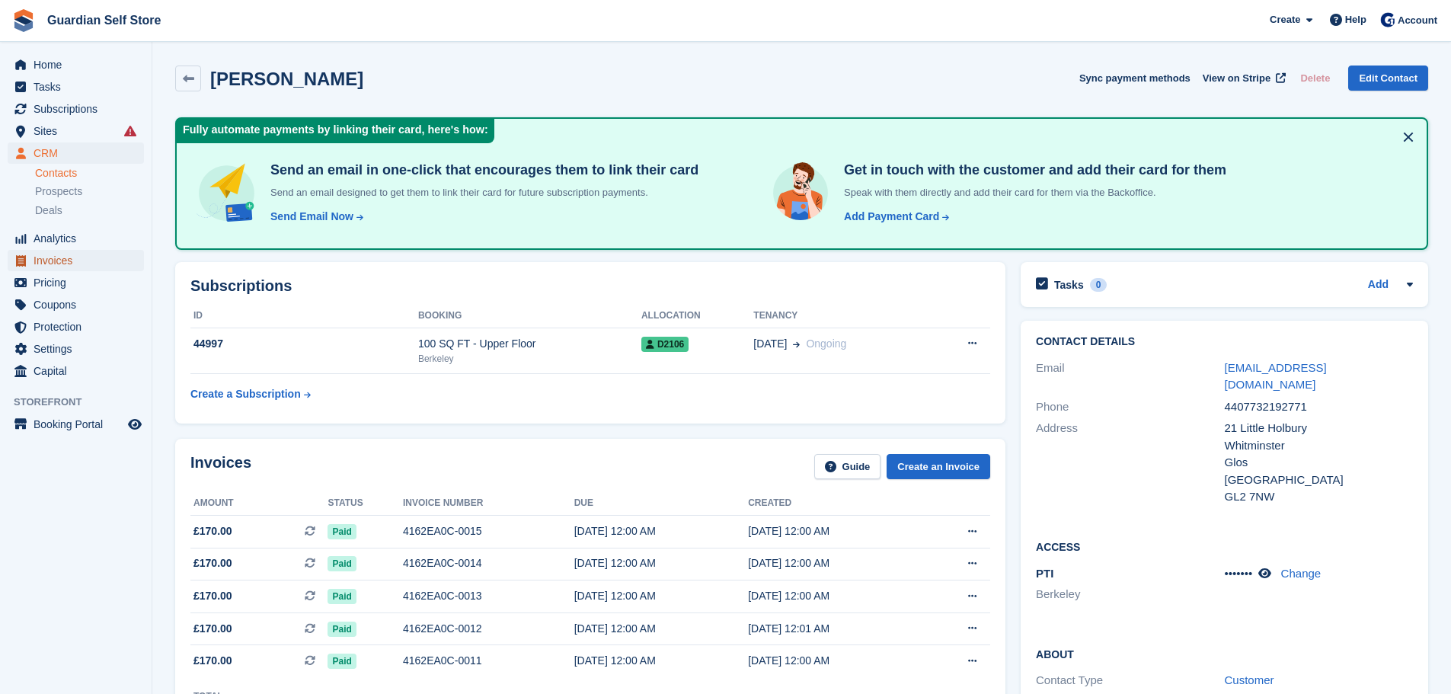
click at [80, 267] on span "Invoices" at bounding box center [79, 260] width 91 height 21
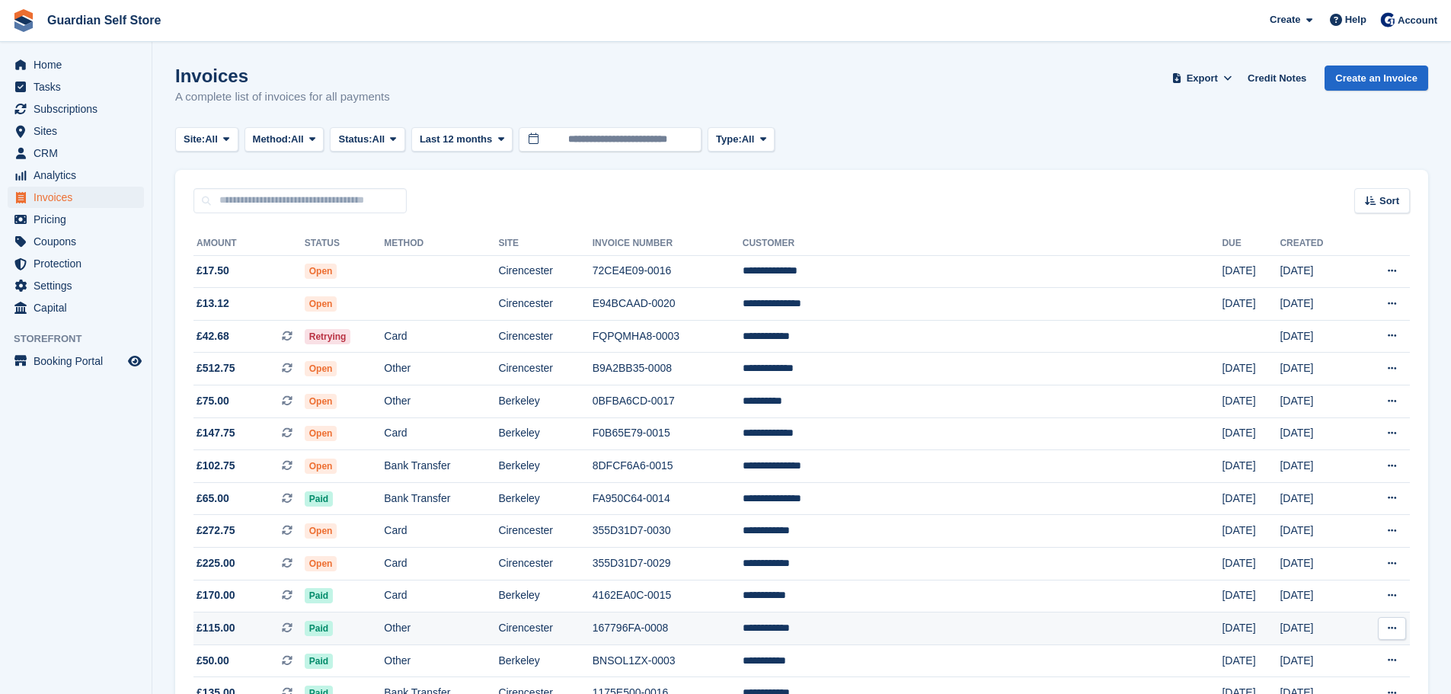
click at [592, 623] on td "Cirencester" at bounding box center [545, 629] width 94 height 33
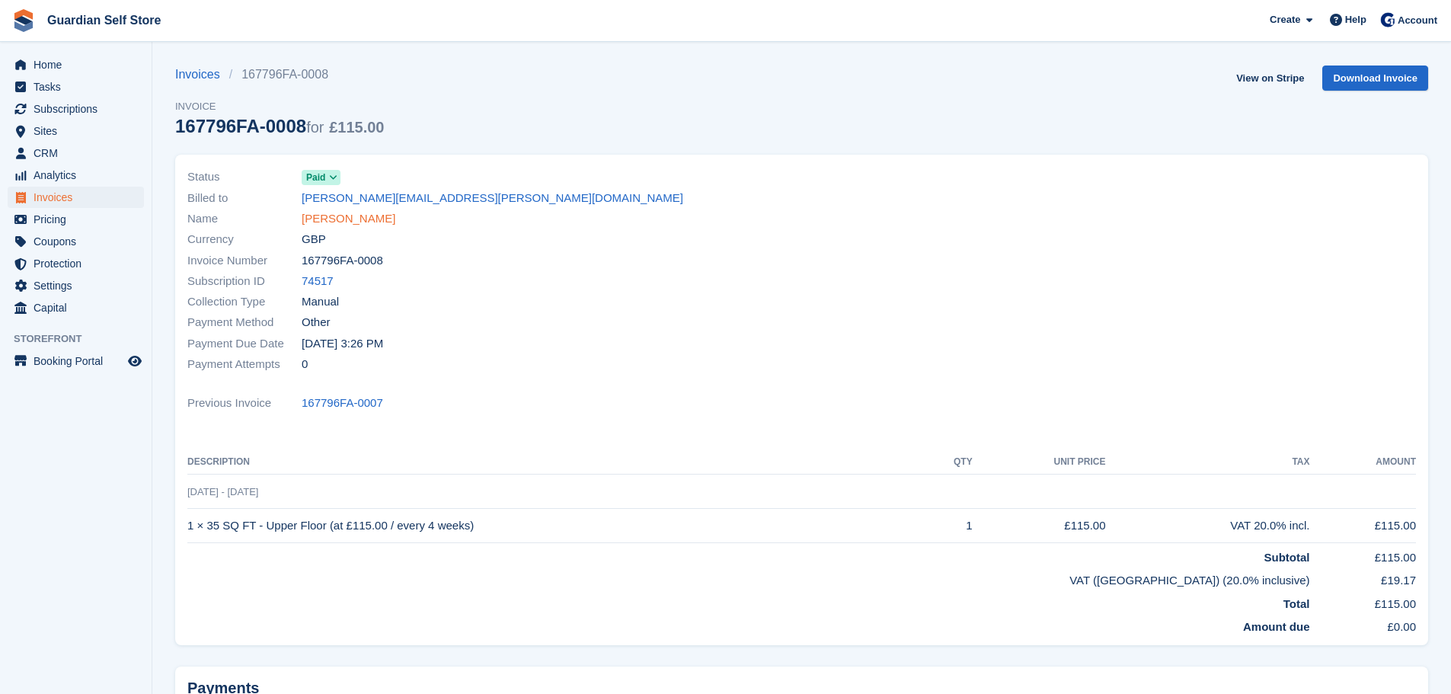
click at [337, 220] on link "Roy Chambers" at bounding box center [349, 219] width 94 height 18
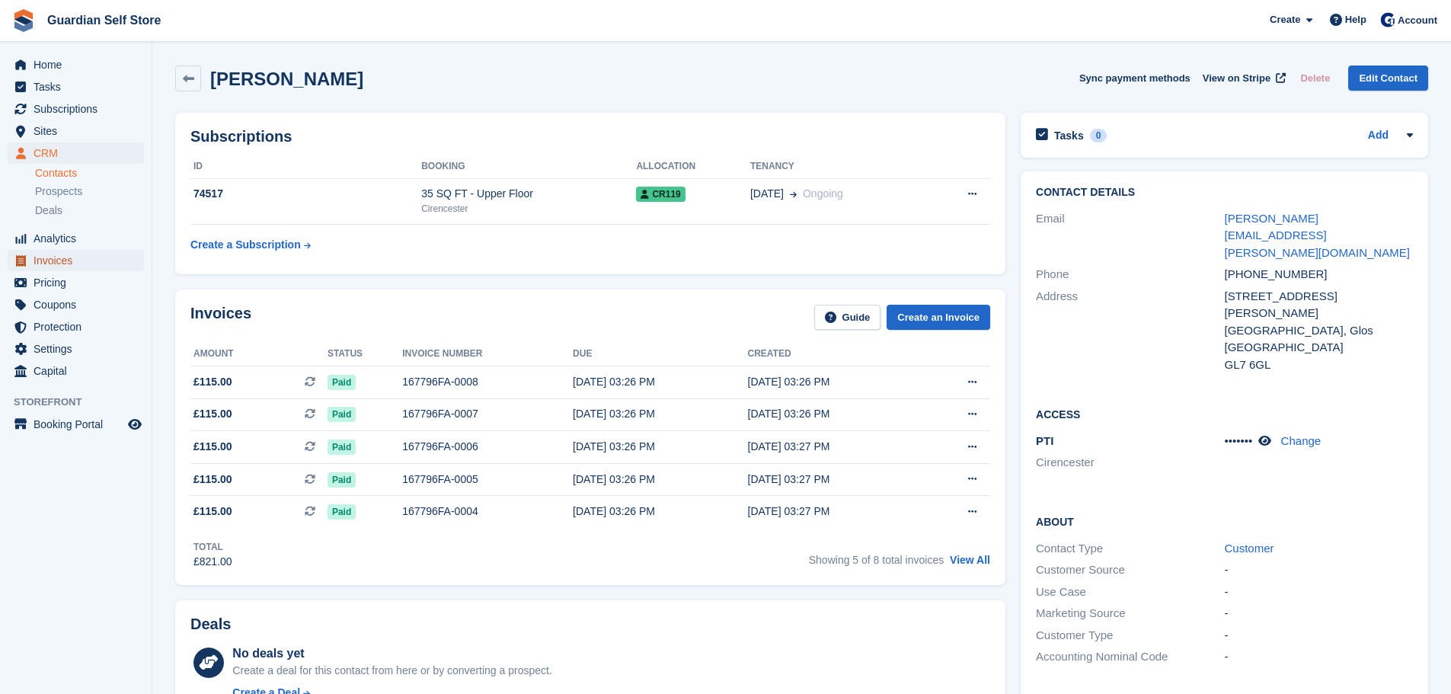
click at [76, 259] on span "Invoices" at bounding box center [79, 260] width 91 height 21
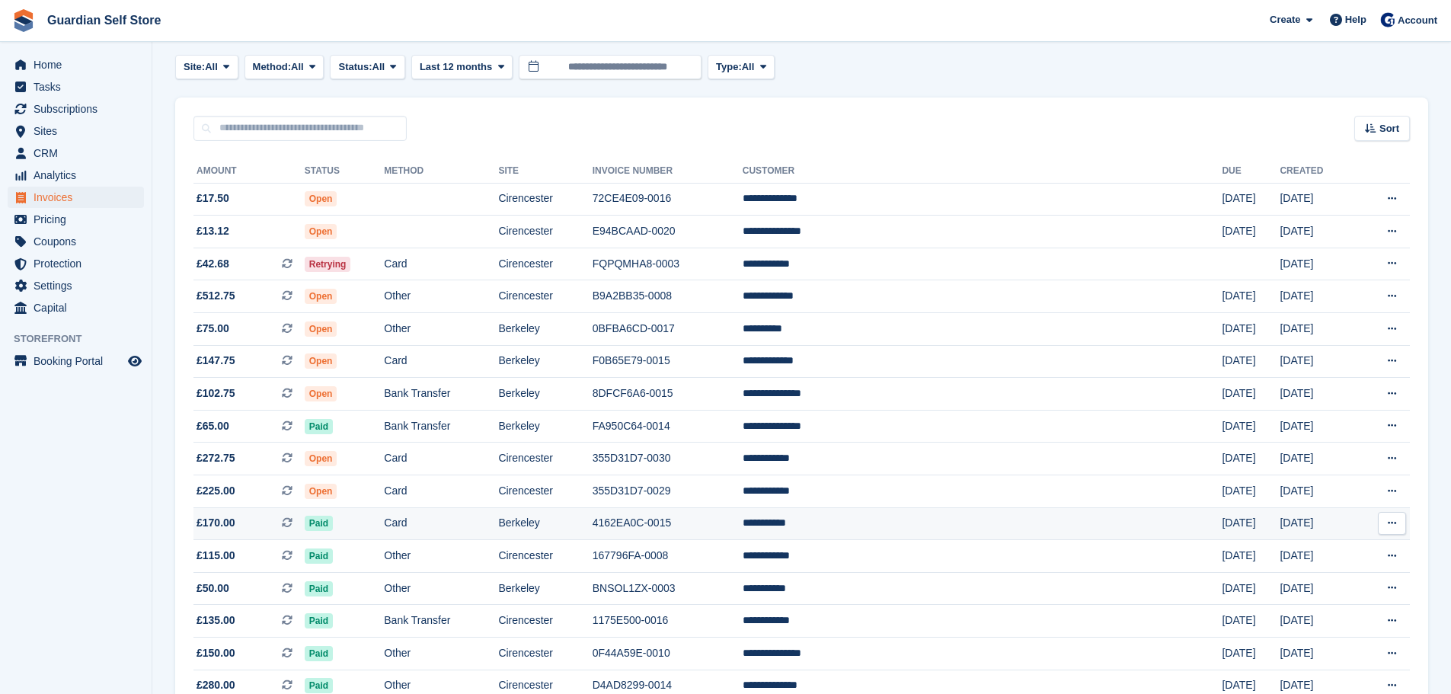
scroll to position [127, 0]
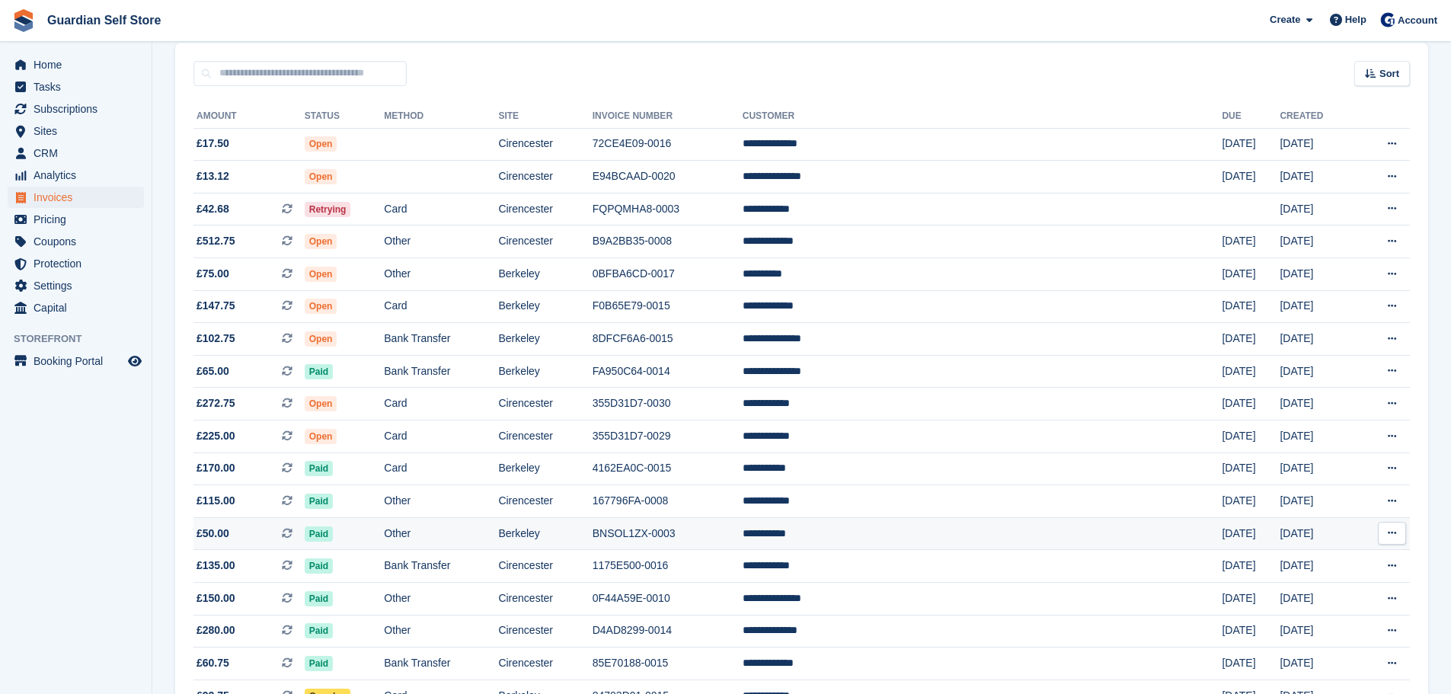
click at [712, 534] on td "BNSOL1ZX-0003" at bounding box center [668, 533] width 150 height 33
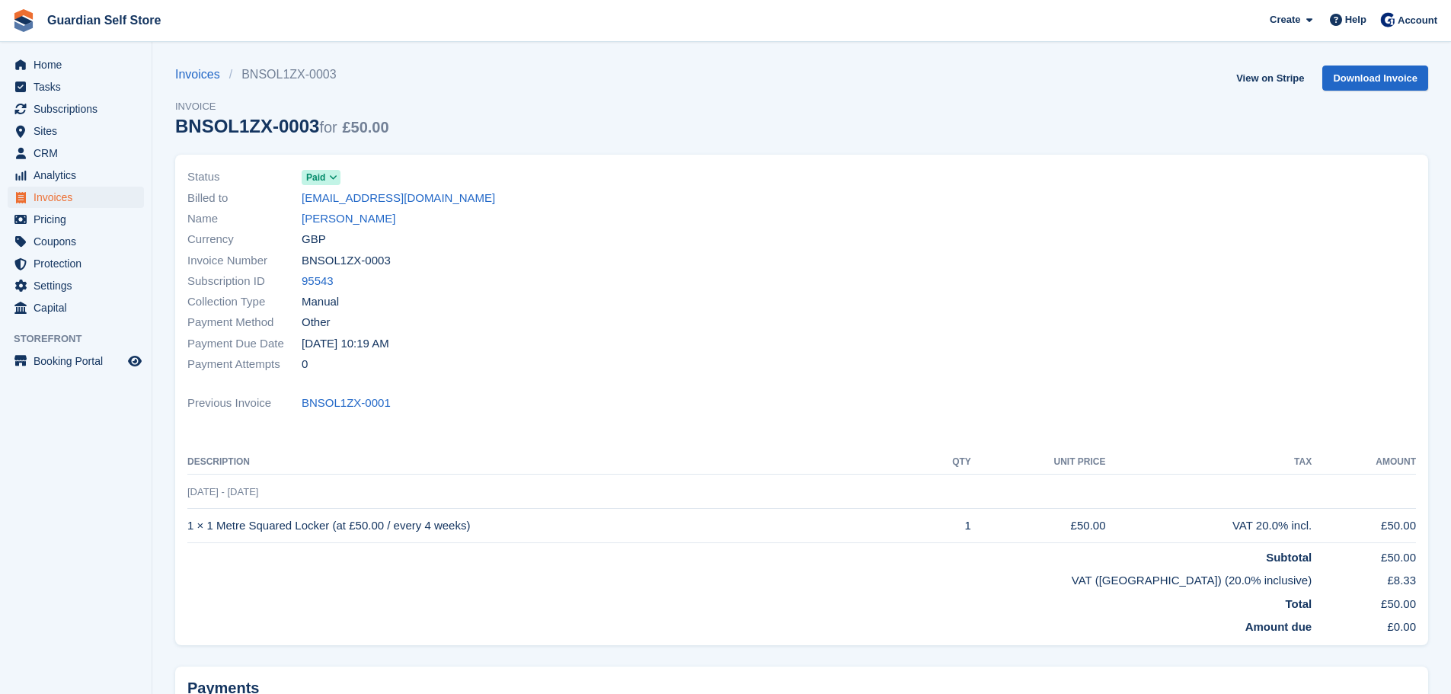
click at [367, 223] on div "Name [PERSON_NAME]" at bounding box center [490, 219] width 606 height 21
click at [353, 219] on link "Steven Wise" at bounding box center [349, 219] width 94 height 18
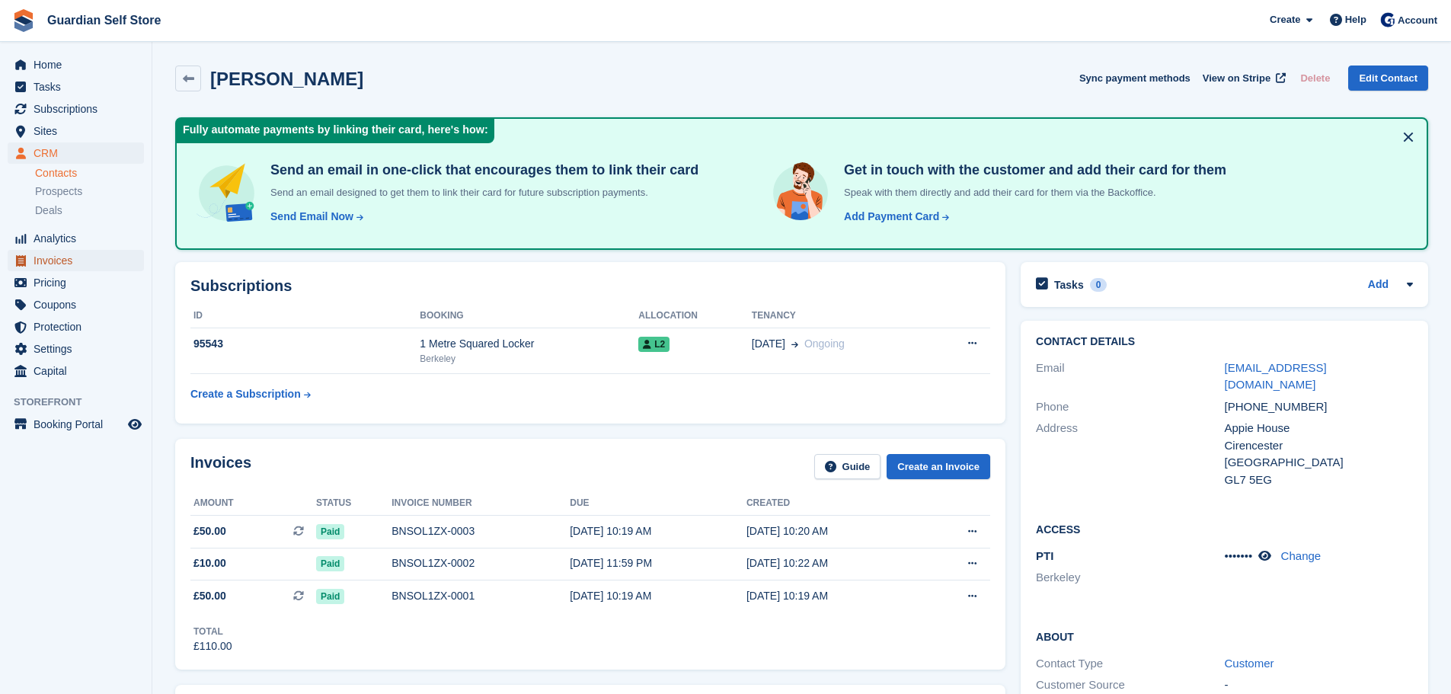
click at [68, 259] on span "Invoices" at bounding box center [79, 260] width 91 height 21
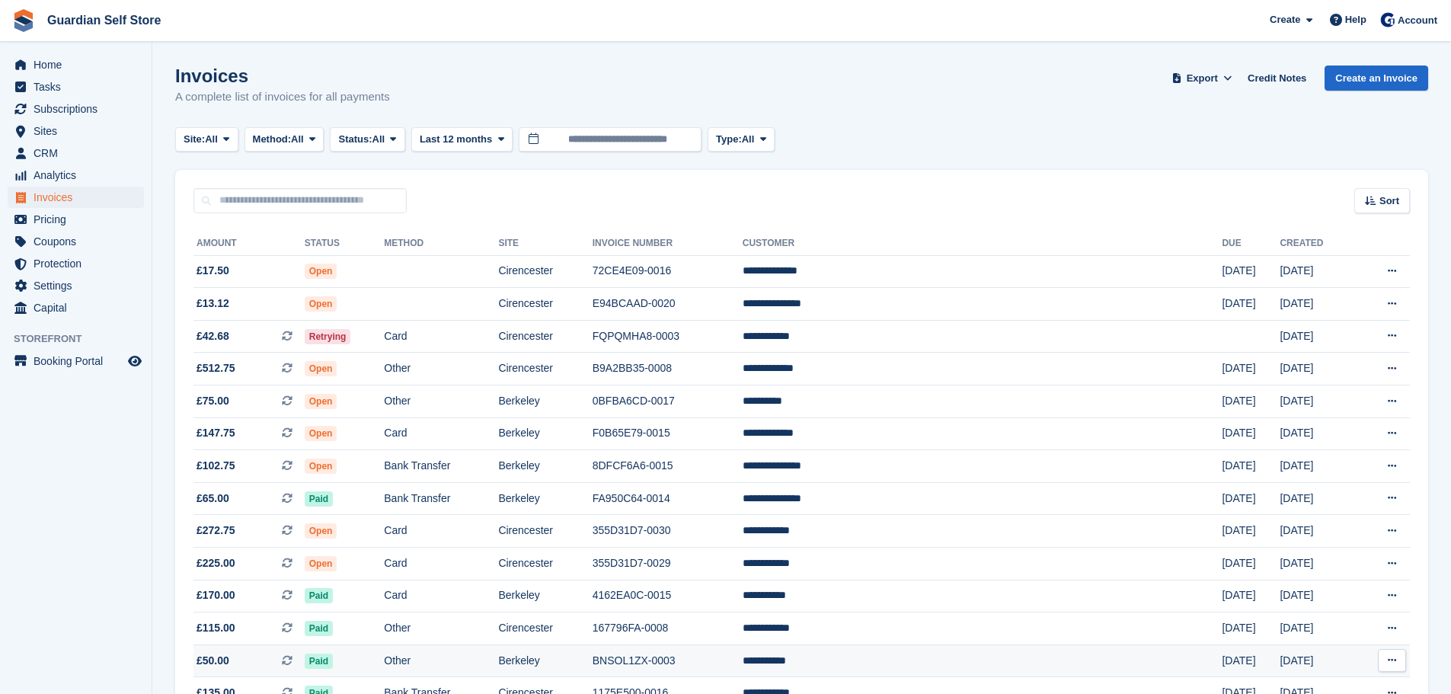
scroll to position [127, 0]
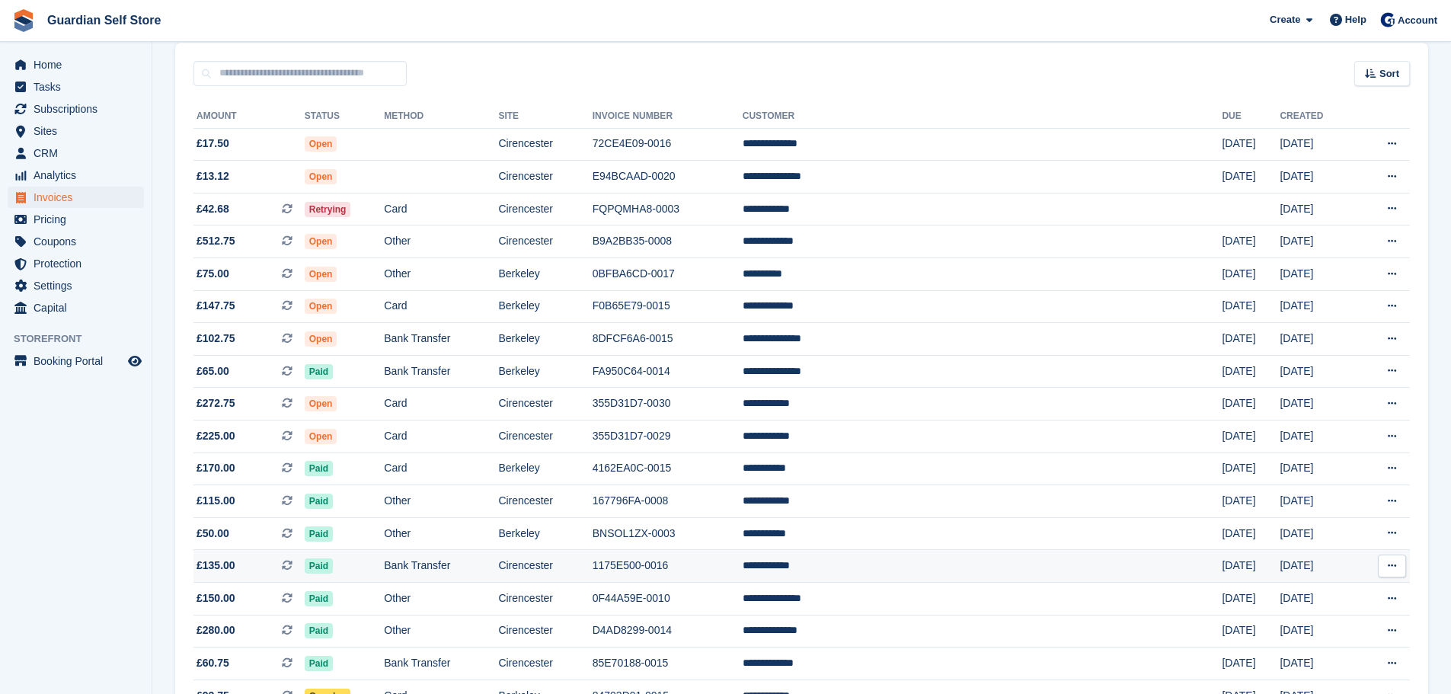
click at [743, 563] on td "1175E500-0016" at bounding box center [668, 566] width 150 height 33
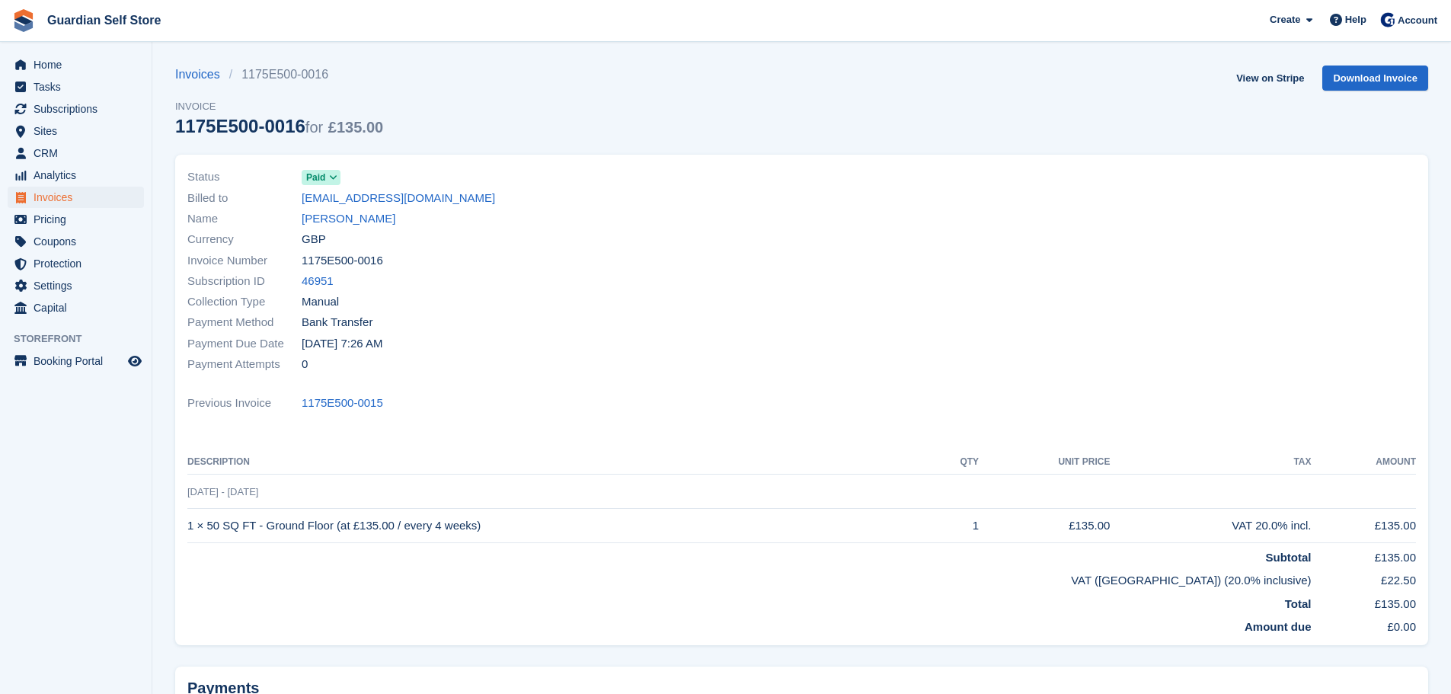
drag, startPoint x: 353, startPoint y: 213, endPoint x: 59, endPoint y: 296, distance: 305.8
click at [353, 213] on link "Richard Gush" at bounding box center [349, 219] width 94 height 18
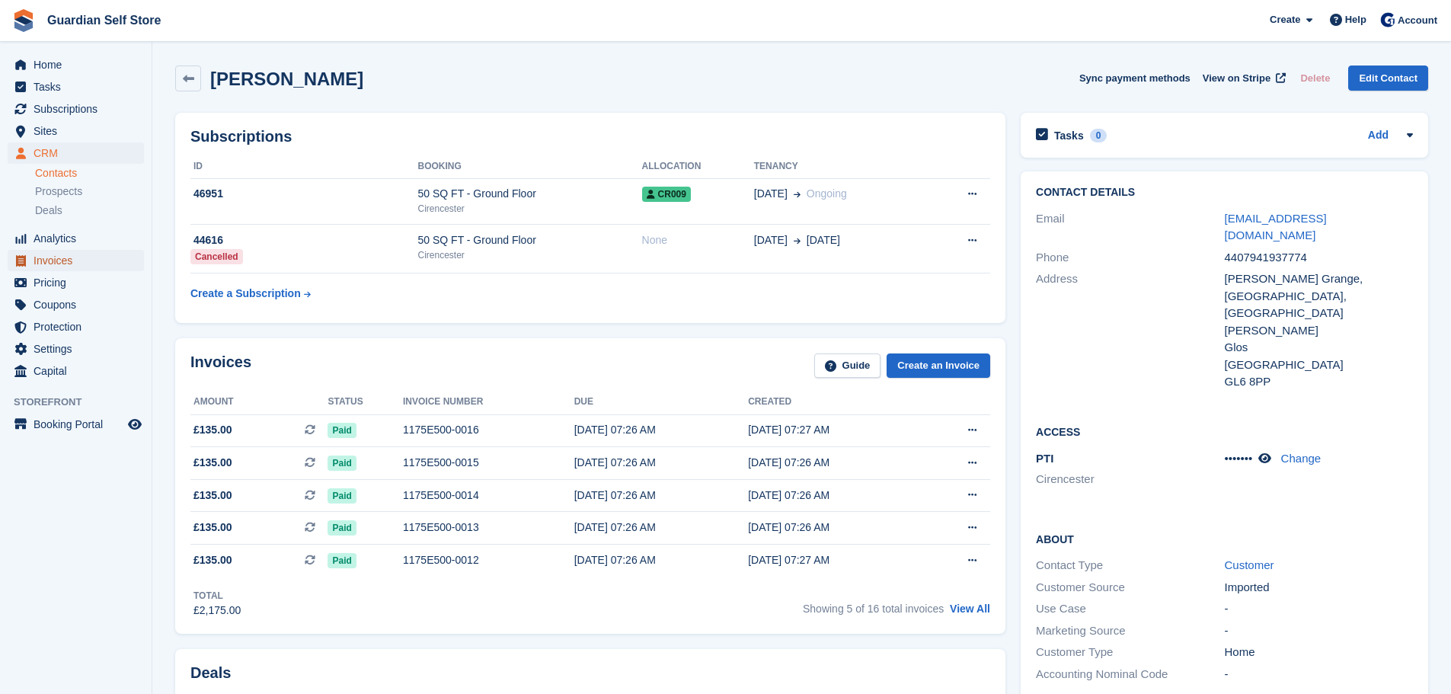
drag, startPoint x: 62, startPoint y: 267, endPoint x: 117, endPoint y: 269, distance: 55.7
click at [62, 267] on span "Invoices" at bounding box center [79, 260] width 91 height 21
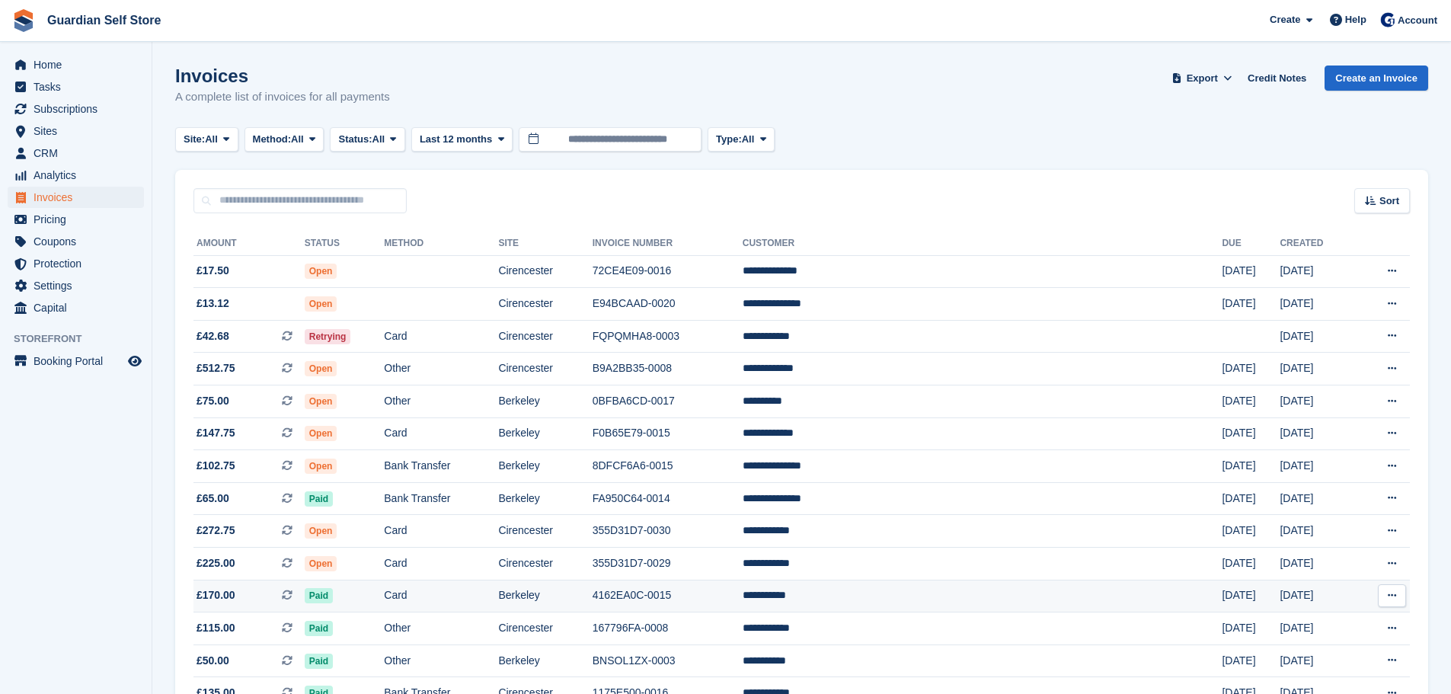
click at [743, 587] on td "4162EA0C-0015" at bounding box center [668, 596] width 150 height 33
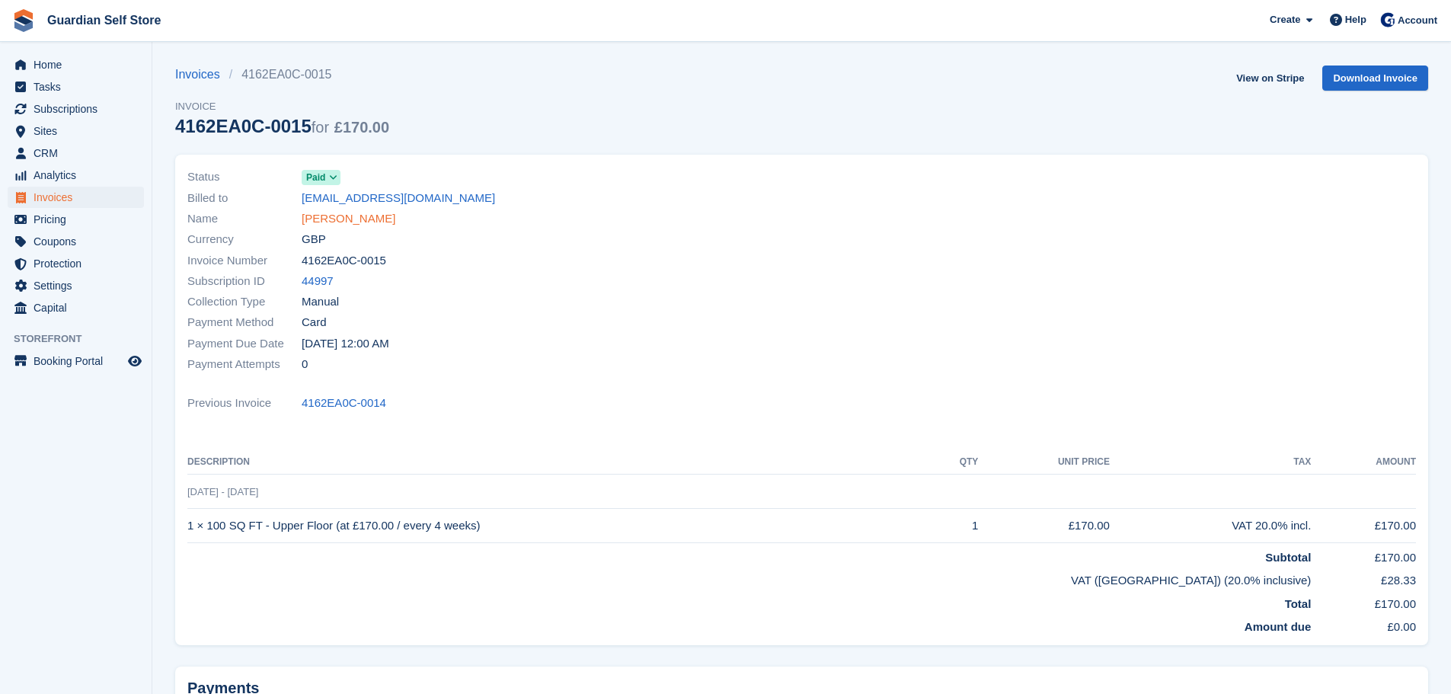
click at [340, 214] on link "Sally Mills" at bounding box center [349, 219] width 94 height 18
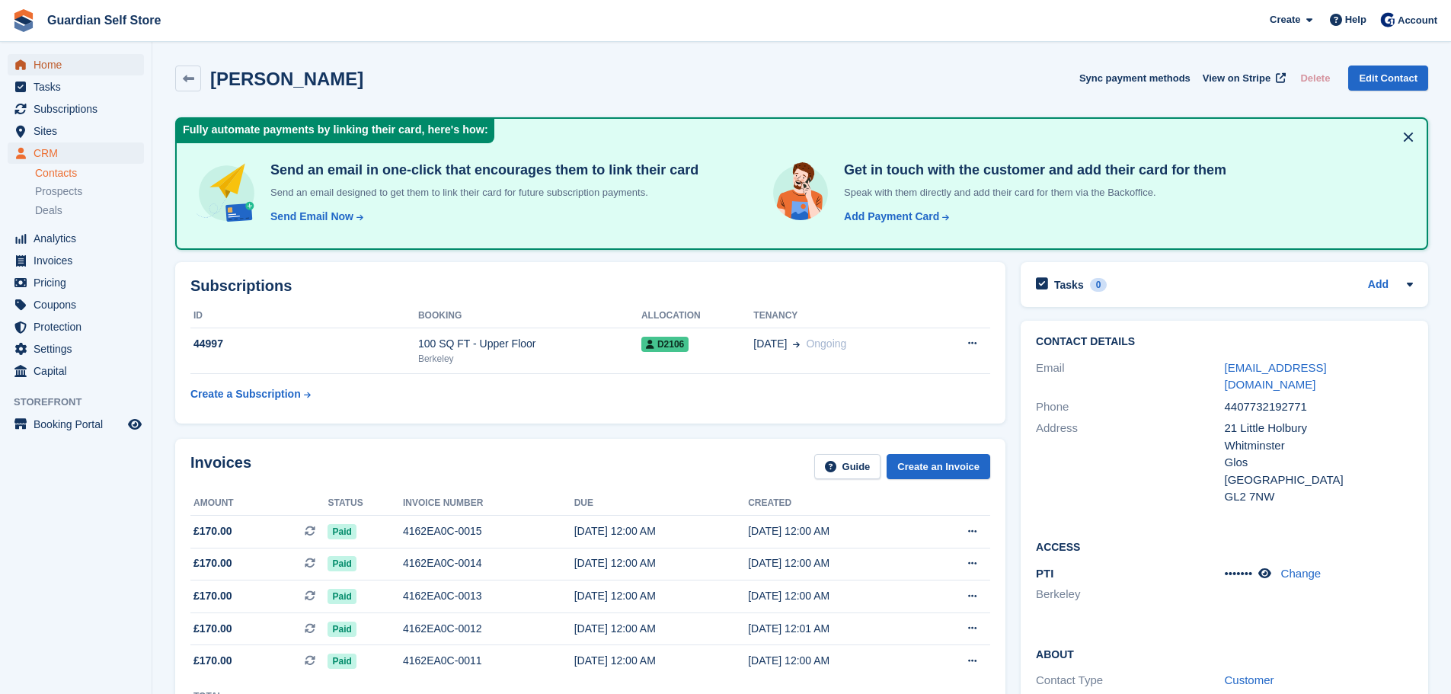
click at [96, 66] on span "Home" at bounding box center [79, 64] width 91 height 21
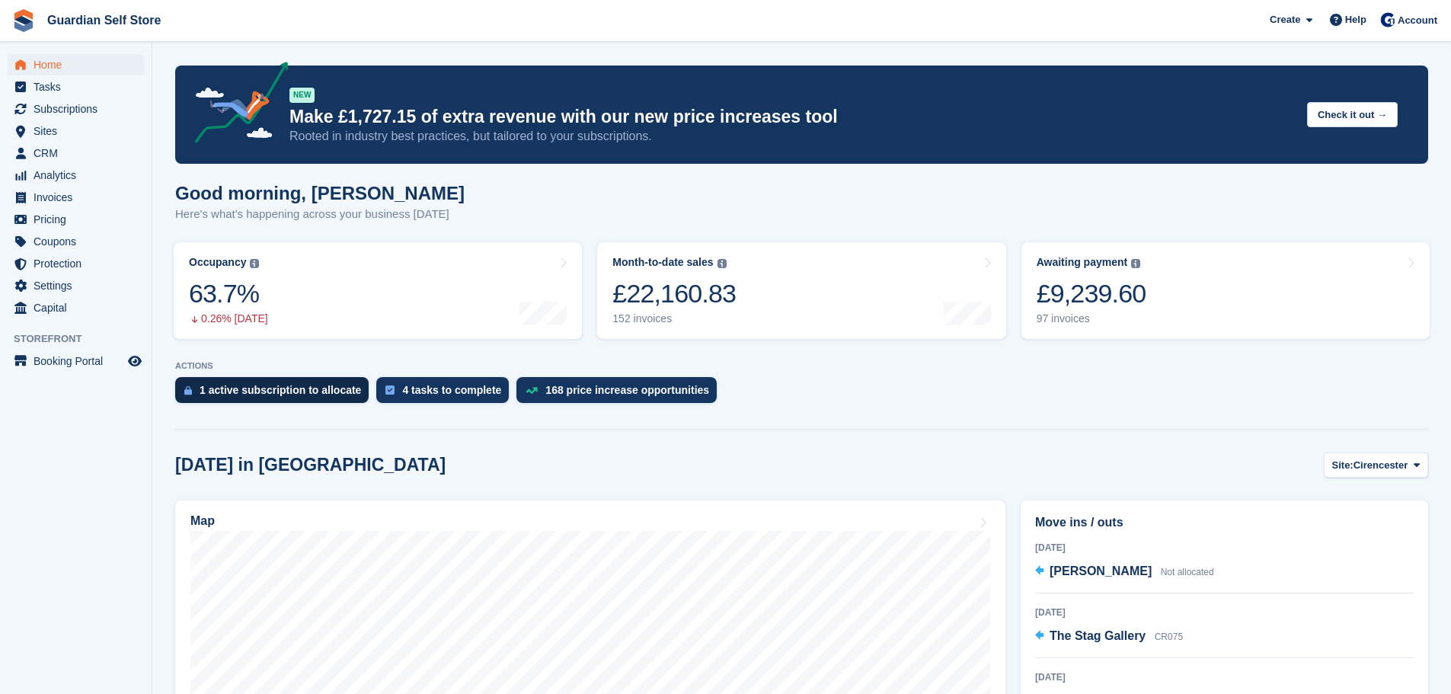
click at [316, 396] on div "1 active subscription to allocate" at bounding box center [281, 390] width 162 height 12
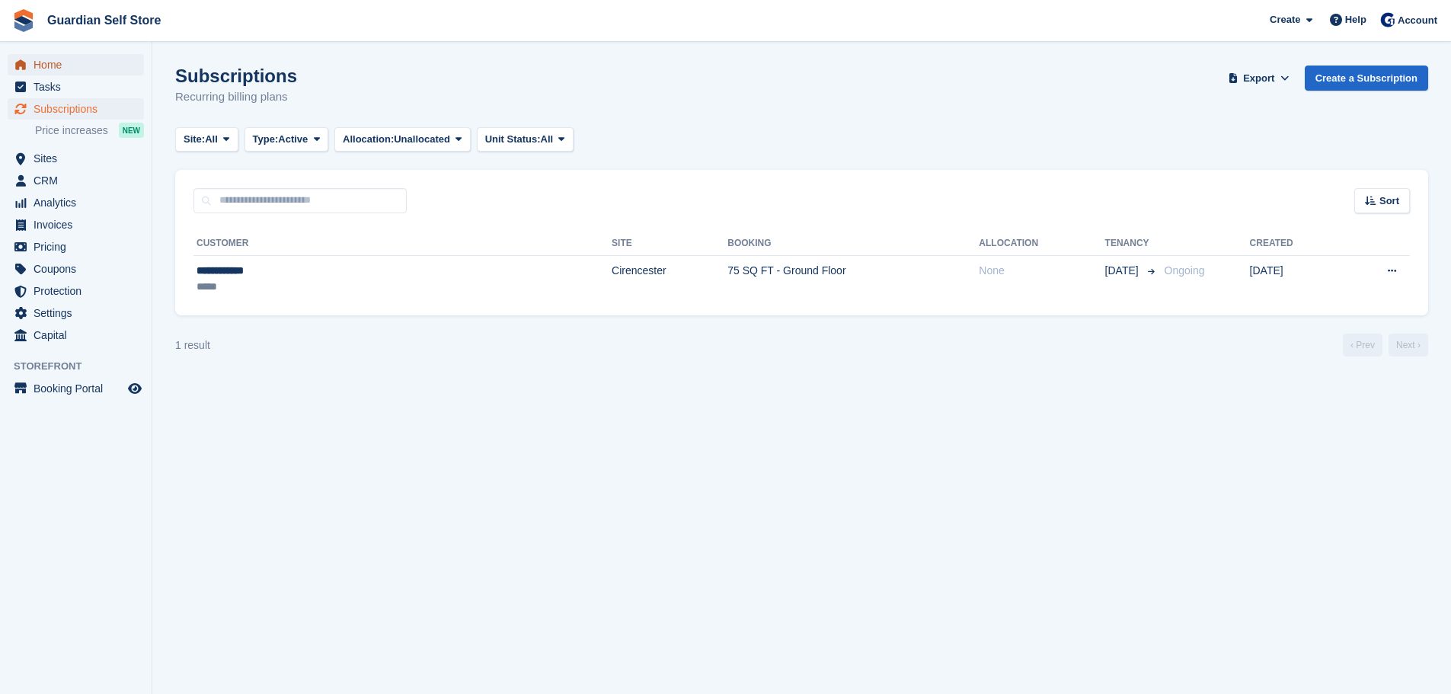
click at [75, 70] on span "Home" at bounding box center [79, 64] width 91 height 21
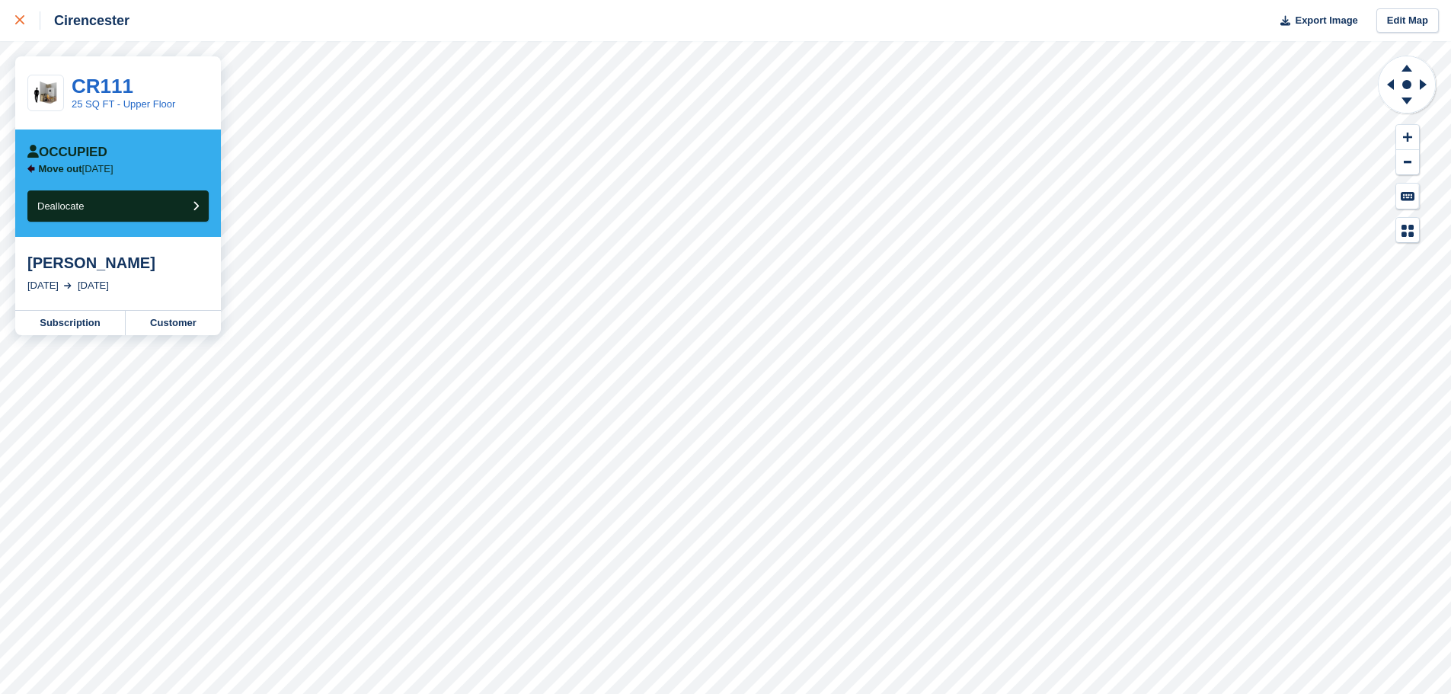
click at [31, 20] on div at bounding box center [27, 20] width 25 height 18
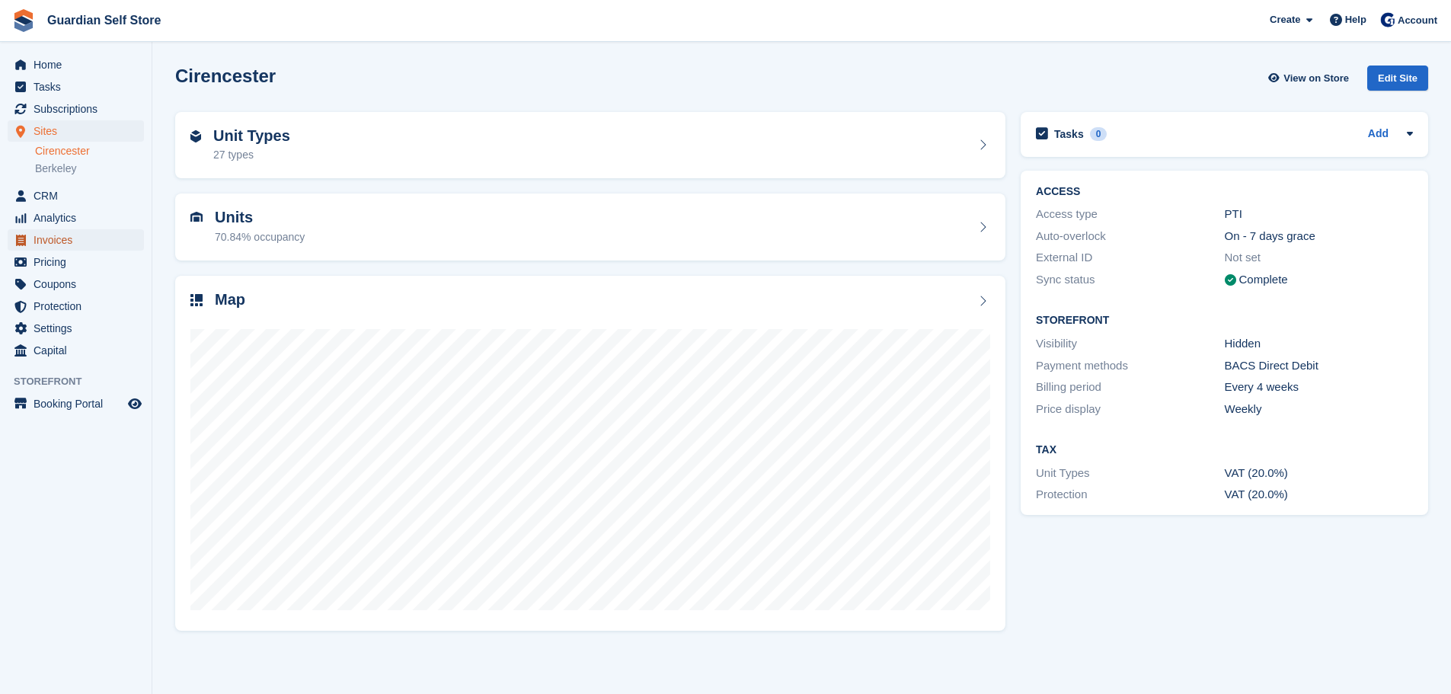
click at [67, 235] on span "Invoices" at bounding box center [79, 239] width 91 height 21
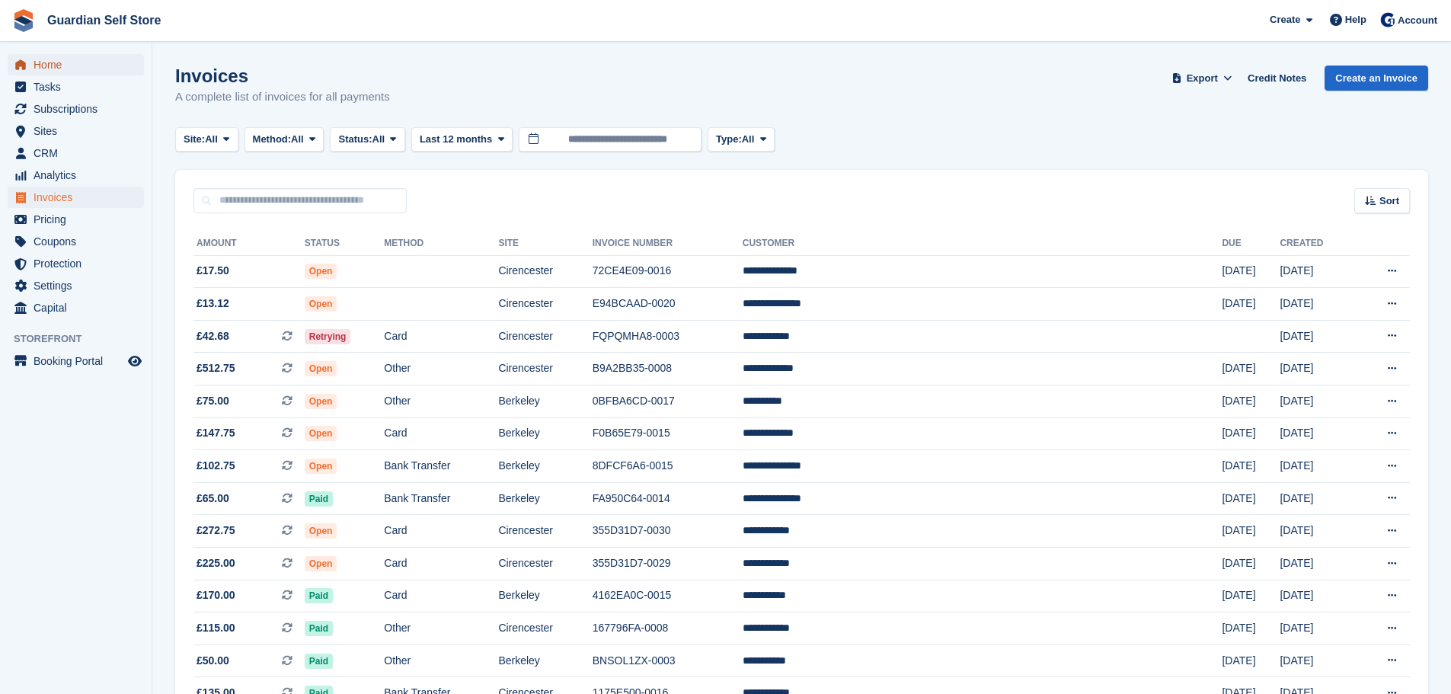
click at [86, 75] on span "Home" at bounding box center [79, 64] width 91 height 21
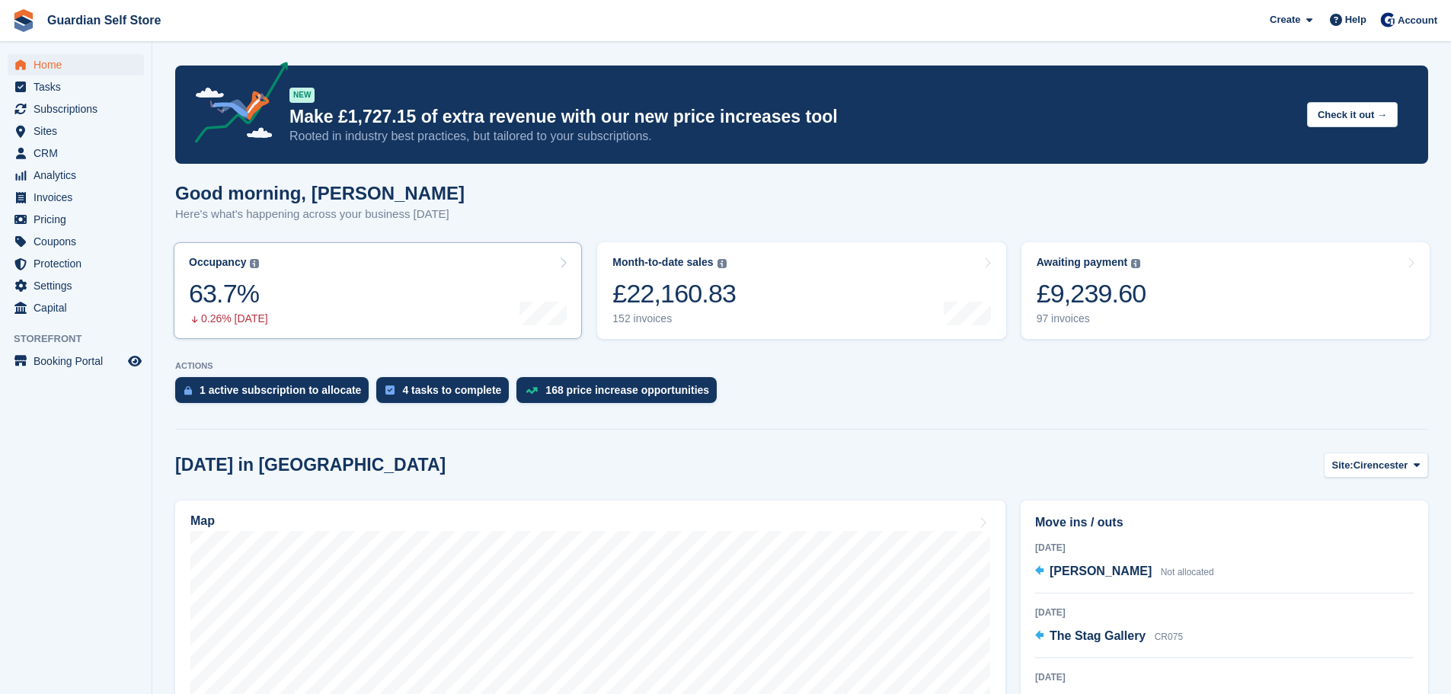
click at [351, 293] on link "Occupancy The percentage of all currently allocated units in terms of area. Inc…" at bounding box center [378, 290] width 408 height 97
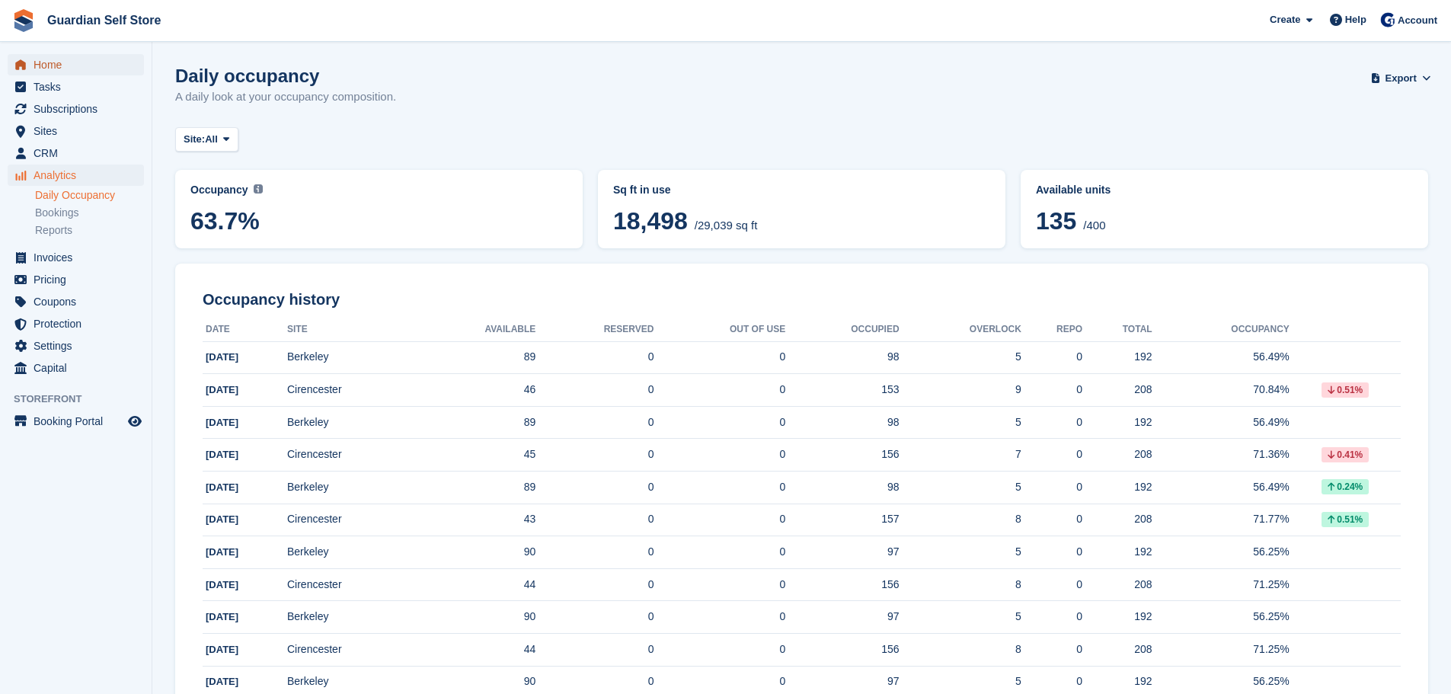
click at [58, 64] on span "Home" at bounding box center [79, 64] width 91 height 21
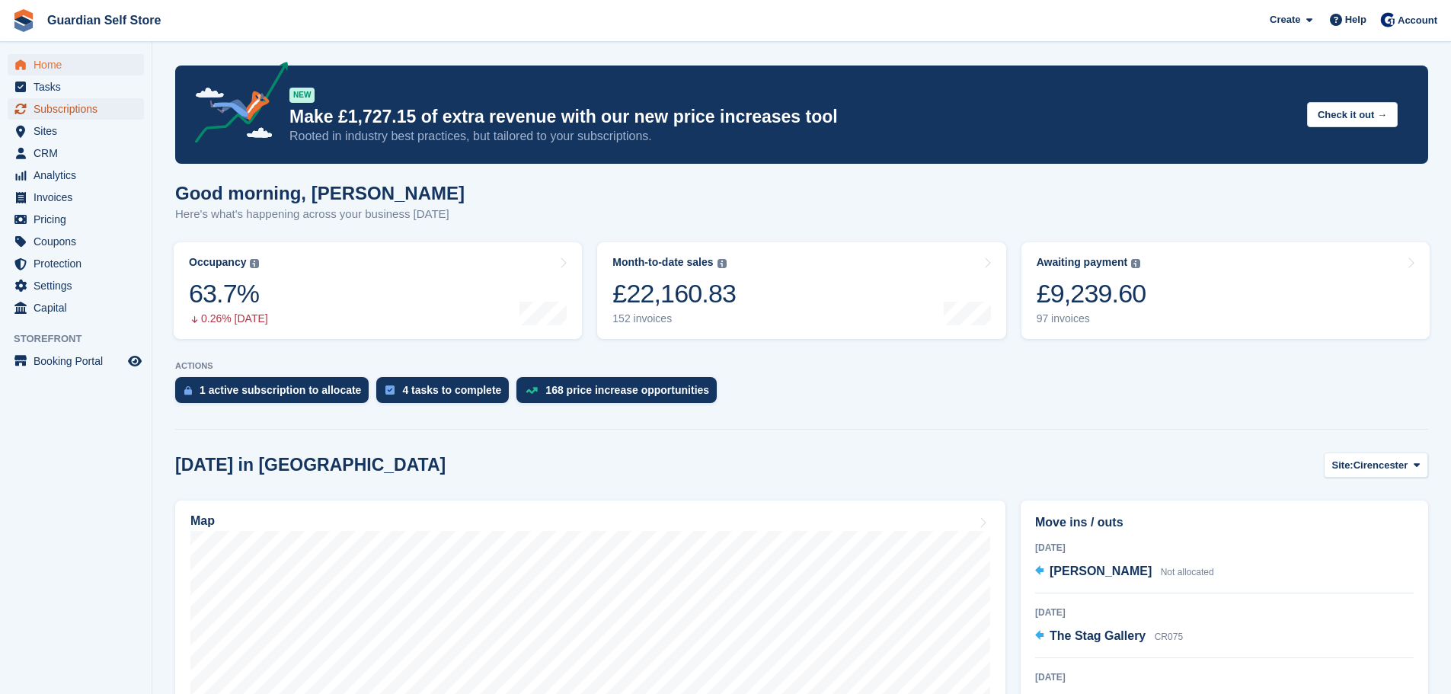
click at [101, 115] on span "Subscriptions" at bounding box center [79, 108] width 91 height 21
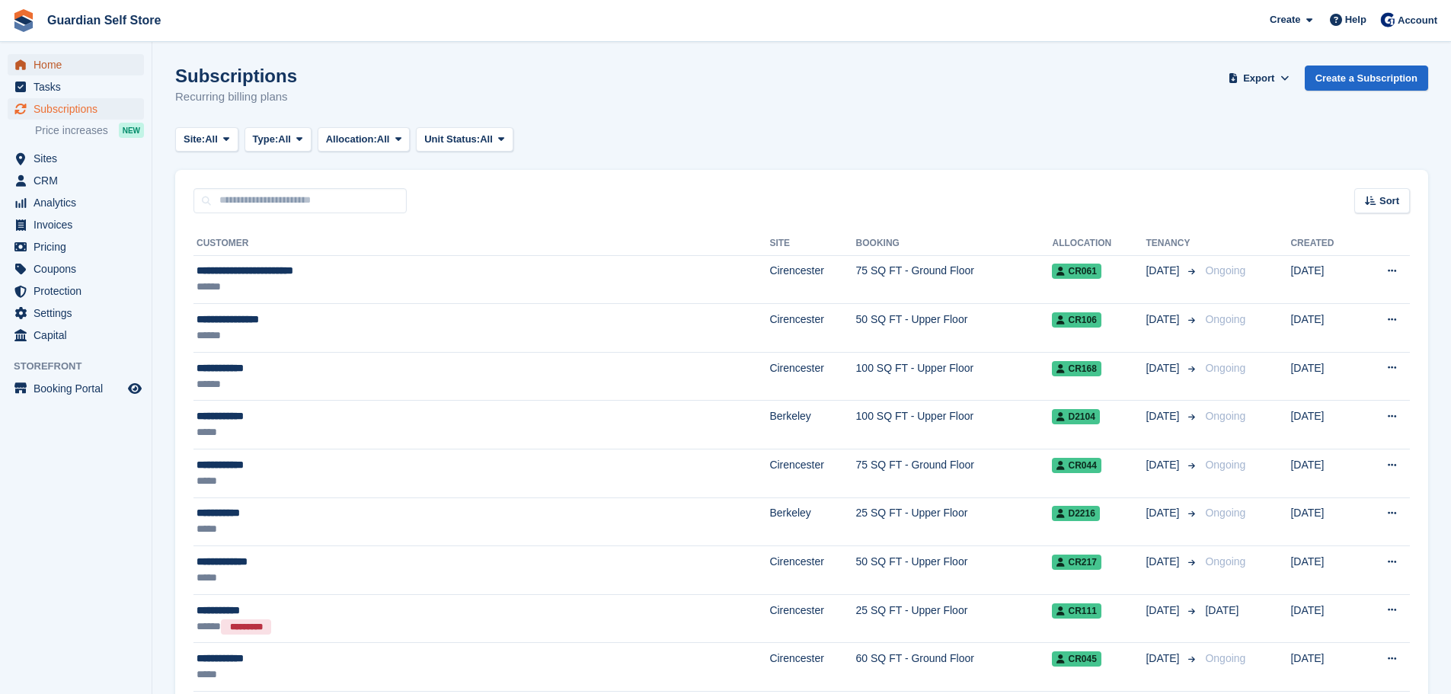
click at [75, 66] on span "Home" at bounding box center [79, 64] width 91 height 21
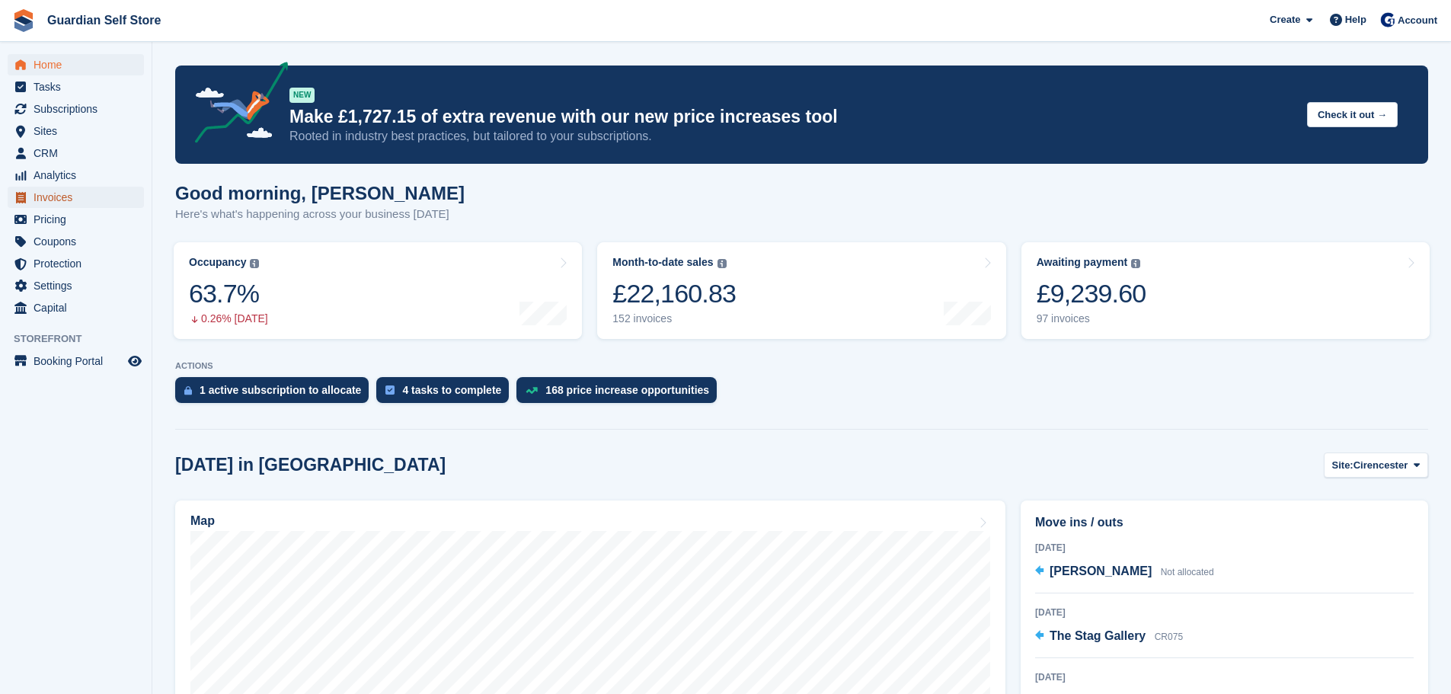
click at [71, 189] on span "Invoices" at bounding box center [79, 197] width 91 height 21
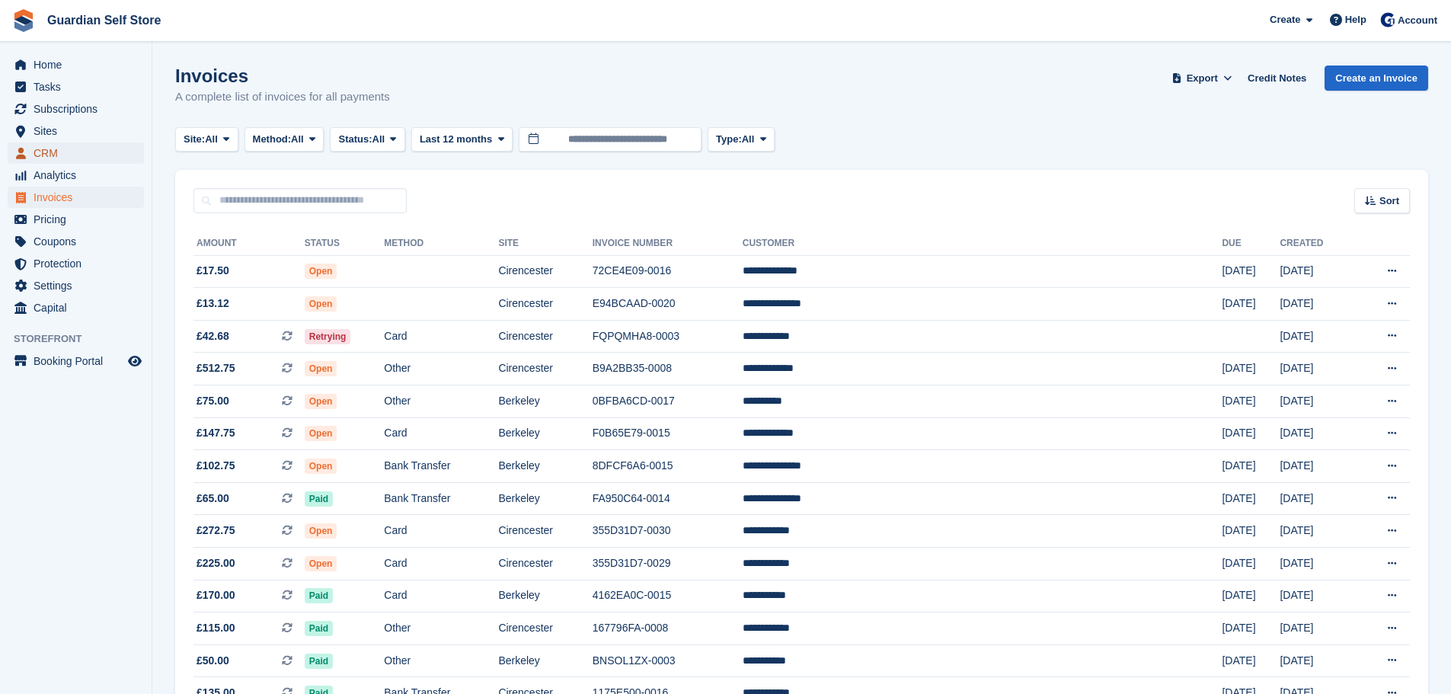
click at [64, 155] on span "CRM" at bounding box center [79, 152] width 91 height 21
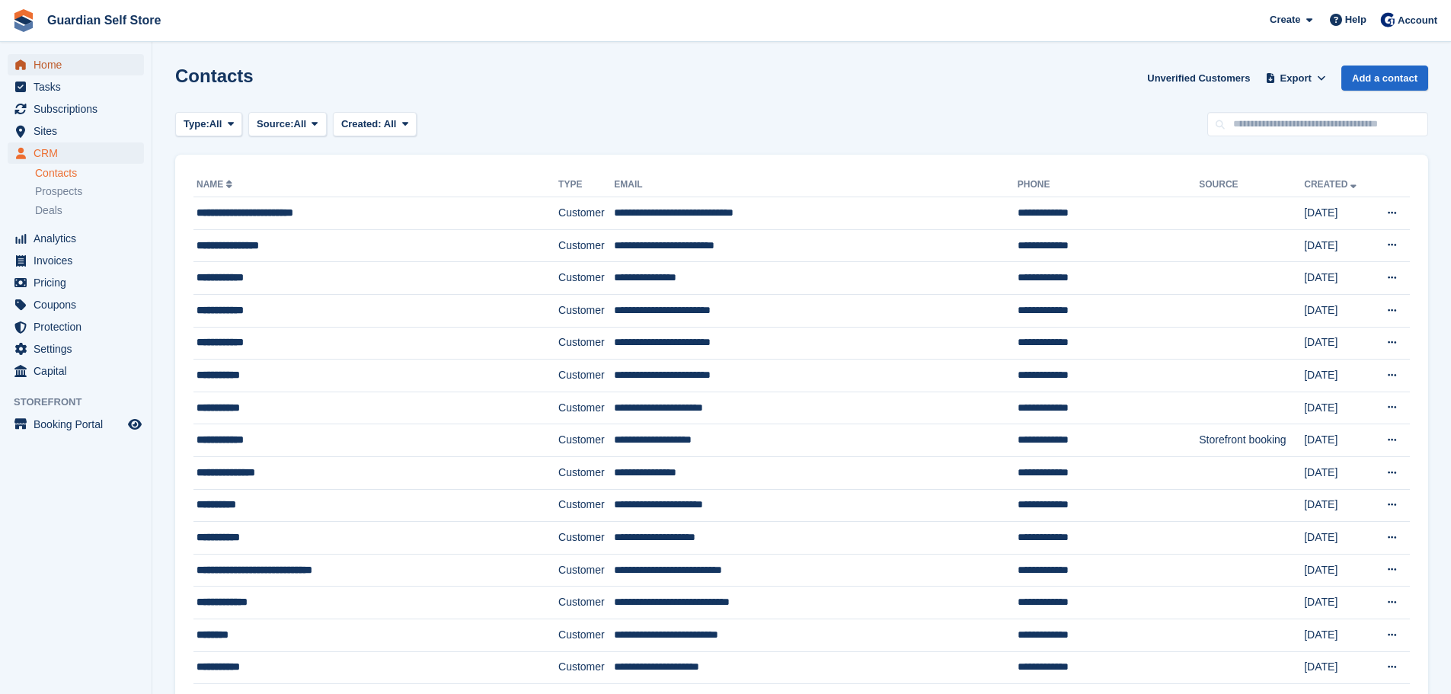
click at [85, 65] on span "Home" at bounding box center [79, 64] width 91 height 21
